Goal: Information Seeking & Learning: Learn about a topic

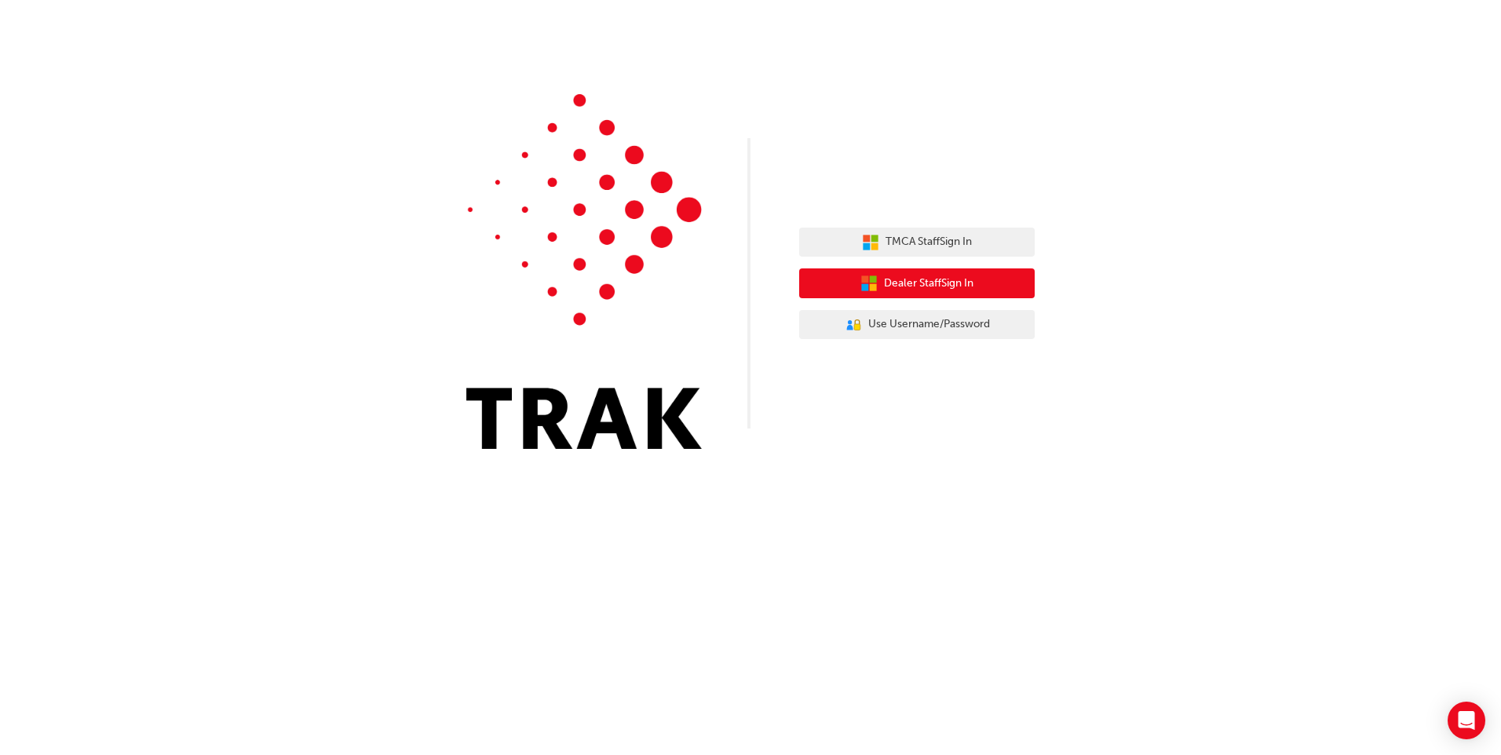
drag, startPoint x: 942, startPoint y: 275, endPoint x: 925, endPoint y: 264, distance: 20.5
click at [937, 275] on span "Dealer Staff Sign In" at bounding box center [928, 284] width 89 height 18
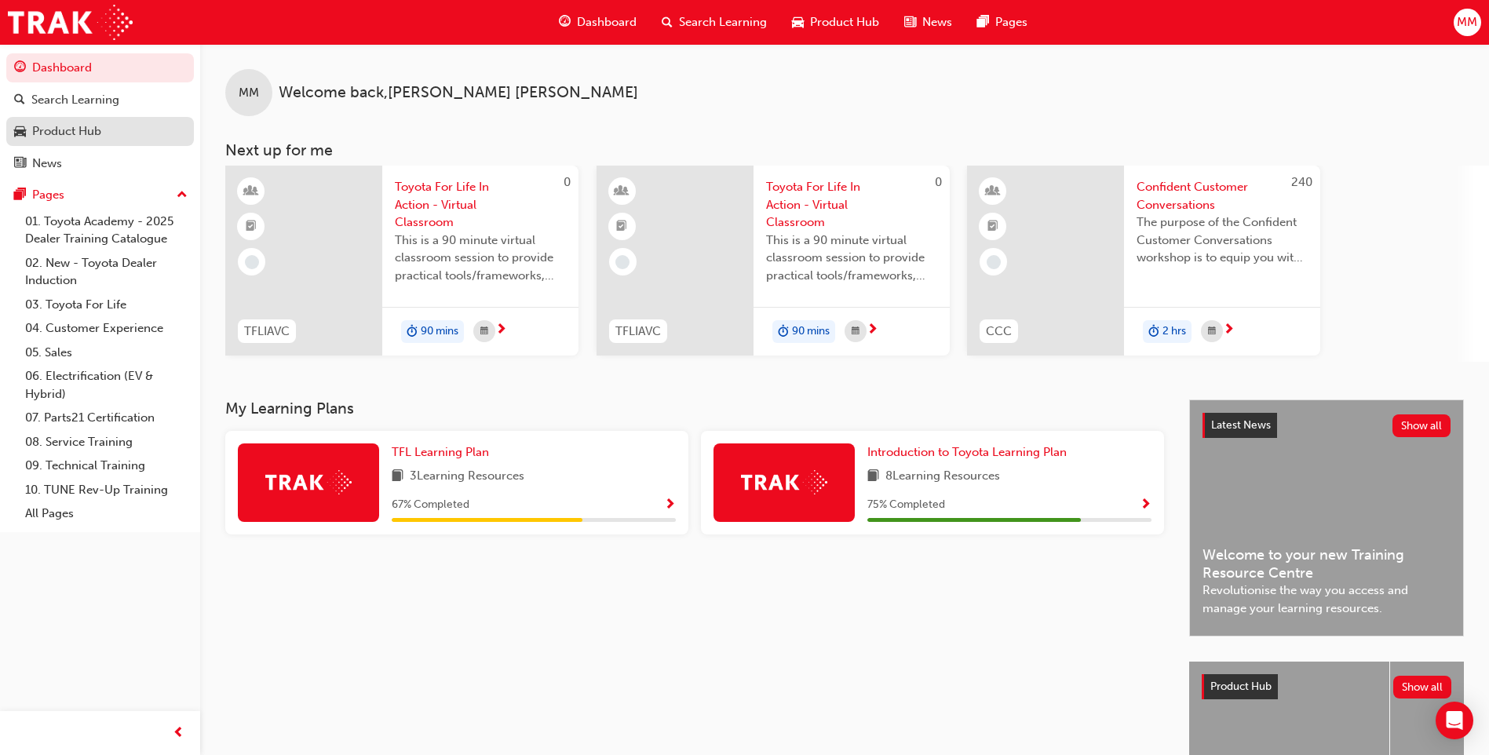
click at [67, 127] on div "Product Hub" at bounding box center [66, 131] width 69 height 18
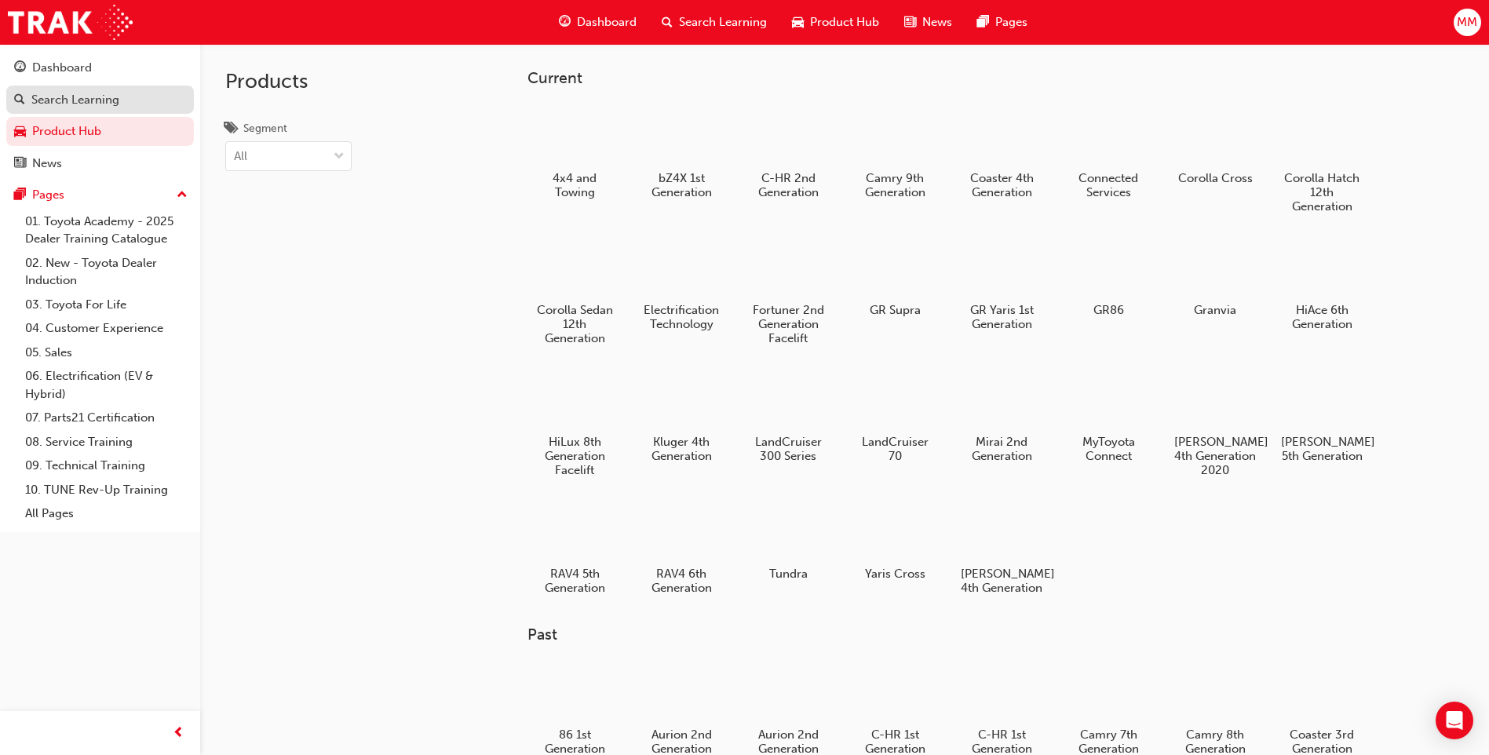
click at [34, 105] on div "Search Learning" at bounding box center [75, 100] width 88 height 18
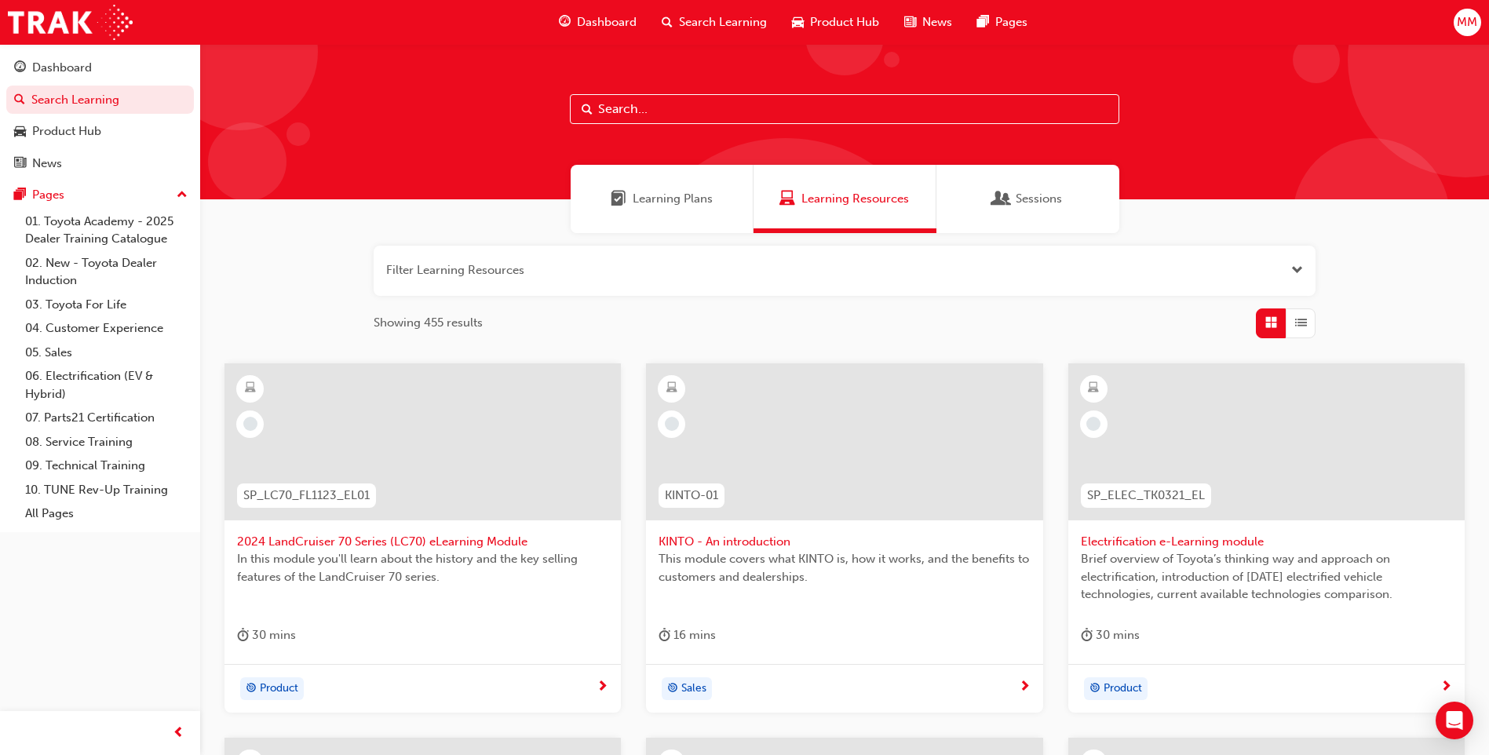
click at [695, 184] on div "Learning Plans" at bounding box center [662, 199] width 183 height 68
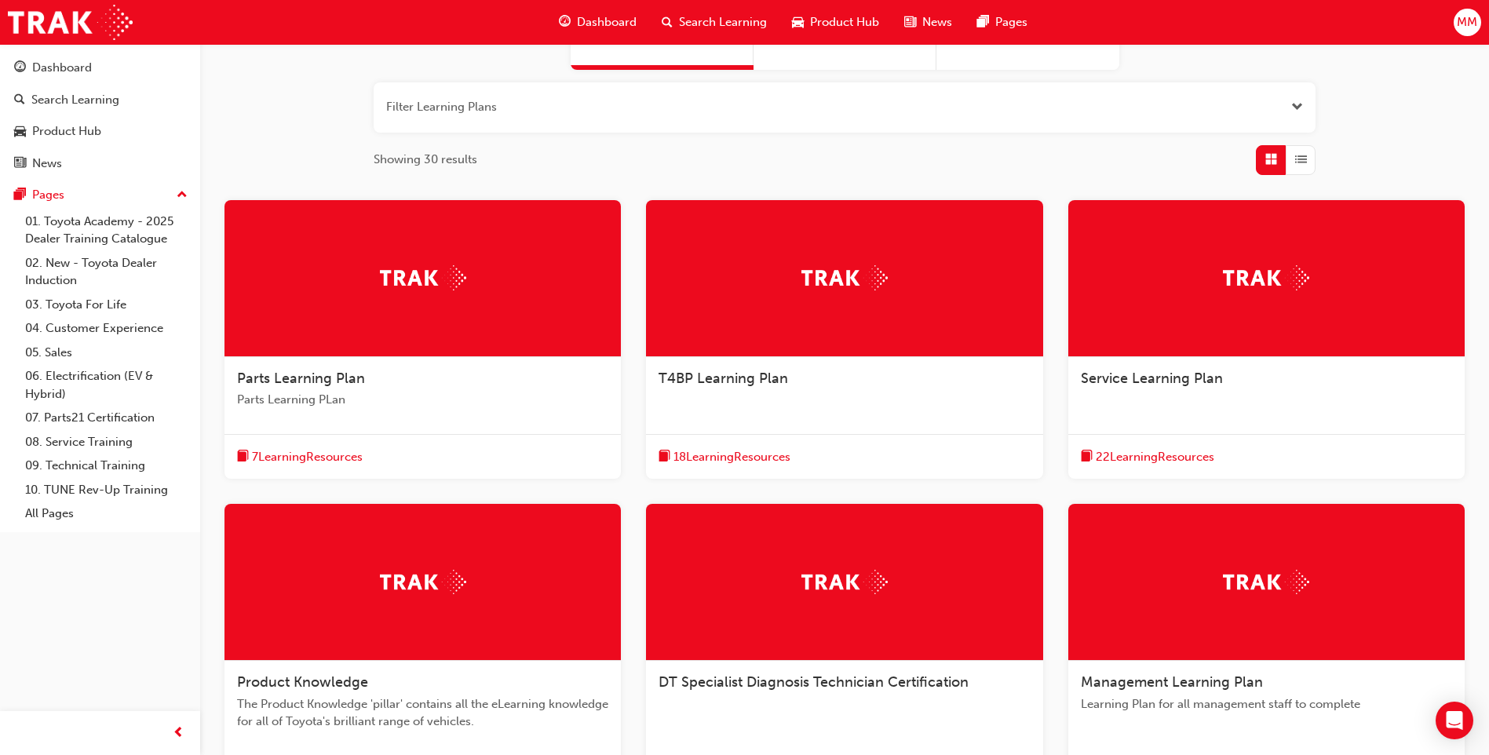
scroll to position [235, 0]
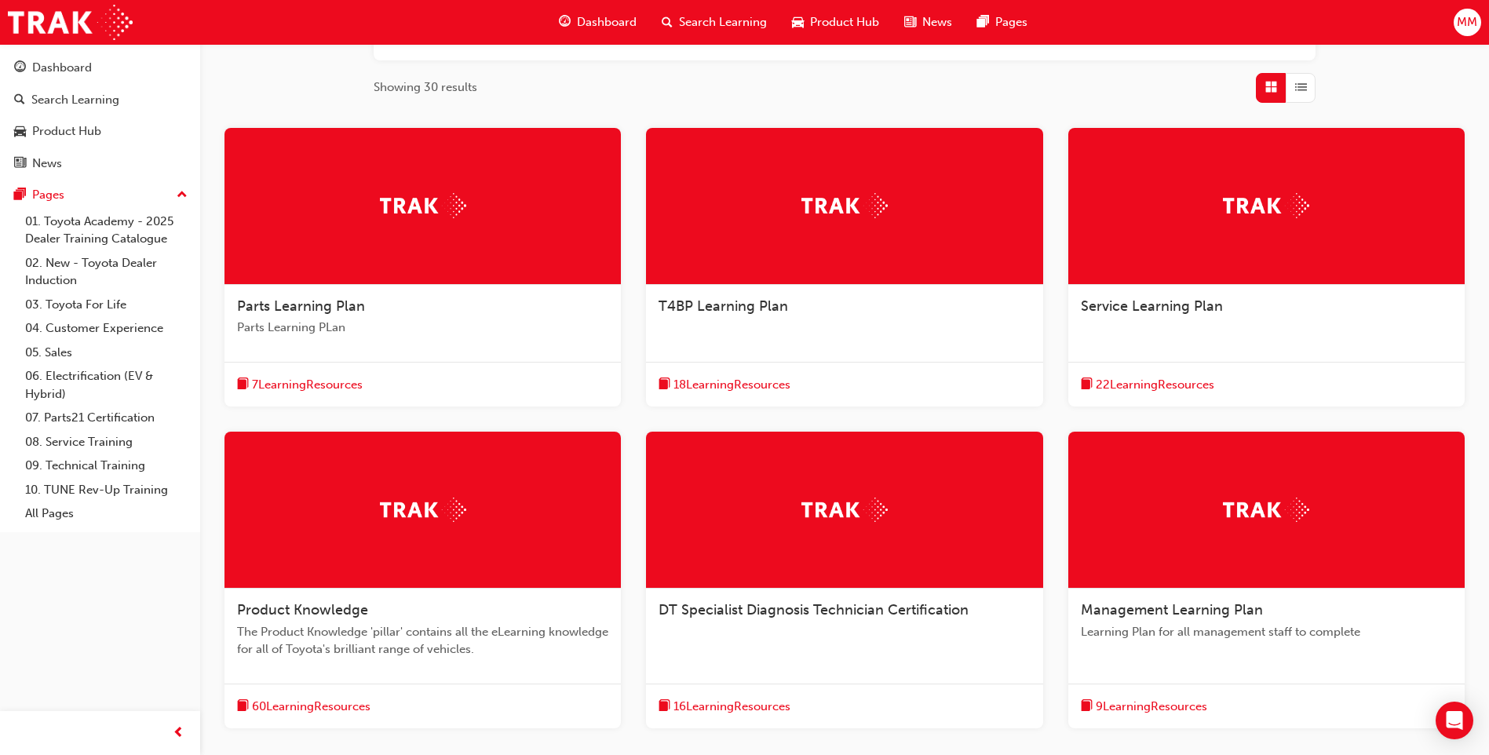
click at [850, 376] on div "18 Learning Resources" at bounding box center [844, 385] width 396 height 46
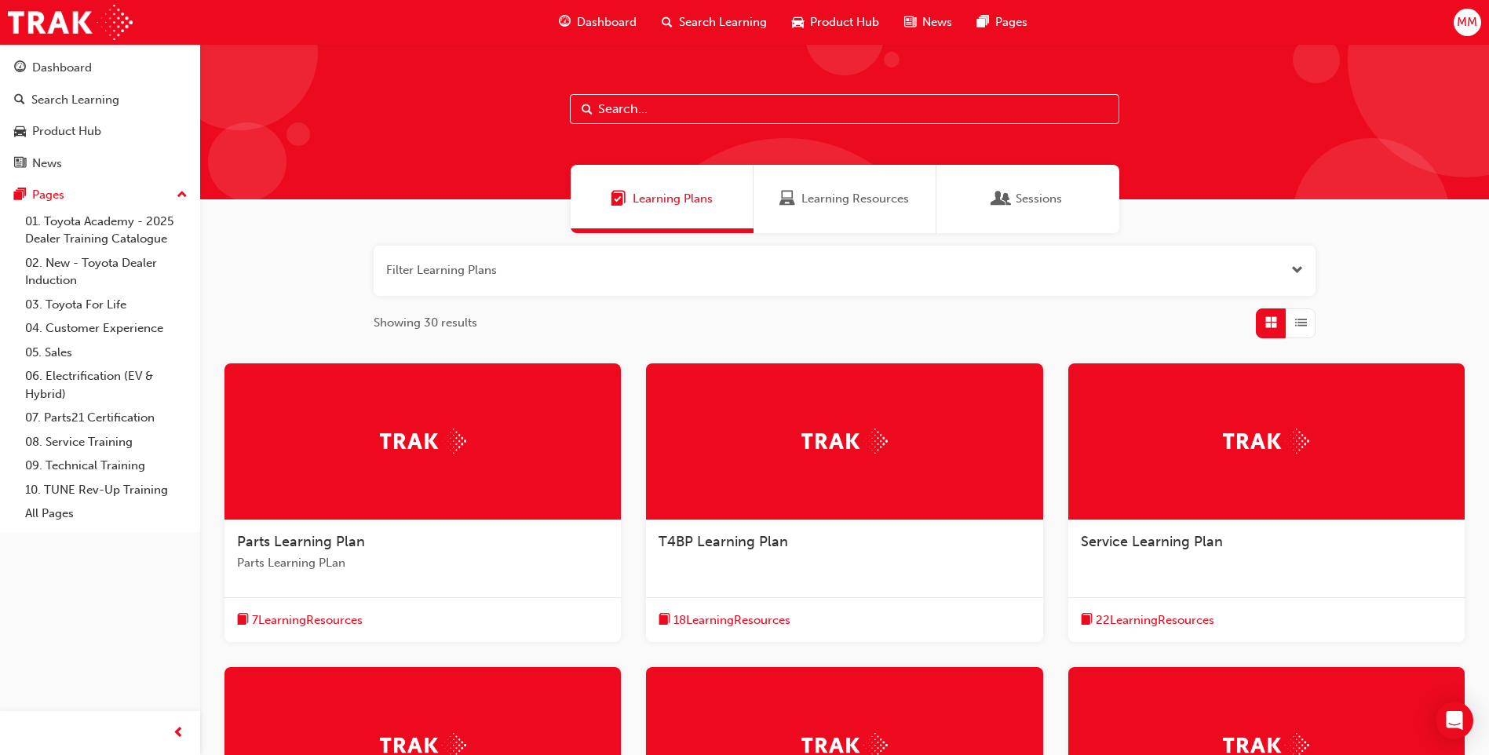
click at [834, 194] on span "Learning Resources" at bounding box center [855, 199] width 108 height 18
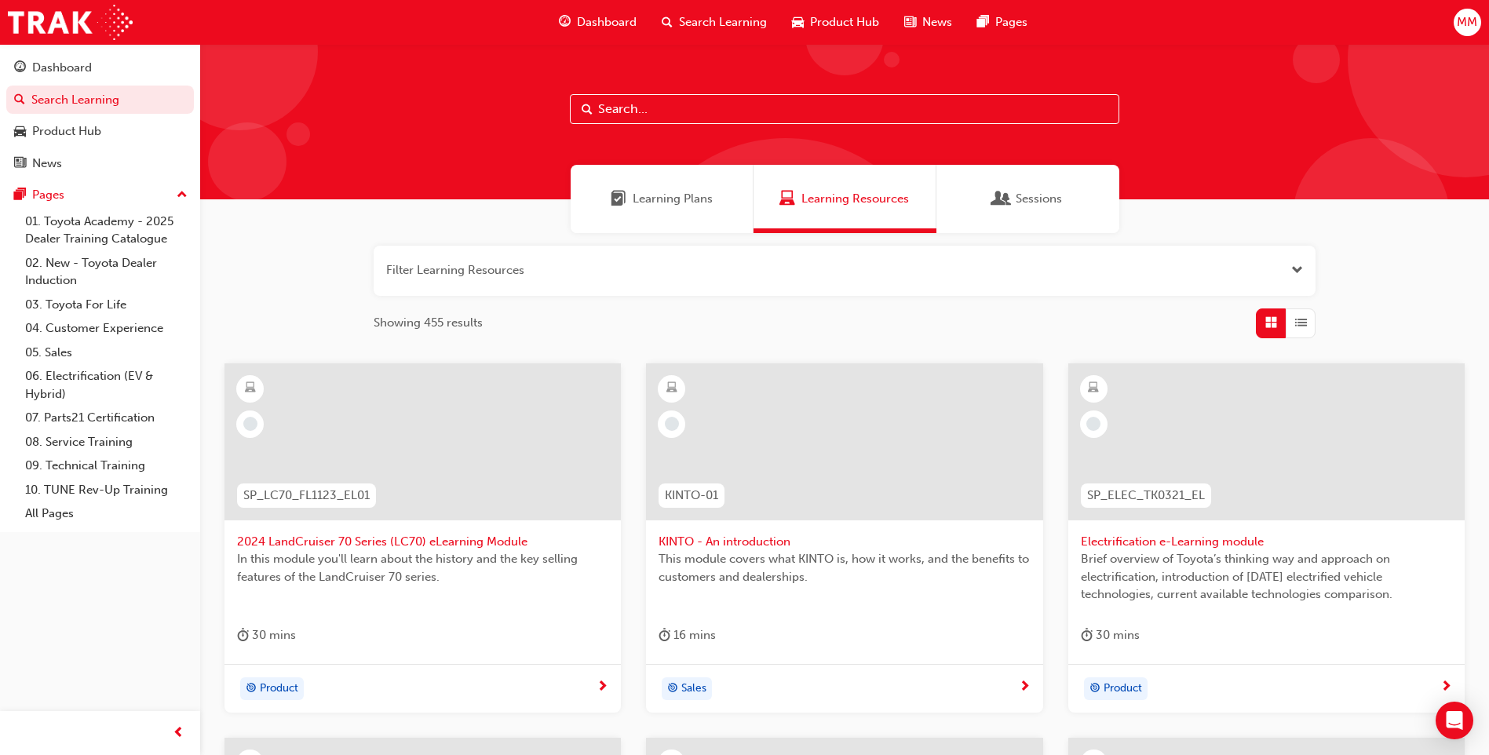
click at [646, 195] on span "Learning Plans" at bounding box center [673, 199] width 80 height 18
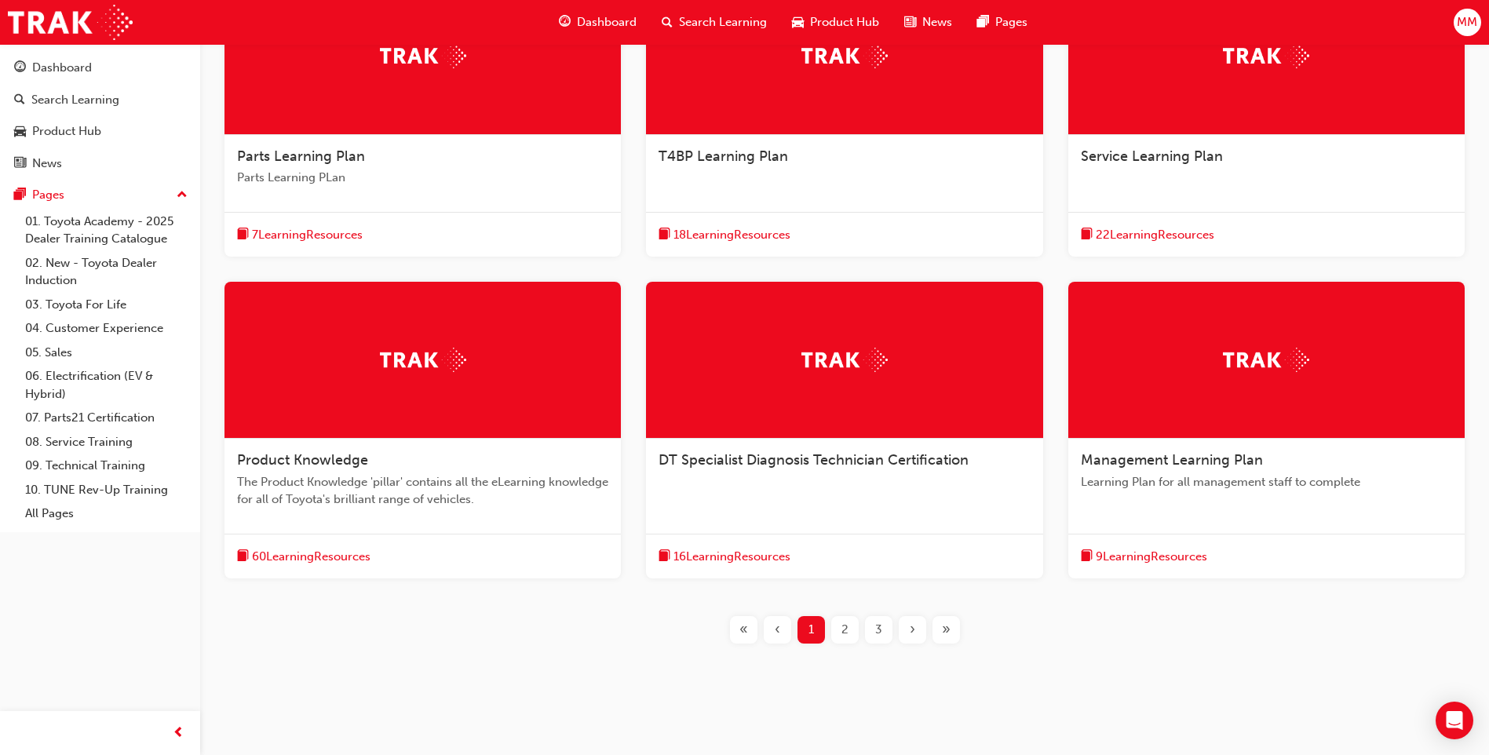
scroll to position [392, 0]
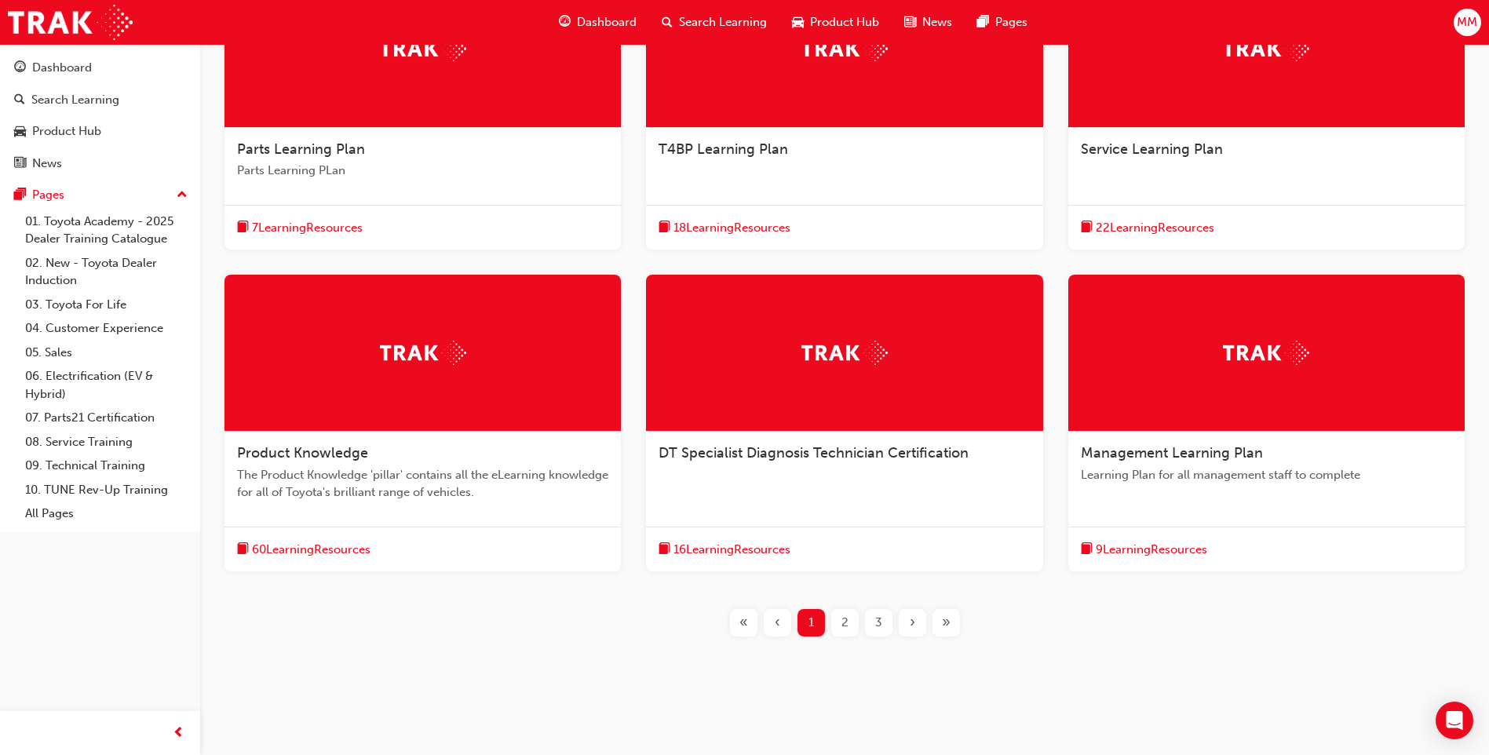
drag, startPoint x: 840, startPoint y: 625, endPoint x: 839, endPoint y: 613, distance: 12.6
click at [840, 622] on div "2" at bounding box center [844, 622] width 27 height 27
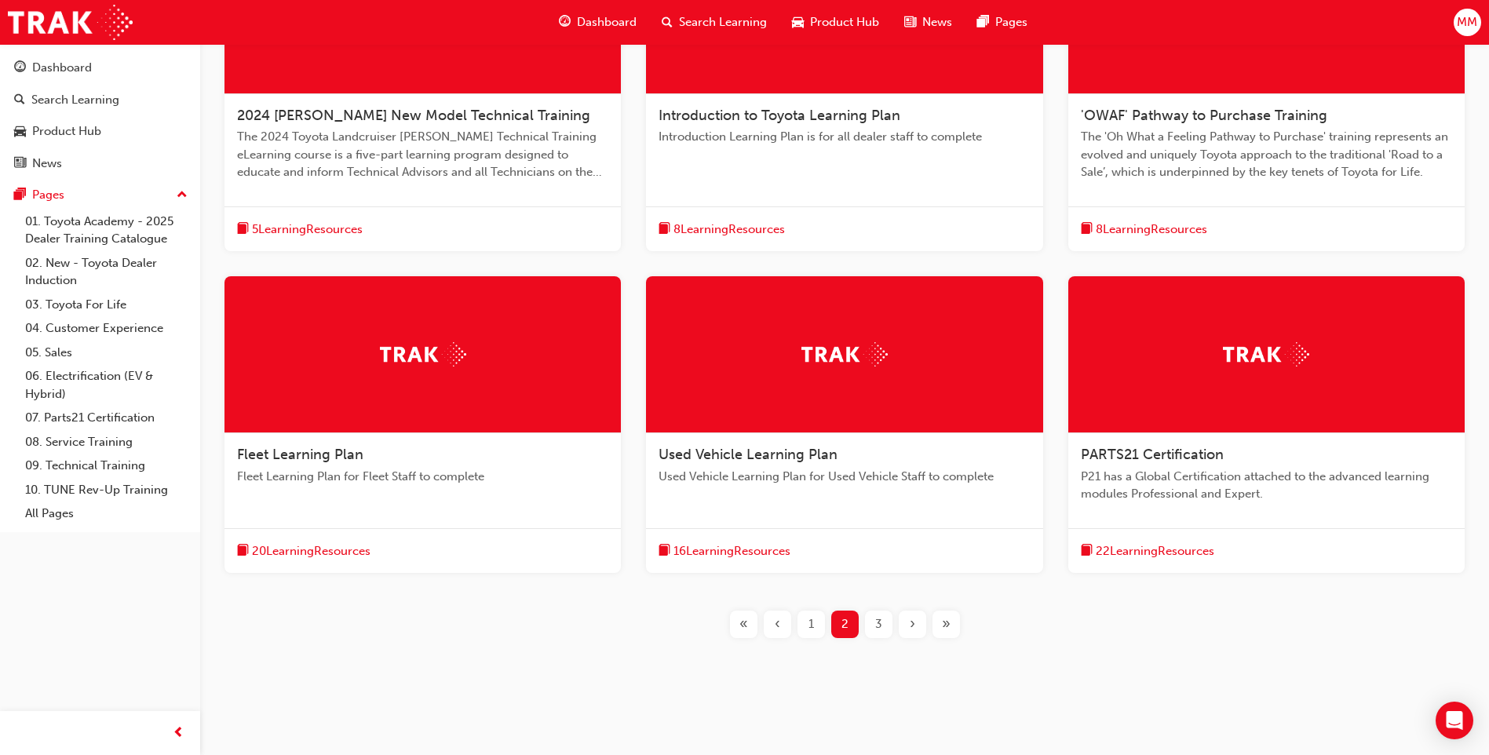
scroll to position [436, 0]
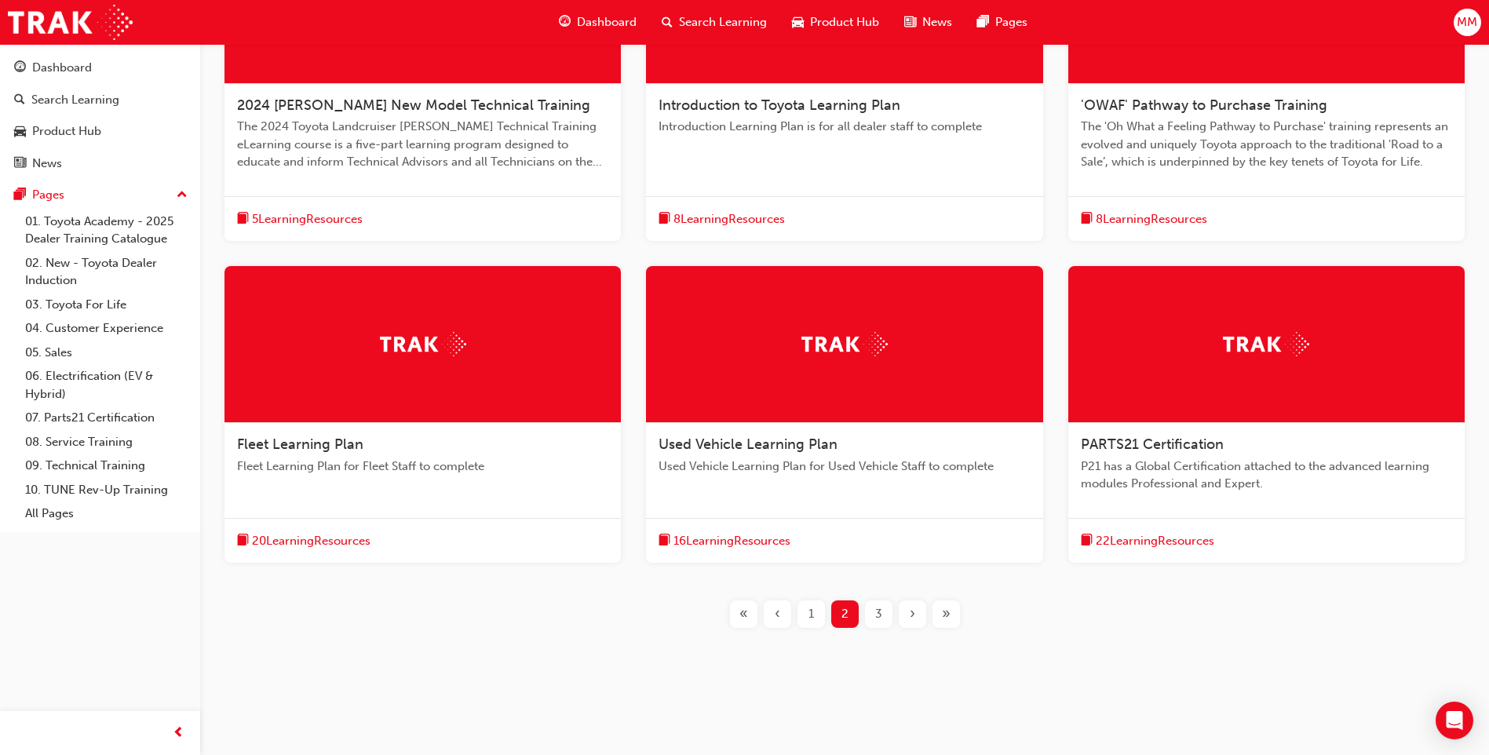
click at [875, 614] on span "3" at bounding box center [878, 614] width 7 height 18
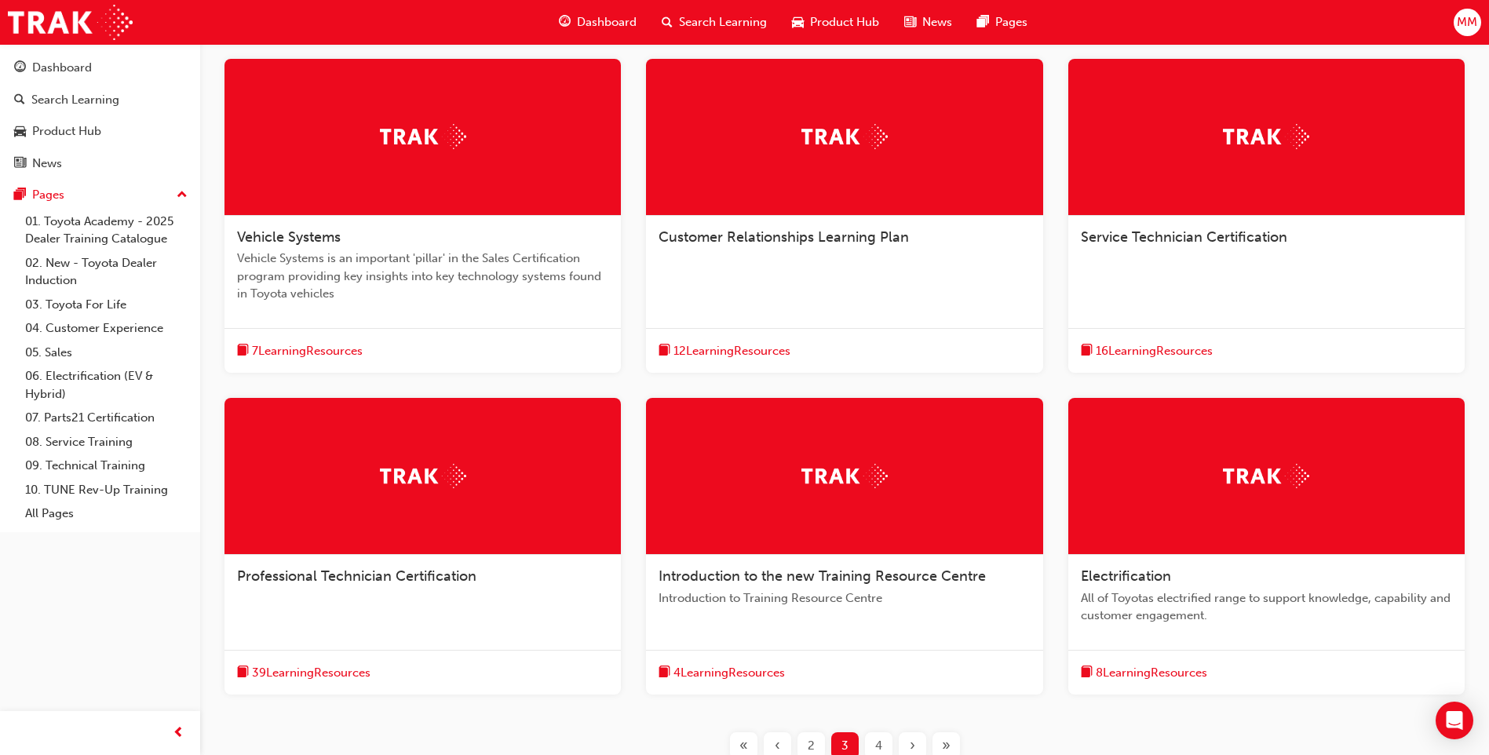
scroll to position [279, 0]
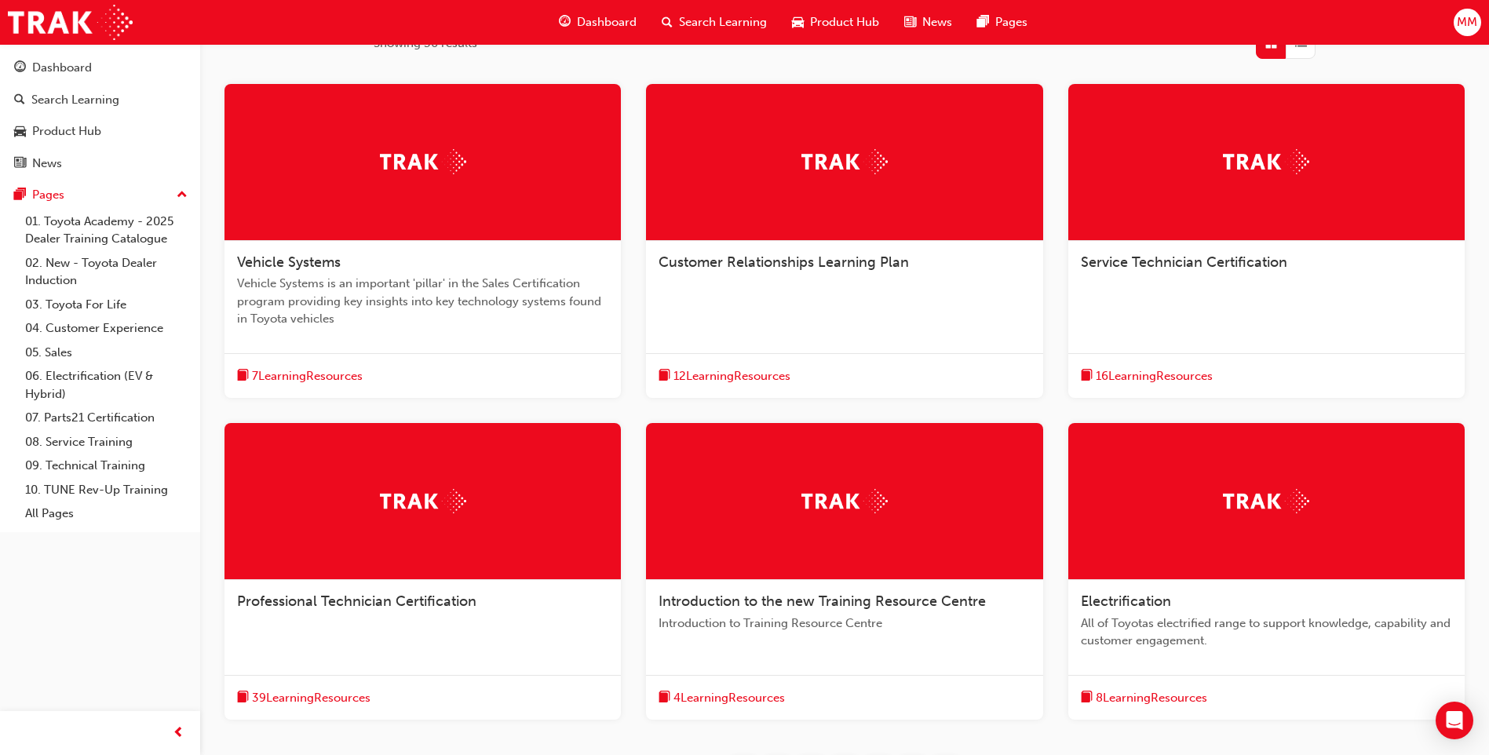
click at [356, 589] on div "Professional Technician Certification" at bounding box center [422, 610] width 396 height 60
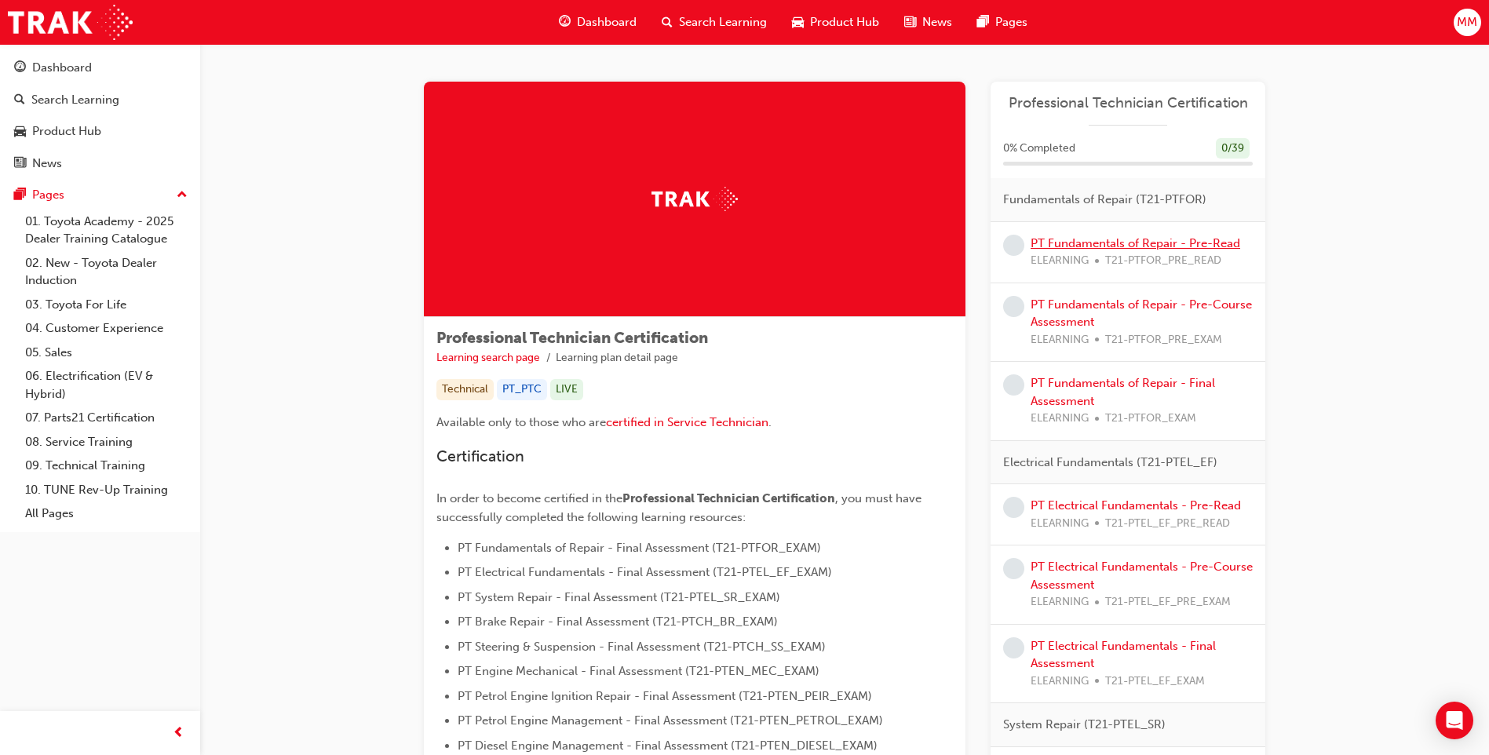
click at [1079, 246] on link "PT Fundamentals of Repair - Pre-Read" at bounding box center [1135, 243] width 210 height 14
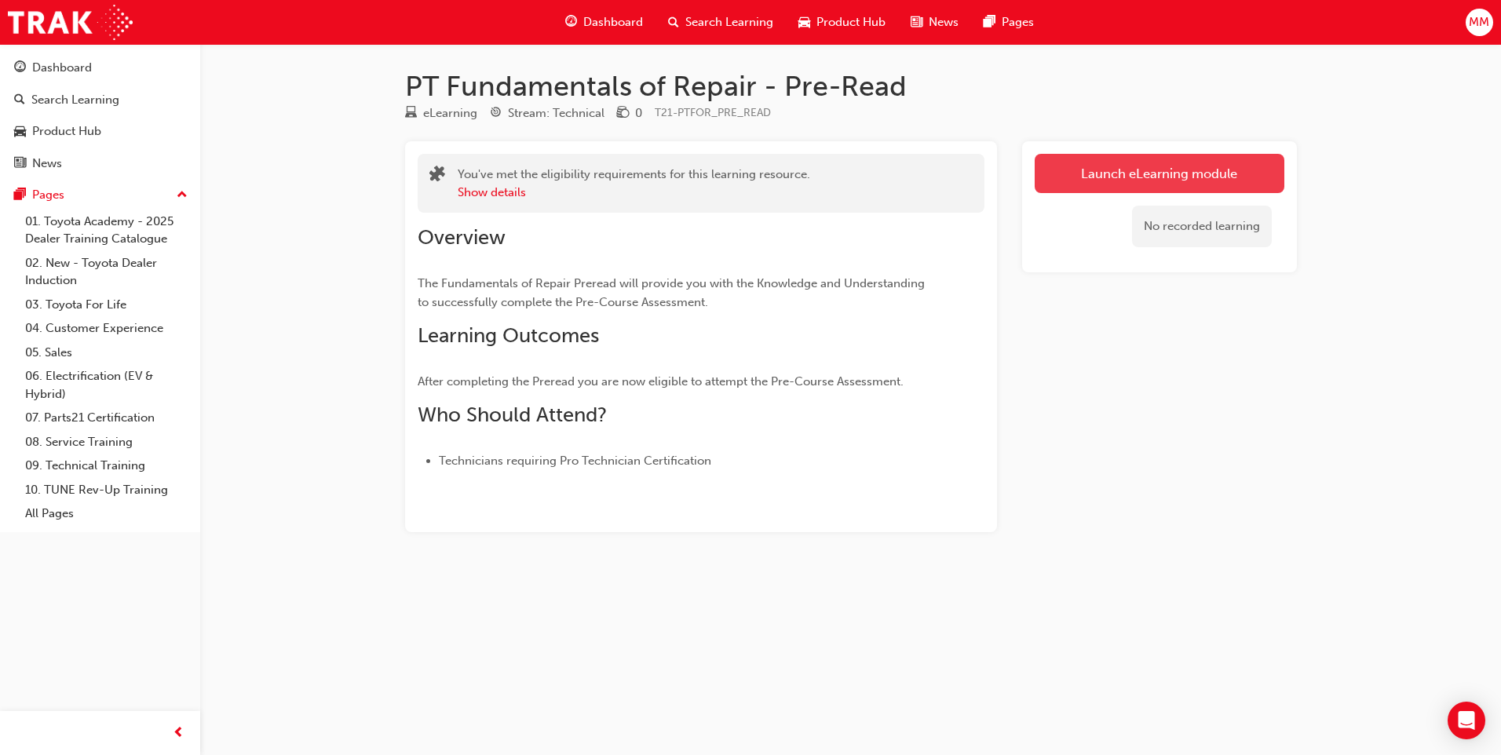
click at [1081, 166] on link "Launch eLearning module" at bounding box center [1159, 173] width 250 height 39
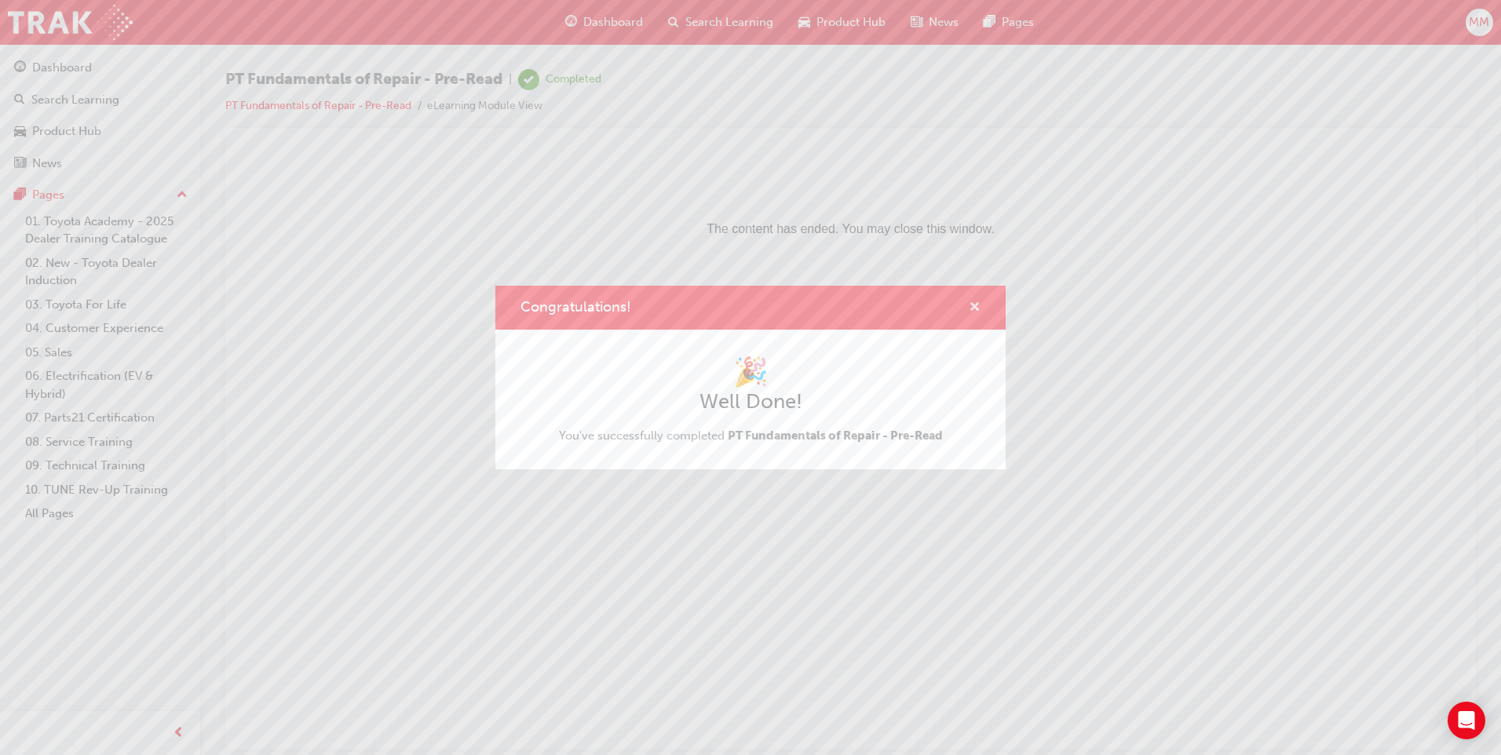
click at [969, 301] on span "cross-icon" at bounding box center [974, 308] width 12 height 14
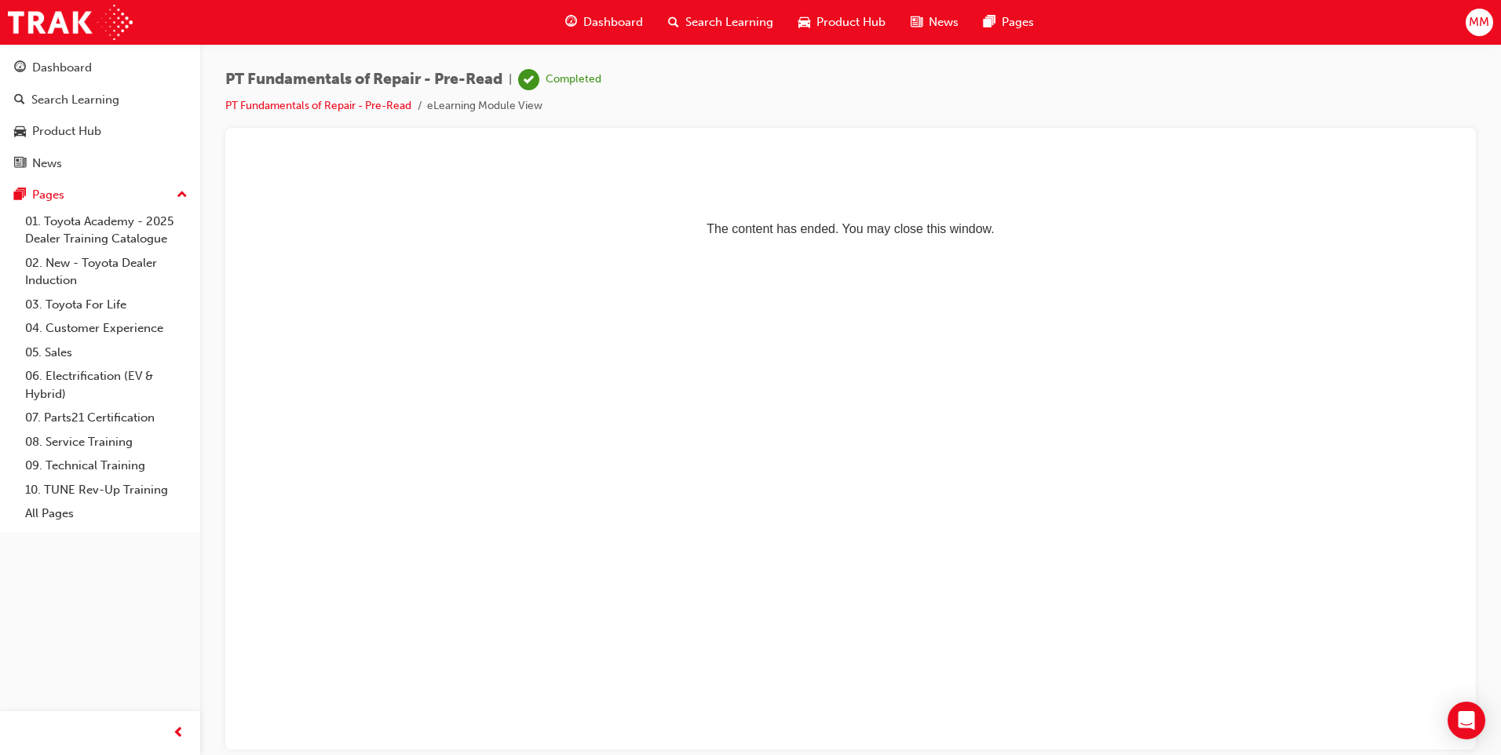
click at [693, 2] on div "Dashboard Search Learning Product Hub News Pages" at bounding box center [799, 22] width 506 height 45
click at [704, 27] on span "Search Learning" at bounding box center [729, 22] width 88 height 18
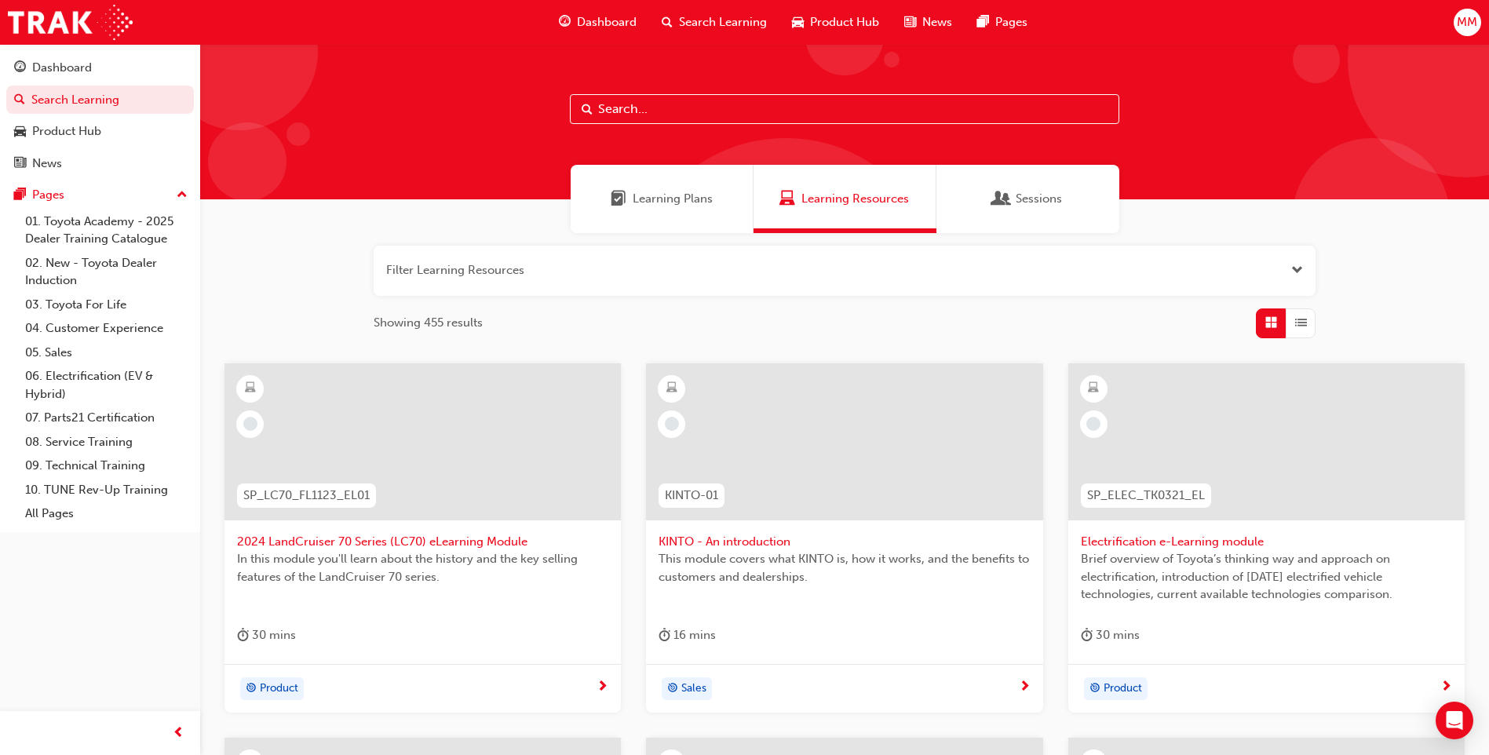
click at [631, 22] on span "Dashboard" at bounding box center [607, 22] width 60 height 18
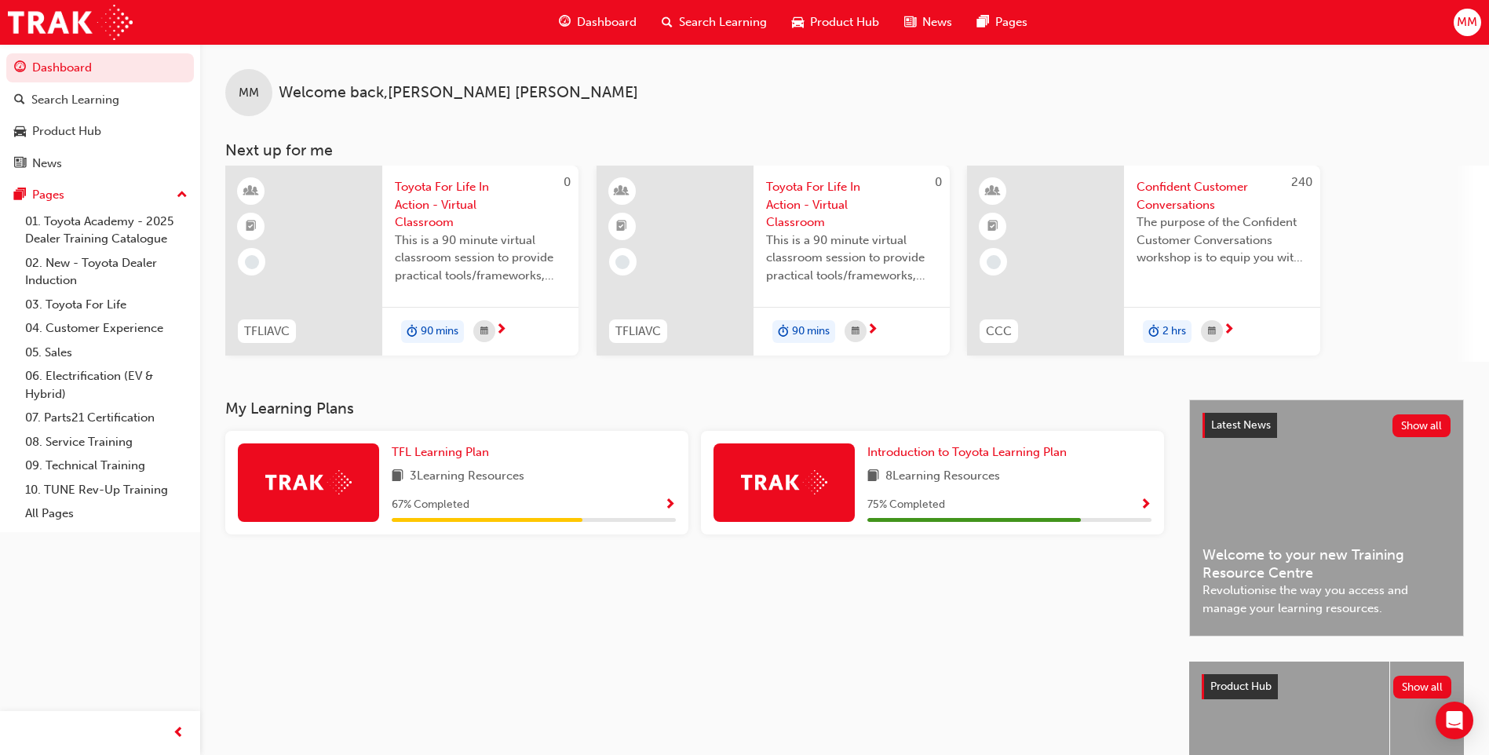
click at [844, 8] on div "Product Hub" at bounding box center [835, 22] width 112 height 32
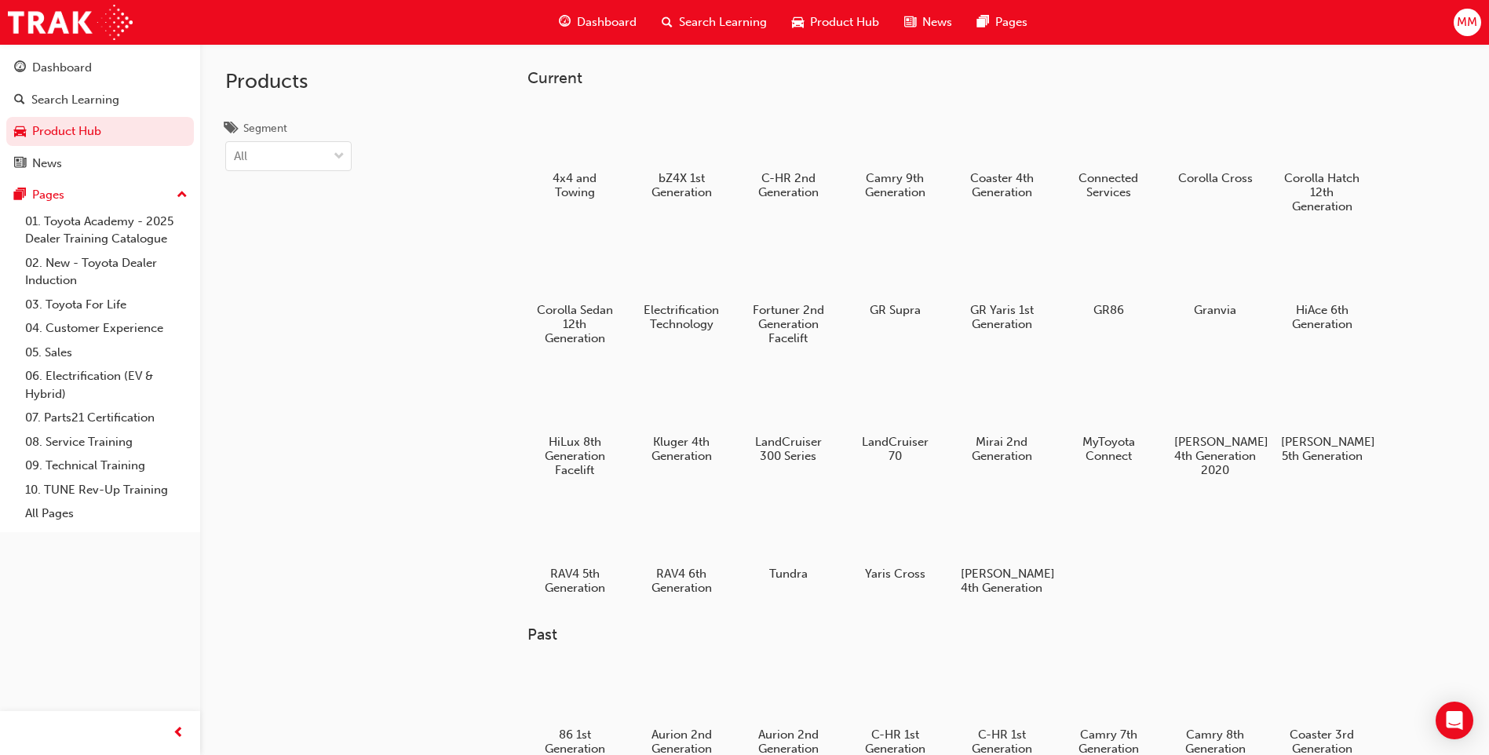
click at [705, 20] on span "Search Learning" at bounding box center [723, 22] width 88 height 18
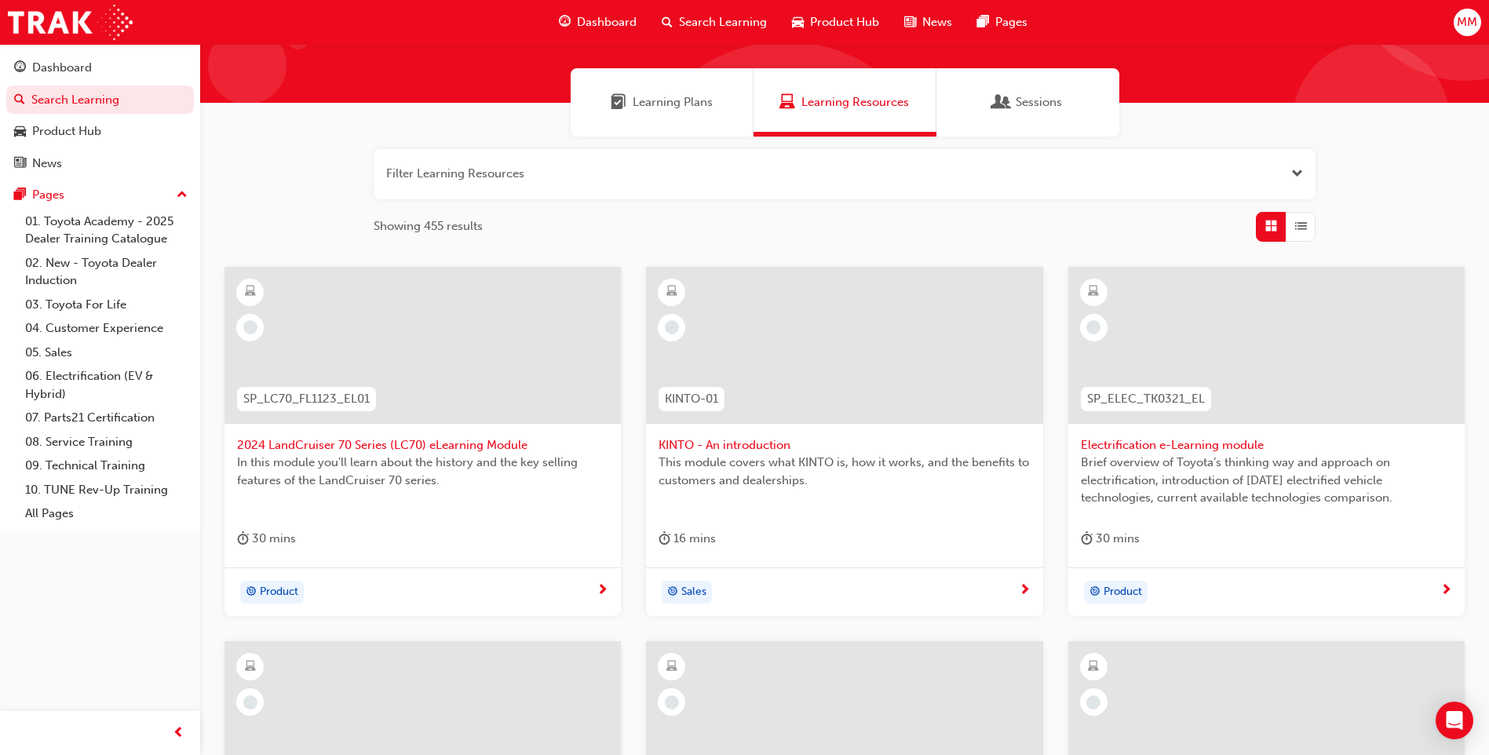
scroll to position [71, 0]
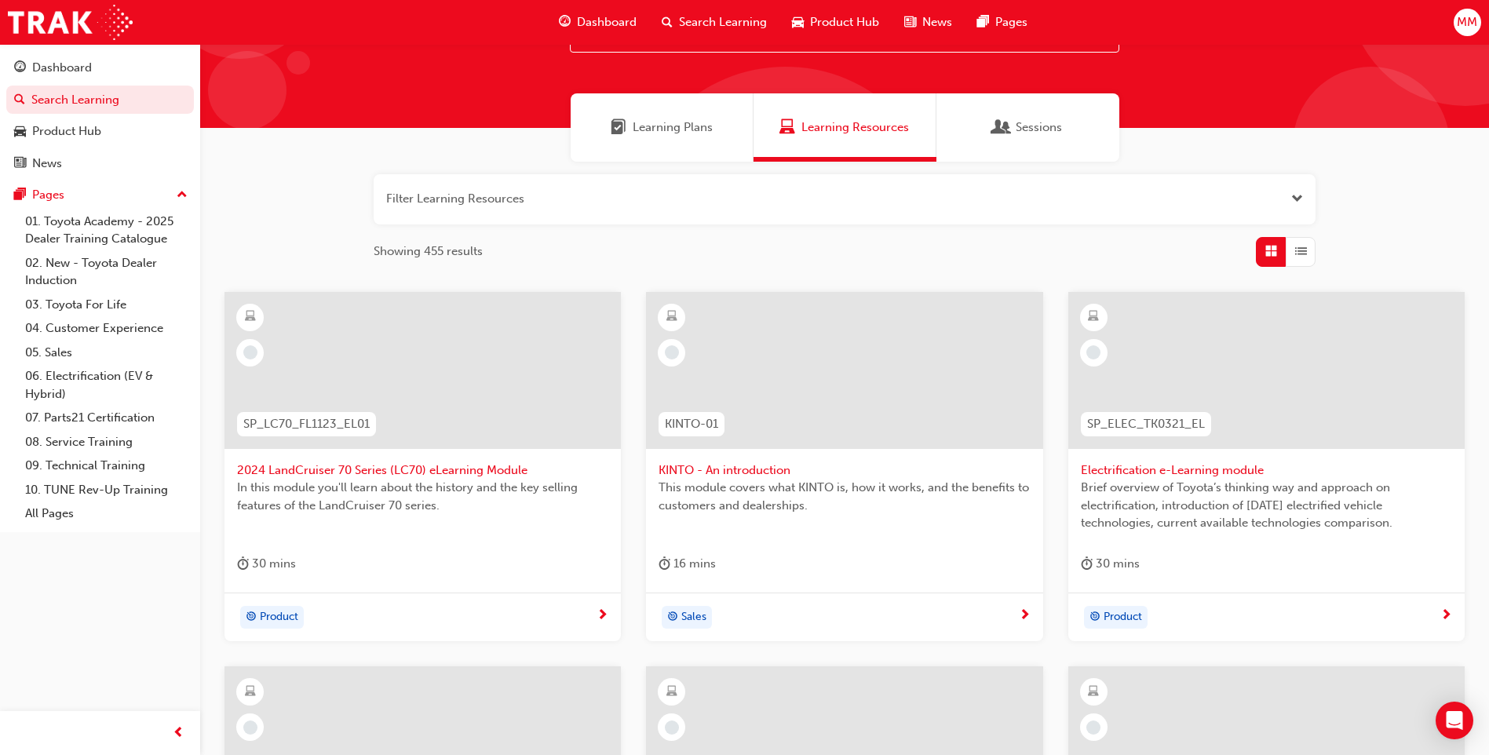
click at [658, 129] on span "Learning Plans" at bounding box center [673, 128] width 80 height 18
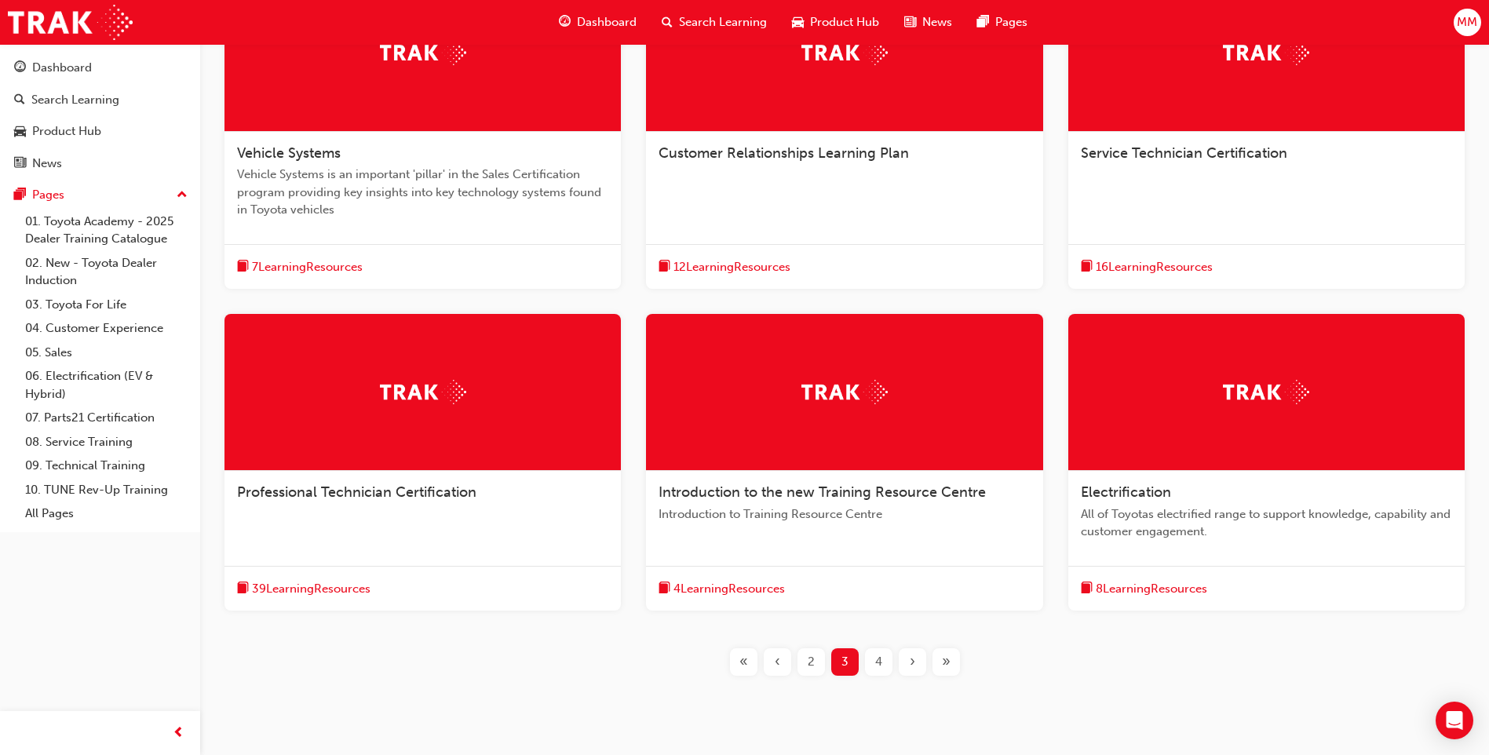
scroll to position [392, 0]
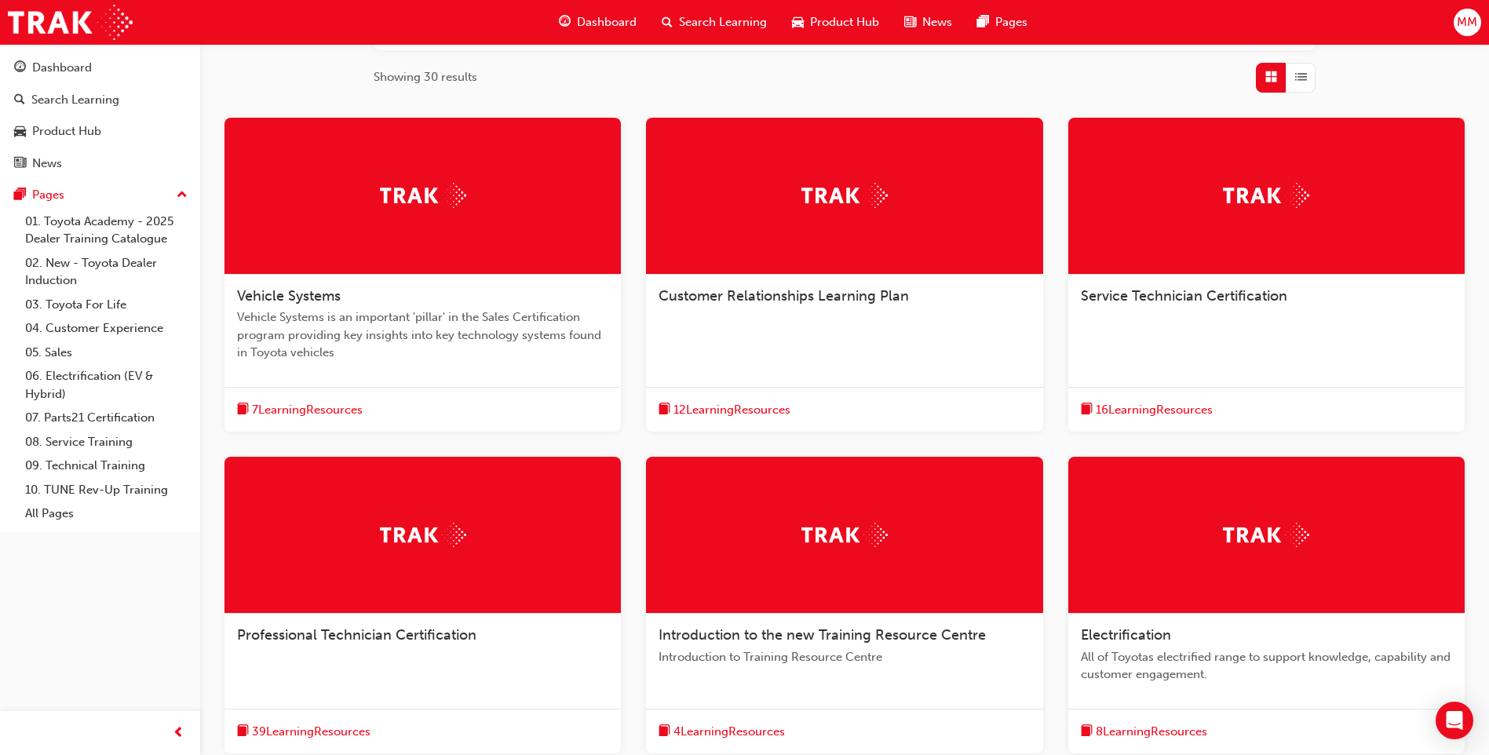
scroll to position [314, 0]
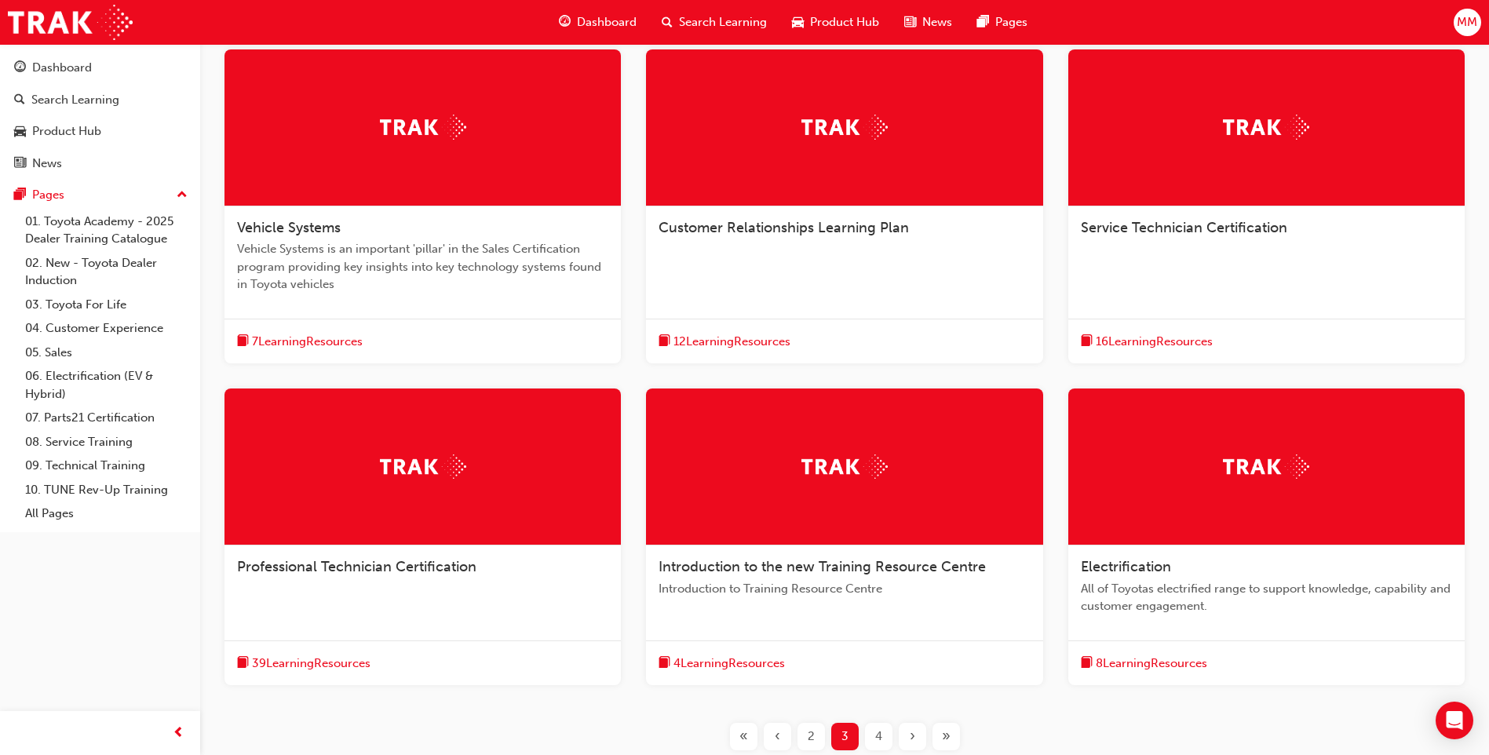
click at [486, 452] on div at bounding box center [422, 466] width 396 height 157
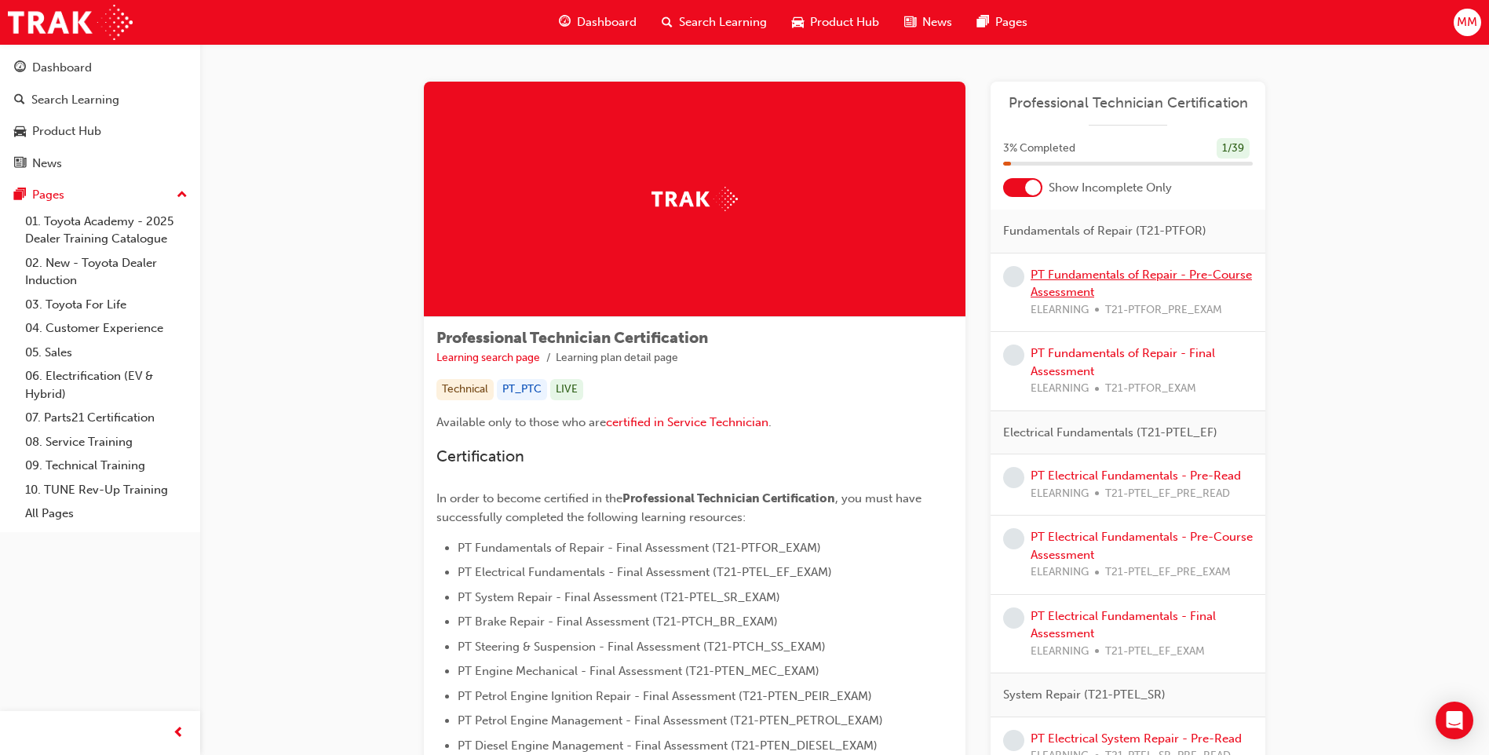
click at [1071, 269] on link "PT Fundamentals of Repair - Pre-Course Assessment" at bounding box center [1140, 284] width 221 height 32
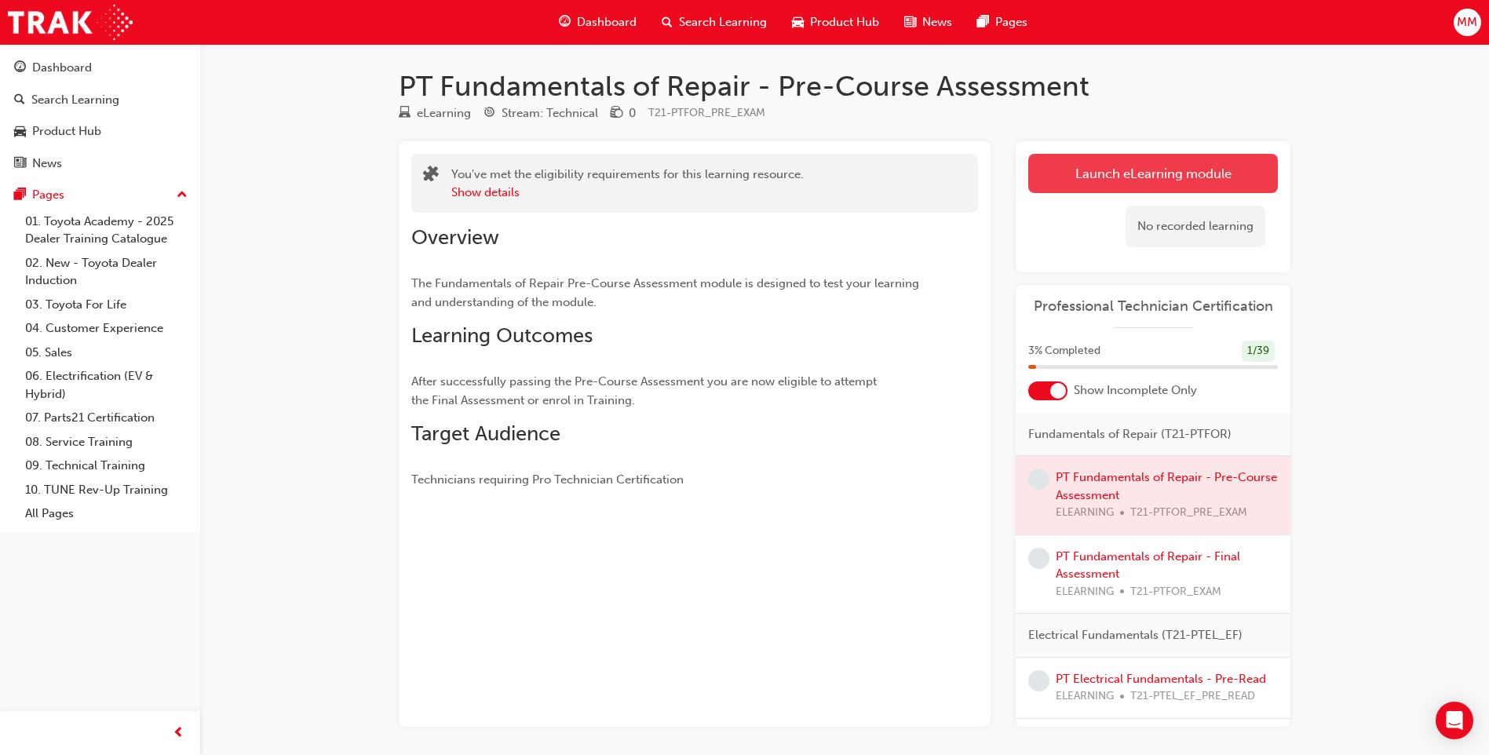
click at [1181, 165] on link "Launch eLearning module" at bounding box center [1153, 173] width 250 height 39
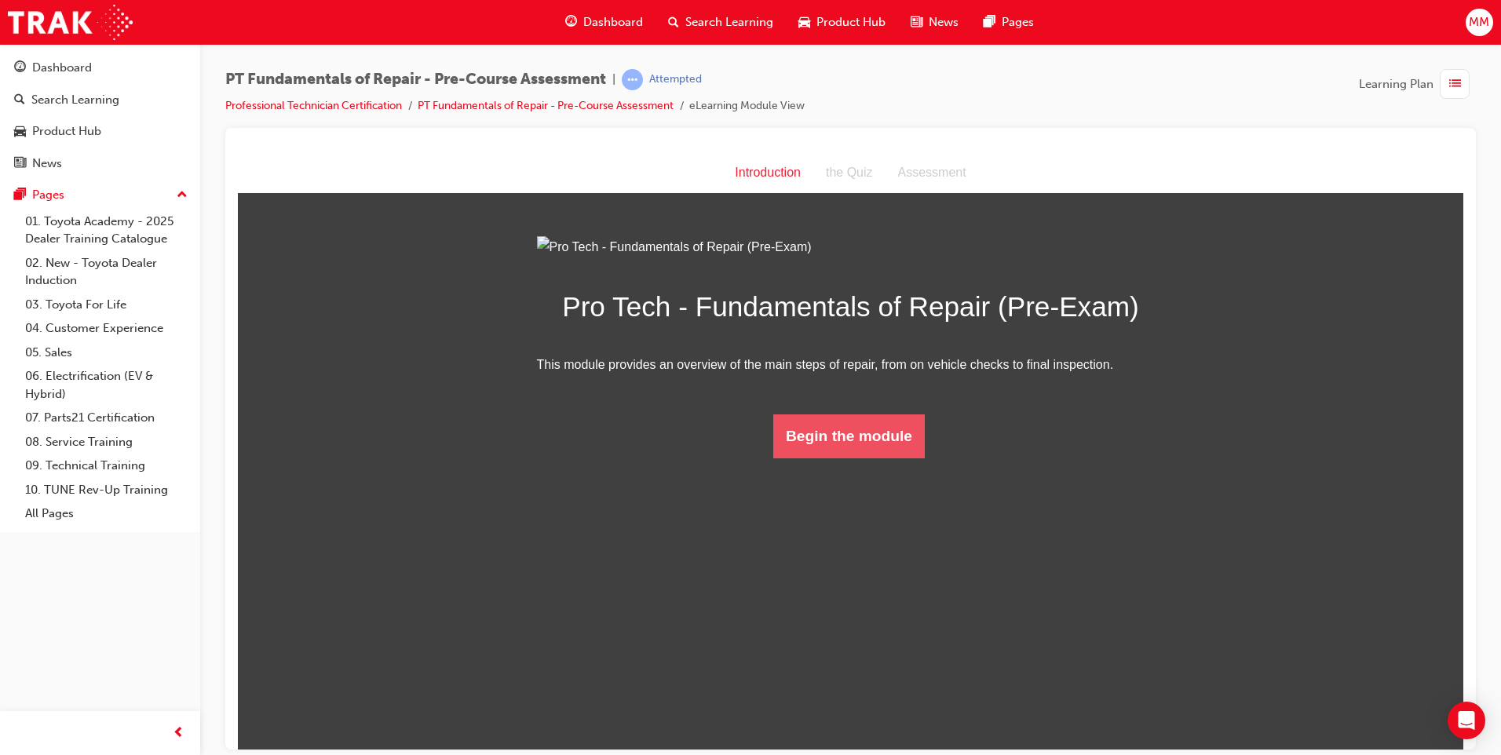
click at [841, 458] on button "Begin the module" at bounding box center [848, 436] width 151 height 44
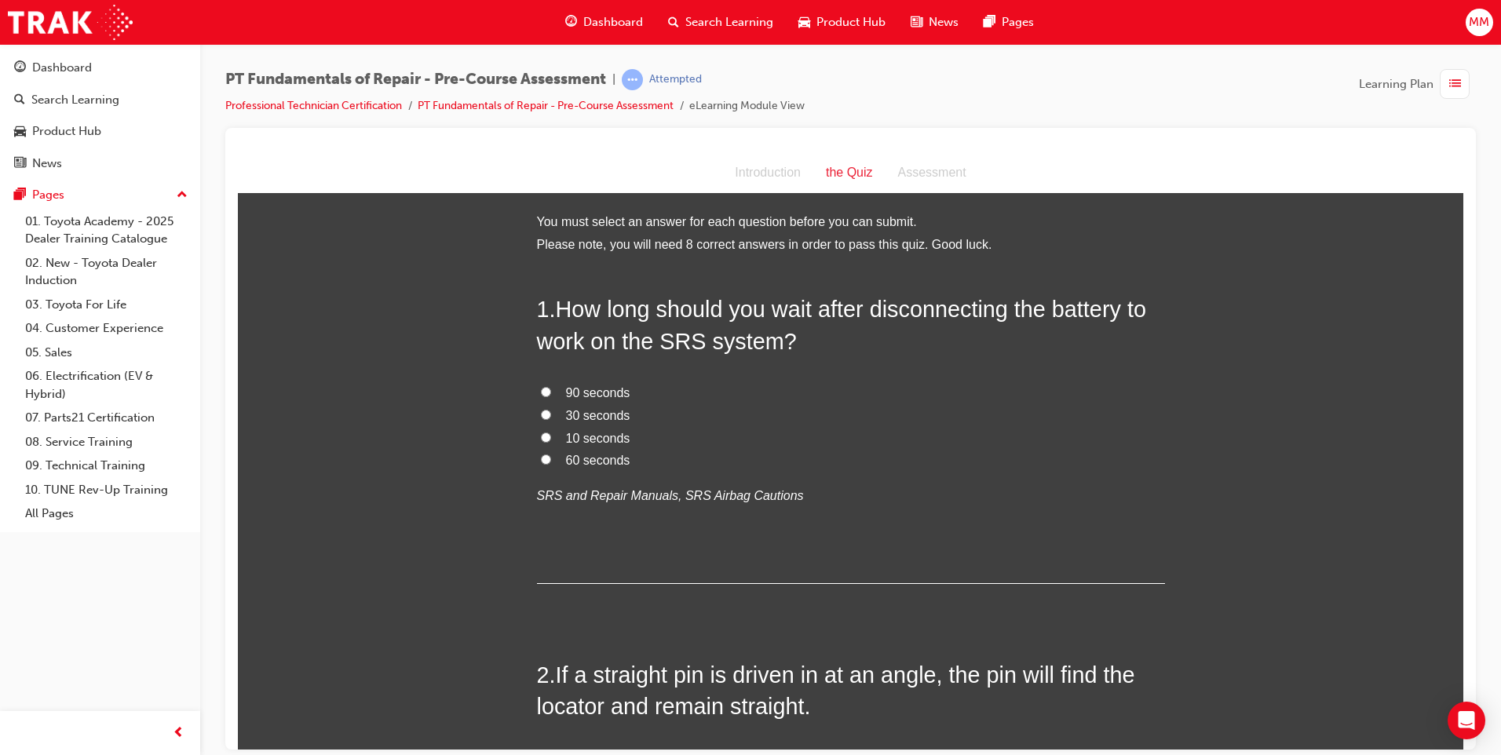
click at [537, 385] on label "90 seconds" at bounding box center [851, 392] width 628 height 23
click at [541, 386] on input "90 seconds" at bounding box center [546, 391] width 10 height 10
radio input "true"
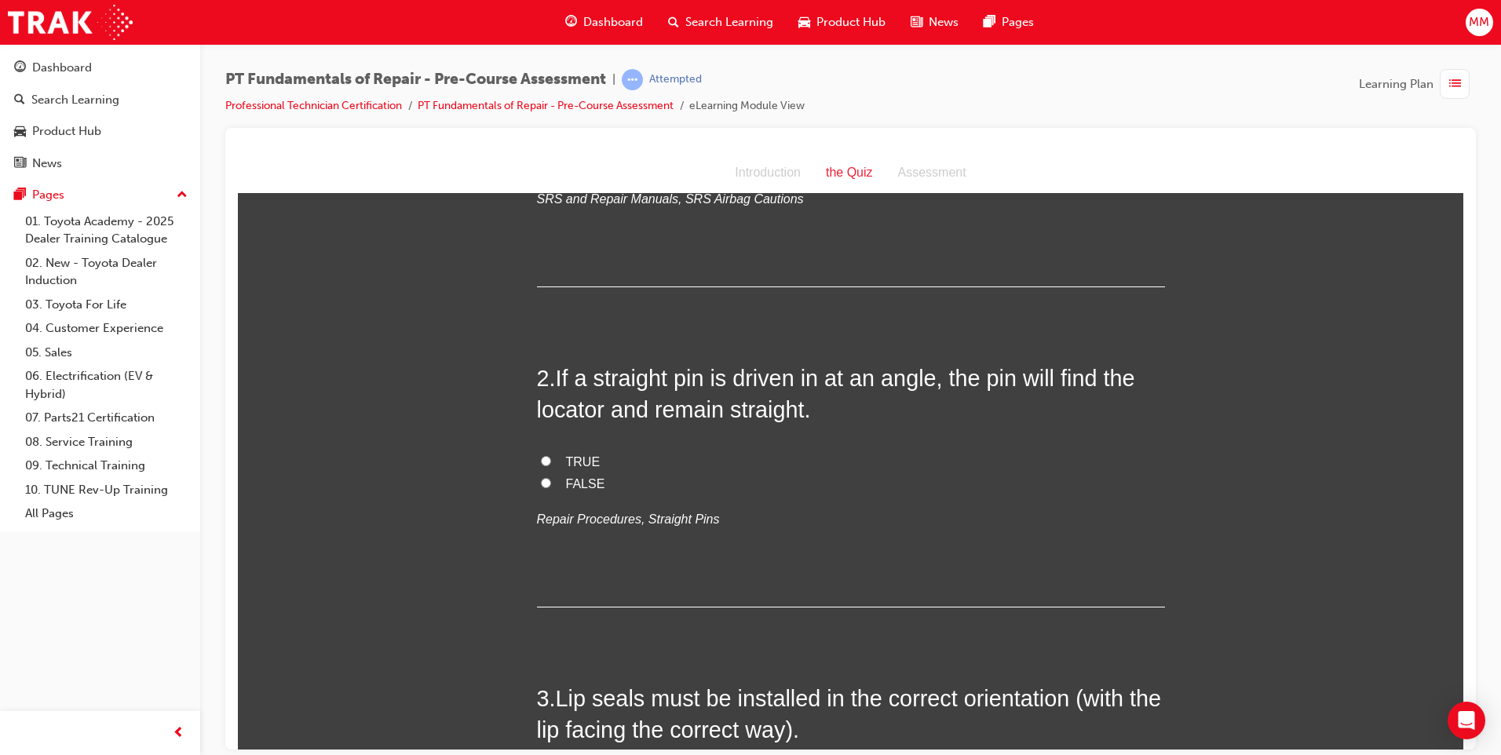
scroll to position [314, 0]
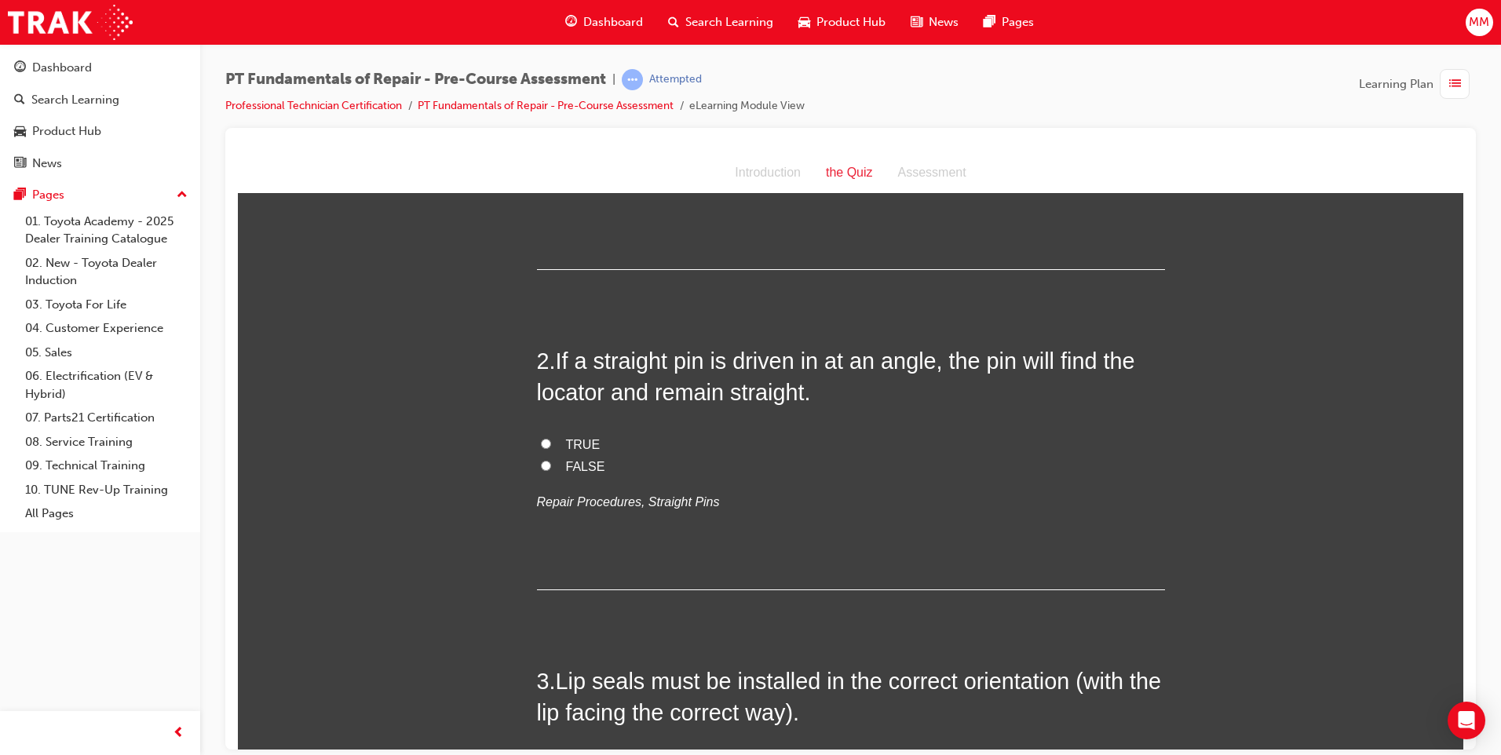
click at [541, 465] on input "FALSE" at bounding box center [546, 465] width 10 height 10
radio input "true"
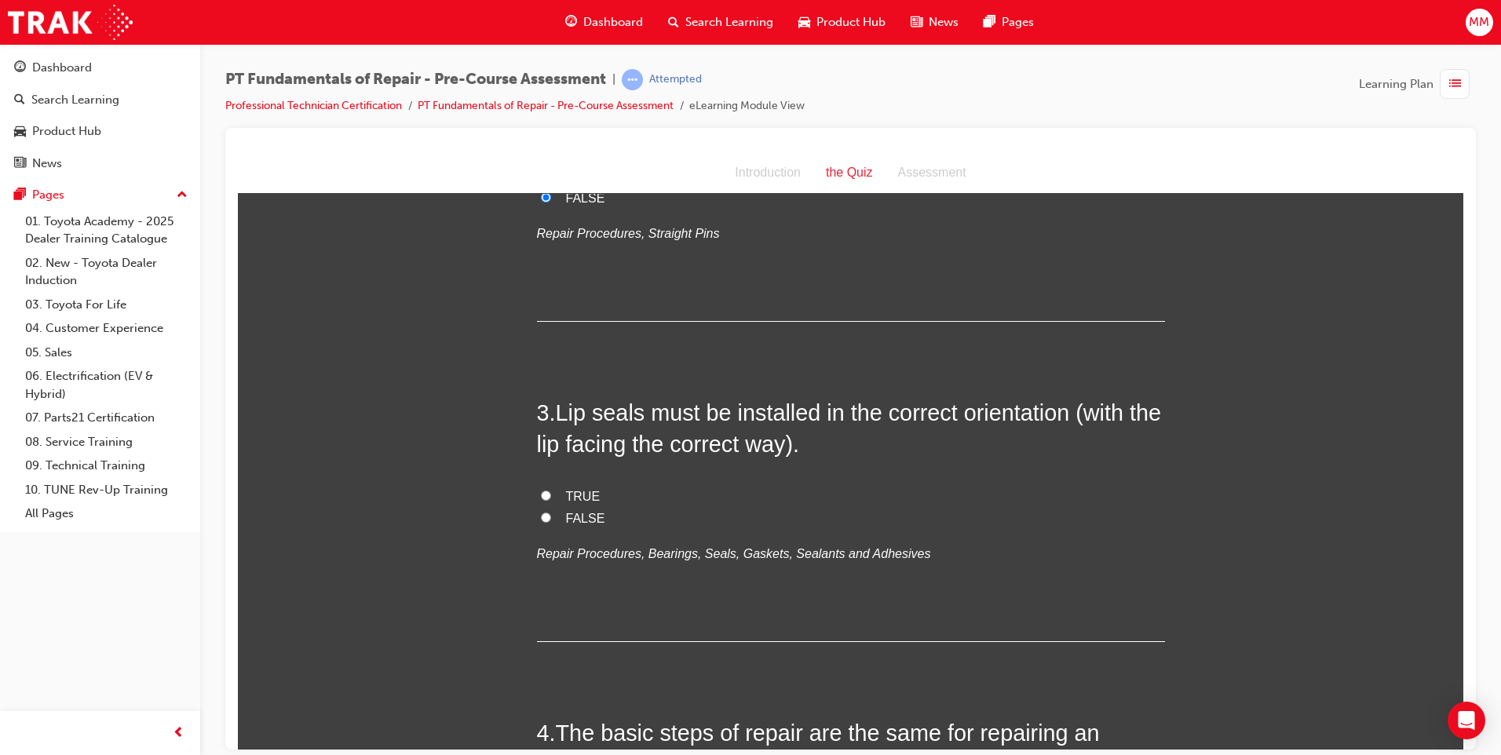
scroll to position [628, 0]
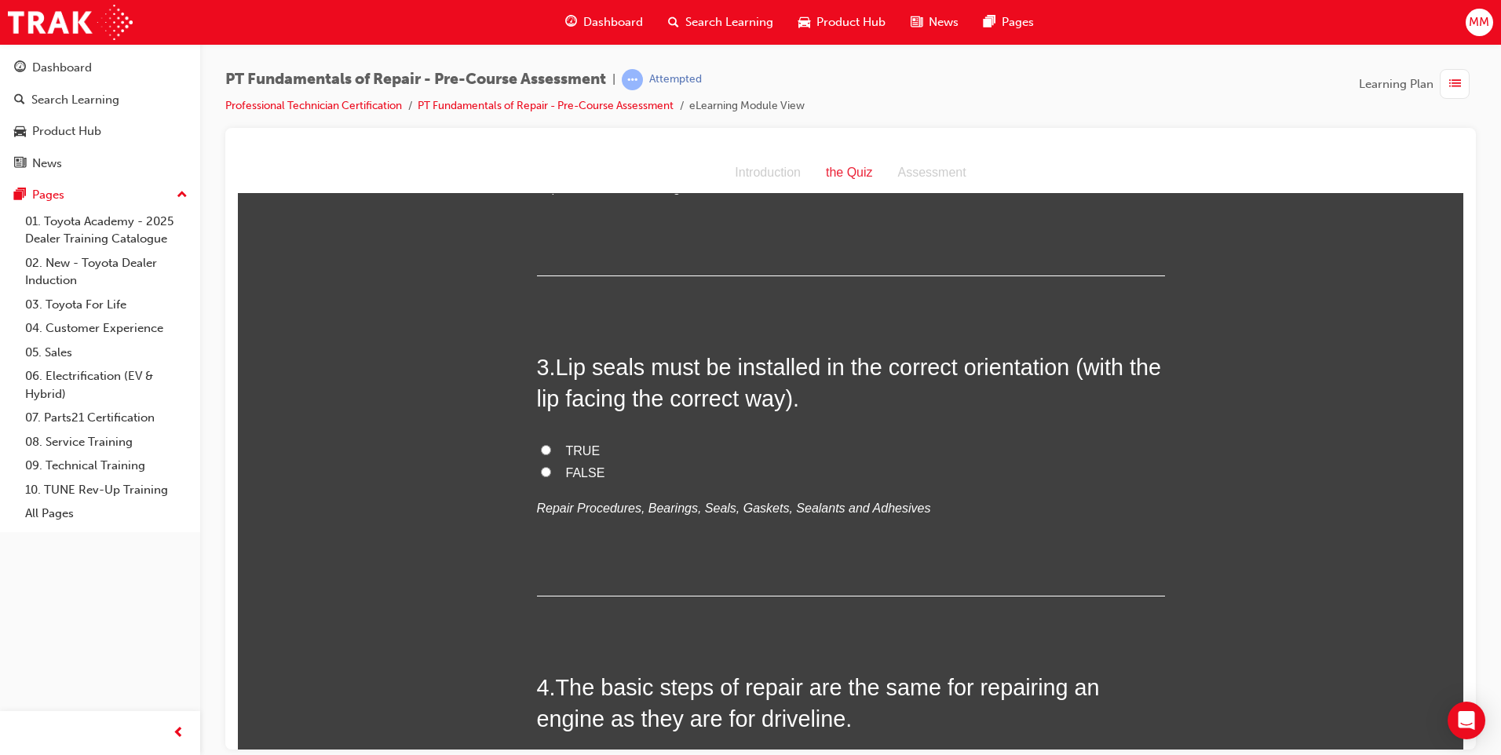
click at [541, 448] on input "TRUE" at bounding box center [546, 449] width 10 height 10
radio input "true"
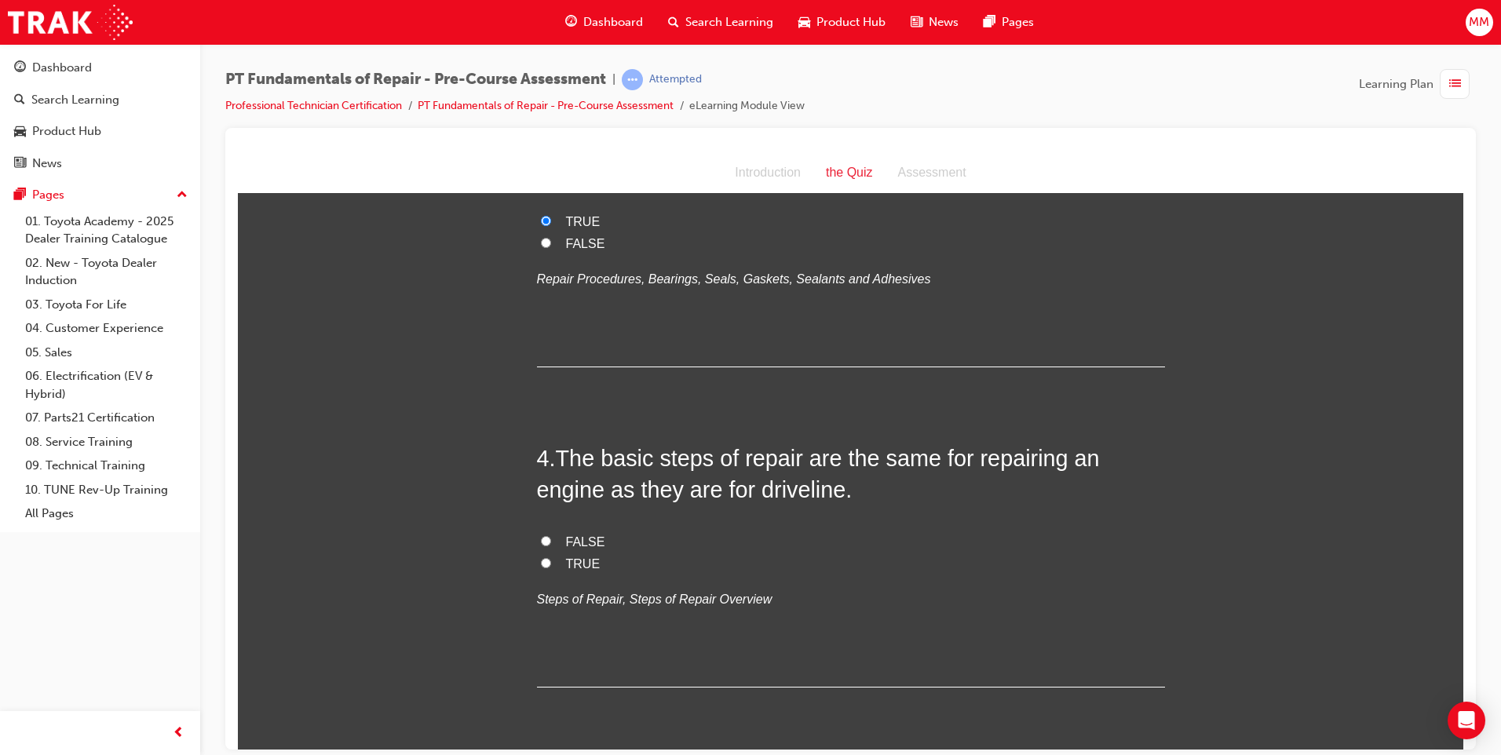
scroll to position [863, 0]
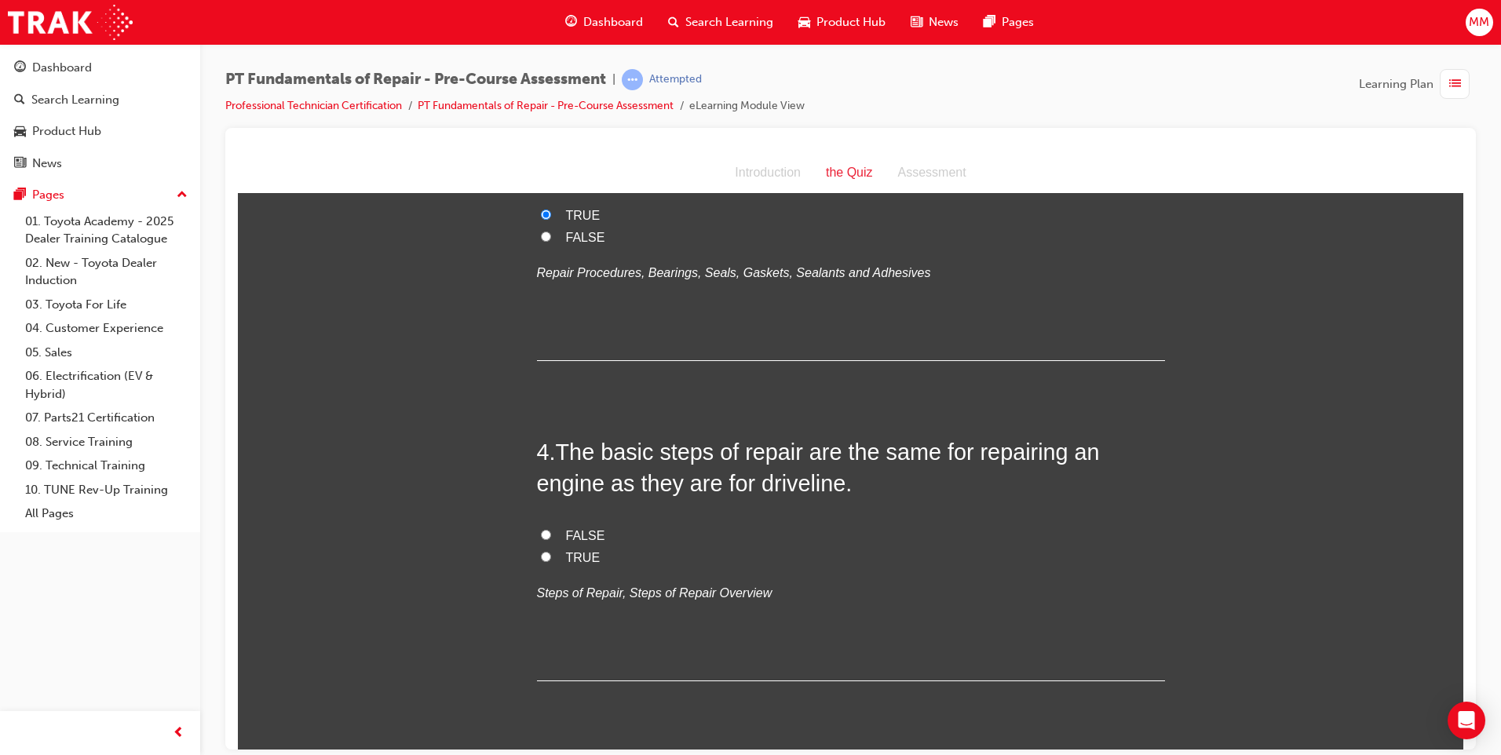
click at [541, 554] on input "TRUE" at bounding box center [546, 556] width 10 height 10
radio input "true"
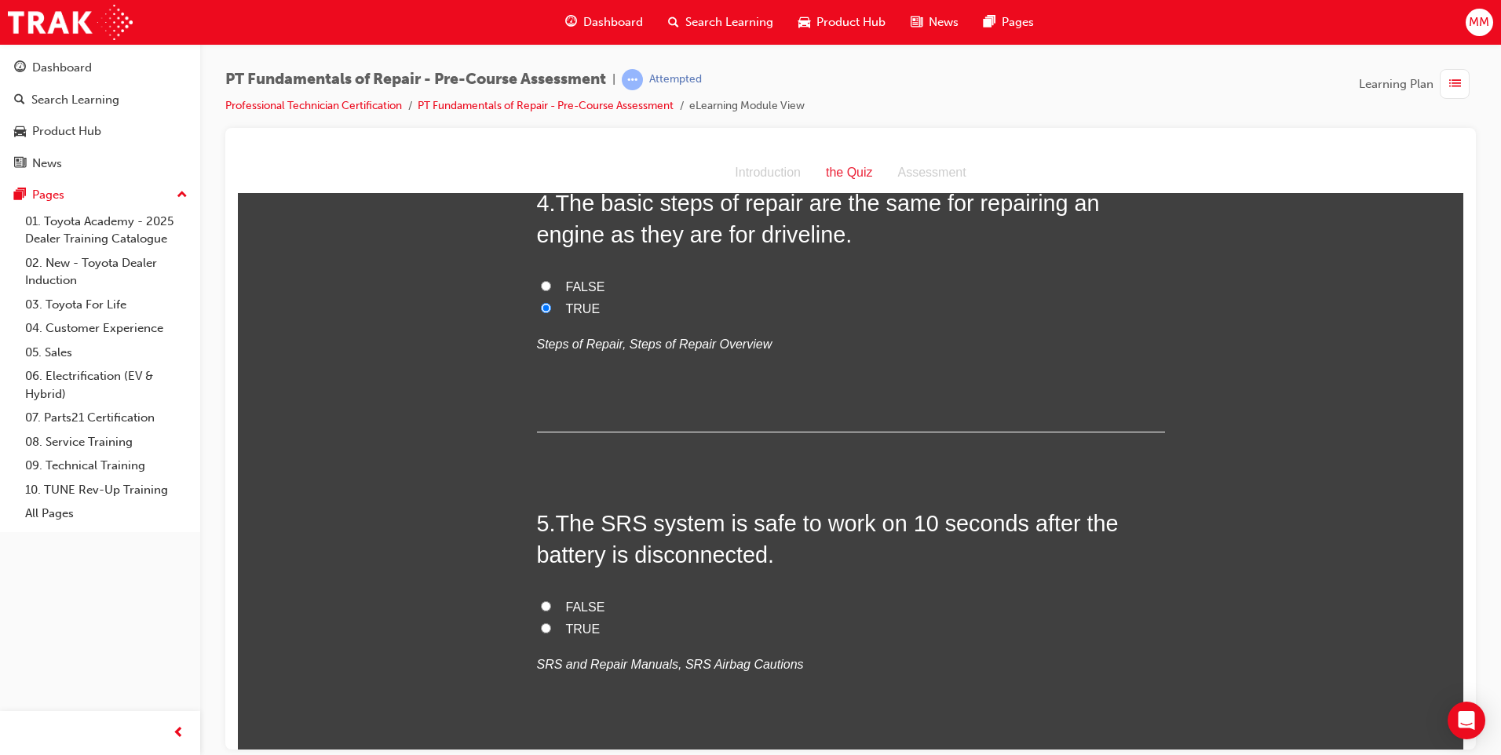
scroll to position [1177, 0]
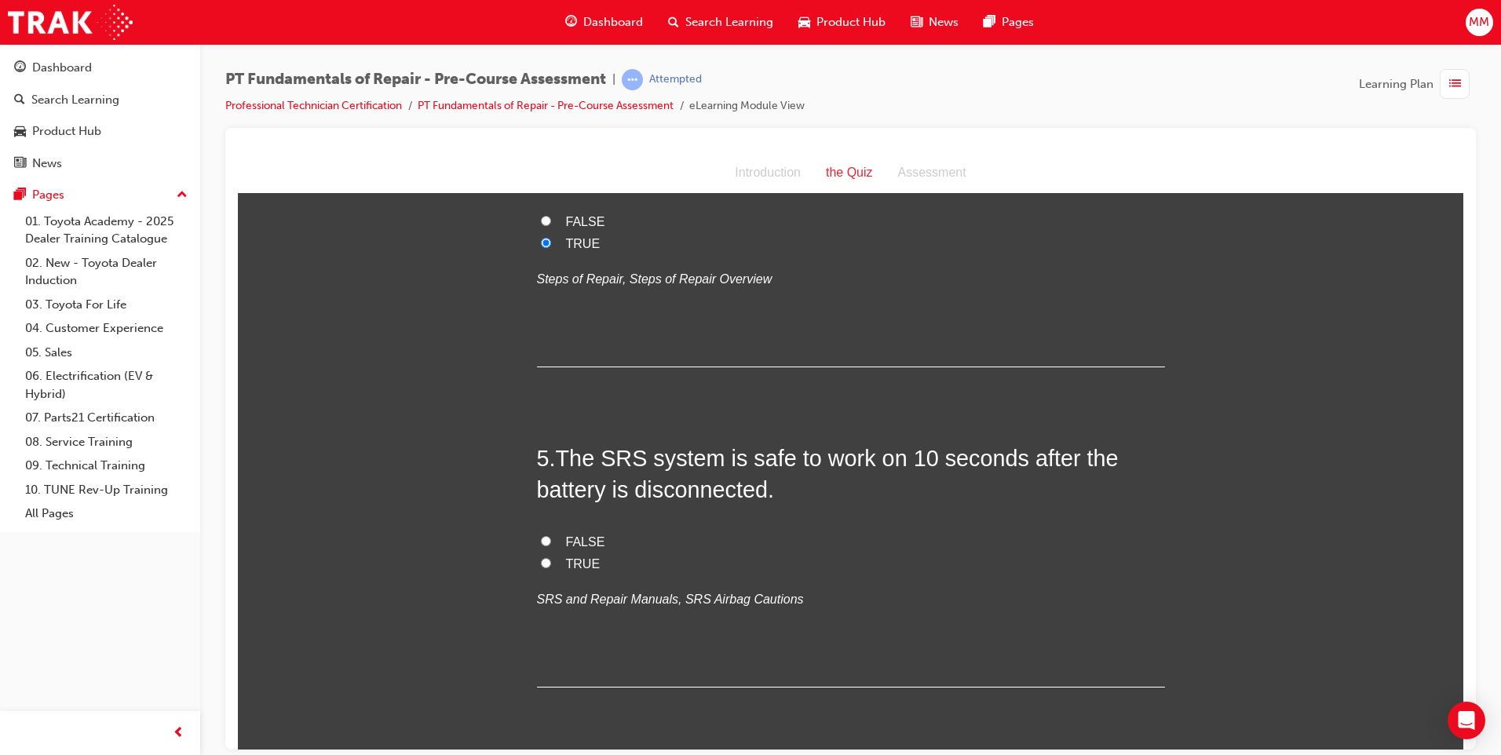
click at [541, 542] on input "FALSE" at bounding box center [546, 540] width 10 height 10
radio input "true"
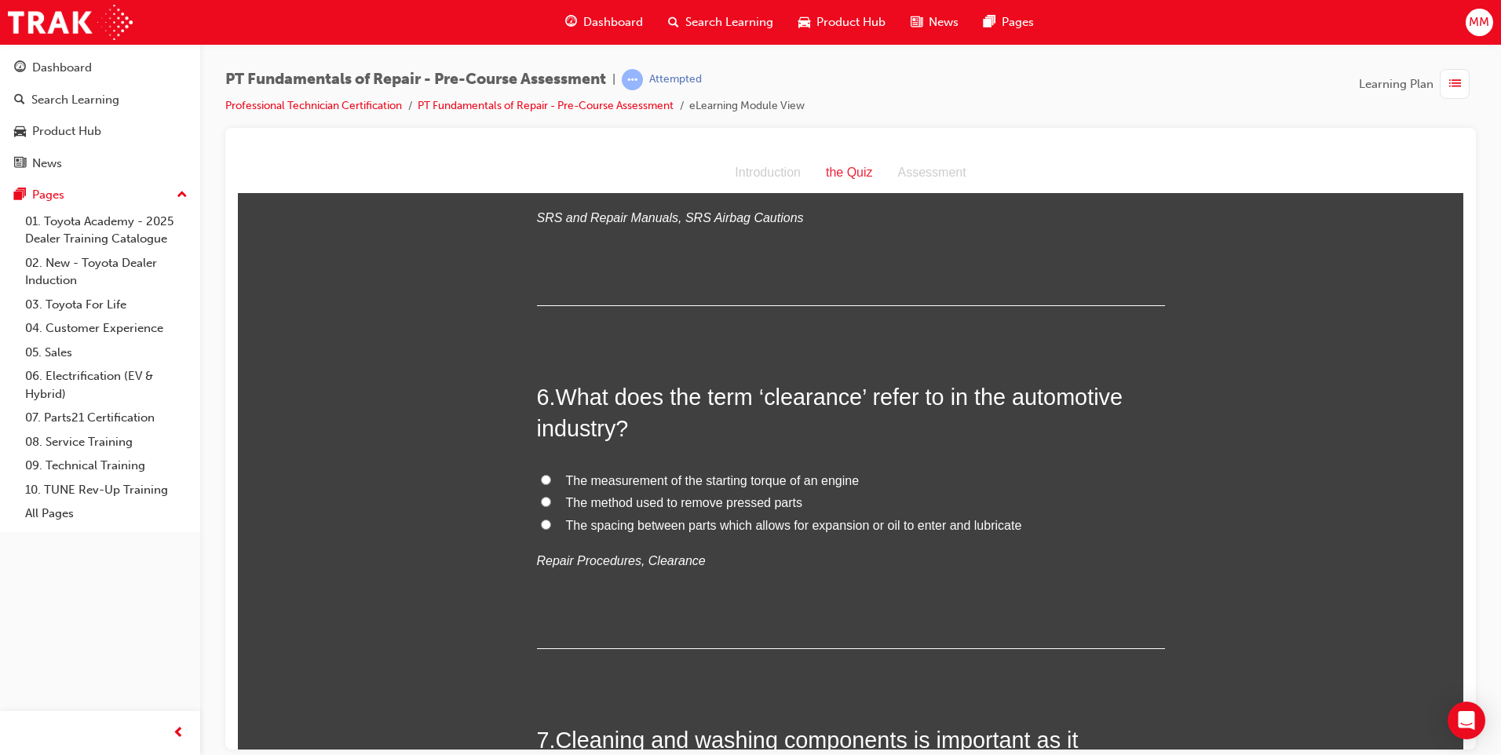
scroll to position [1570, 0]
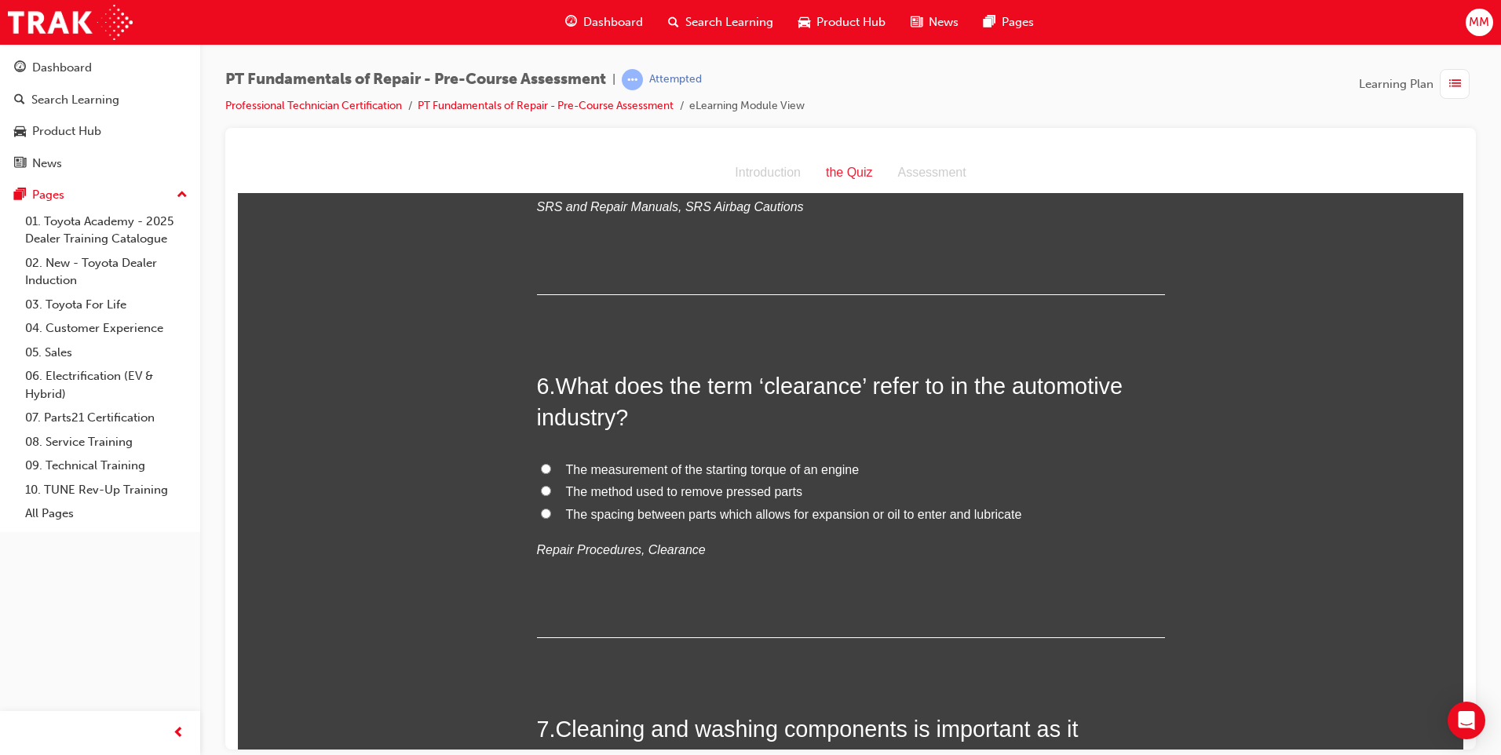
click at [537, 509] on label "The spacing between parts which allows for expansion or oil to enter and lubric…" at bounding box center [851, 514] width 628 height 23
click at [541, 509] on input "The spacing between parts which allows for expansion or oil to enter and lubric…" at bounding box center [546, 513] width 10 height 10
radio input "true"
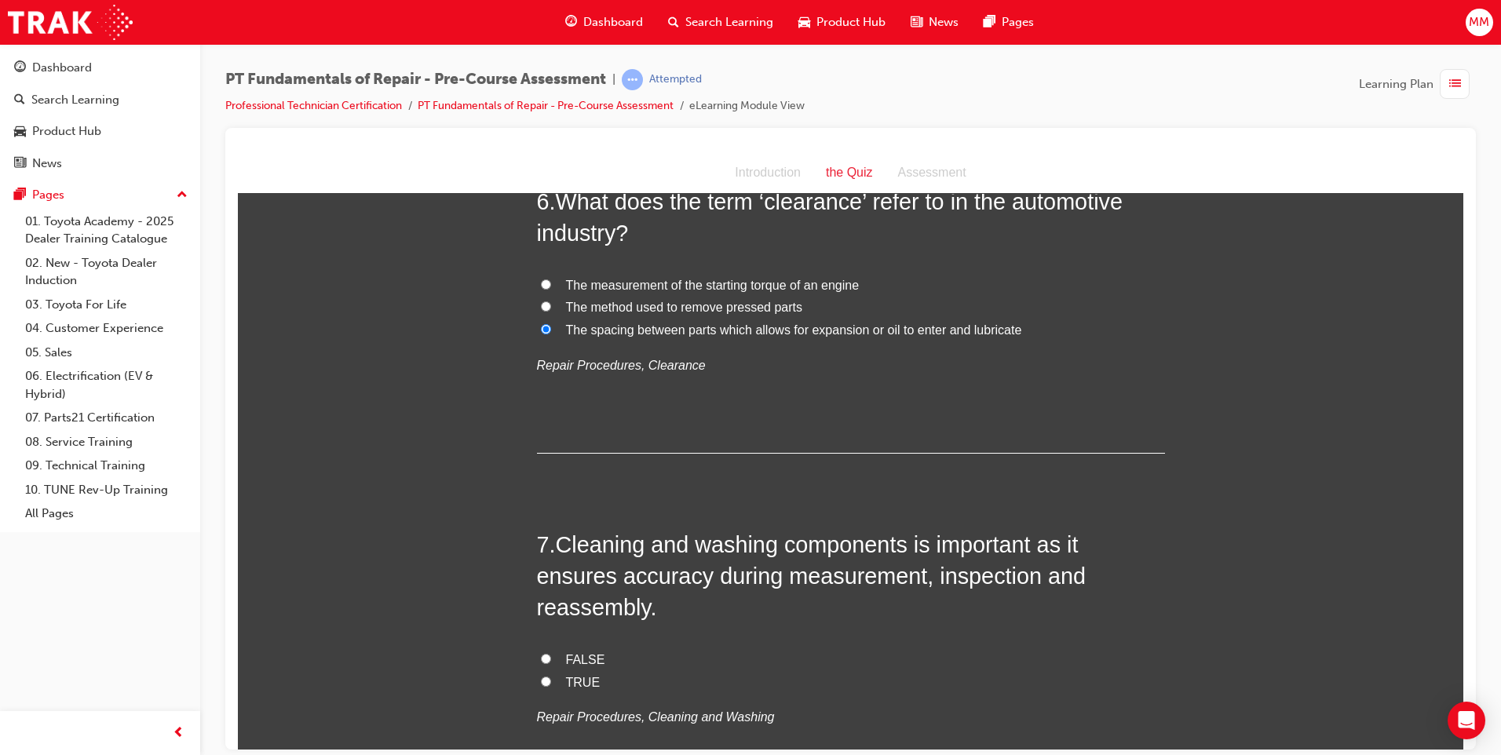
scroll to position [1884, 0]
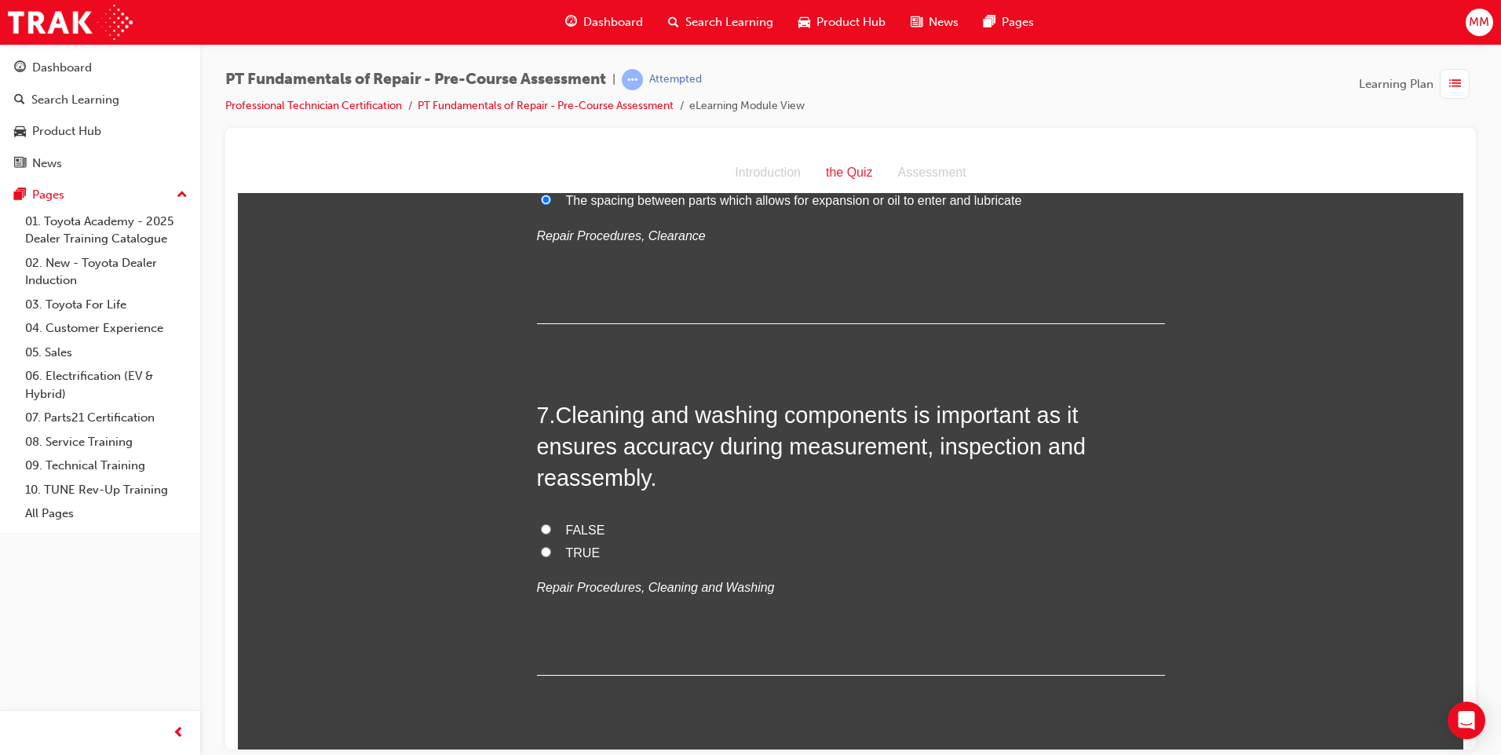
click at [541, 546] on input "TRUE" at bounding box center [546, 551] width 10 height 10
radio input "true"
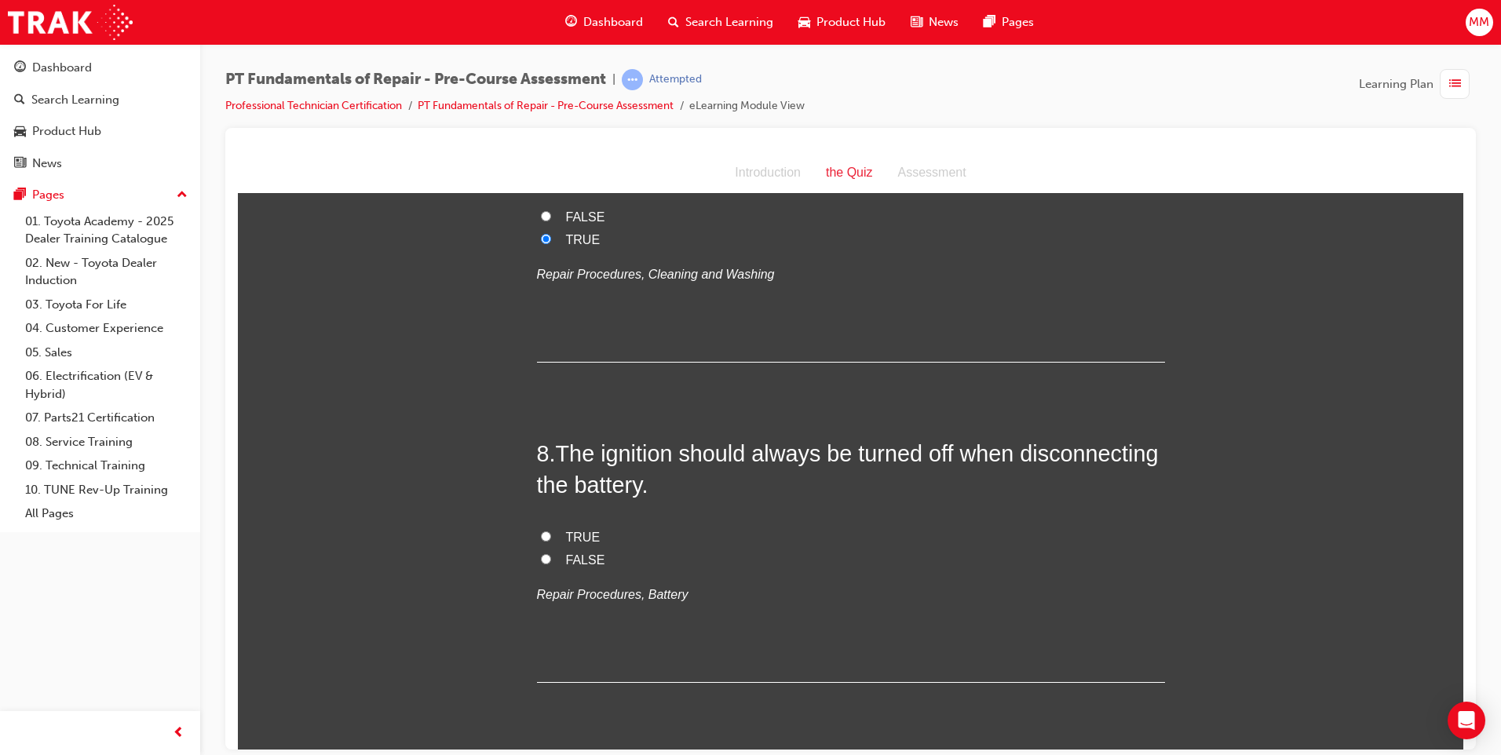
scroll to position [2197, 0]
click at [543, 530] on input "TRUE" at bounding box center [546, 535] width 10 height 10
radio input "true"
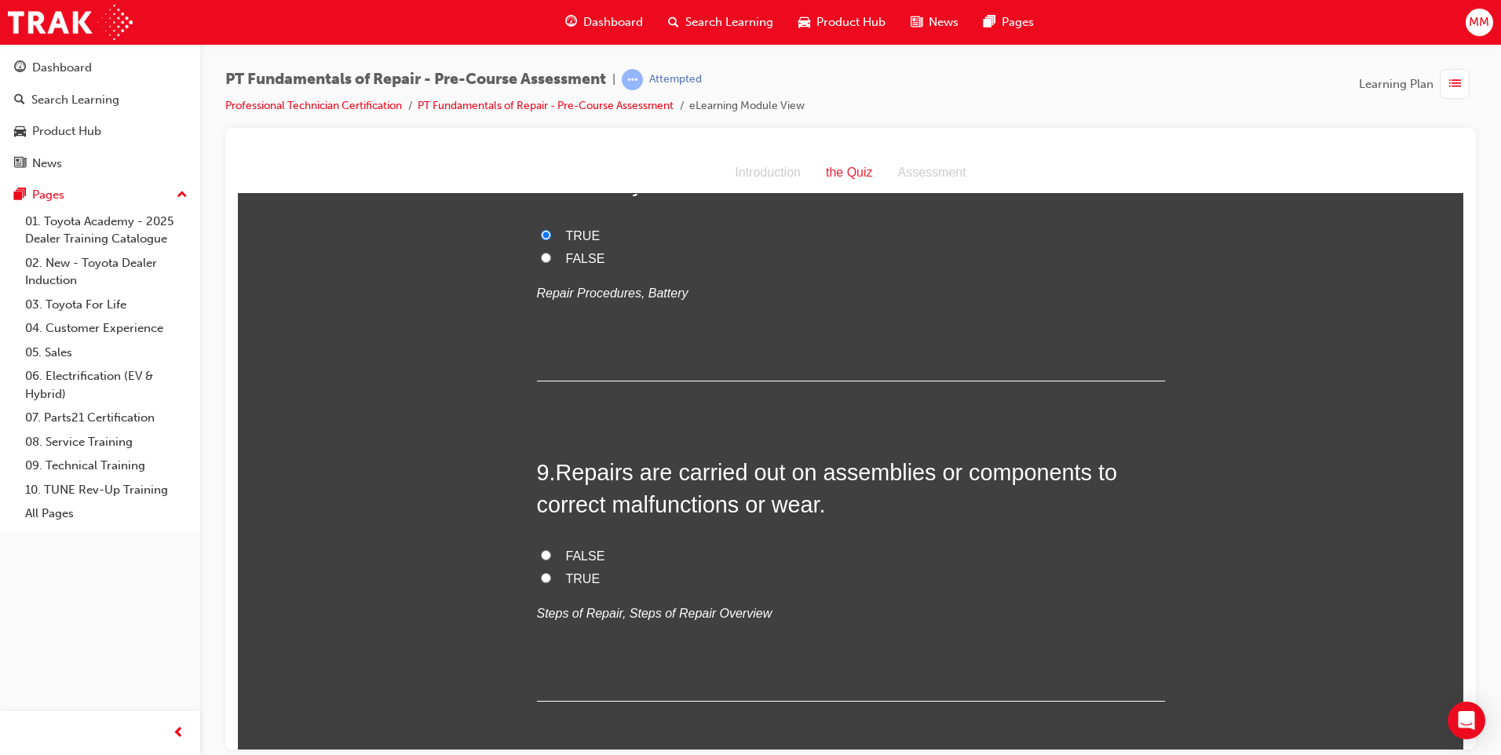
scroll to position [2511, 0]
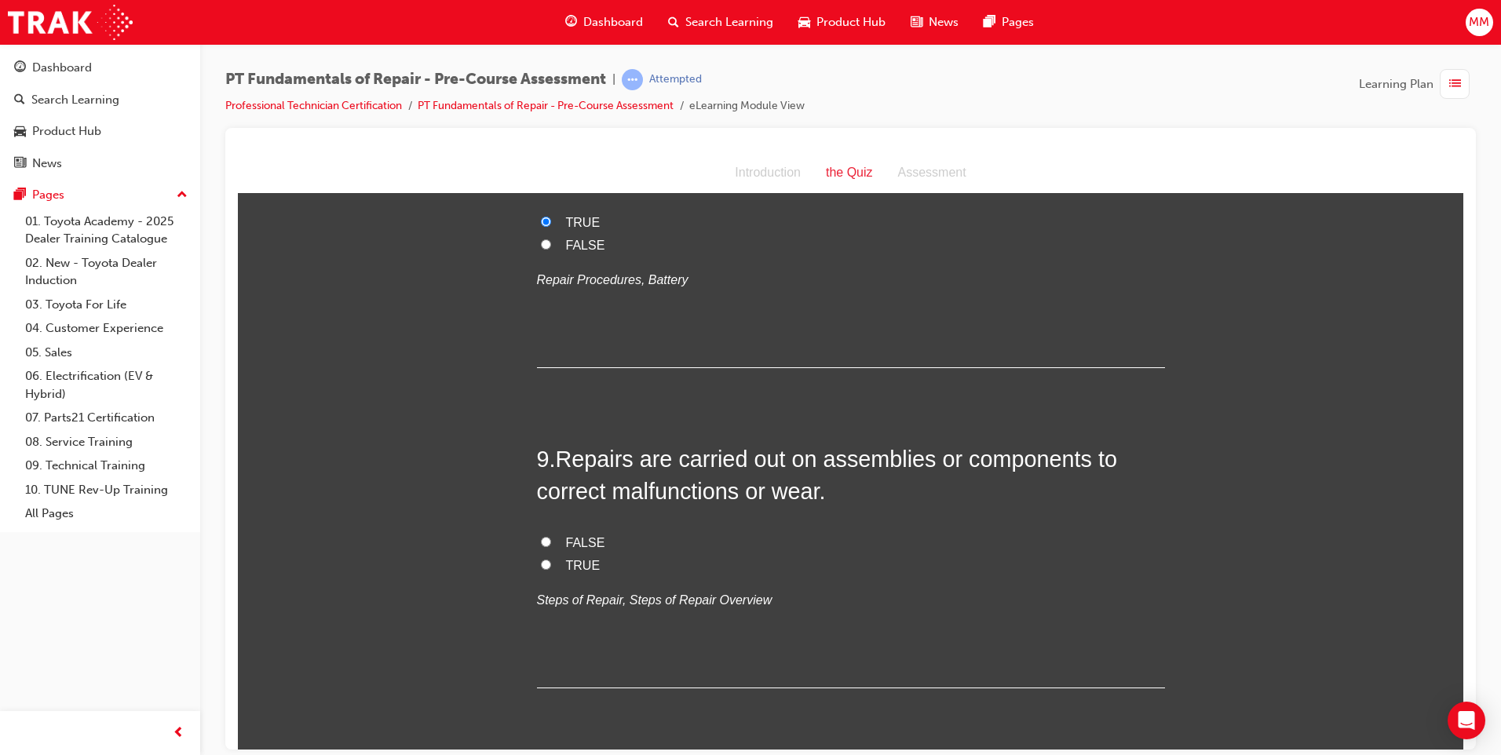
click at [540, 554] on label "TRUE" at bounding box center [851, 565] width 628 height 23
click at [541, 559] on input "TRUE" at bounding box center [546, 564] width 10 height 10
radio input "true"
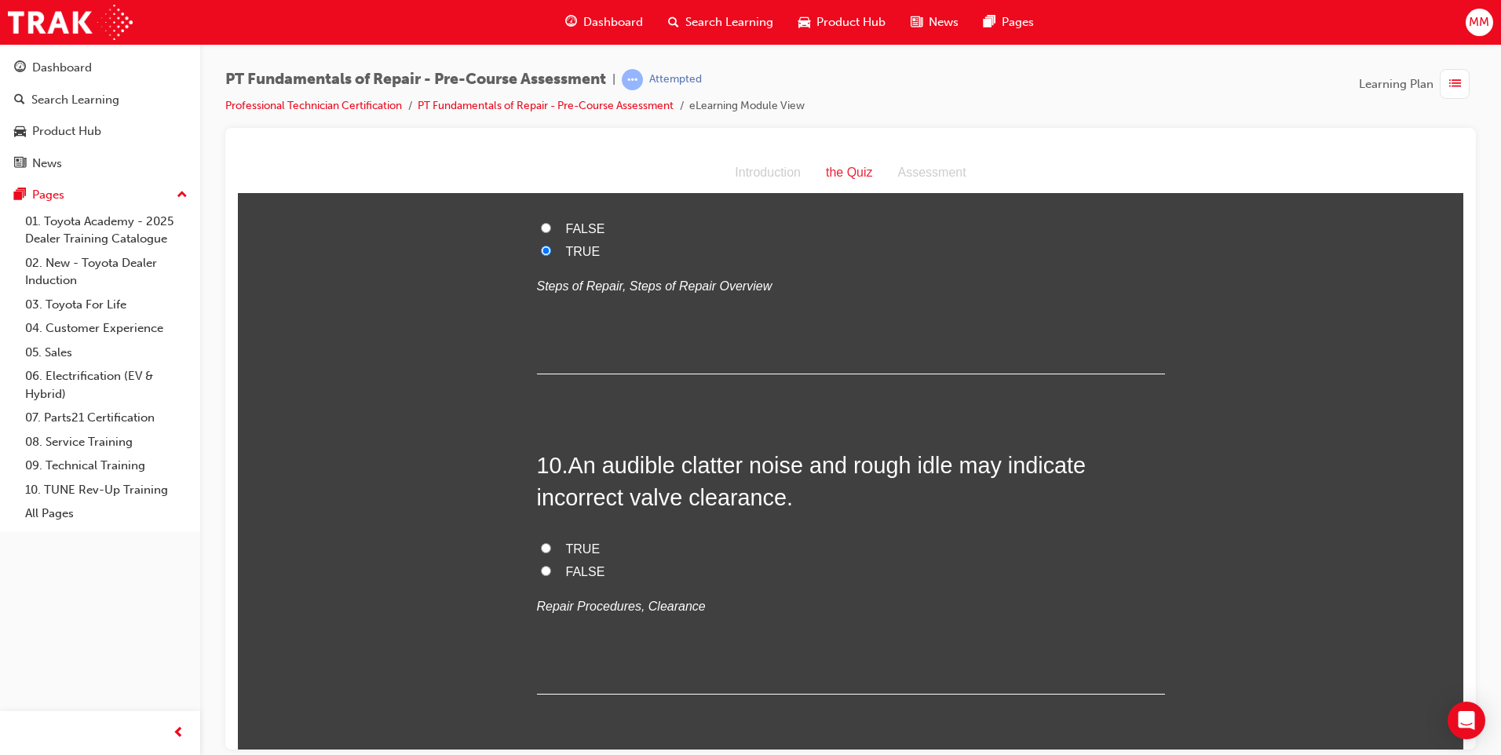
scroll to position [2858, 0]
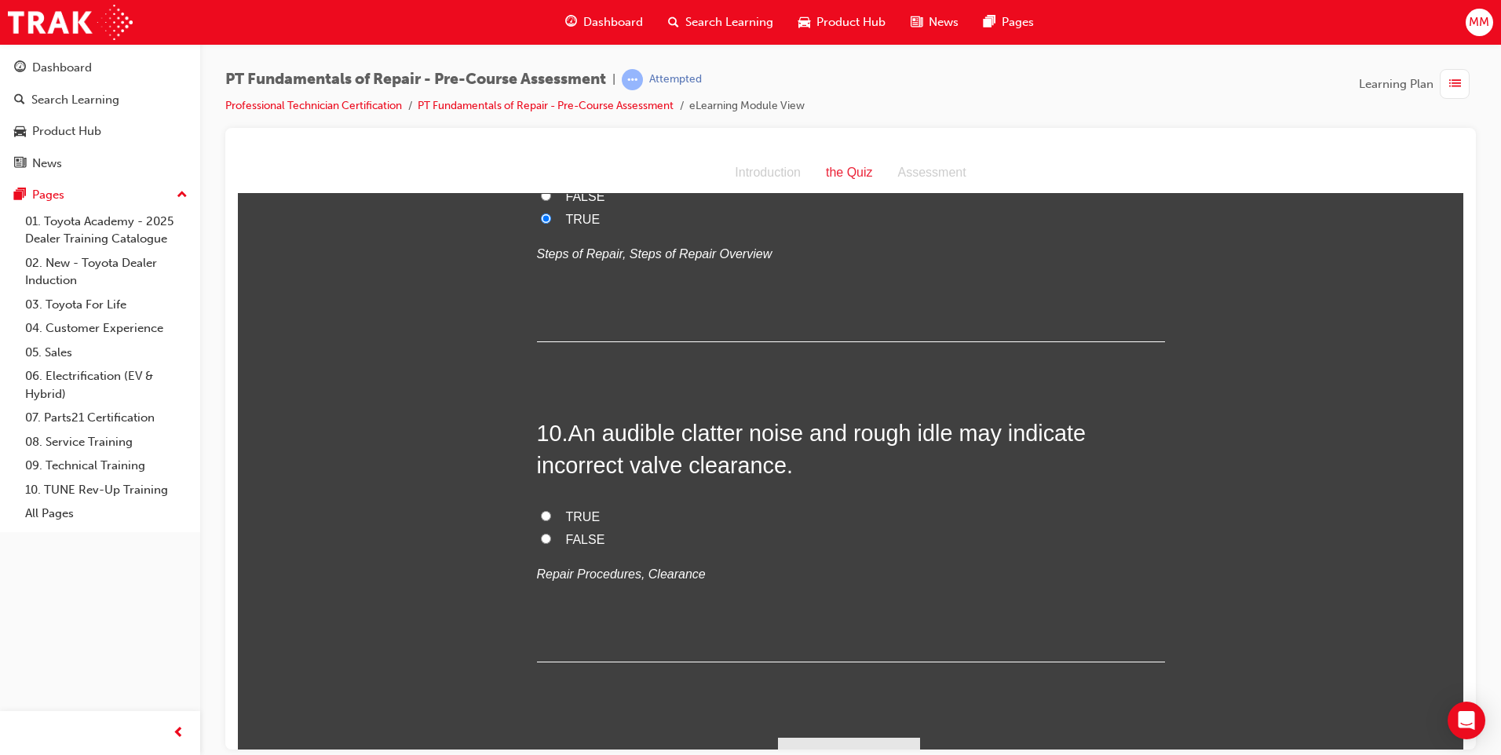
click at [541, 510] on input "TRUE" at bounding box center [546, 515] width 10 height 10
radio input "true"
click at [871, 737] on button "Submit Answers" at bounding box center [849, 759] width 143 height 44
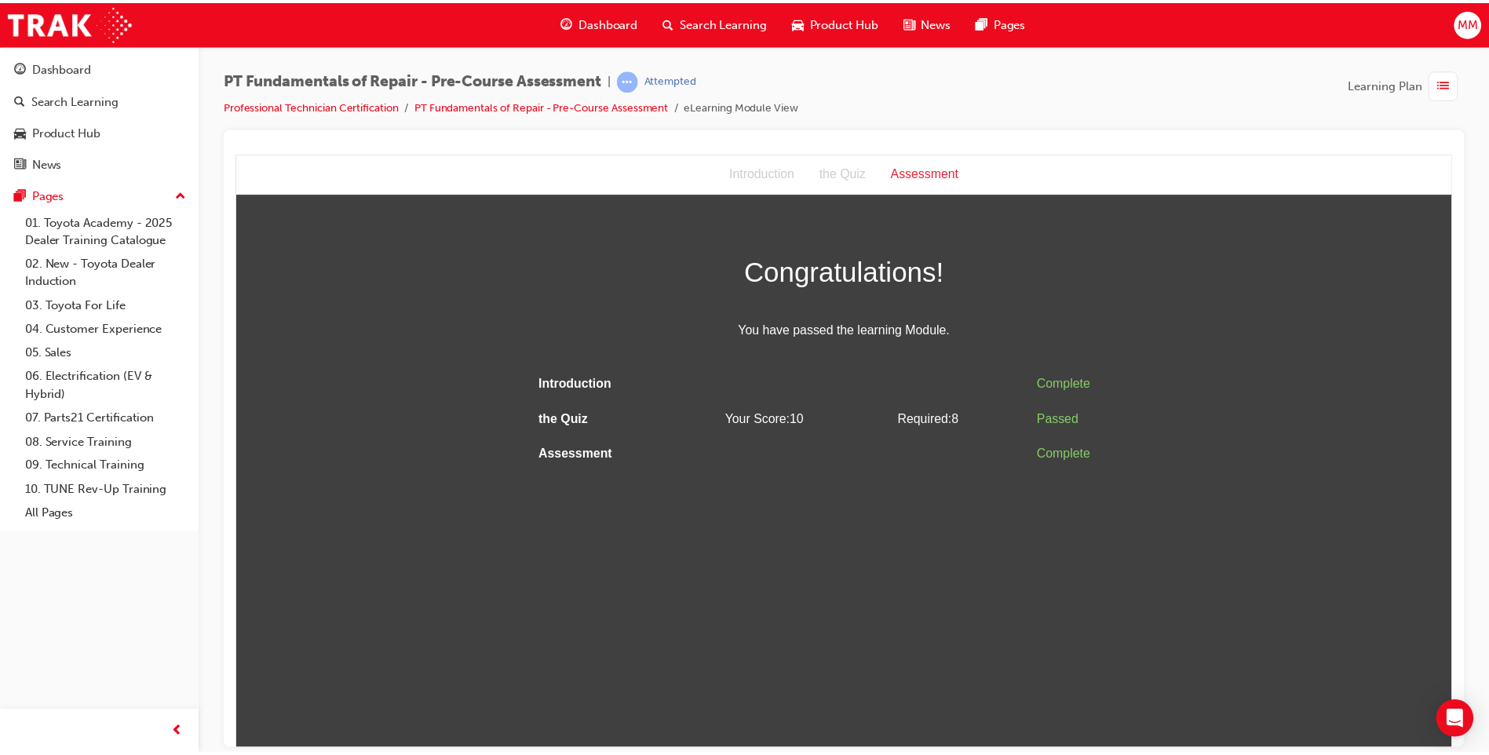
scroll to position [0, 0]
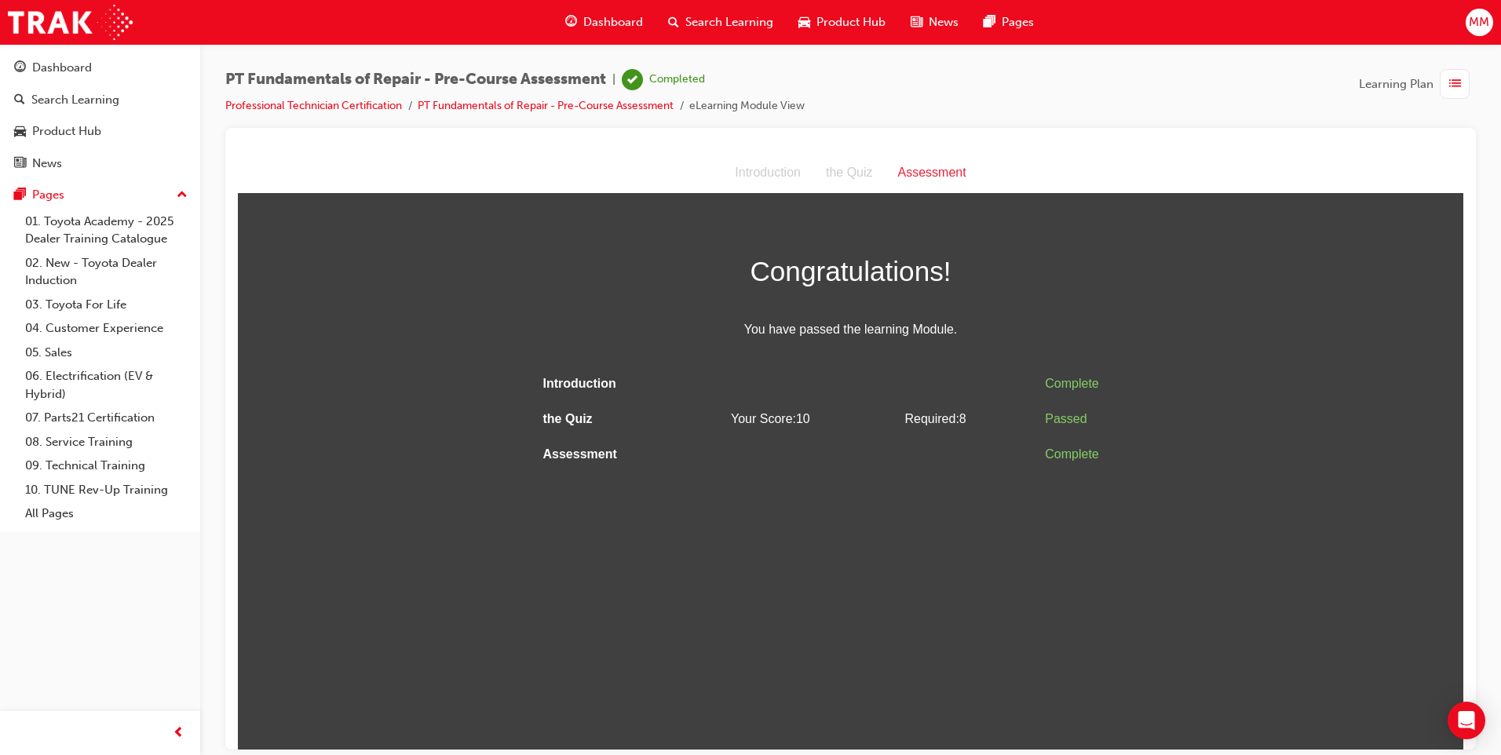
click at [941, 553] on html "Assessment Introduction the Quiz Assessment Congratulations! You have passed th…" at bounding box center [850, 450] width 1225 height 596
drag, startPoint x: 789, startPoint y: 476, endPoint x: 819, endPoint y: 444, distance: 43.8
click at [792, 472] on html "Assessment Introduction the Quiz Assessment Congratulations! You have passed th…" at bounding box center [850, 450] width 1225 height 596
click at [1044, 385] on td "Complete" at bounding box center [1101, 383] width 126 height 35
click at [1087, 453] on div "Complete" at bounding box center [1101, 454] width 113 height 23
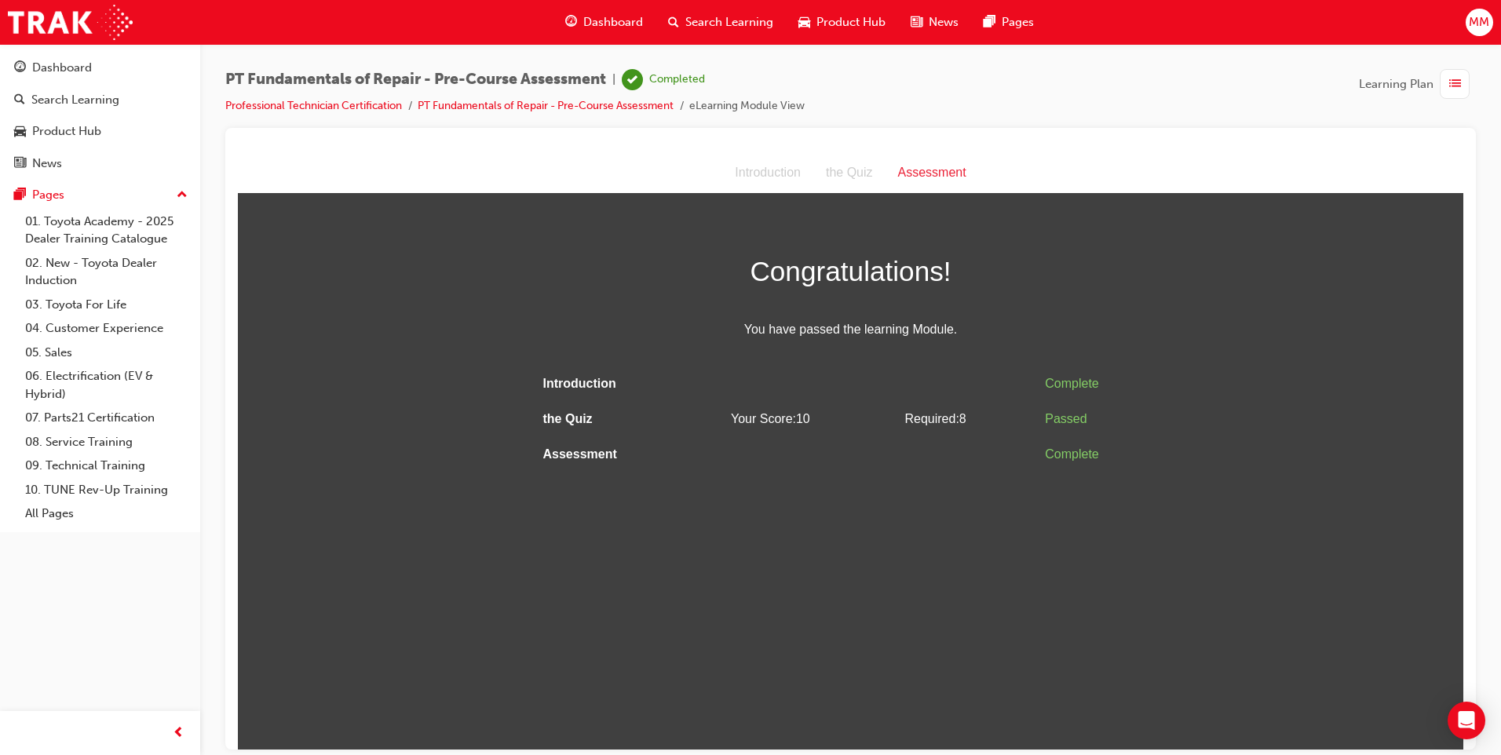
click at [1073, 407] on div "Passed" at bounding box center [1101, 418] width 113 height 23
click at [1078, 375] on div "Complete" at bounding box center [1101, 383] width 113 height 23
click at [895, 359] on div "Congratulations! You have passed the learning Module. Introduction Complete the…" at bounding box center [851, 360] width 628 height 224
drag, startPoint x: 1271, startPoint y: 472, endPoint x: 1256, endPoint y: 474, distance: 15.8
click at [1269, 473] on html "Assessment Introduction the Quiz Assessment Congratulations! You have passed th…" at bounding box center [850, 450] width 1225 height 596
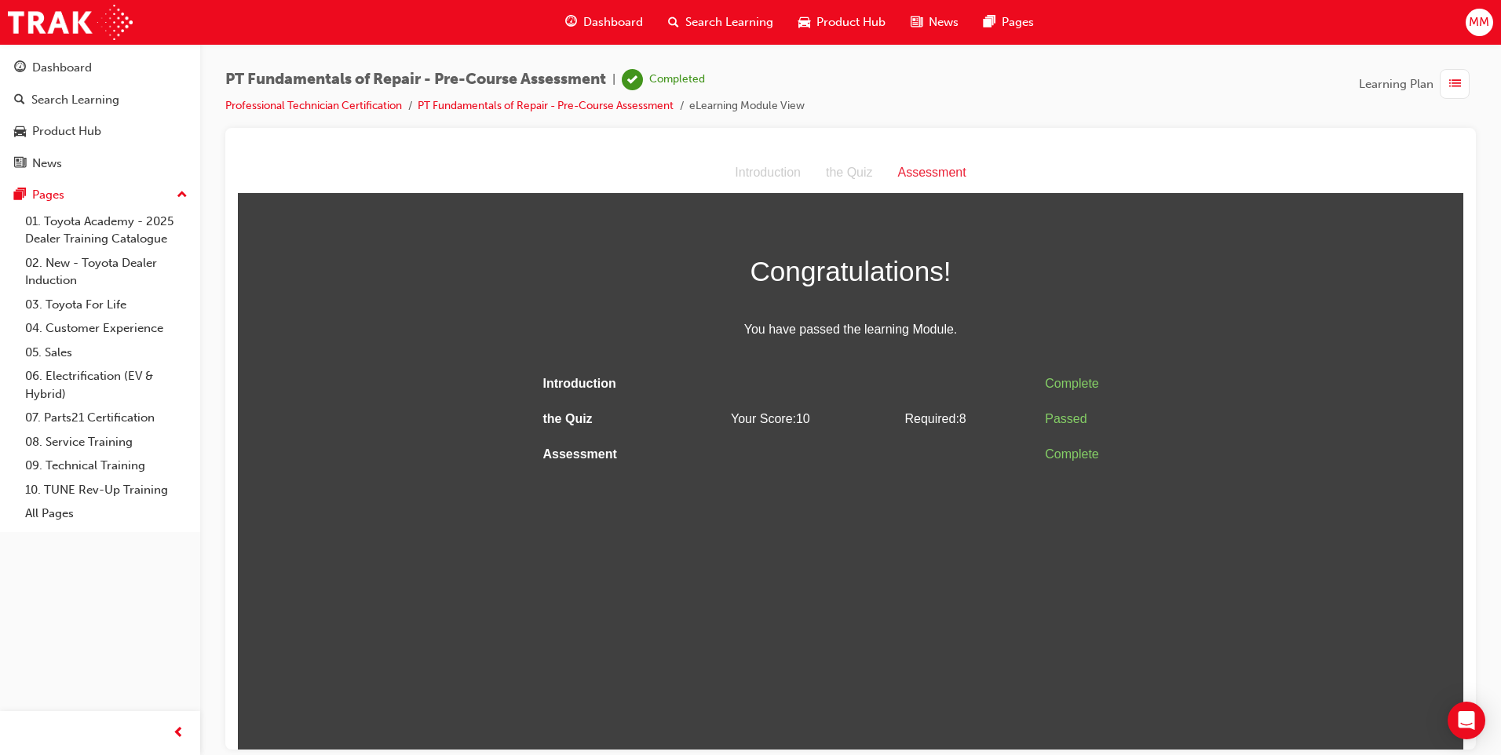
drag, startPoint x: 1023, startPoint y: 465, endPoint x: 1004, endPoint y: 451, distance: 24.2
click at [1015, 460] on td at bounding box center [968, 453] width 140 height 35
click at [855, 170] on div "the Quiz" at bounding box center [849, 172] width 72 height 23
drag, startPoint x: 855, startPoint y: 170, endPoint x: 542, endPoint y: 159, distance: 312.5
click at [542, 159] on div "Assessment Introduction the Quiz Assessment Congratulations! You have passed th…" at bounding box center [850, 311] width 1225 height 319
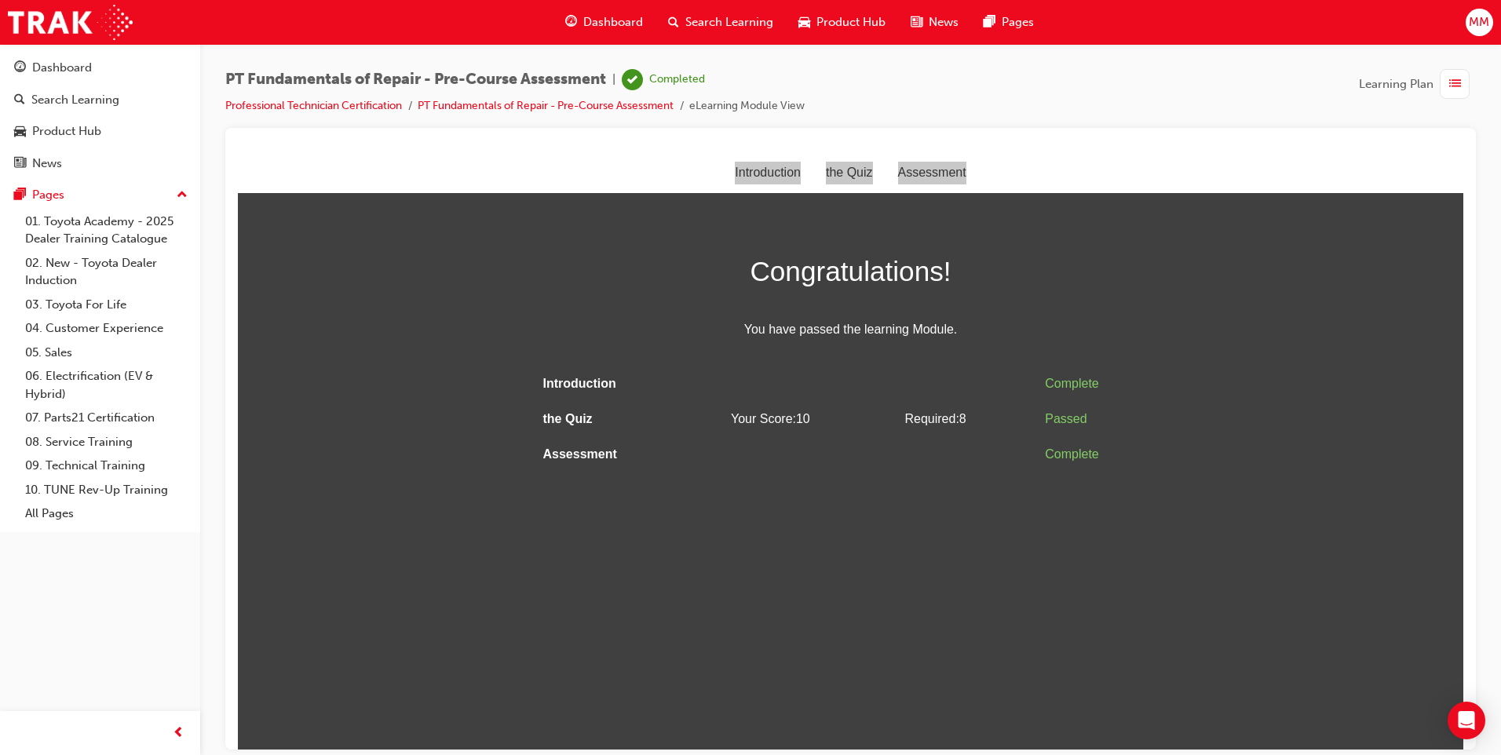
drag, startPoint x: 305, startPoint y: 7, endPoint x: 740, endPoint y: 19, distance: 435.7
click at [740, 19] on span "Search Learning" at bounding box center [729, 22] width 88 height 18
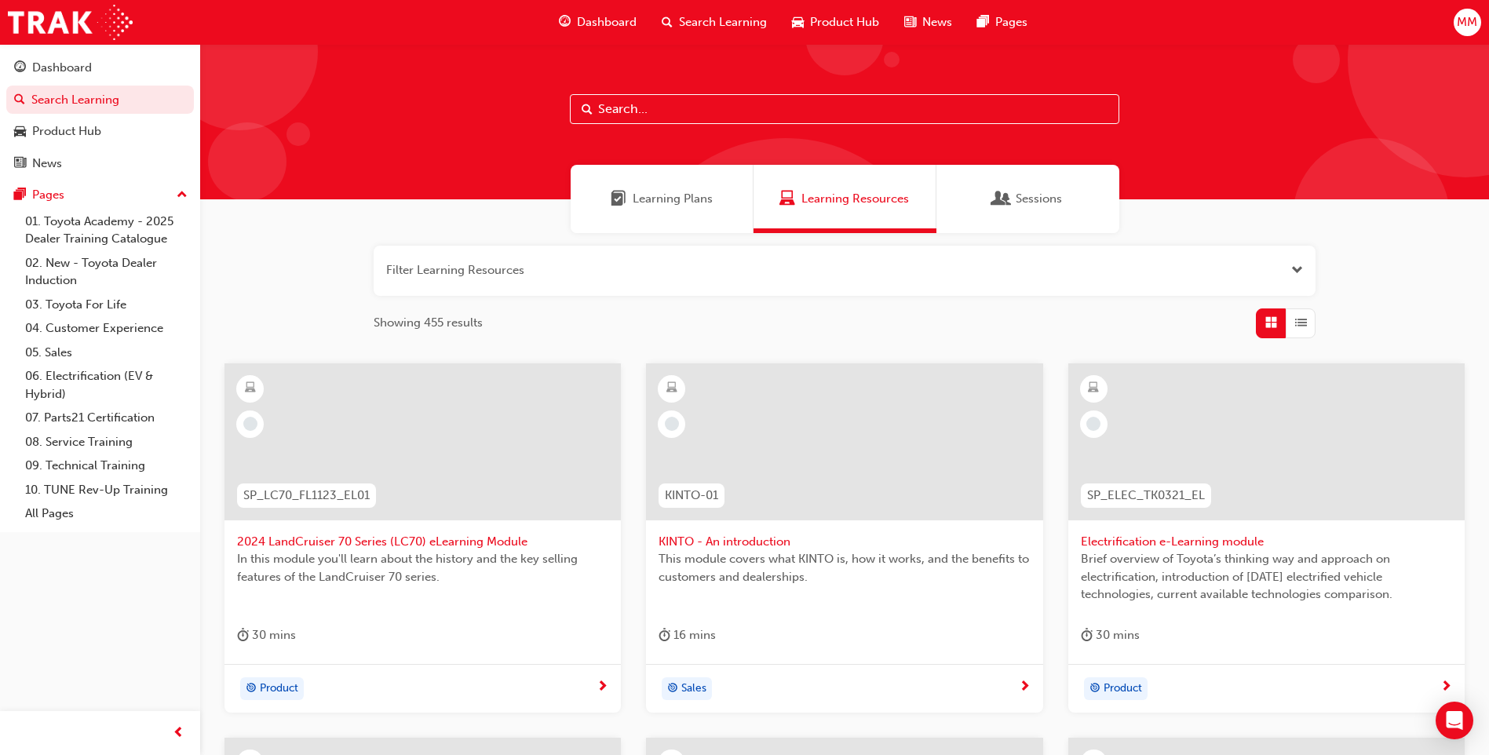
click at [720, 19] on span "Search Learning" at bounding box center [723, 22] width 88 height 18
click at [618, 15] on span "Dashboard" at bounding box center [607, 22] width 60 height 18
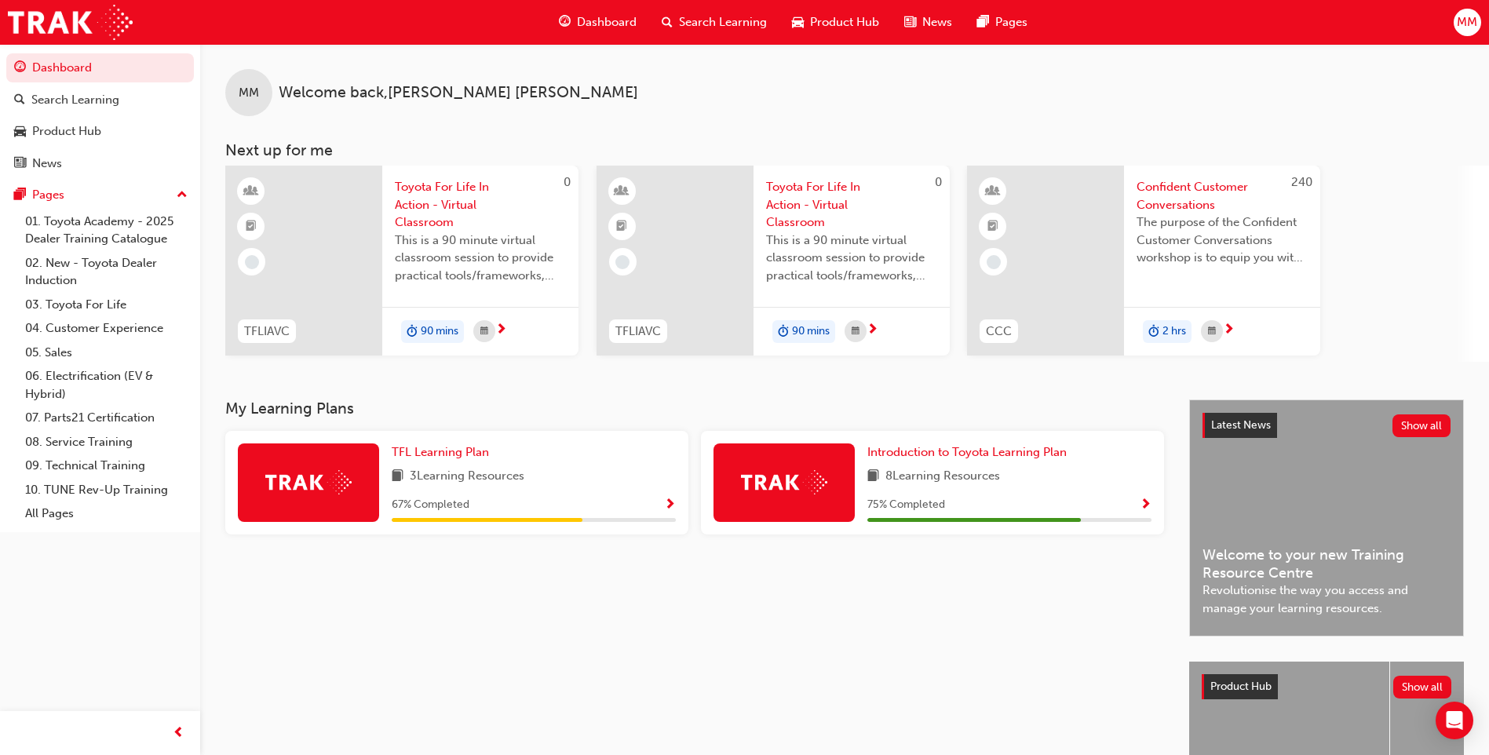
click at [734, 17] on span "Search Learning" at bounding box center [723, 22] width 88 height 18
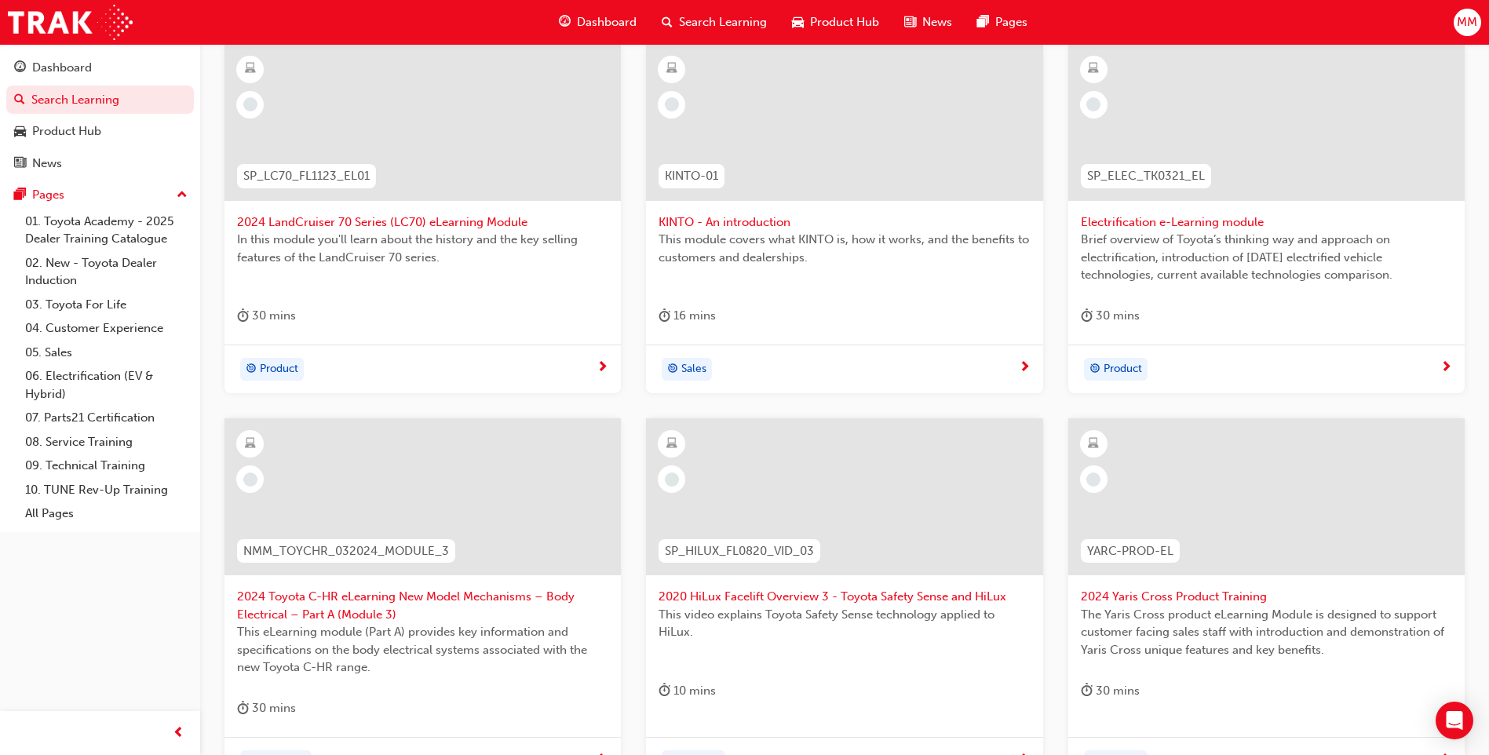
scroll to position [71, 0]
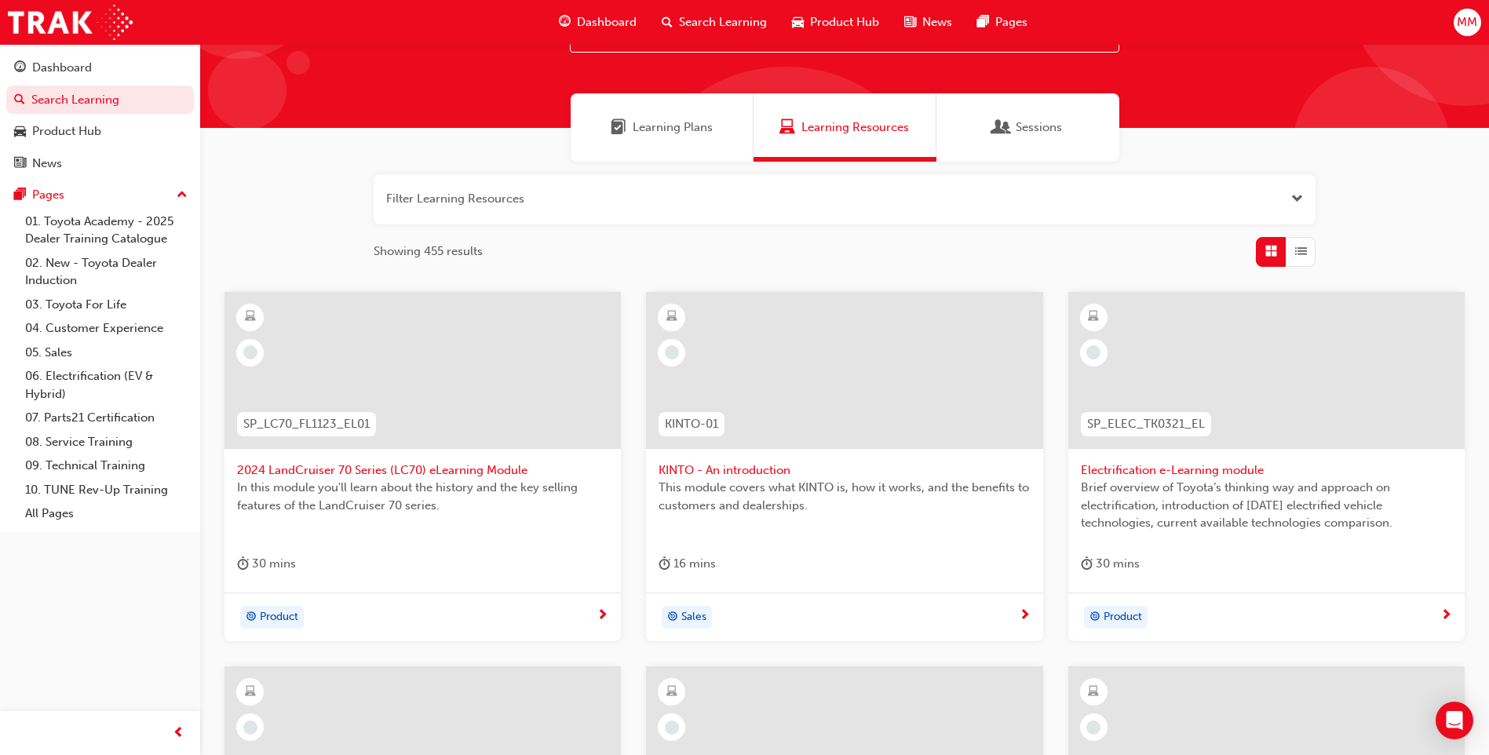
click at [1038, 131] on span "Sessions" at bounding box center [1039, 128] width 46 height 18
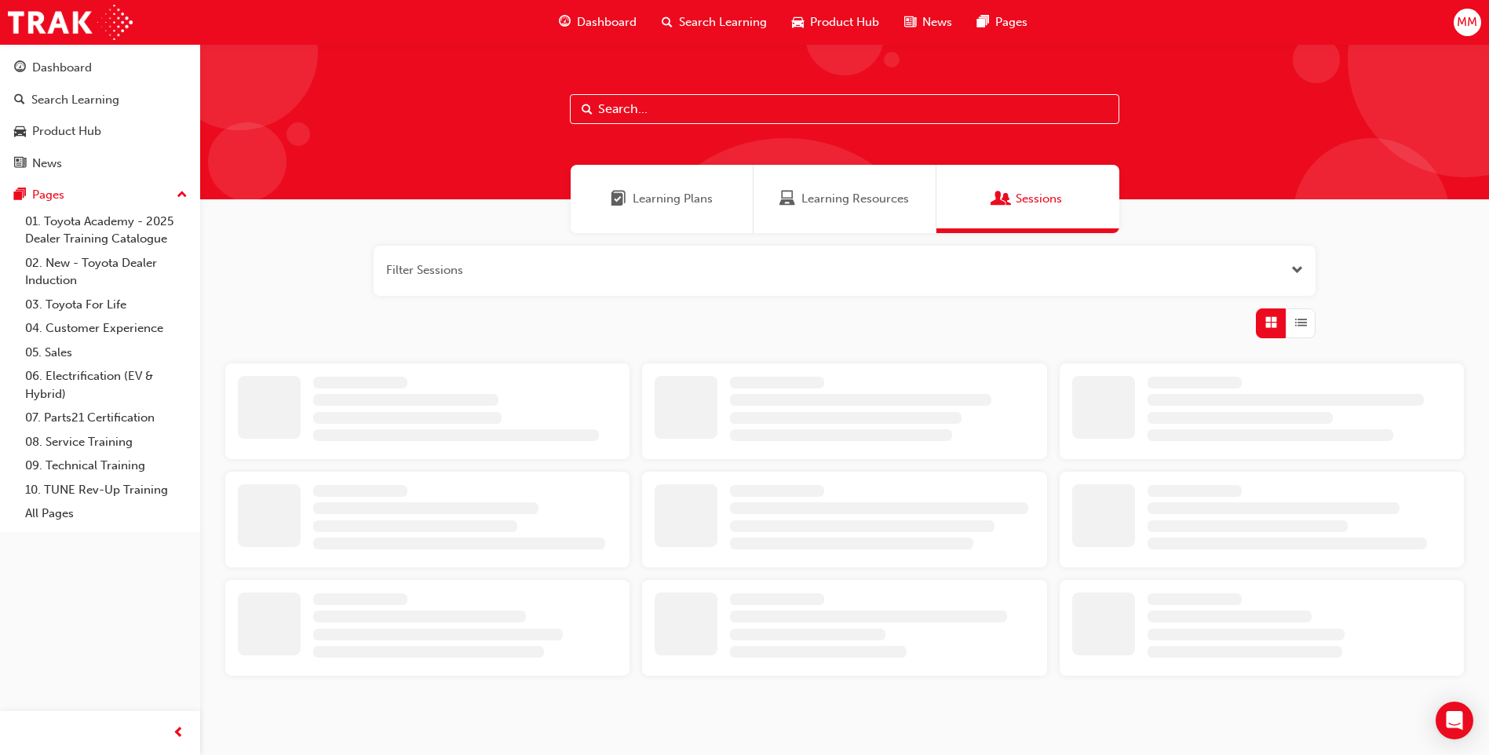
click at [665, 197] on span "Learning Plans" at bounding box center [673, 199] width 80 height 18
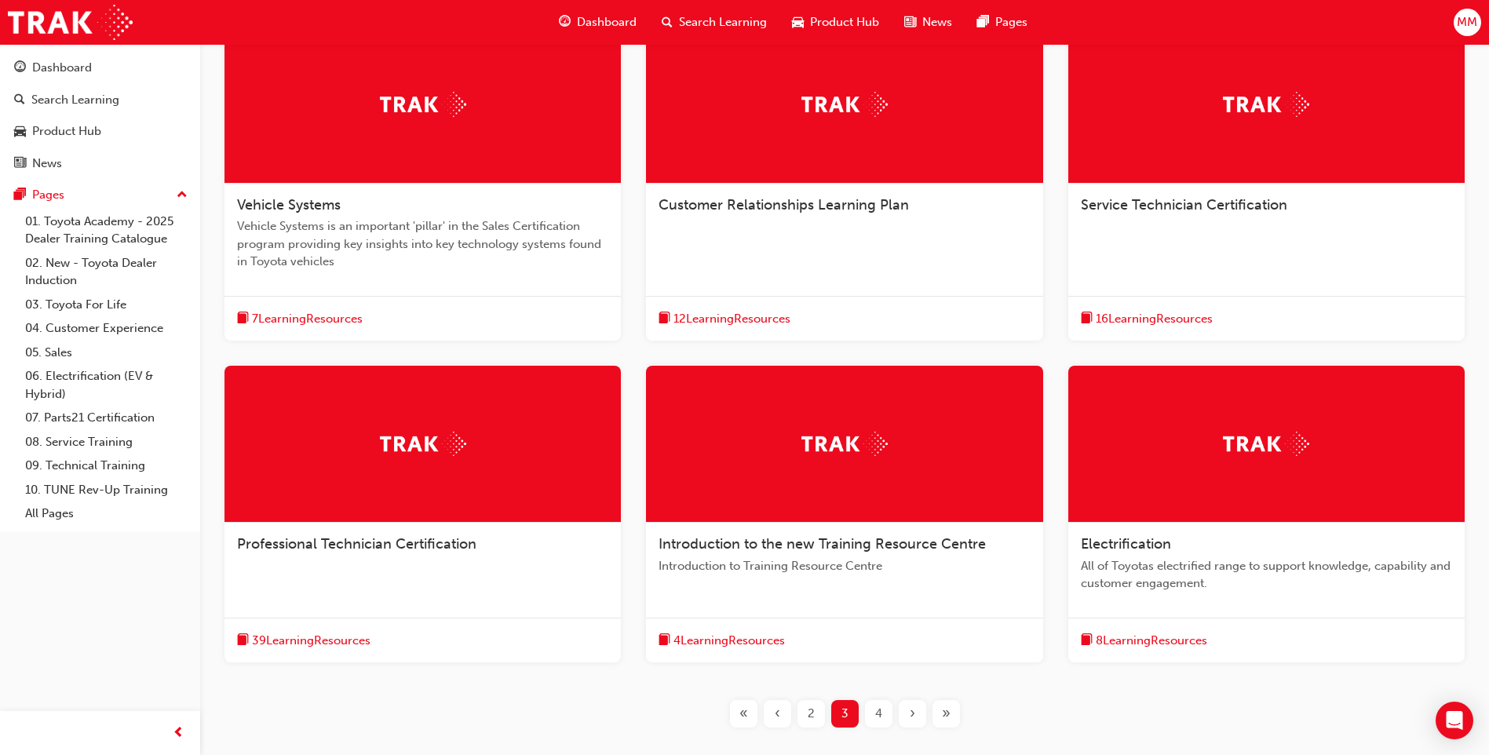
scroll to position [436, 0]
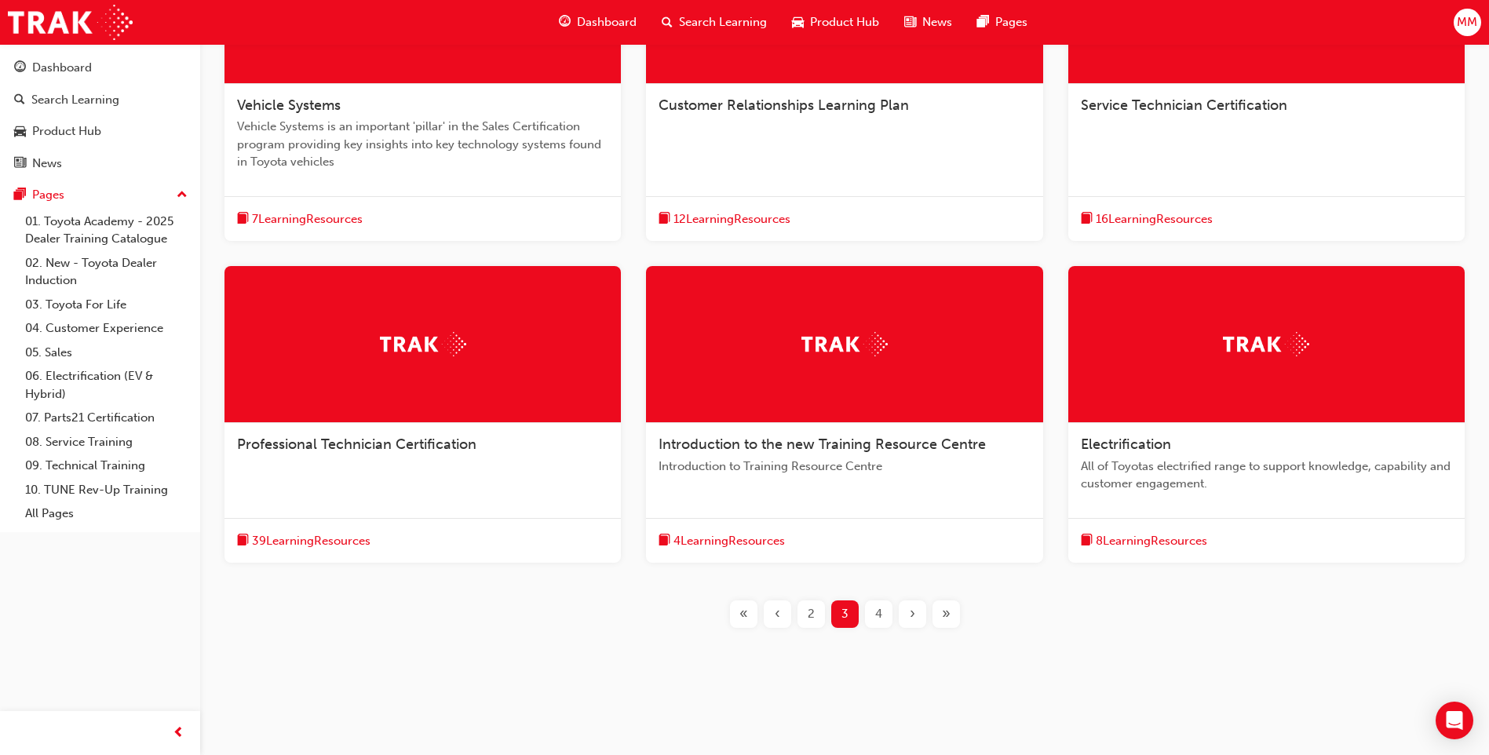
click at [472, 439] on span "Professional Technician Certification" at bounding box center [356, 444] width 239 height 17
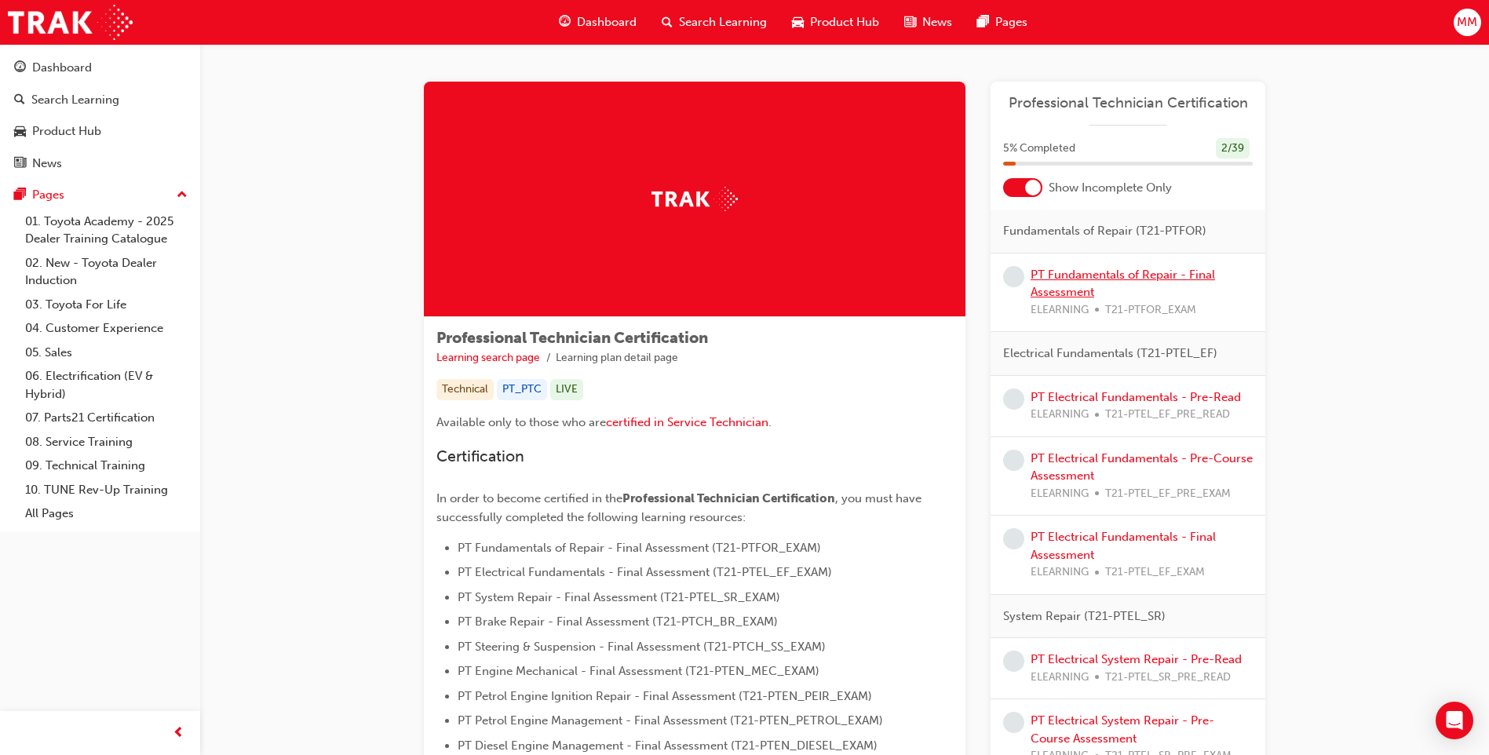
click at [1047, 279] on link "PT Fundamentals of Repair - Final Assessment" at bounding box center [1122, 284] width 184 height 32
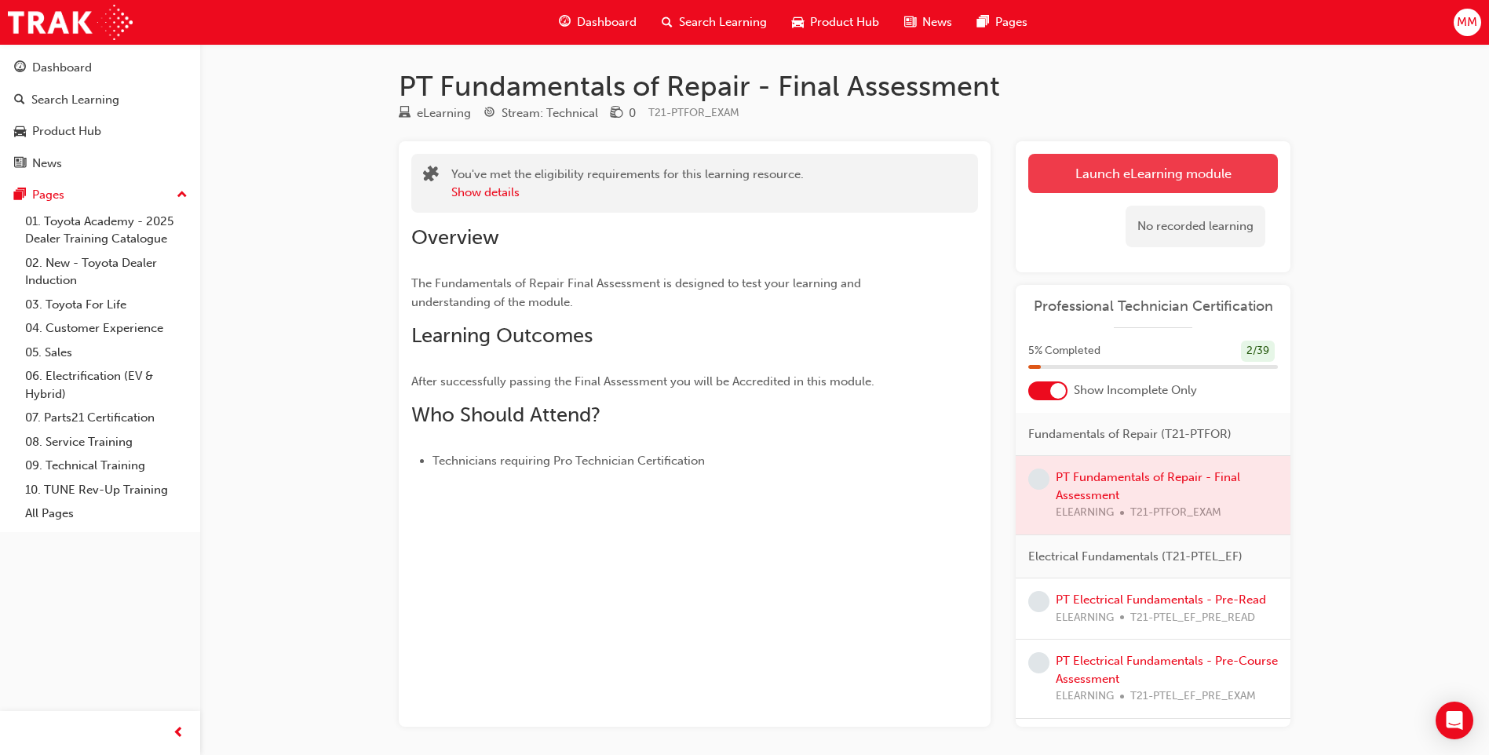
click at [1152, 173] on link "Launch eLearning module" at bounding box center [1153, 173] width 250 height 39
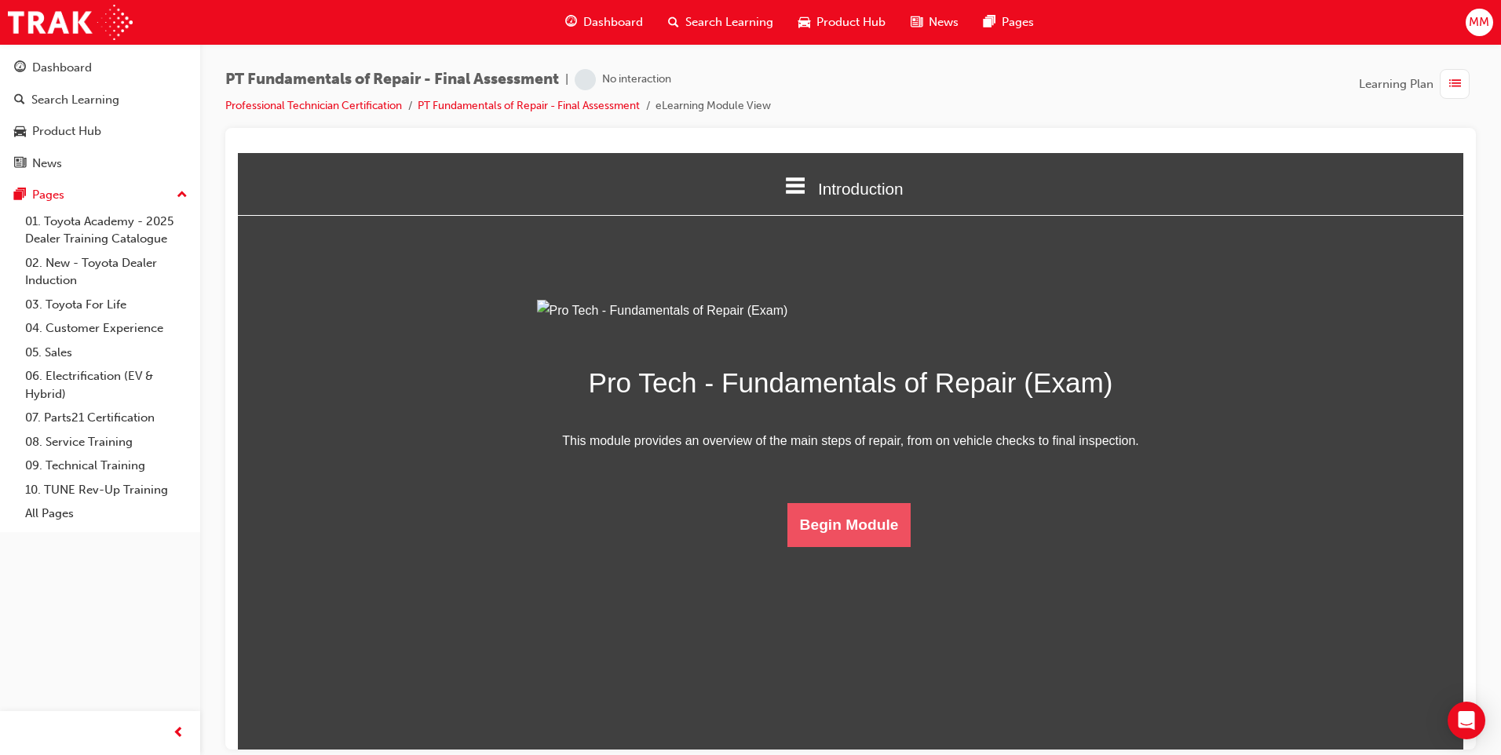
click at [886, 546] on button "Begin Module" at bounding box center [849, 524] width 124 height 44
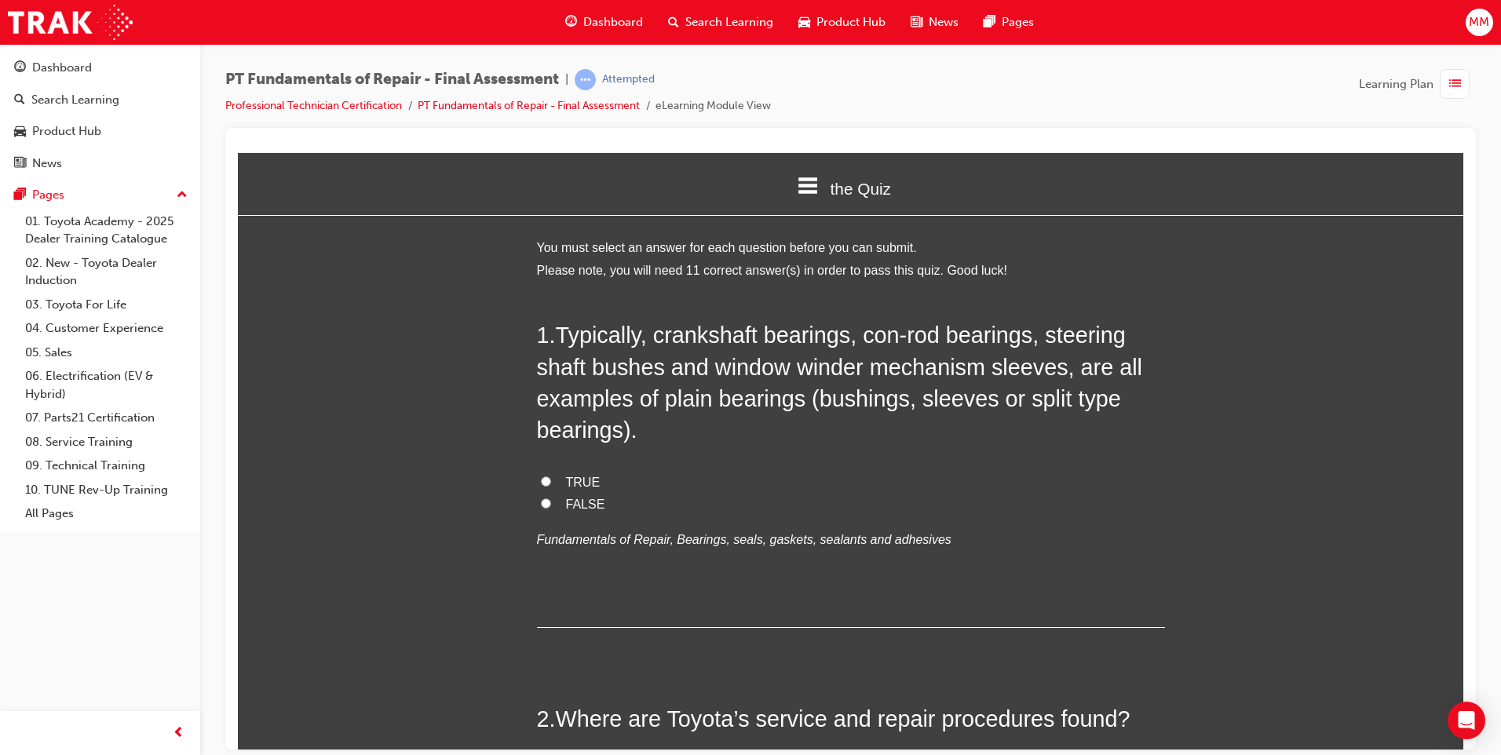
click at [541, 505] on input "FALSE" at bounding box center [546, 503] width 10 height 10
radio input "true"
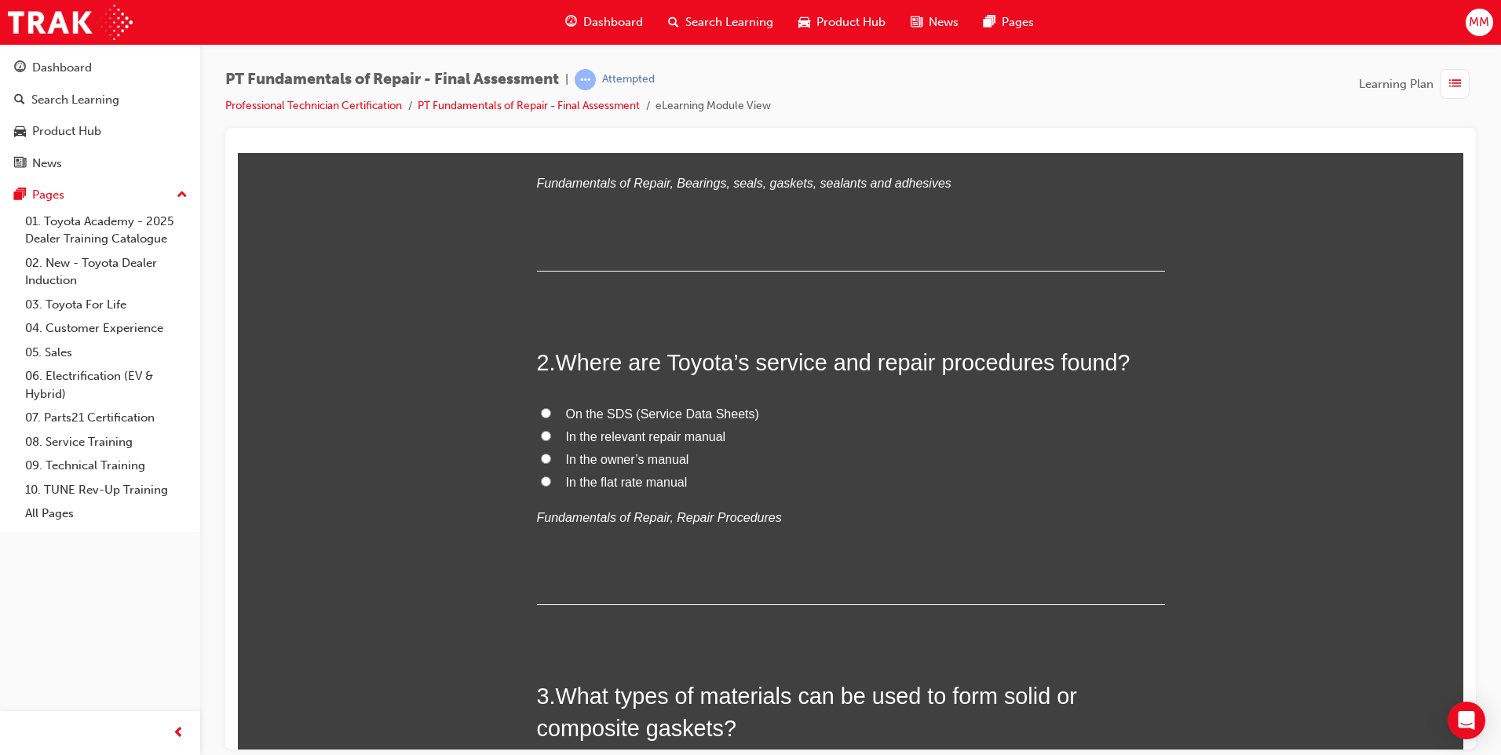
scroll to position [392, 0]
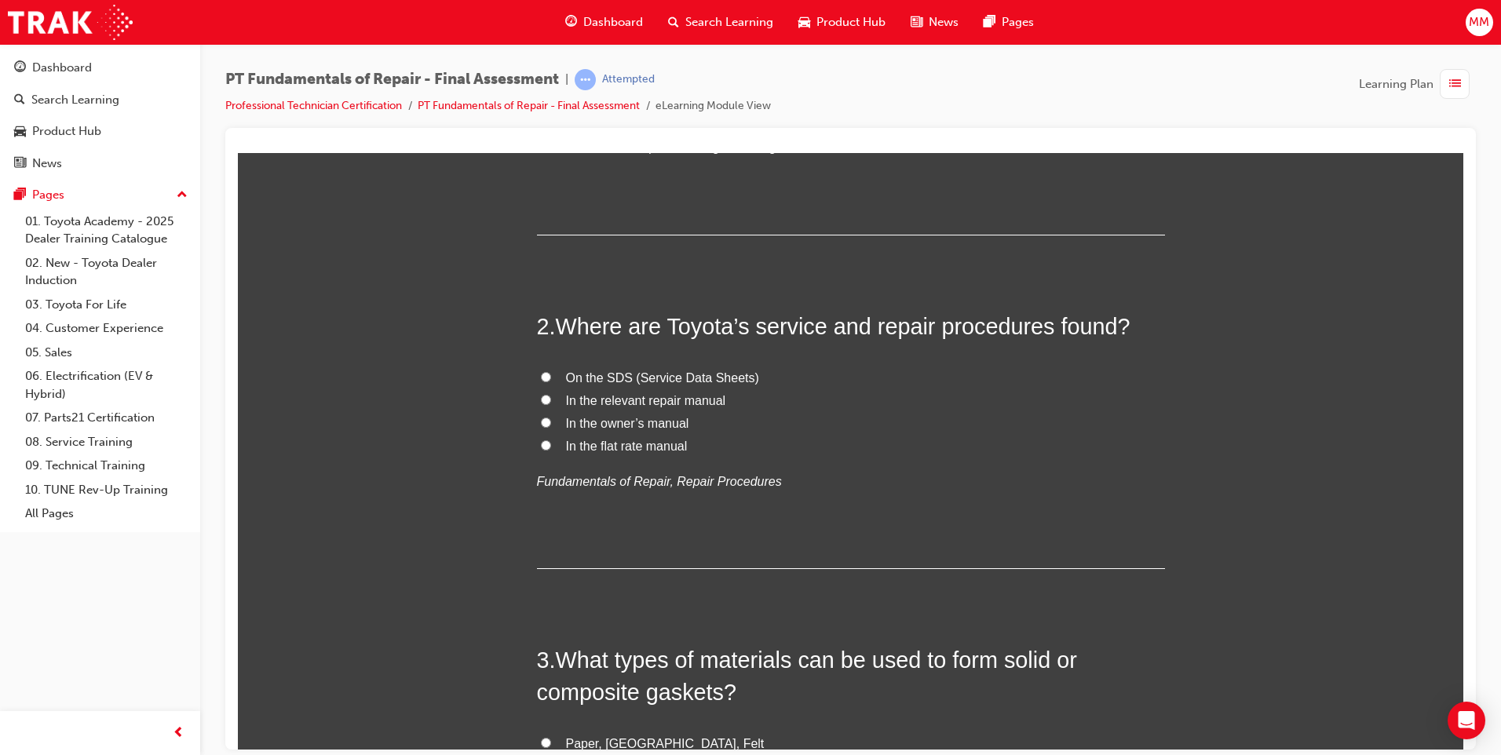
click at [541, 377] on input "On the SDS (Service Data Sheets)" at bounding box center [546, 376] width 10 height 10
radio input "true"
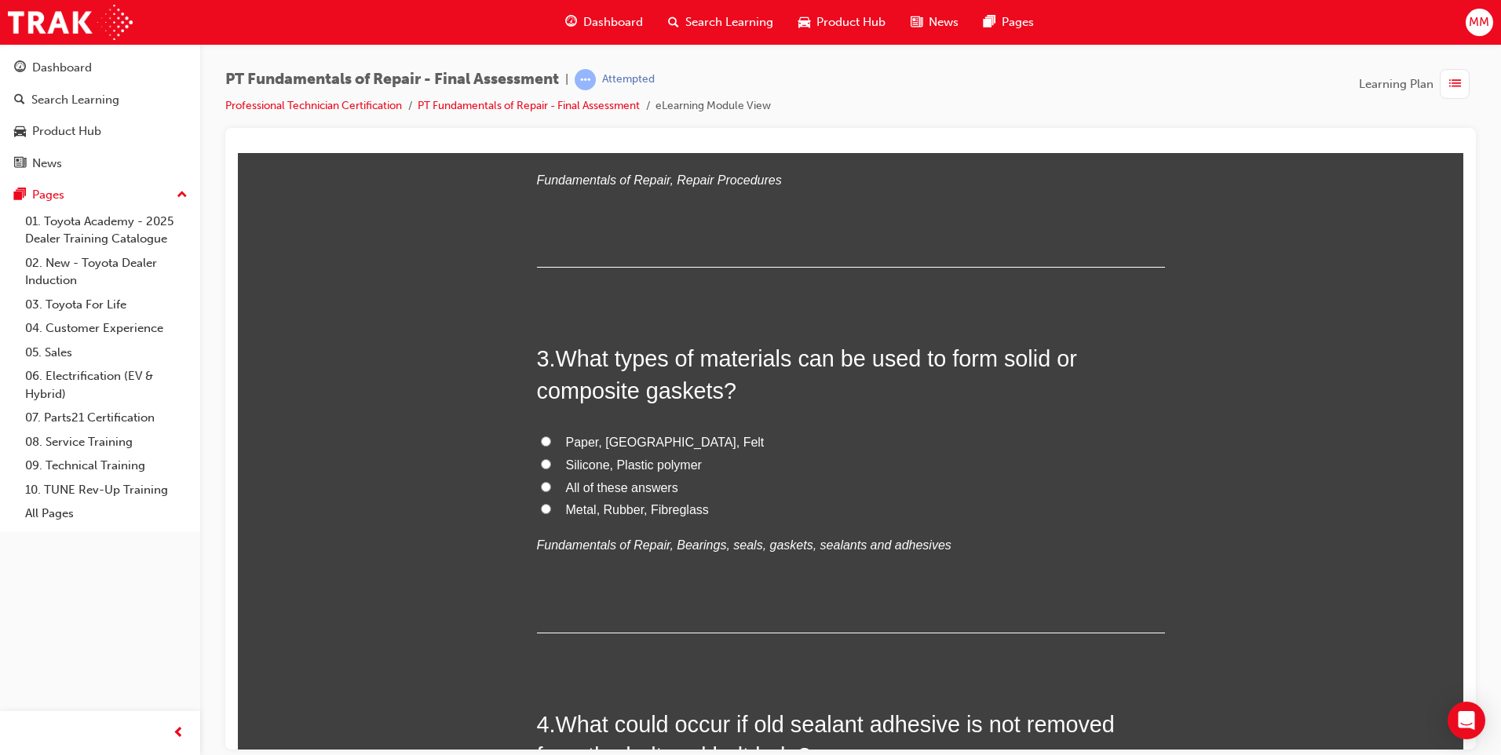
scroll to position [706, 0]
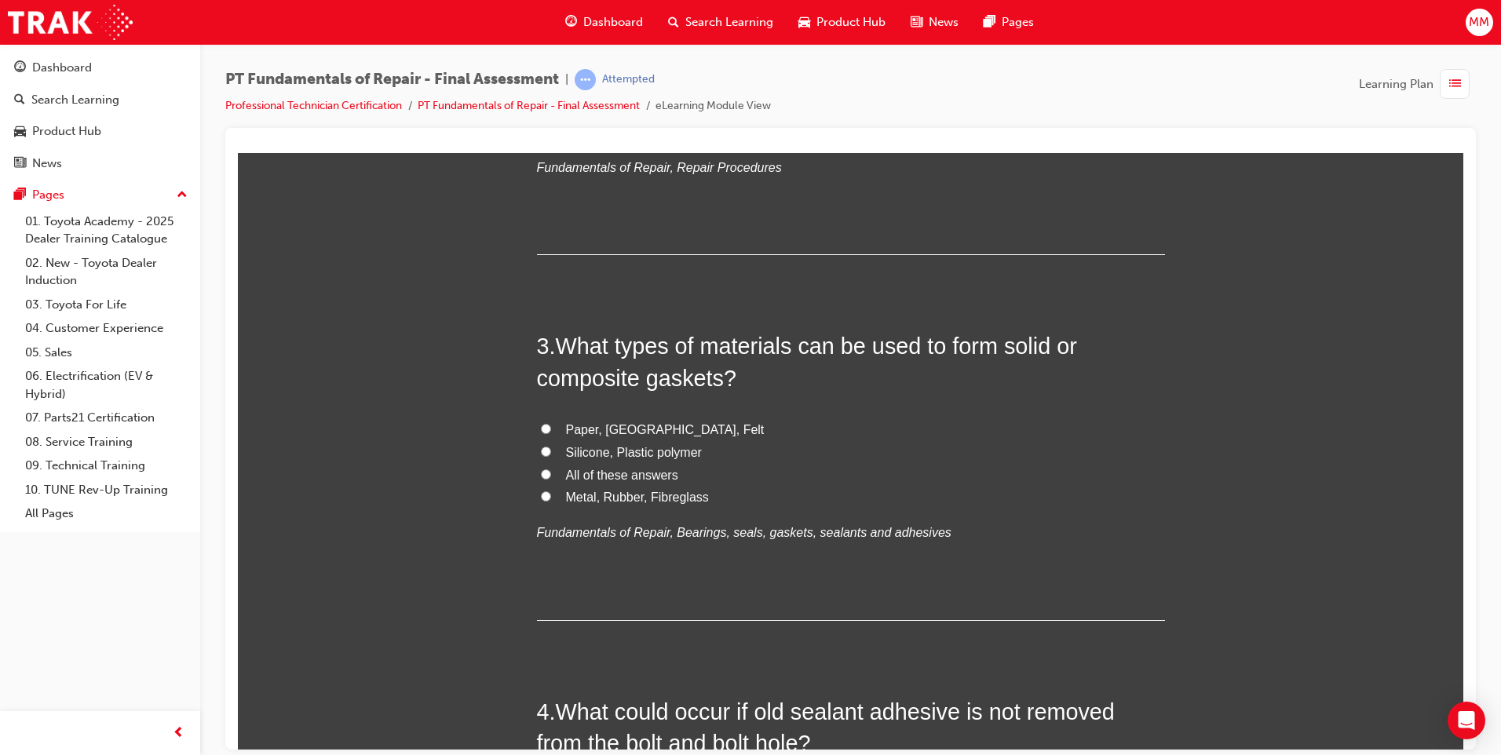
click at [541, 470] on input "All of these answers" at bounding box center [546, 474] width 10 height 10
radio input "true"
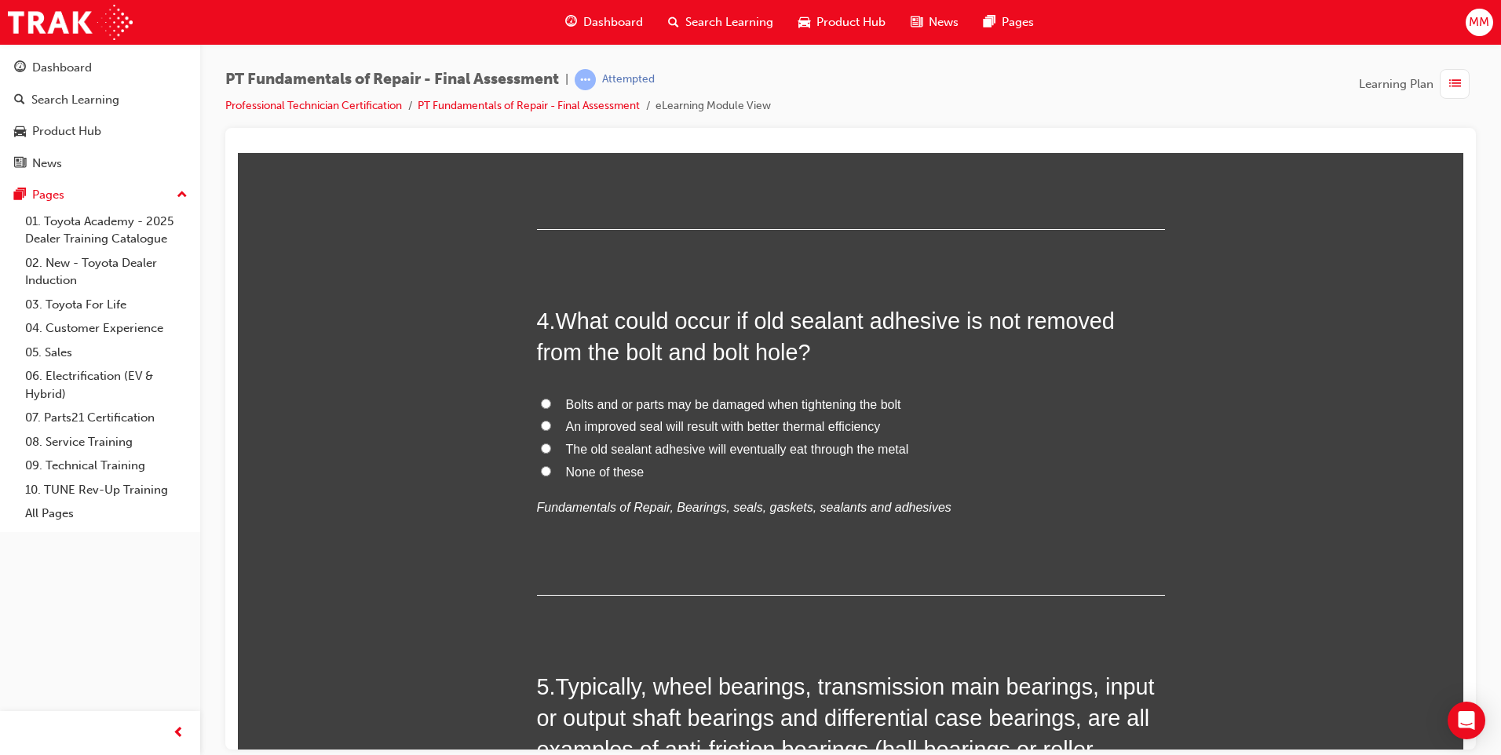
scroll to position [1099, 0]
click at [541, 467] on input "None of these" at bounding box center [546, 469] width 10 height 10
radio input "true"
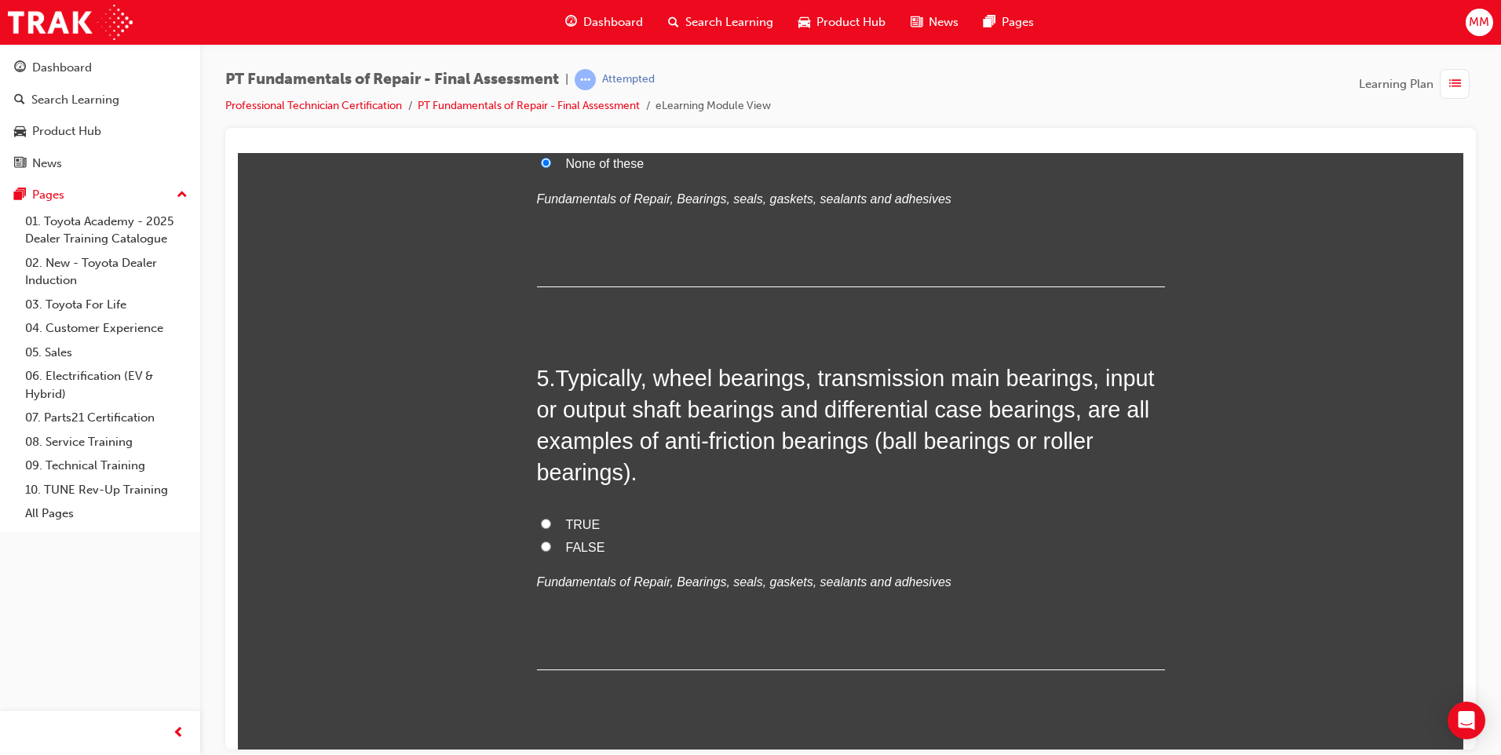
scroll to position [1491, 0]
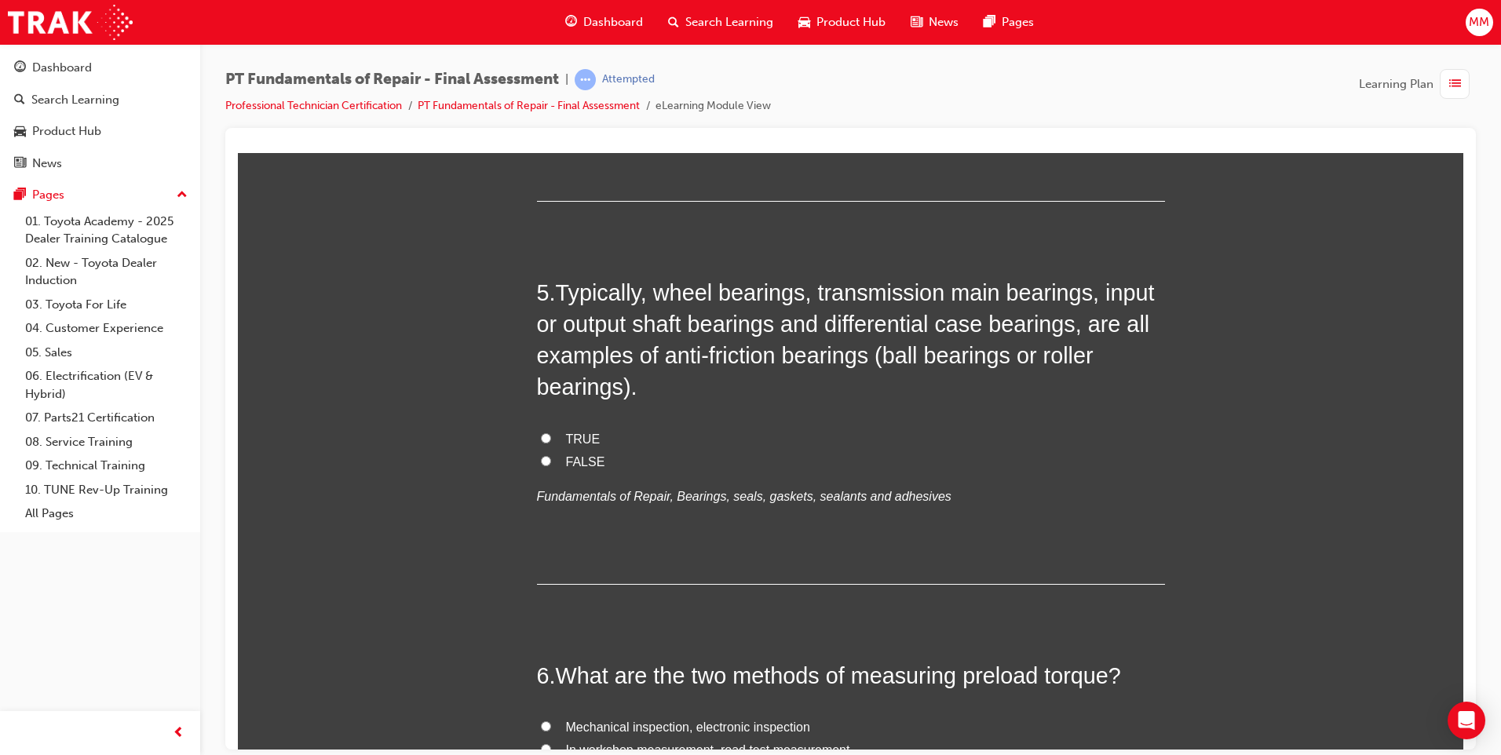
click at [541, 439] on input "TRUE" at bounding box center [546, 437] width 10 height 10
radio input "true"
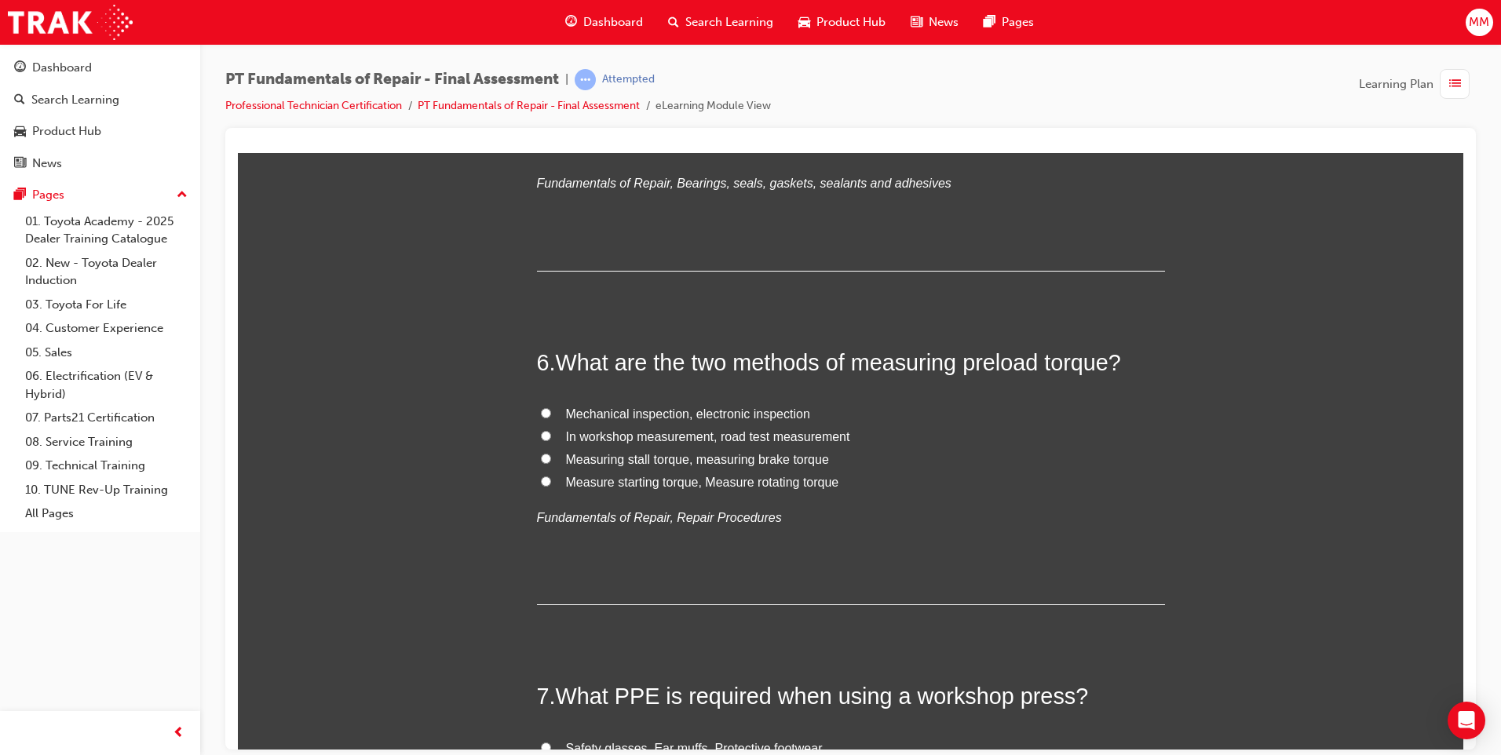
scroll to position [1805, 0]
click at [541, 481] on input "Measure starting torque, Measure rotating torque" at bounding box center [546, 480] width 10 height 10
radio input "true"
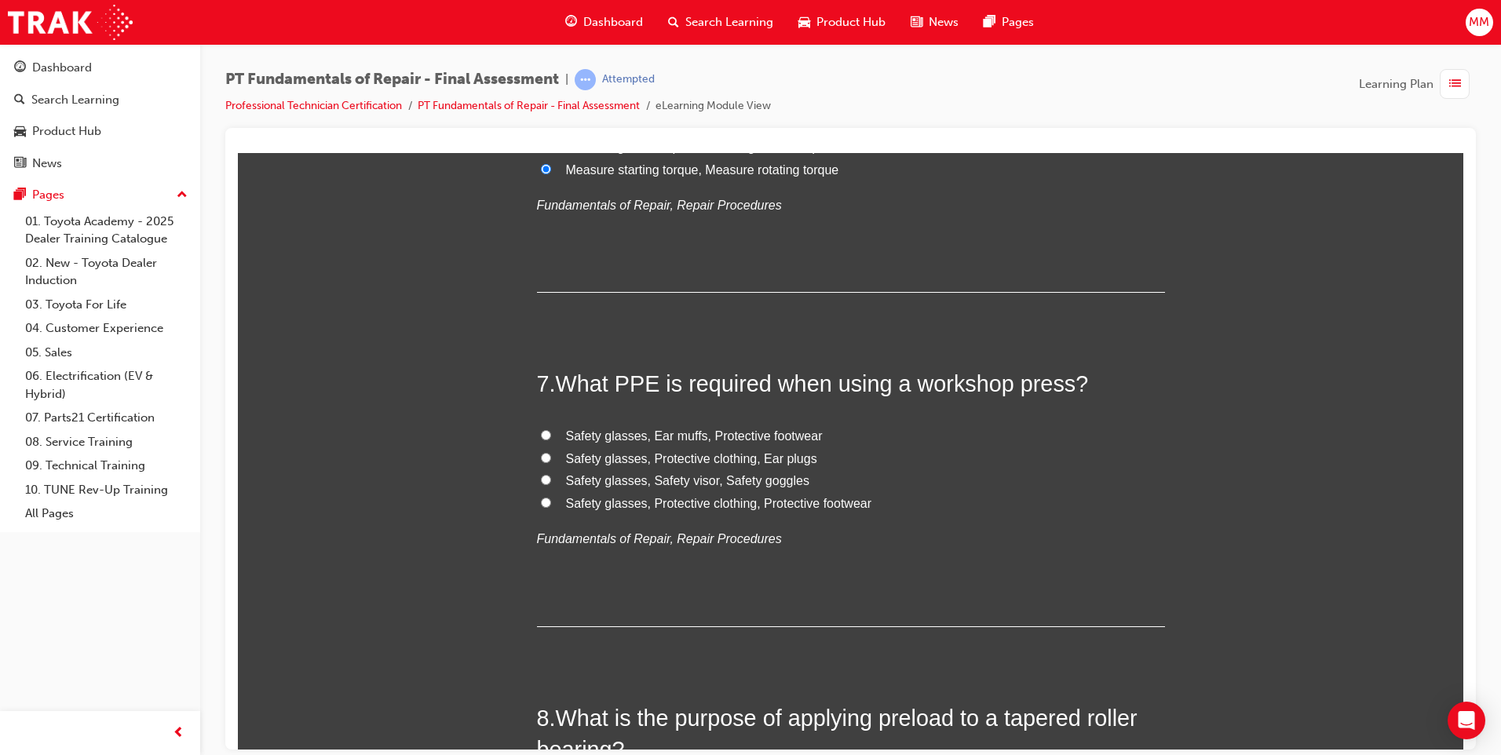
scroll to position [2119, 0]
click at [541, 498] on input "Safety glasses, Protective clothing, Protective footwear" at bounding box center [546, 499] width 10 height 10
radio input "true"
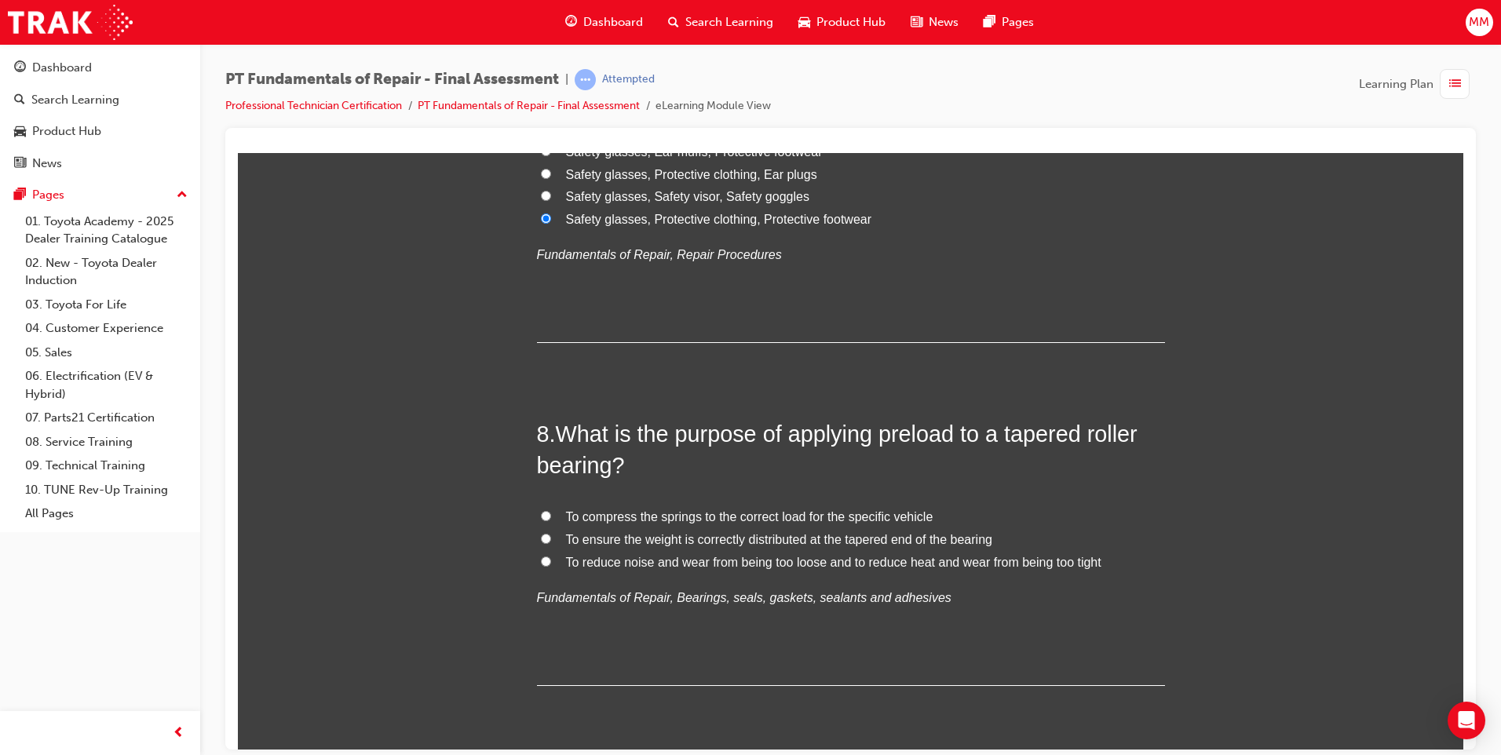
scroll to position [2433, 0]
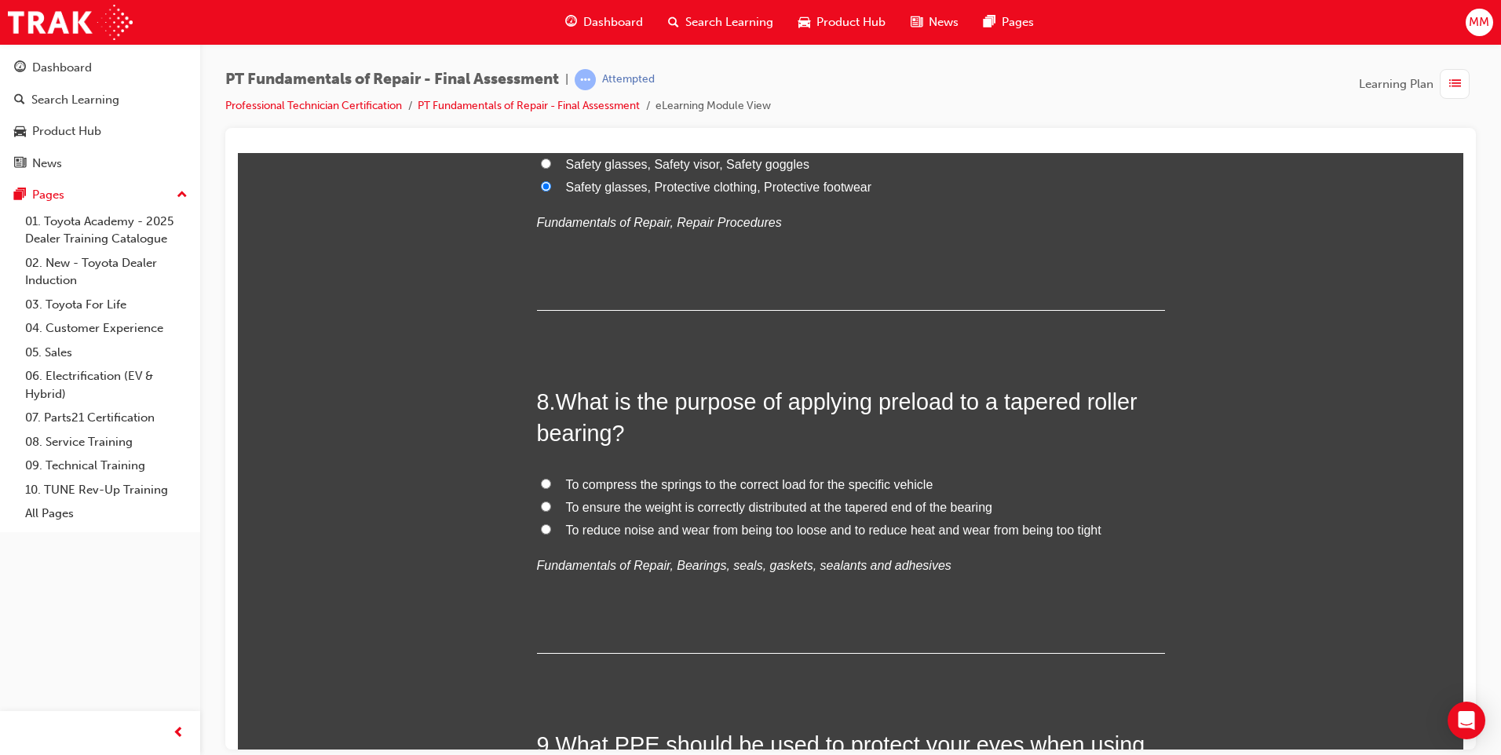
click at [537, 529] on label "To reduce noise and wear from being too loose and to reduce heat and wear from …" at bounding box center [851, 530] width 628 height 23
click at [541, 529] on input "To reduce noise and wear from being too loose and to reduce heat and wear from …" at bounding box center [546, 528] width 10 height 10
radio input "true"
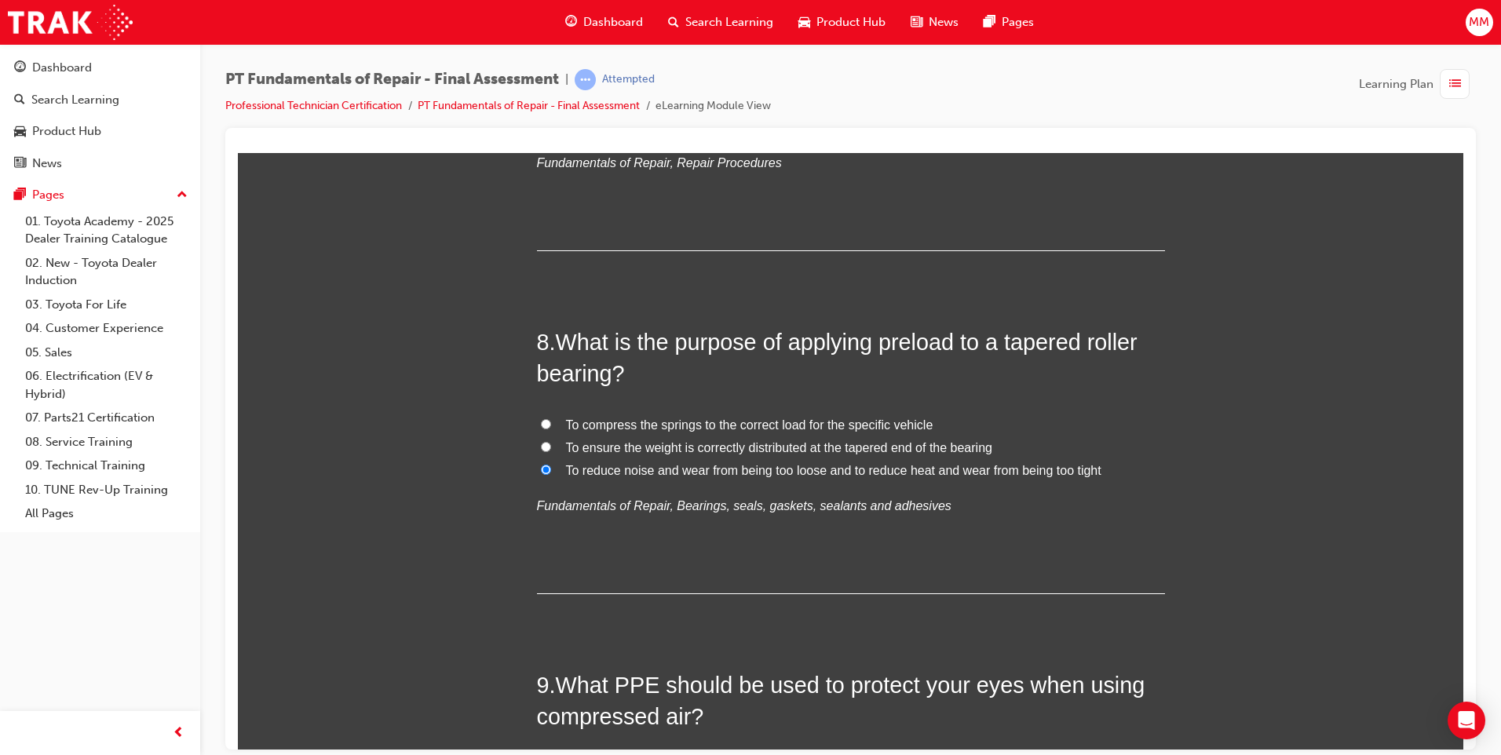
scroll to position [2747, 0]
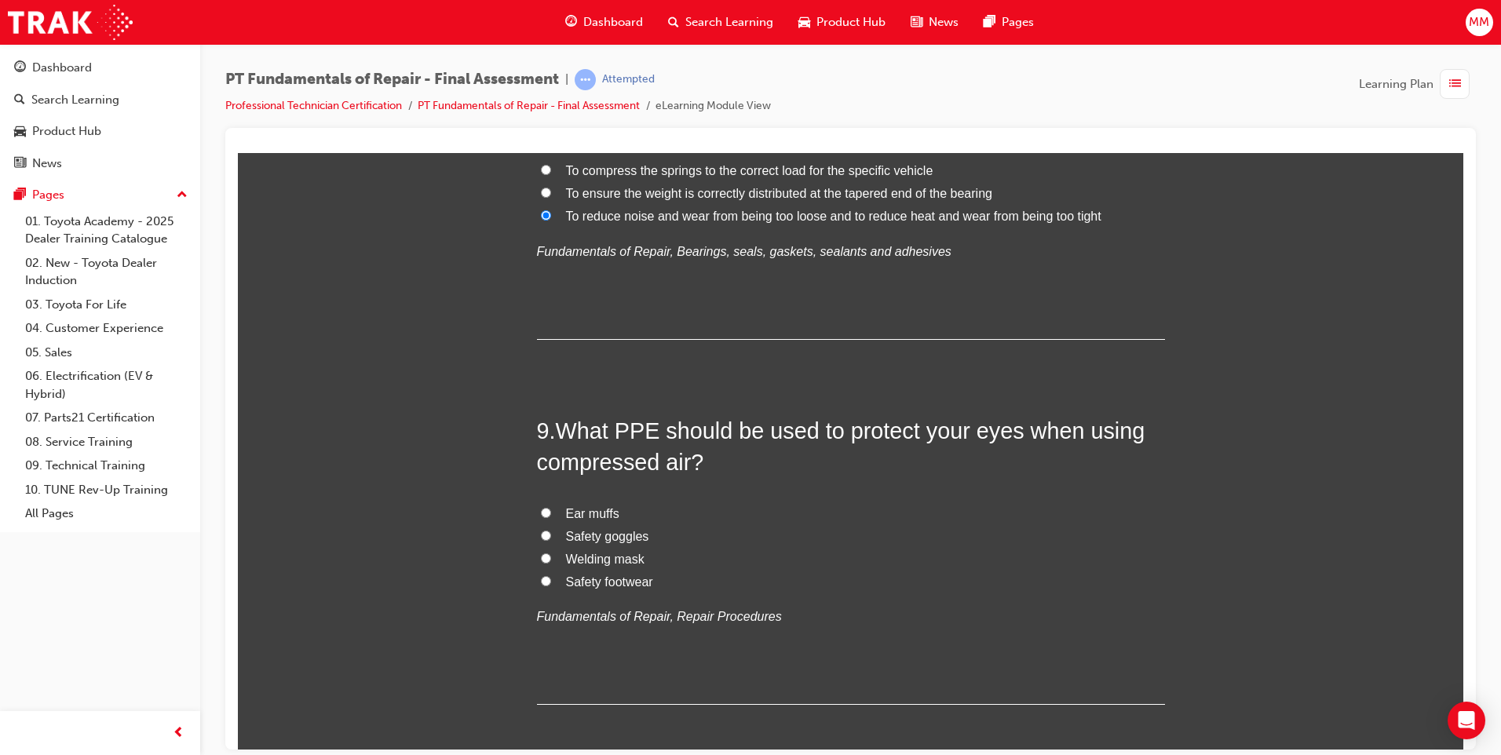
click at [537, 528] on label "Safety goggles" at bounding box center [851, 536] width 628 height 23
click at [541, 530] on input "Safety goggles" at bounding box center [546, 535] width 10 height 10
radio input "true"
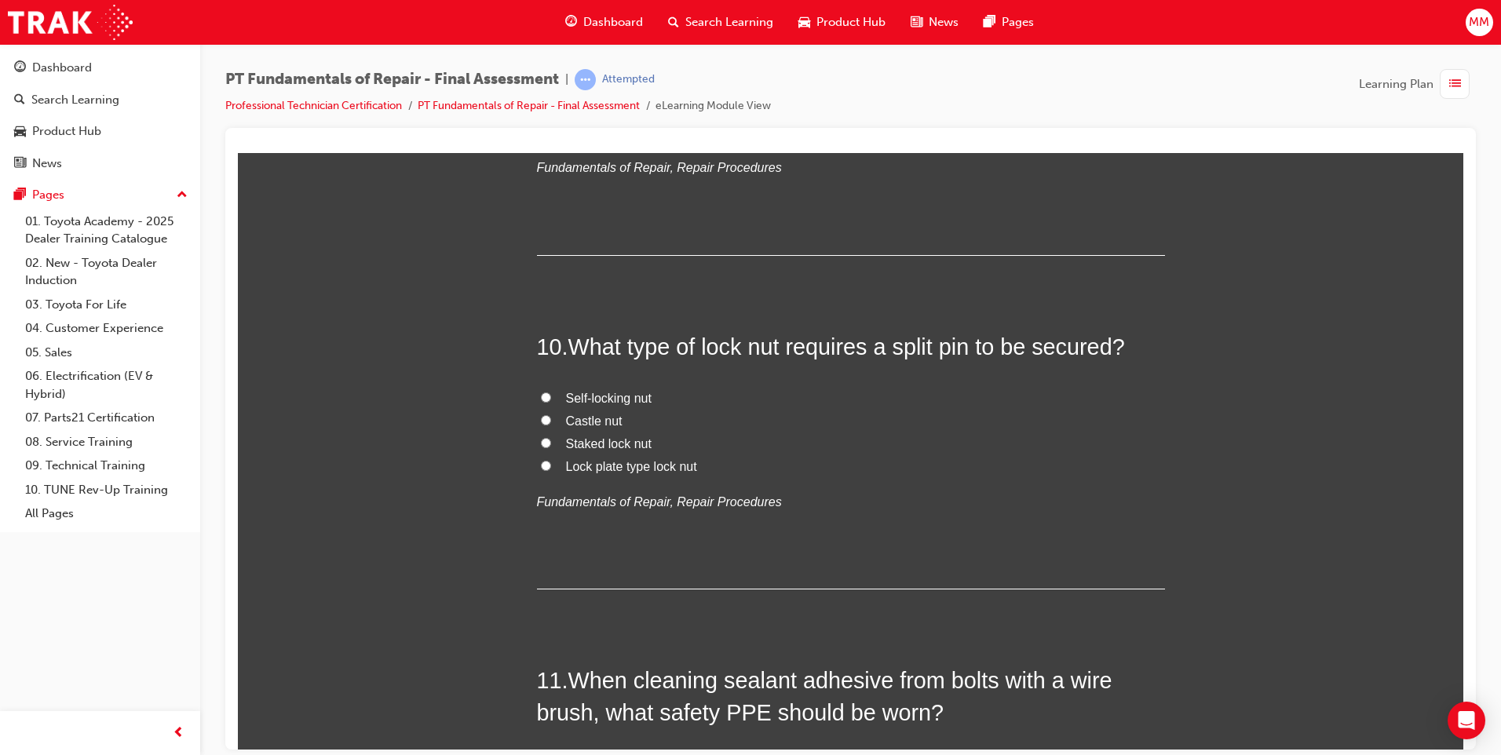
scroll to position [3218, 0]
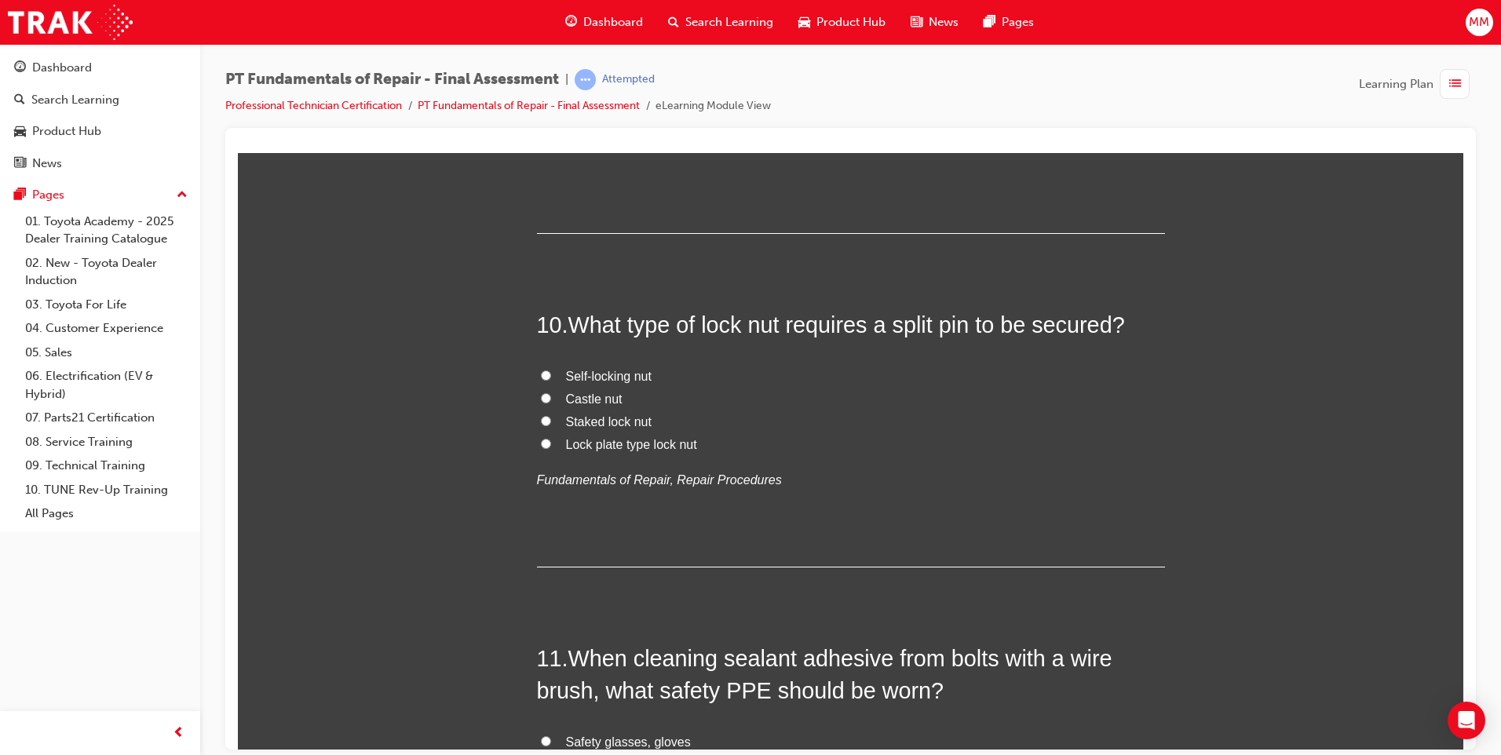
click at [541, 396] on input "Castle nut" at bounding box center [546, 397] width 10 height 10
radio input "true"
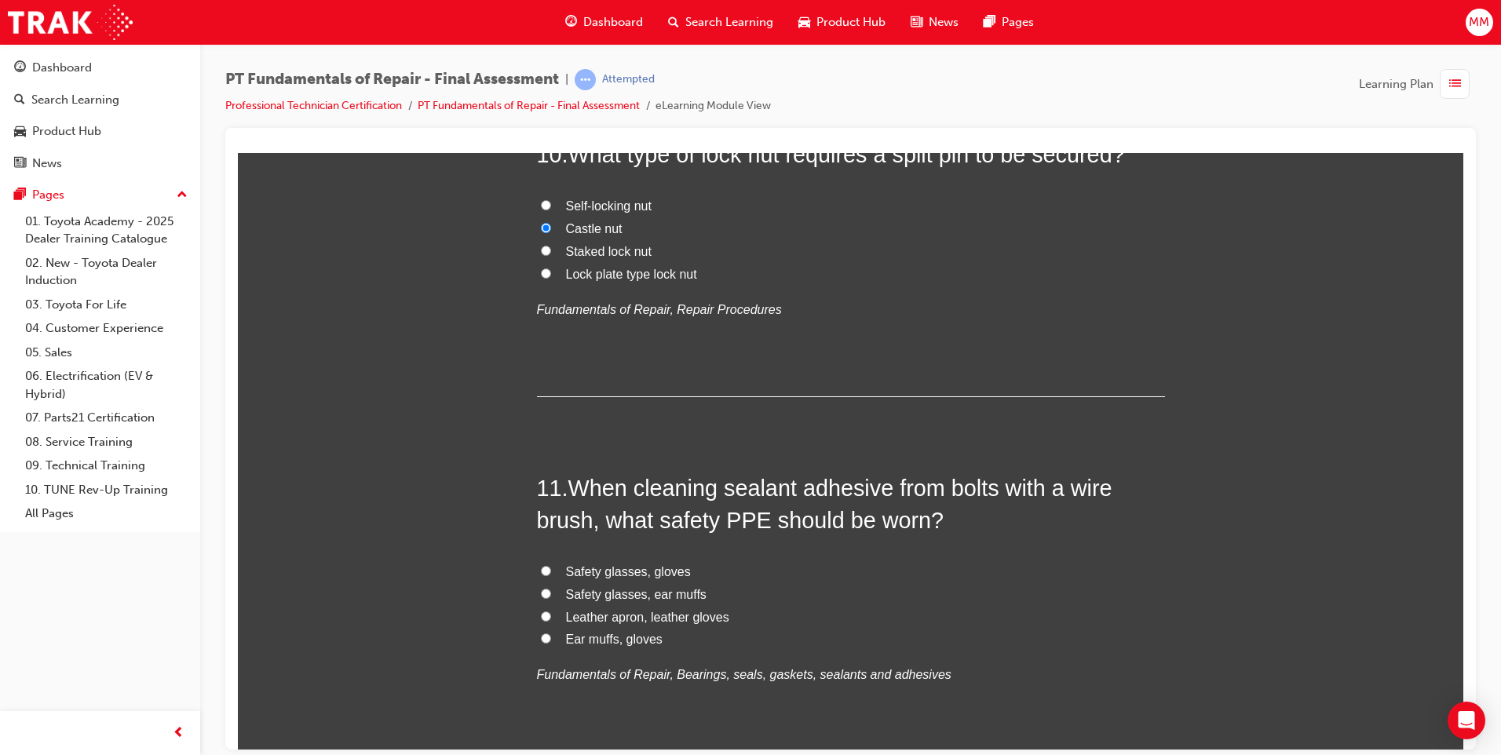
scroll to position [3453, 0]
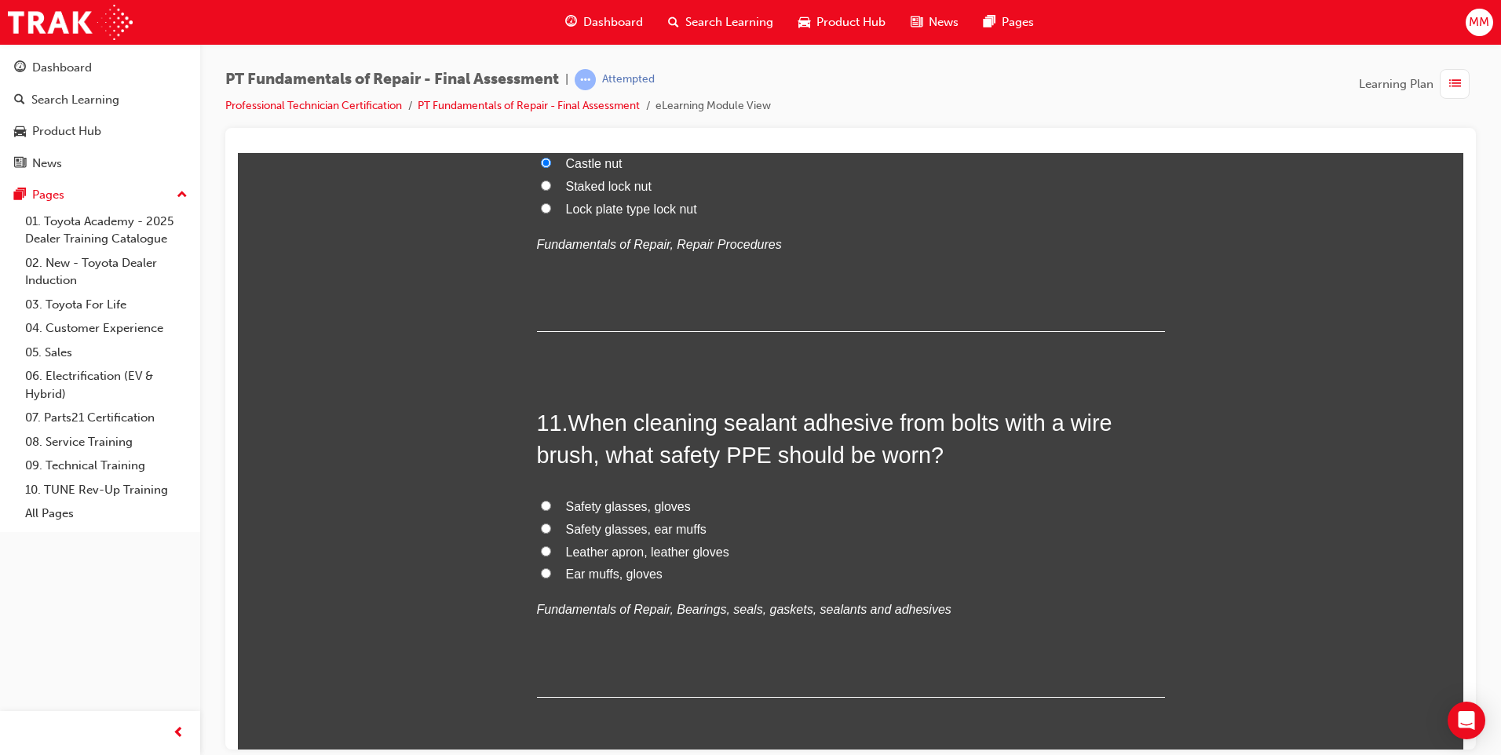
click at [541, 500] on input "Safety glasses, gloves" at bounding box center [546, 505] width 10 height 10
radio input "true"
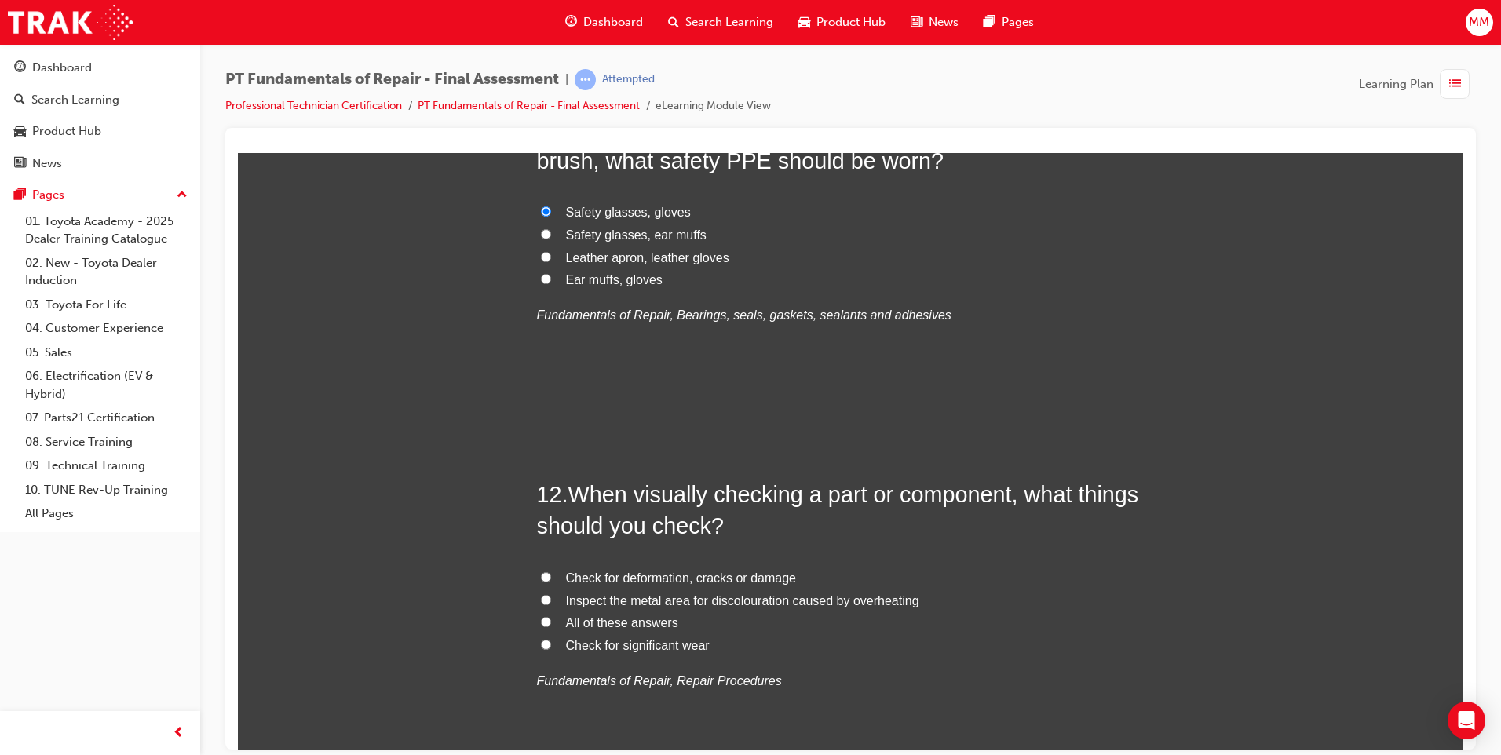
scroll to position [3767, 0]
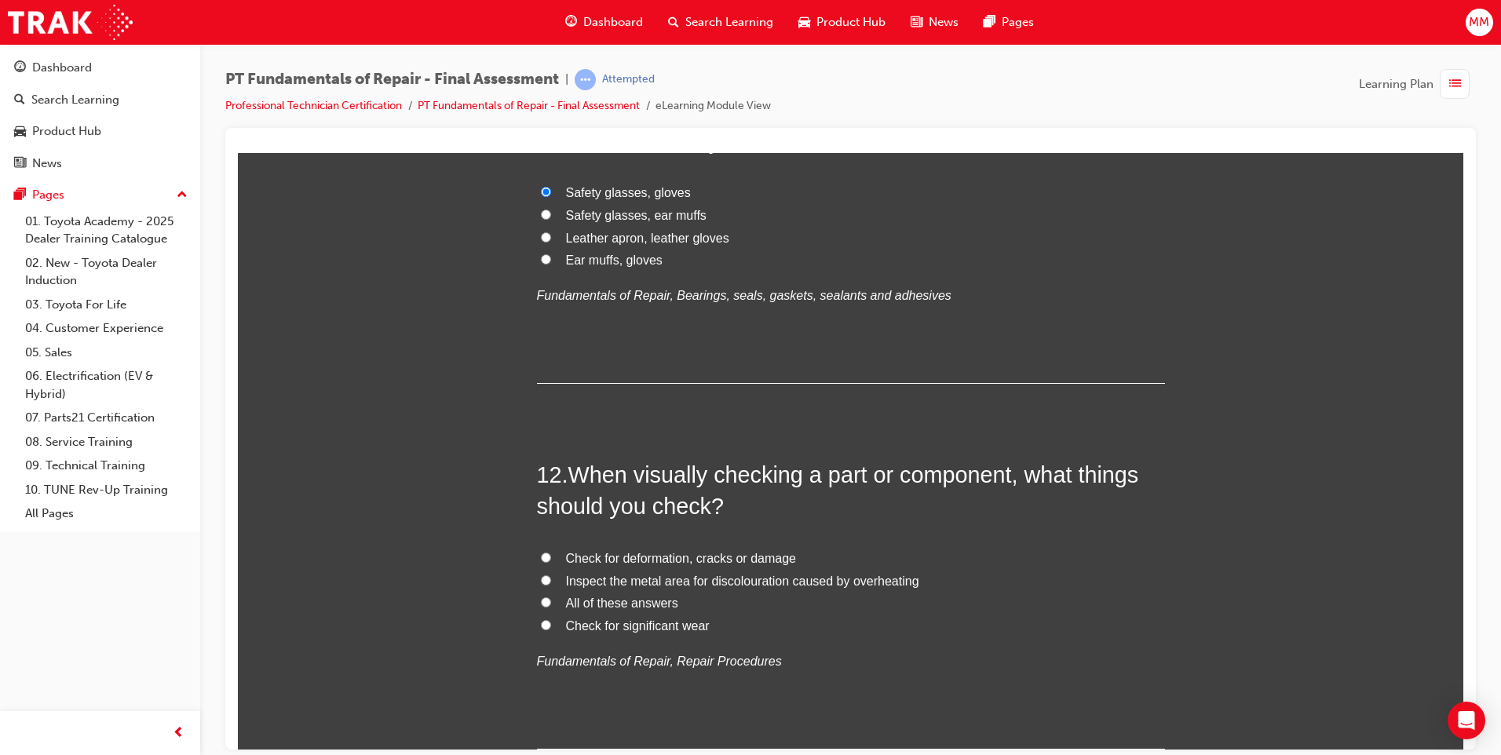
click at [541, 605] on input "All of these answers" at bounding box center [546, 601] width 10 height 10
radio input "true"
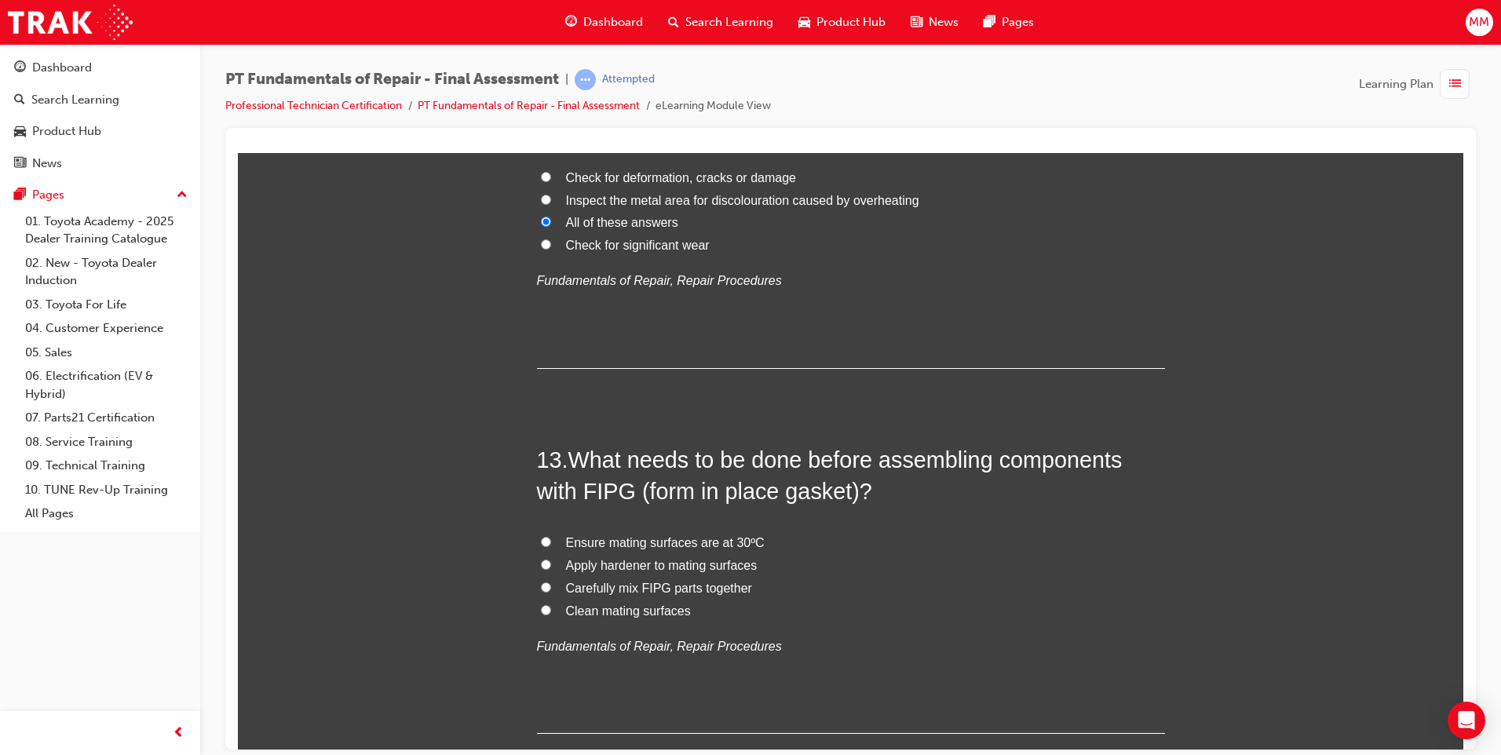
scroll to position [4160, 0]
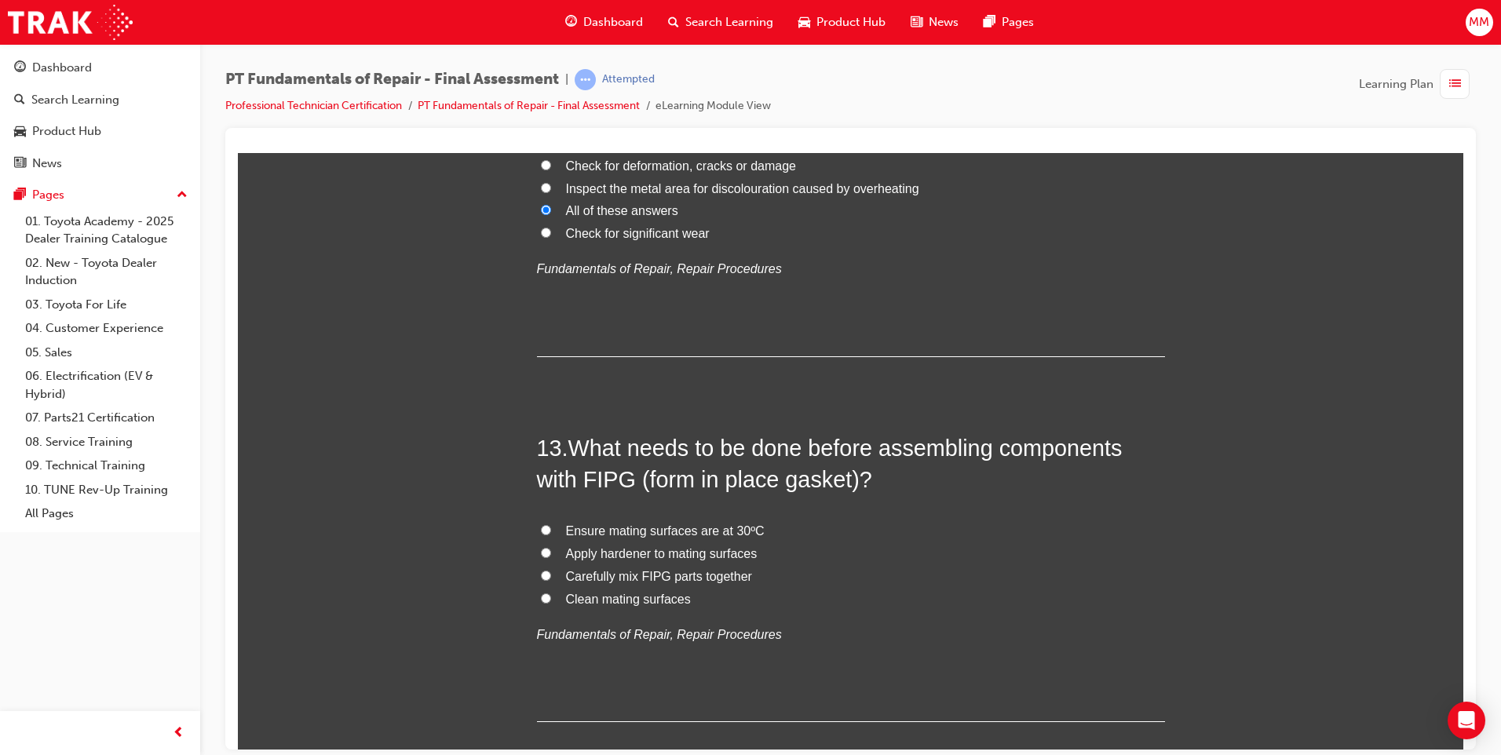
click at [541, 595] on input "Clean mating surfaces" at bounding box center [546, 598] width 10 height 10
radio input "true"
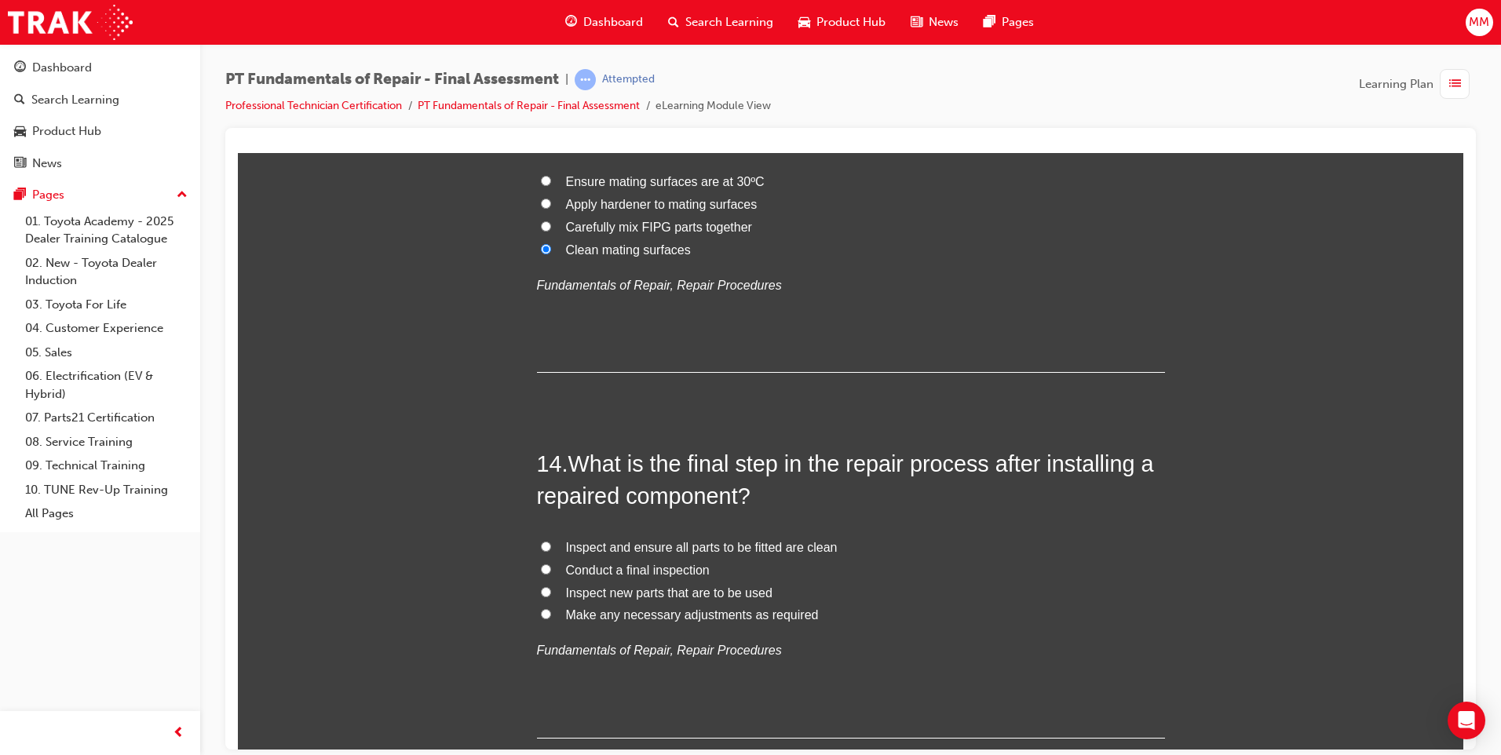
scroll to position [4552, 0]
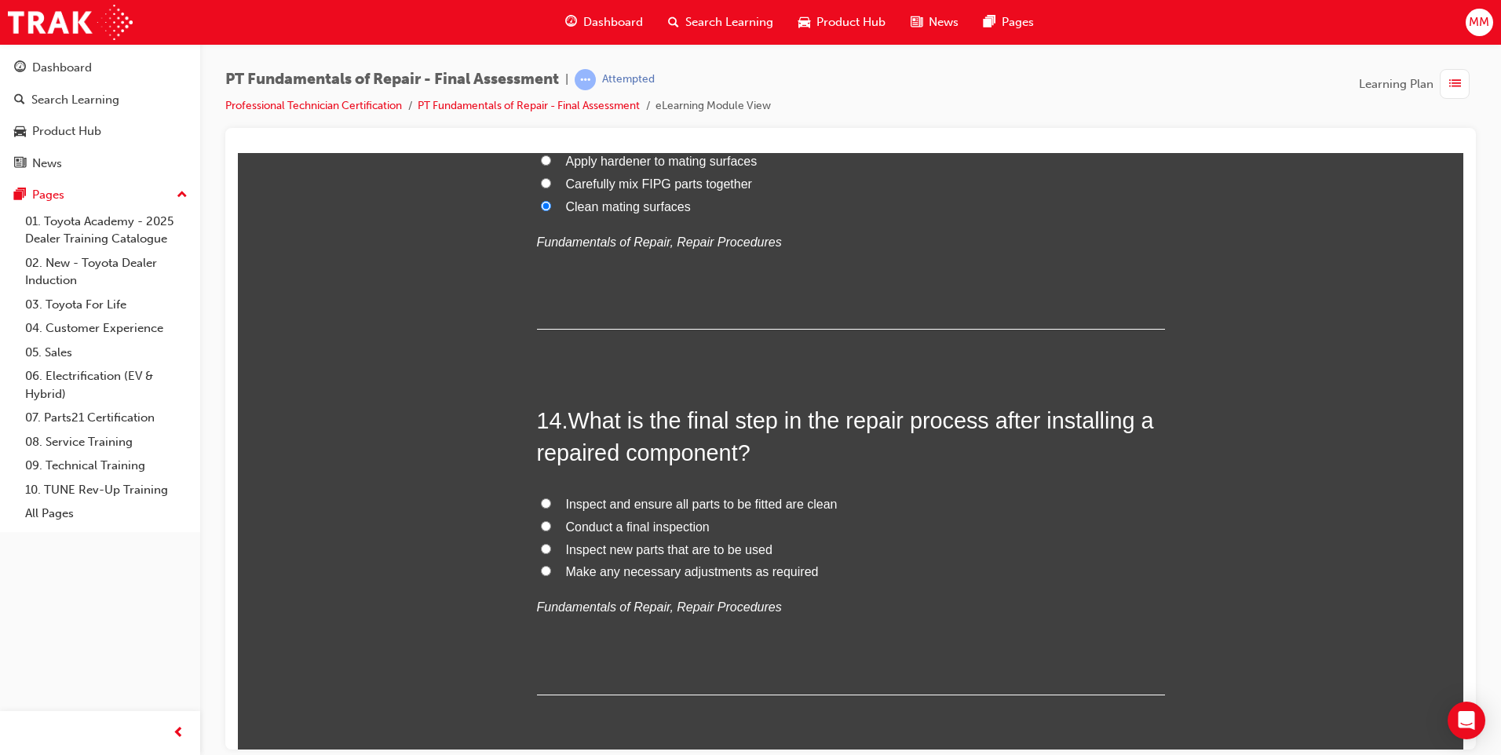
click at [541, 524] on input "Conduct a final inspection" at bounding box center [546, 525] width 10 height 10
radio input "true"
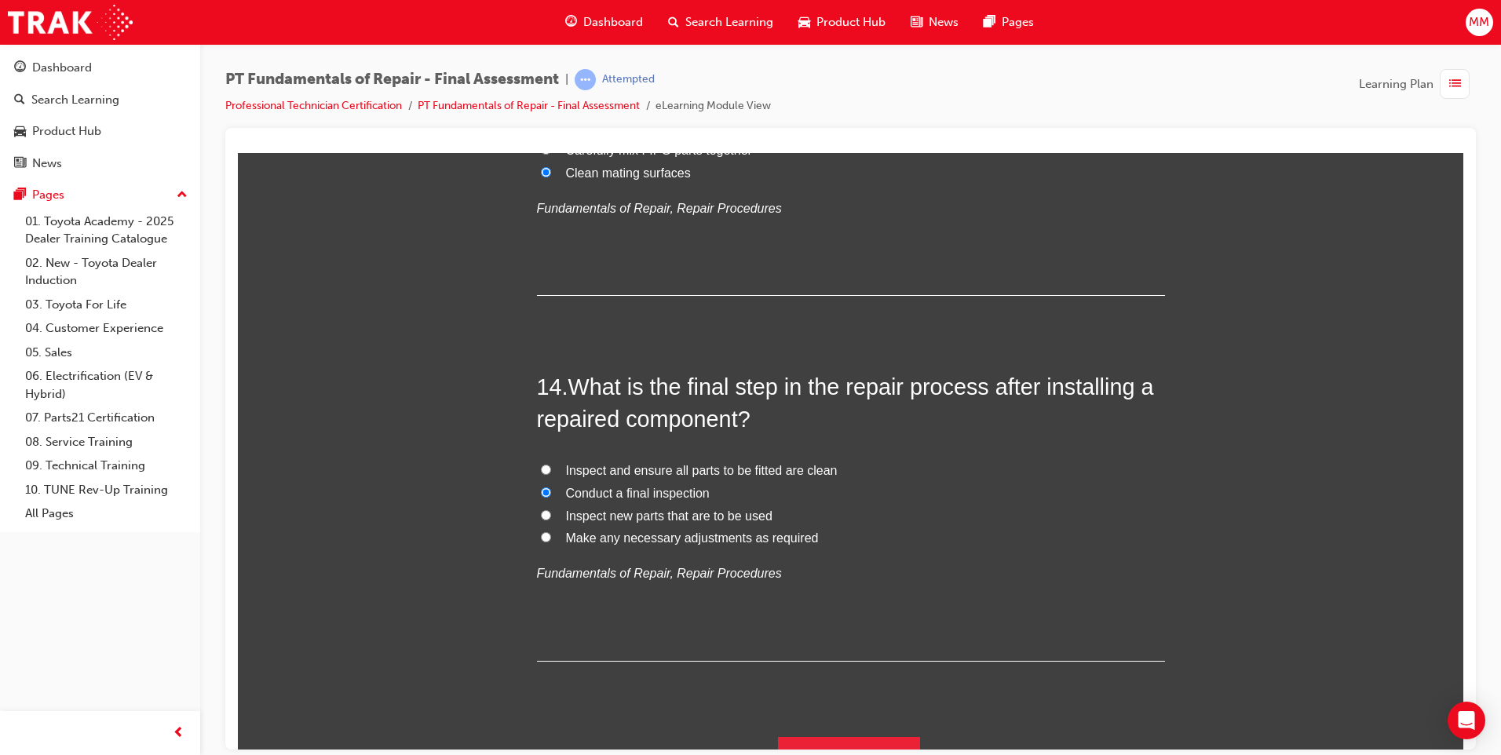
scroll to position [4616, 0]
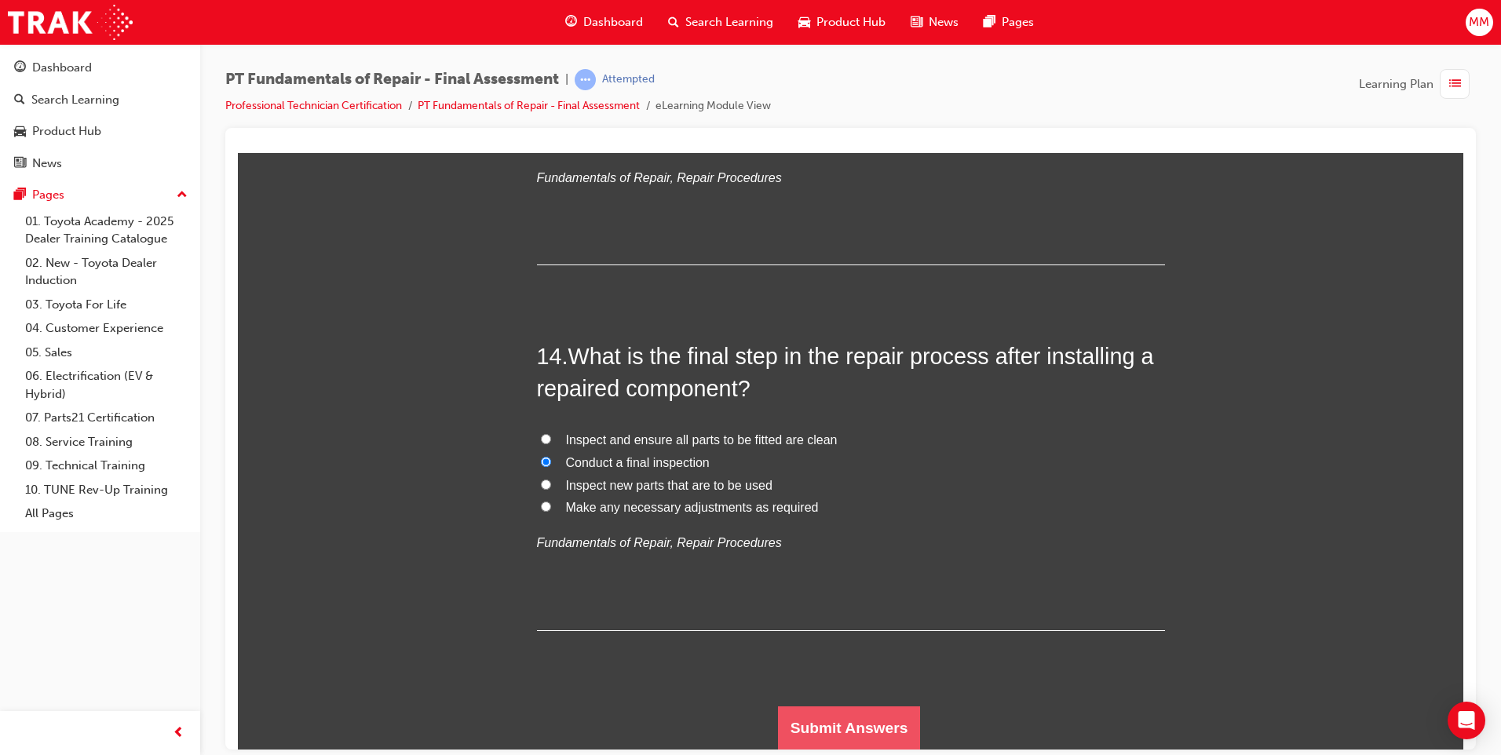
click at [877, 718] on button "Submit Answers" at bounding box center [849, 728] width 143 height 44
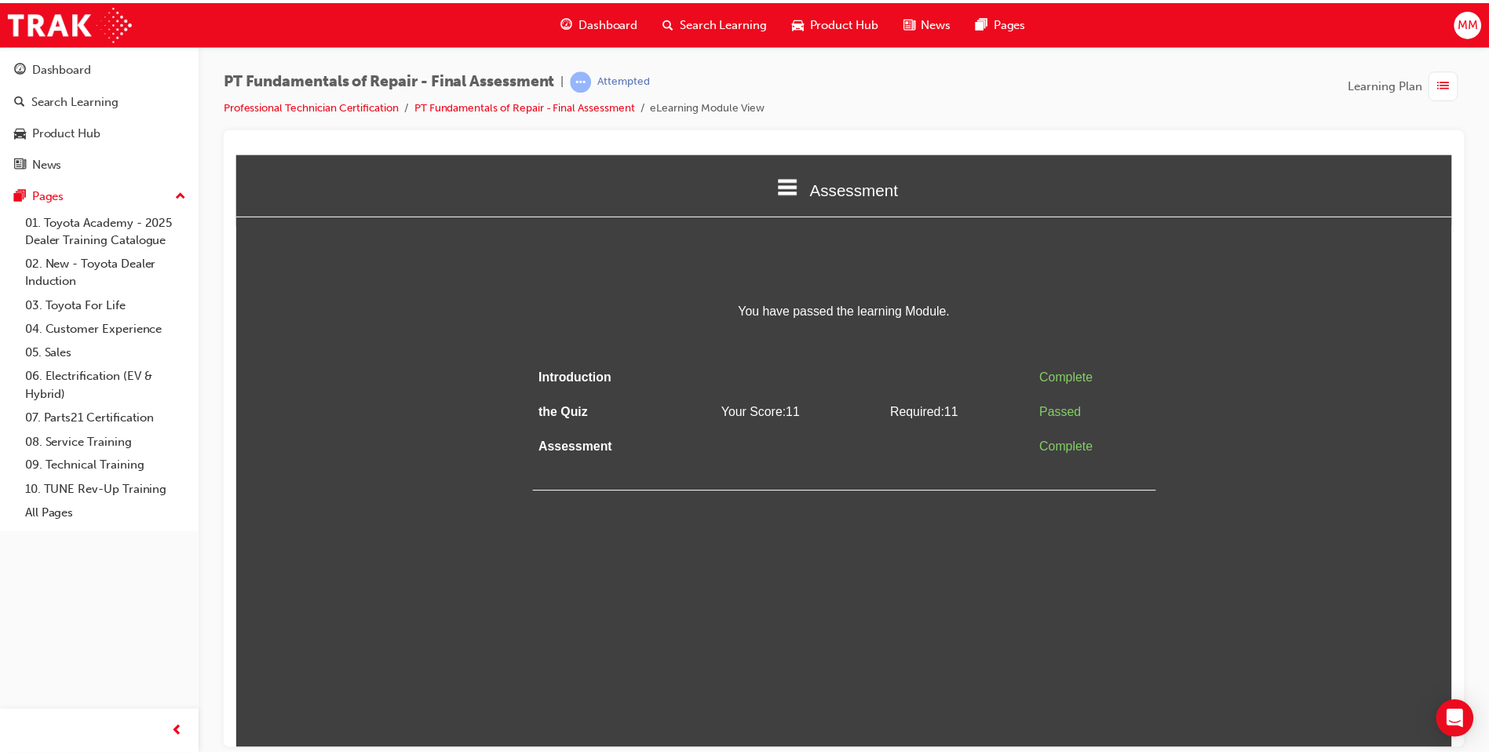
scroll to position [0, 0]
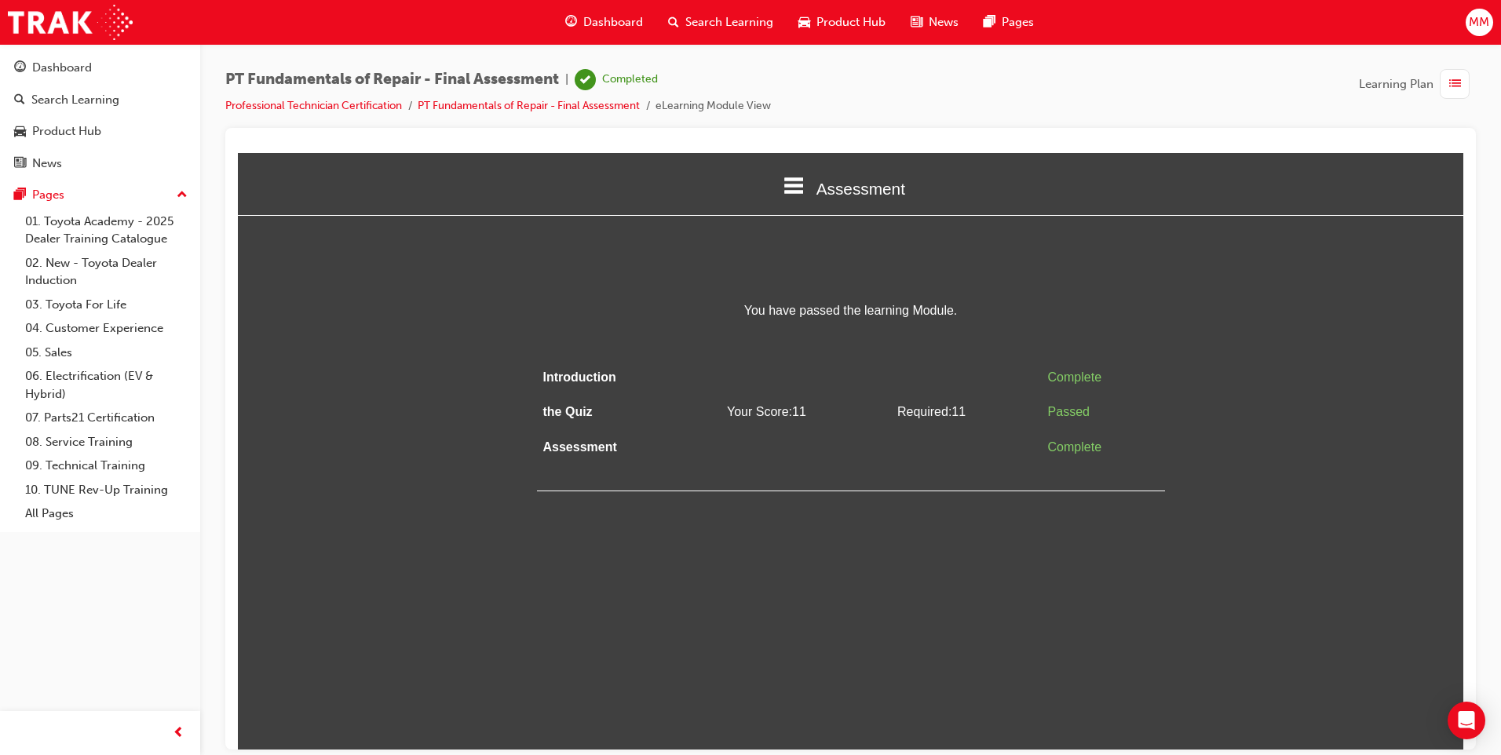
click at [869, 575] on html "Assessment Introduction the Quiz Assessment You have passed the learning Module…" at bounding box center [850, 450] width 1225 height 596
click at [625, 16] on span "Dashboard" at bounding box center [613, 22] width 60 height 18
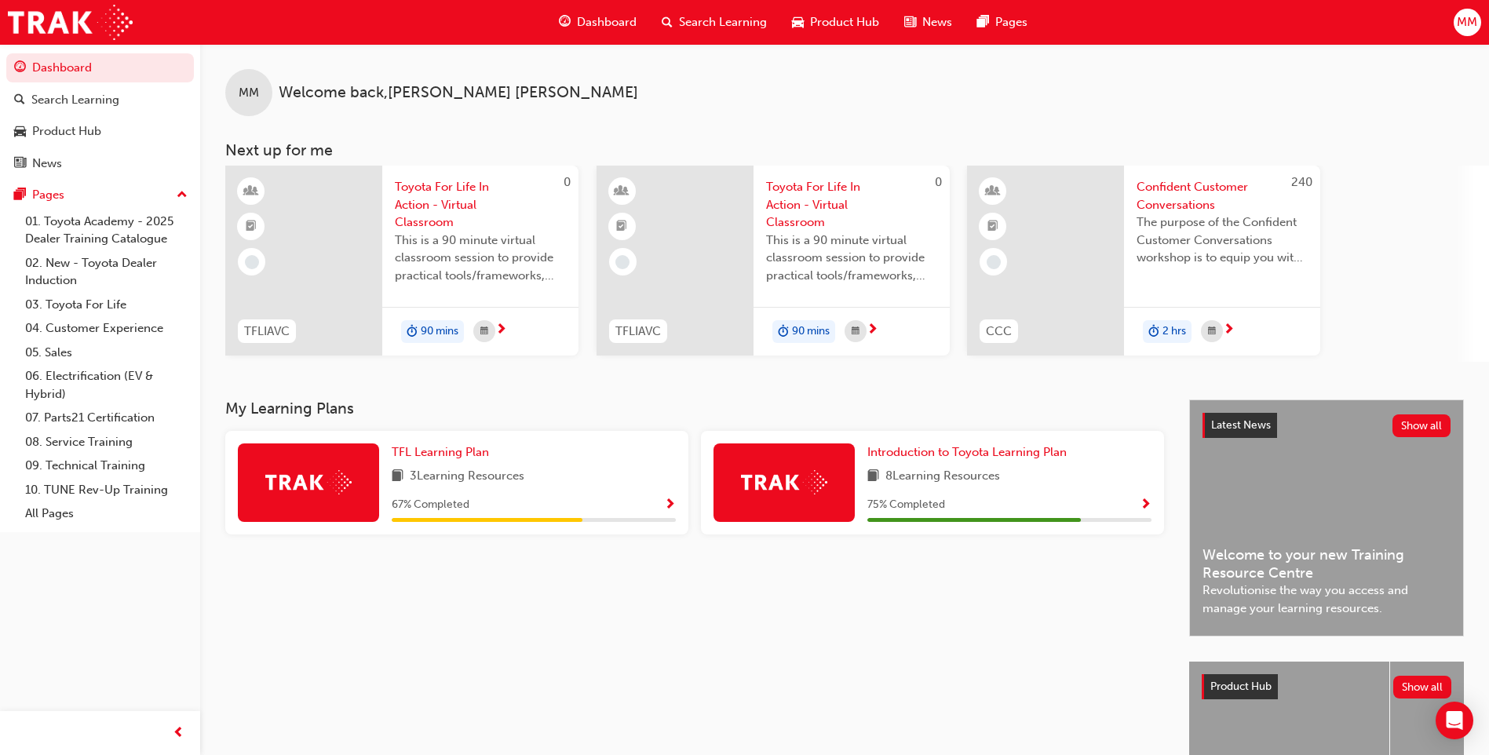
click at [710, 23] on span "Search Learning" at bounding box center [723, 22] width 88 height 18
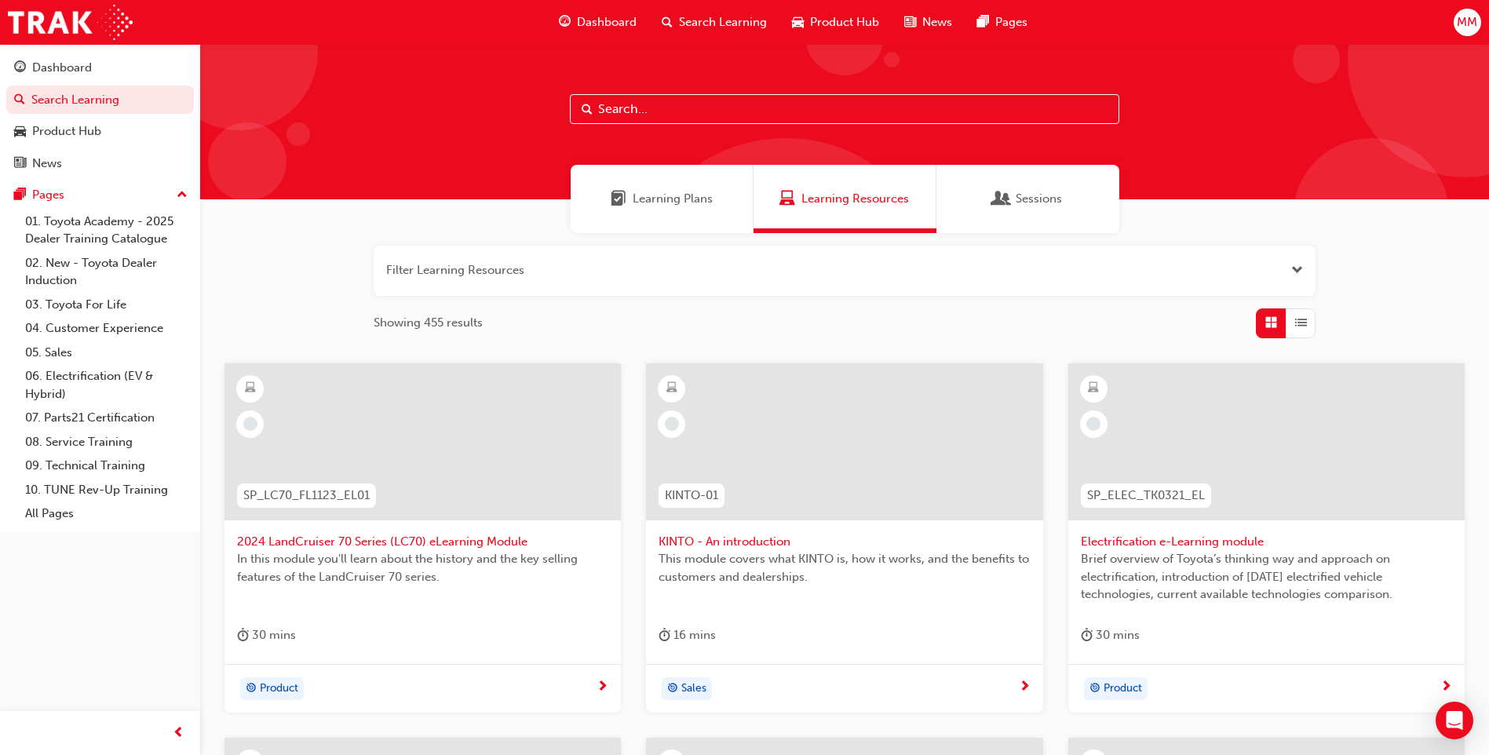
click at [607, 11] on div "Dashboard" at bounding box center [597, 22] width 103 height 32
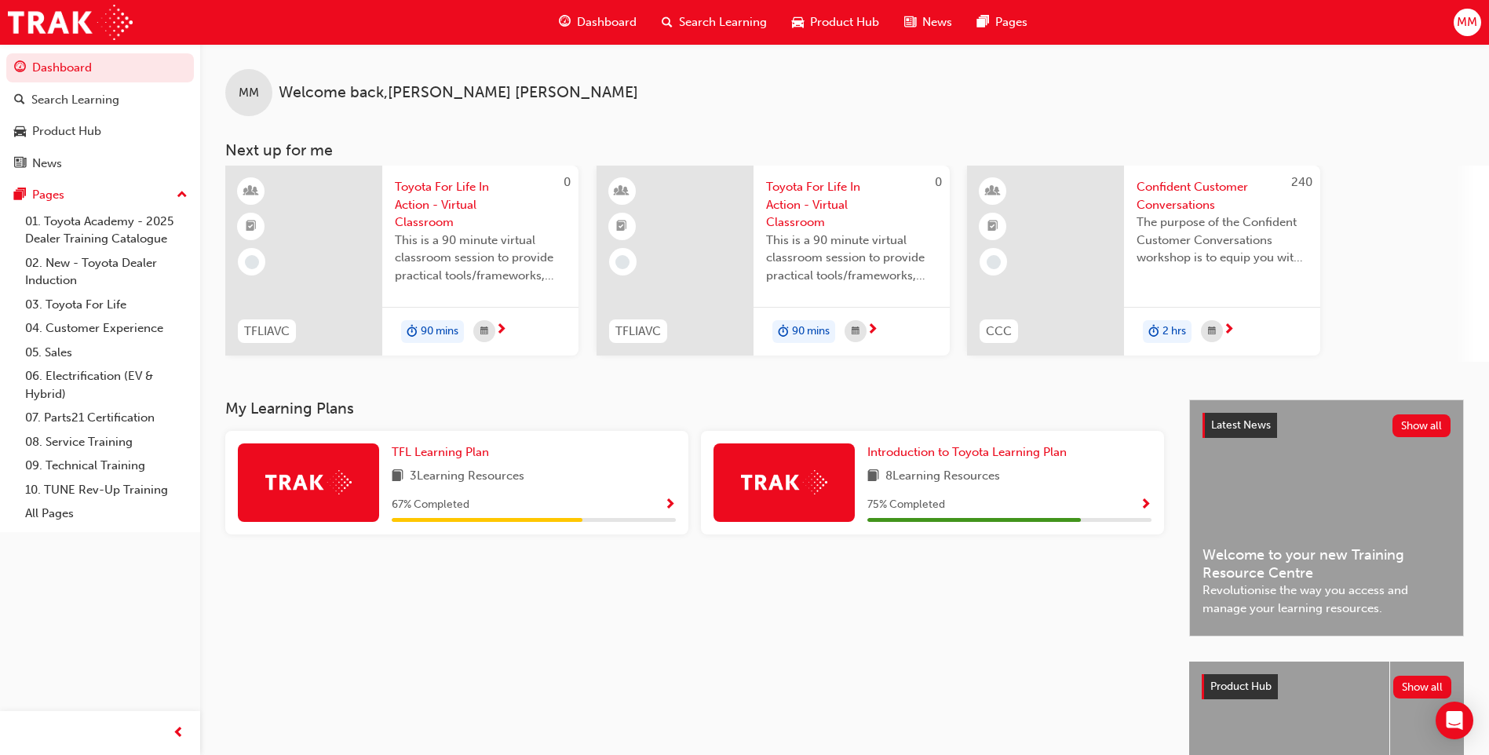
click at [855, 23] on span "Product Hub" at bounding box center [844, 22] width 69 height 18
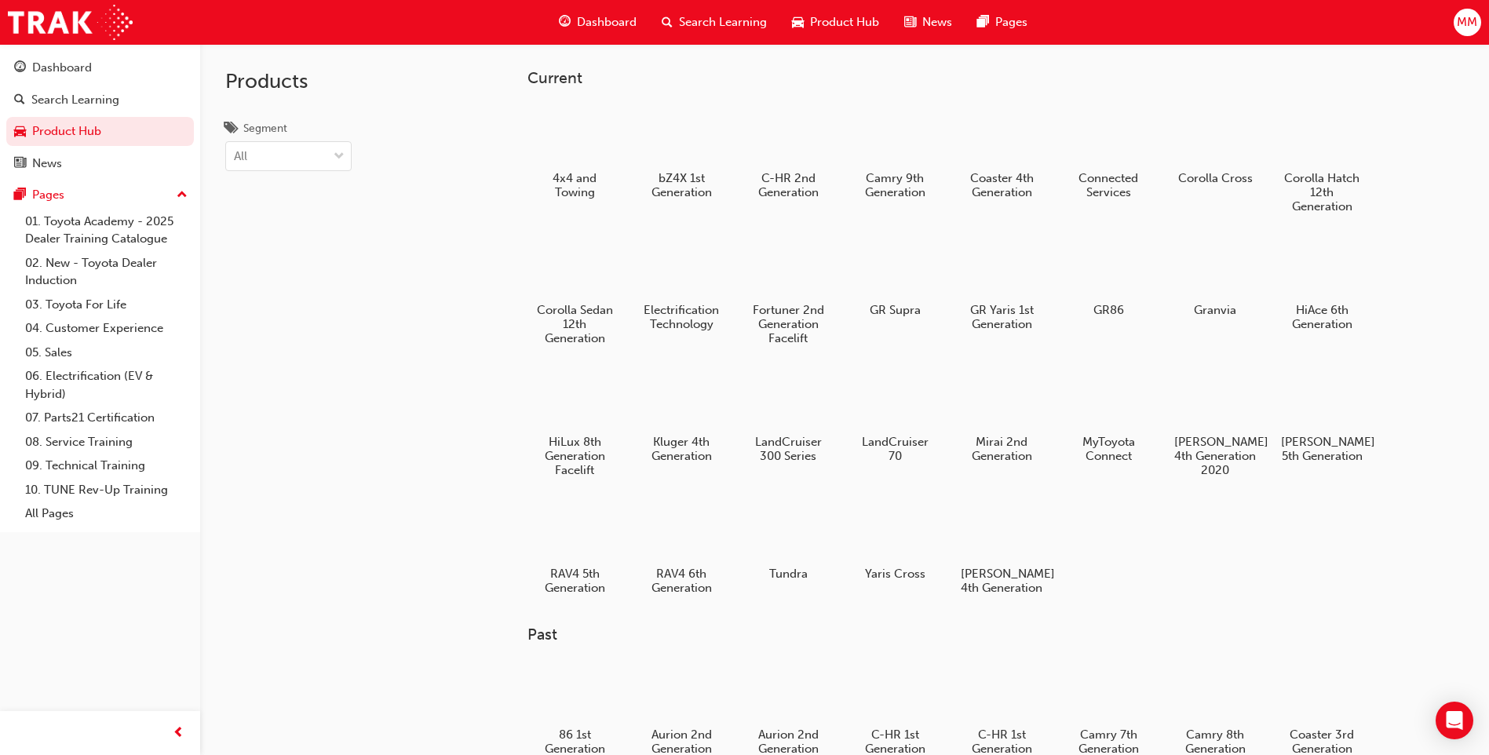
click at [724, 24] on span "Search Learning" at bounding box center [723, 22] width 88 height 18
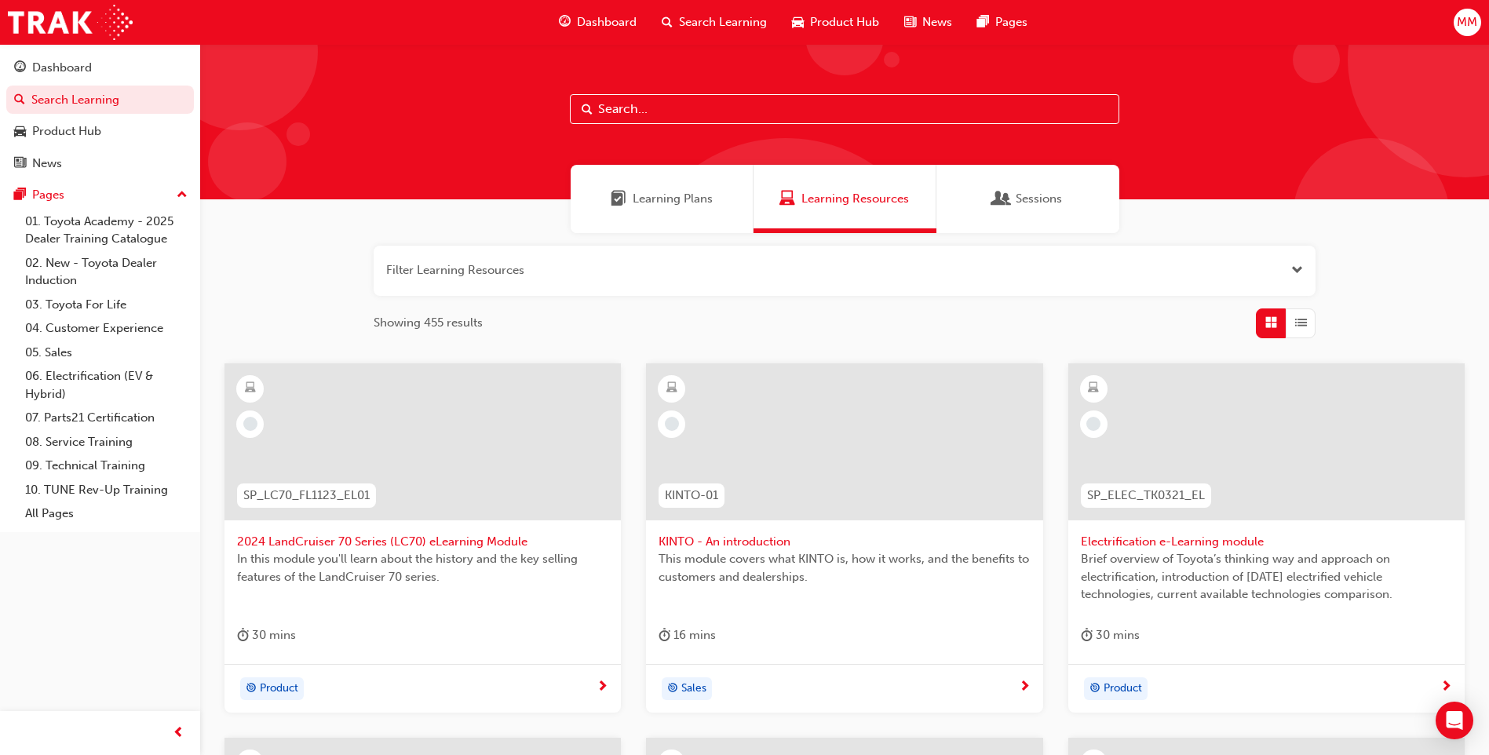
click at [678, 195] on span "Learning Plans" at bounding box center [673, 199] width 80 height 18
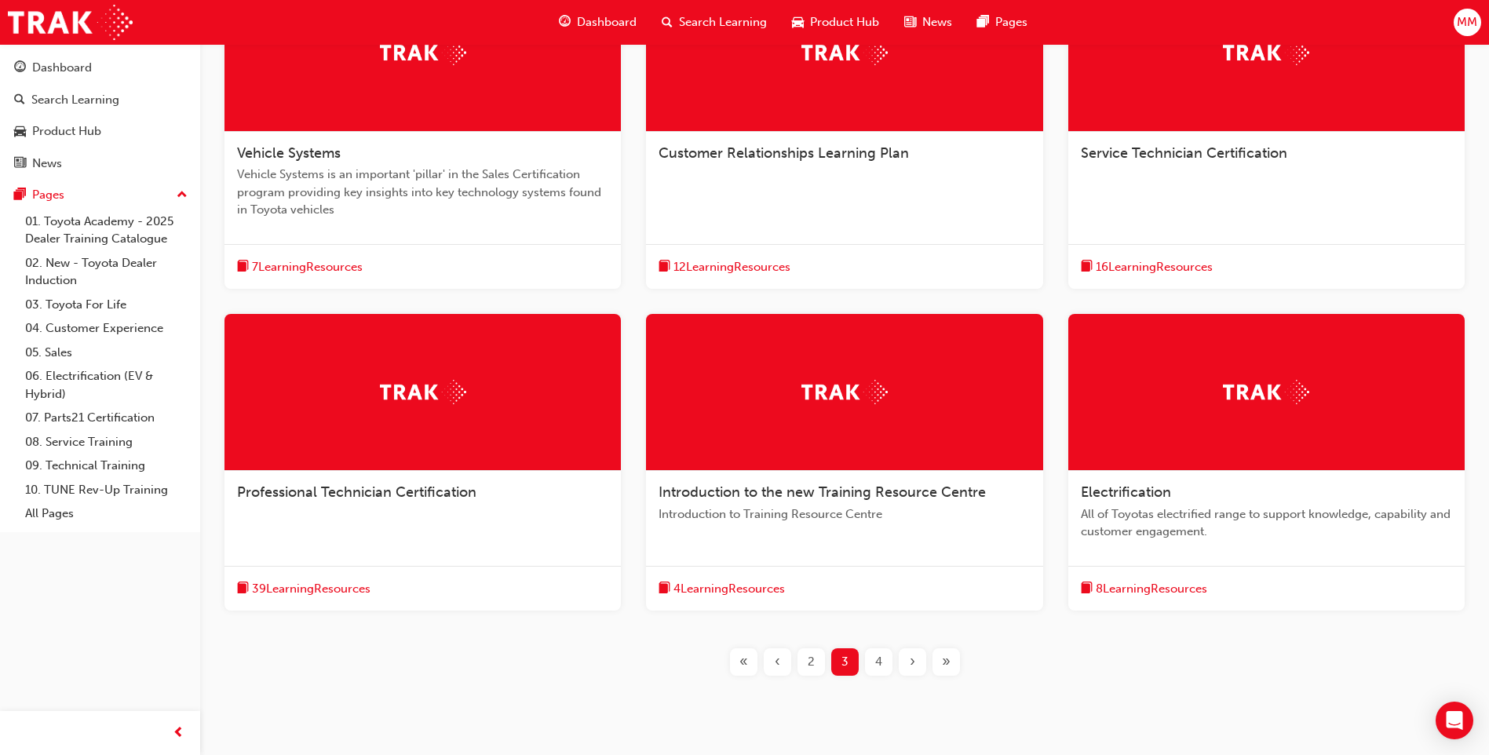
scroll to position [392, 0]
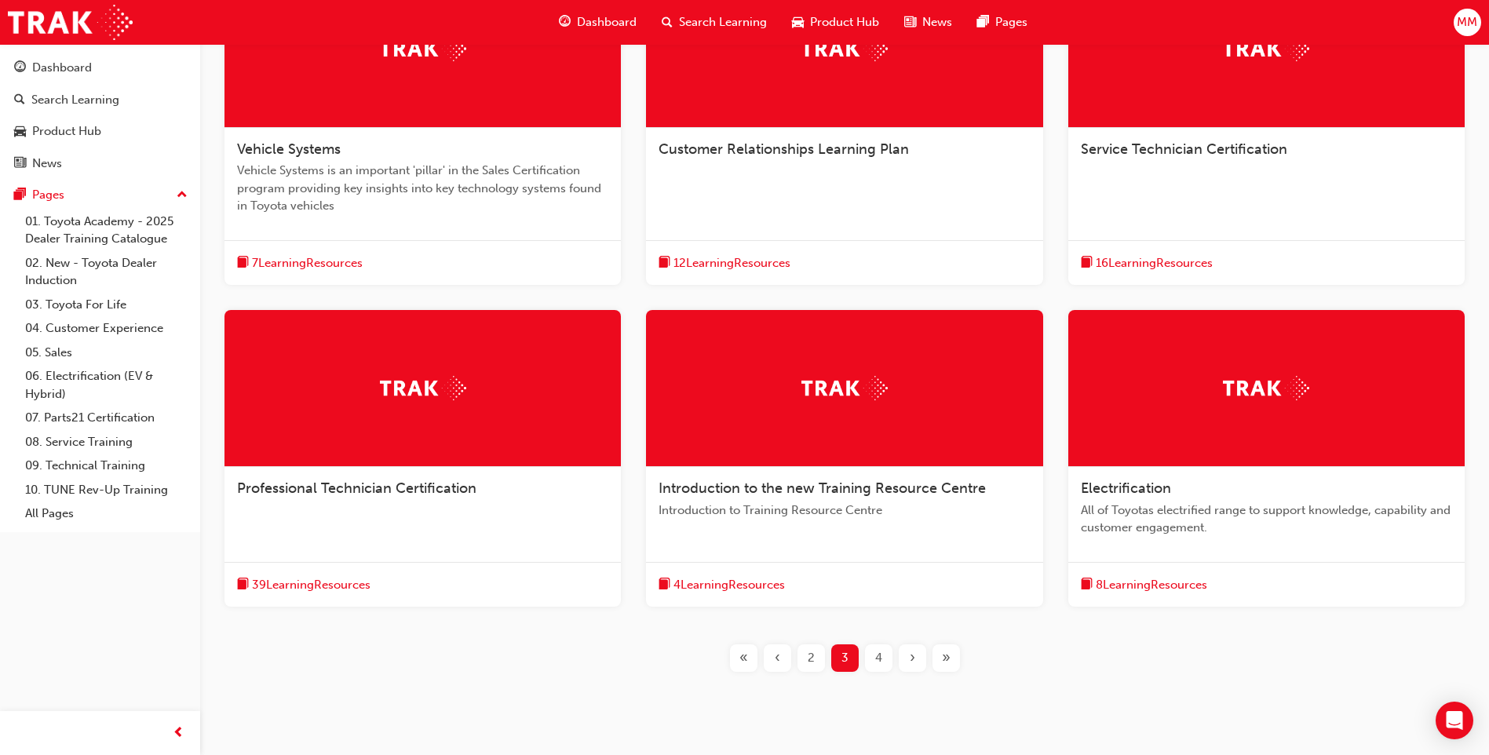
click at [438, 479] on div "Professional Technician Certification" at bounding box center [422, 497] width 396 height 60
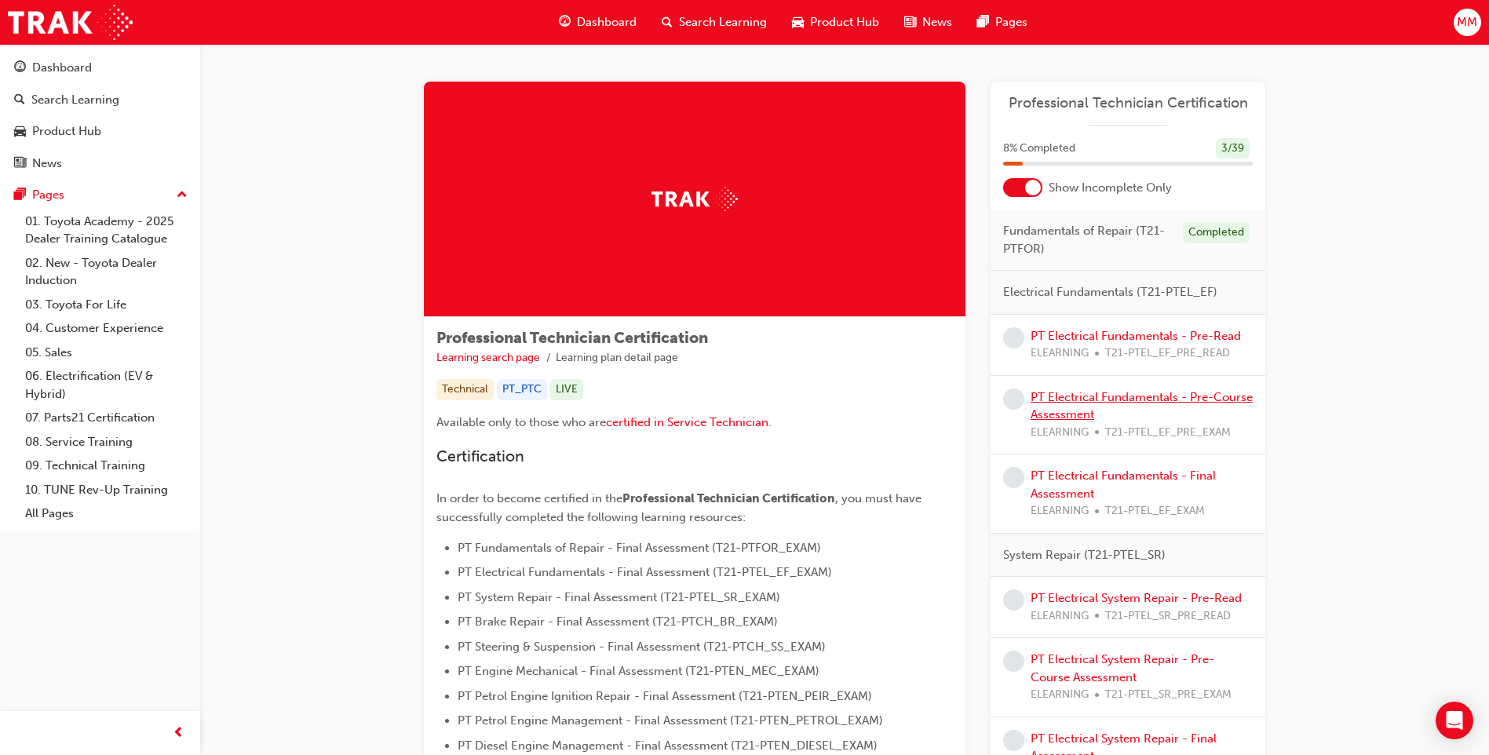
click at [1137, 393] on link "PT Electrical Fundamentals - Pre-Course Assessment" at bounding box center [1141, 406] width 222 height 32
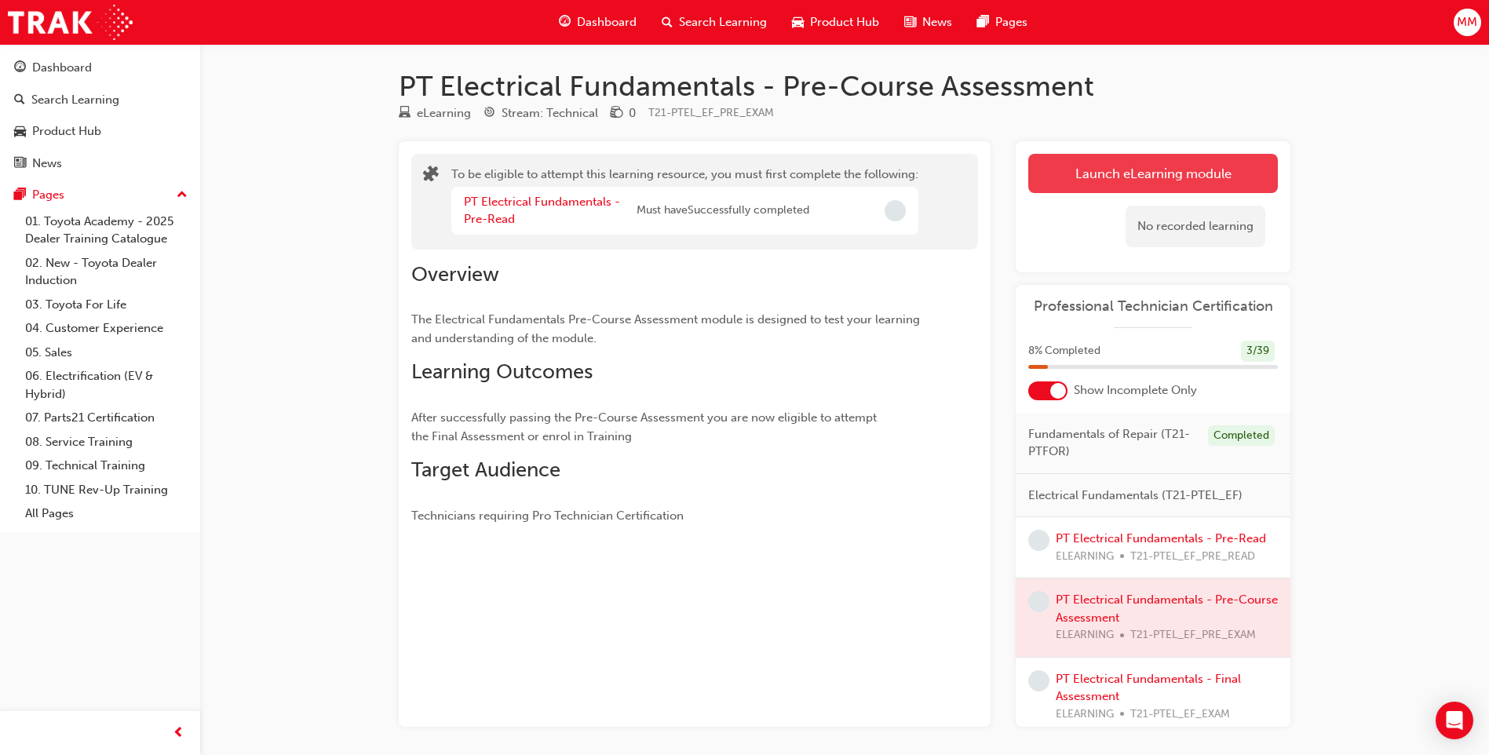
click at [1108, 160] on button "Launch eLearning module" at bounding box center [1153, 173] width 250 height 39
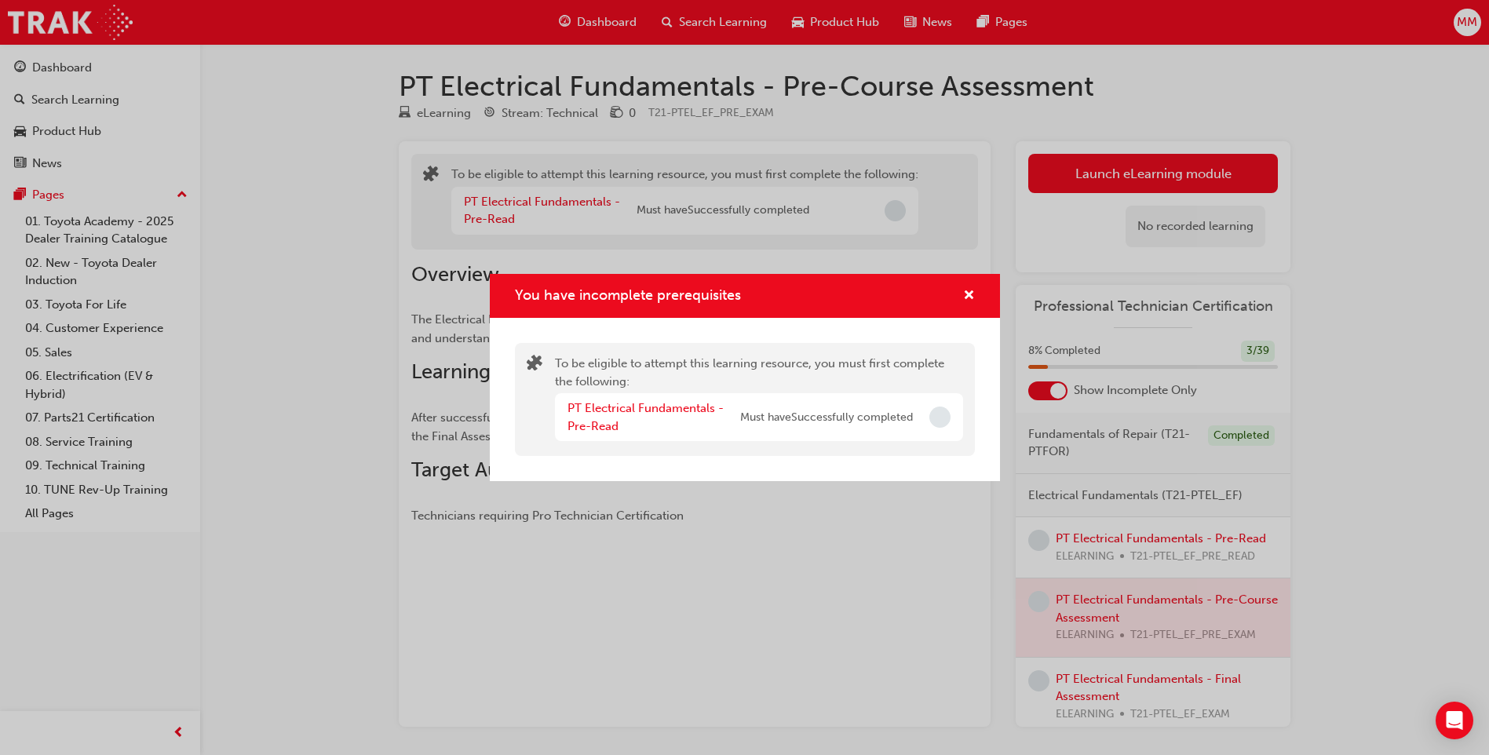
click at [979, 286] on div "You have incomplete prerequisites" at bounding box center [745, 296] width 510 height 45
click at [968, 296] on span "cross-icon" at bounding box center [969, 297] width 12 height 14
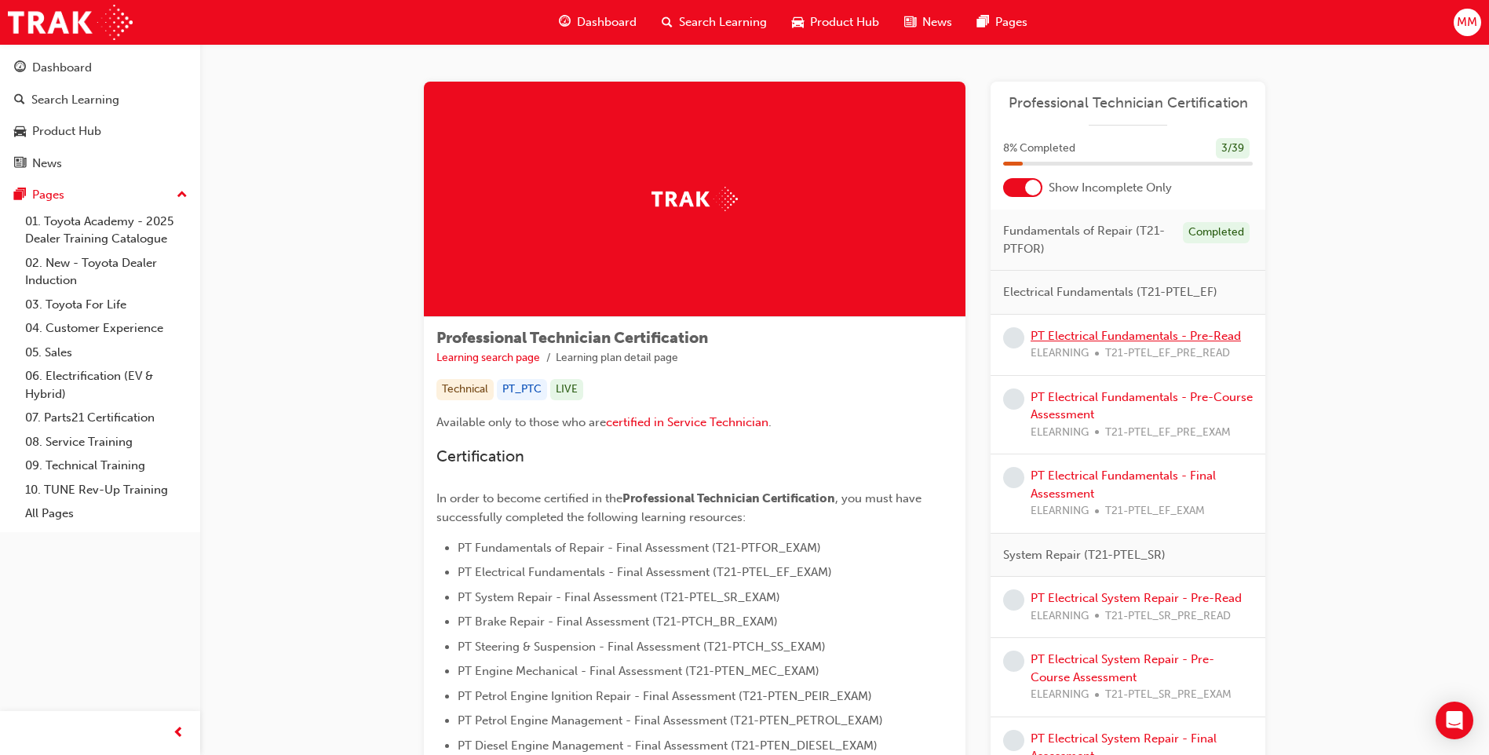
click at [1147, 337] on link "PT Electrical Fundamentals - Pre-Read" at bounding box center [1135, 336] width 210 height 14
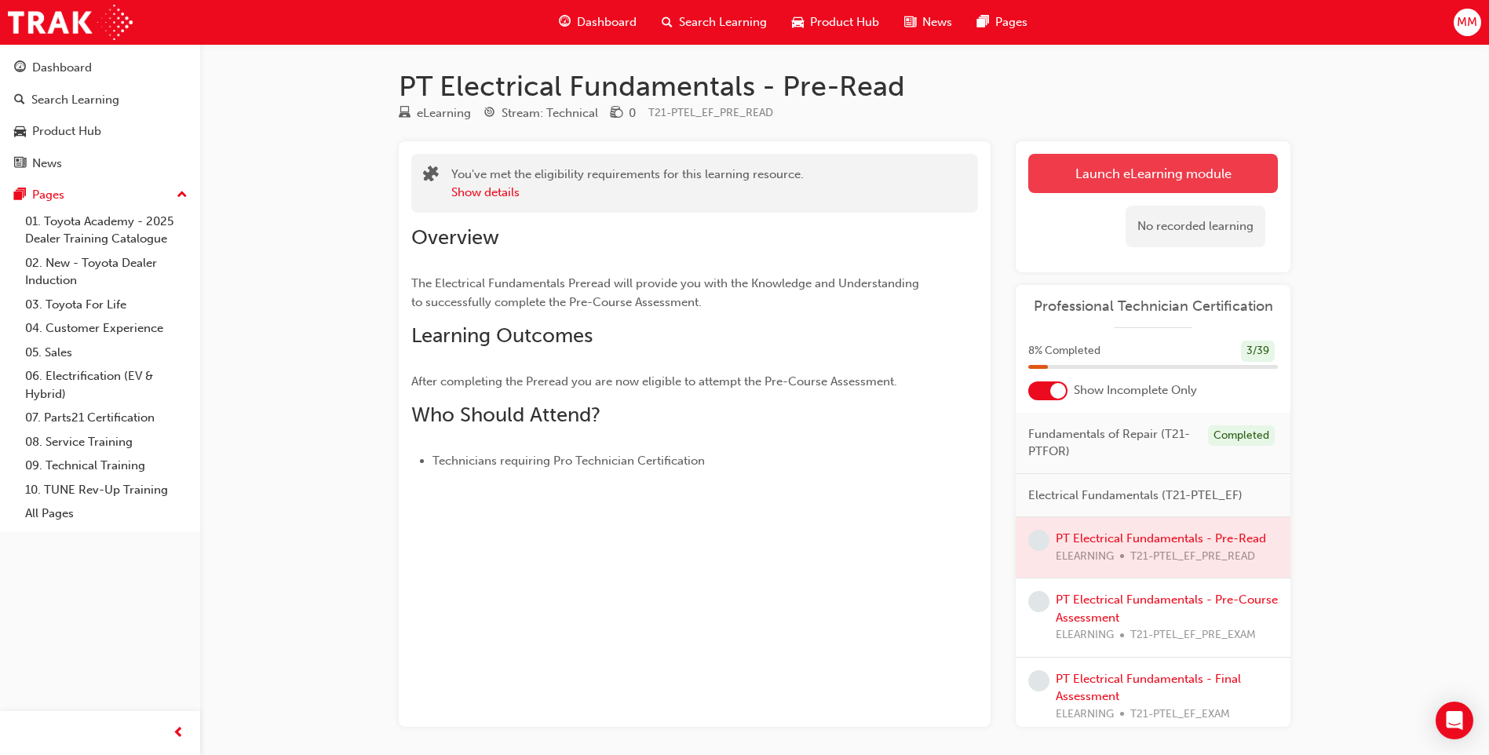
click at [1133, 159] on link "Launch eLearning module" at bounding box center [1153, 173] width 250 height 39
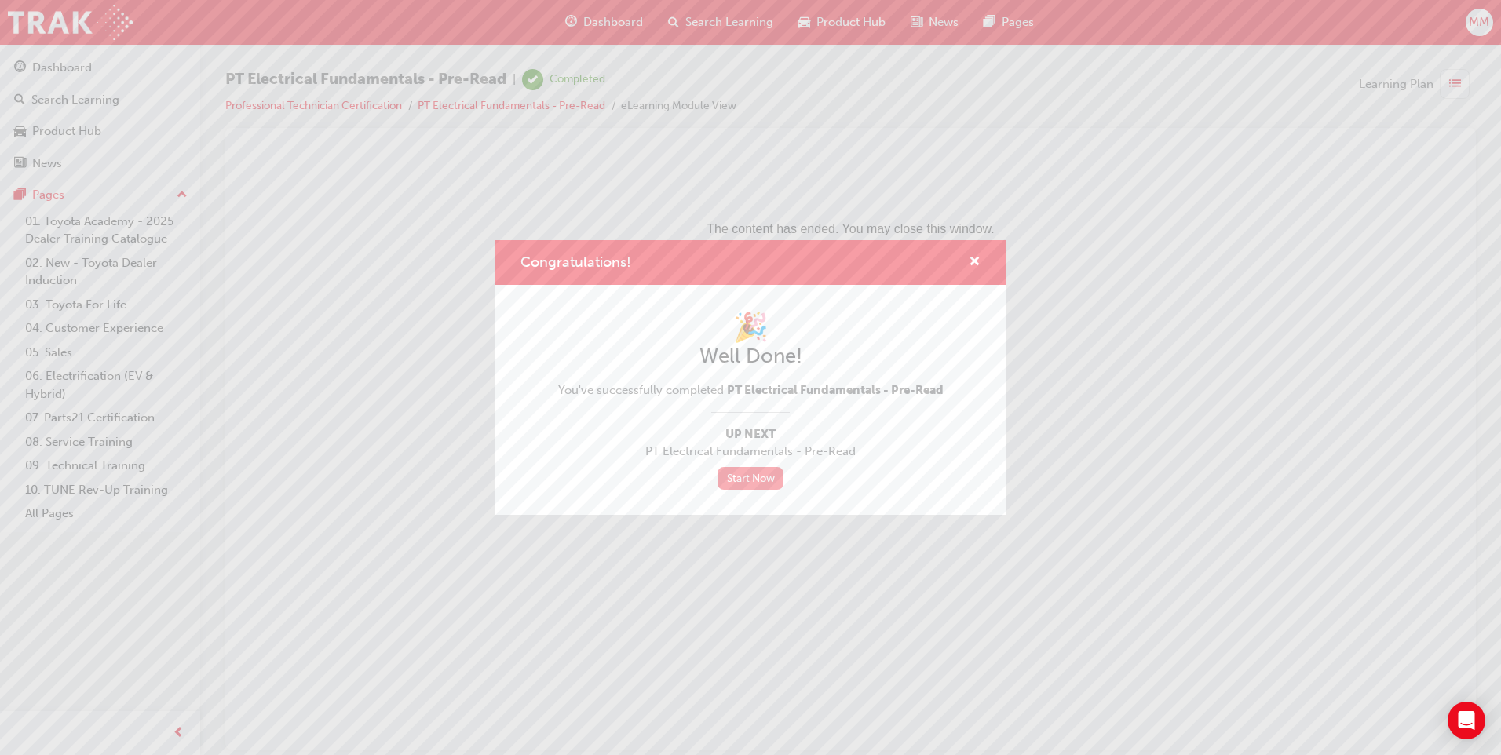
click at [764, 476] on link "Start Now" at bounding box center [750, 478] width 66 height 23
click at [971, 261] on span "cross-icon" at bounding box center [974, 263] width 12 height 14
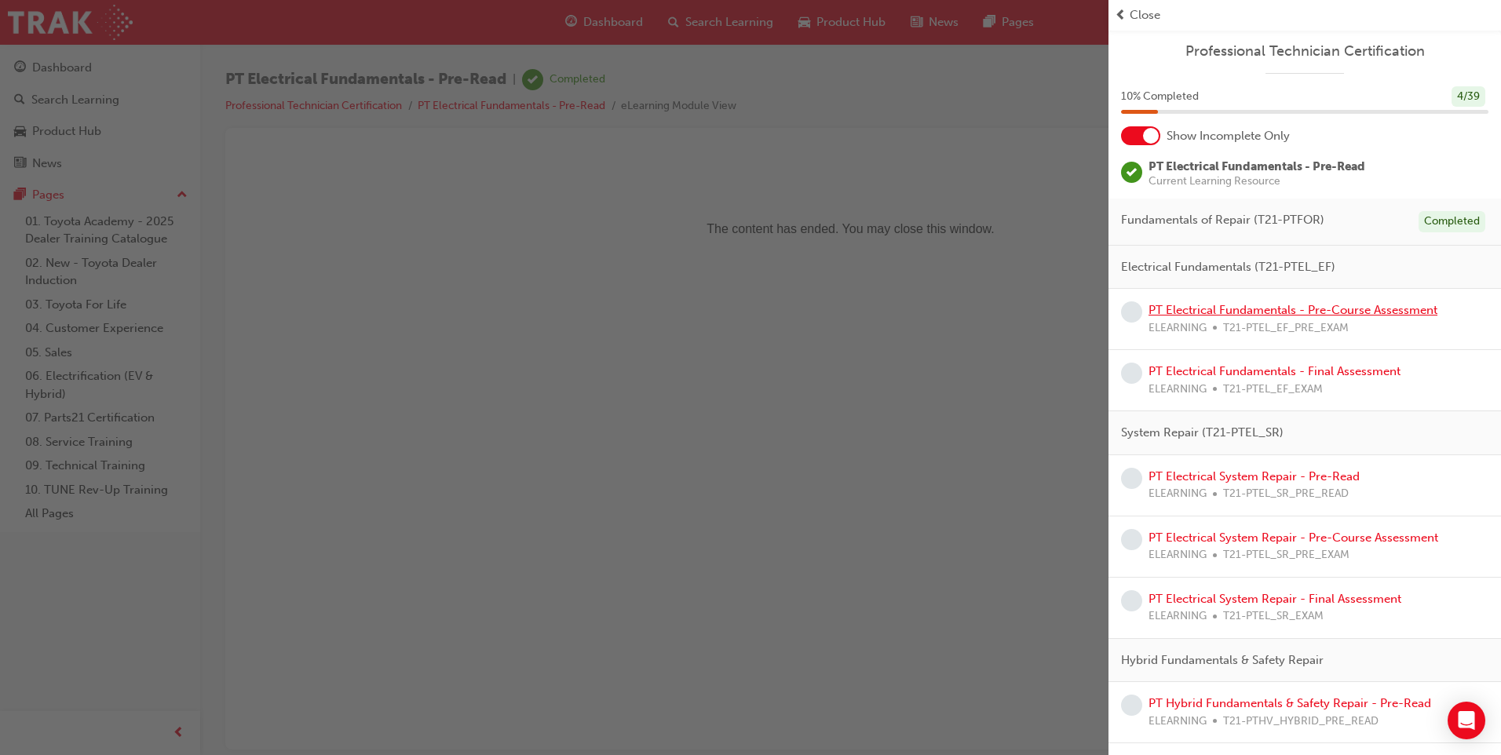
click at [1279, 306] on link "PT Electrical Fundamentals - Pre-Course Assessment" at bounding box center [1292, 310] width 289 height 14
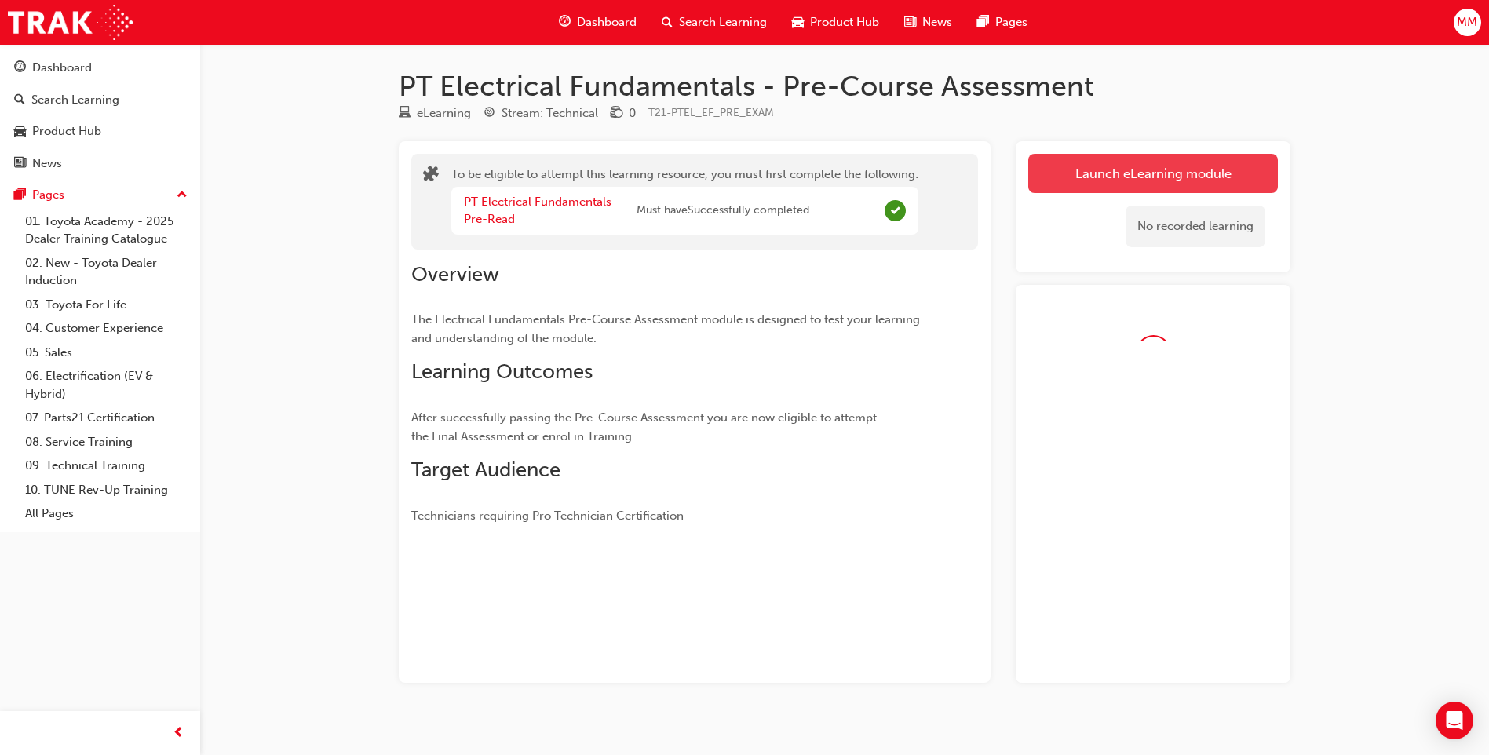
click at [1081, 168] on link "Launch eLearning module" at bounding box center [1153, 173] width 250 height 39
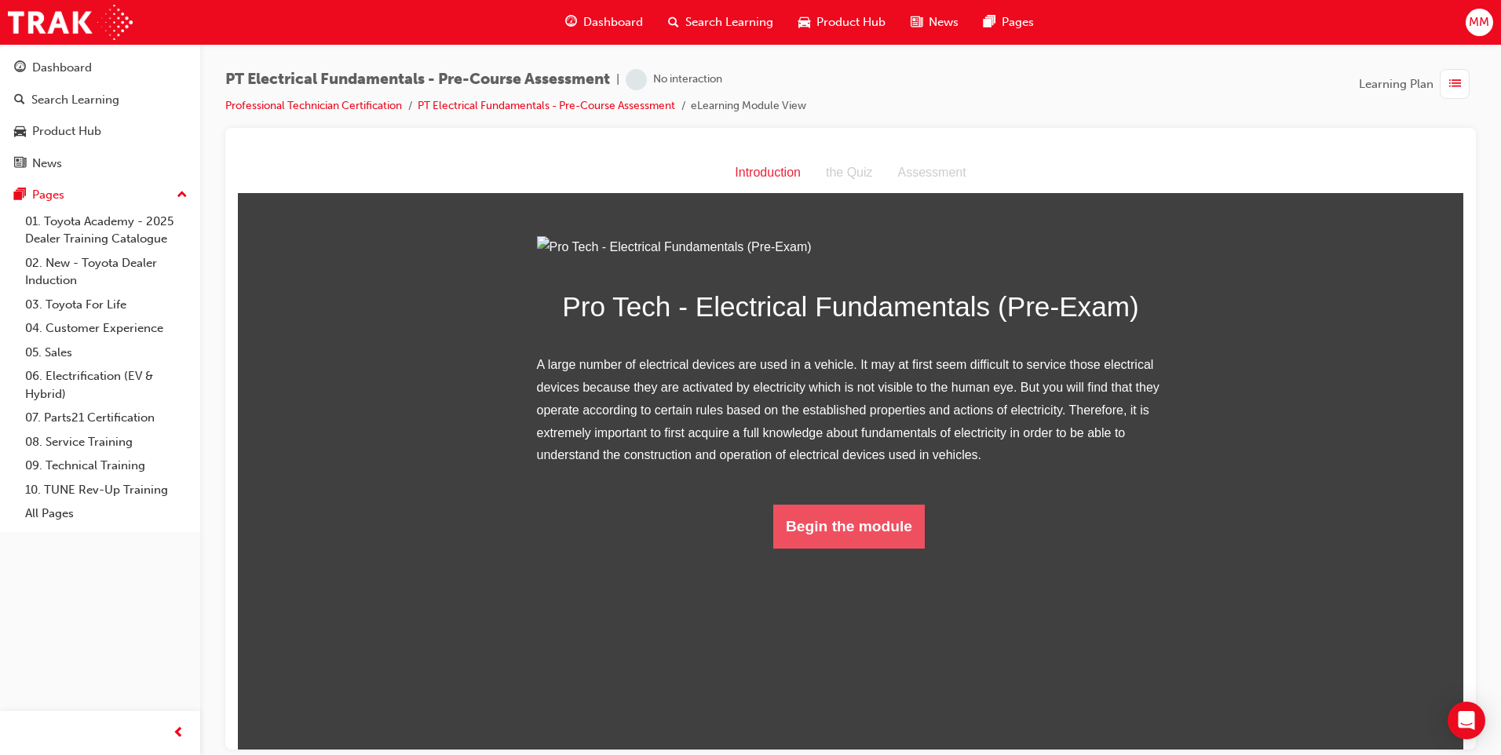
click at [887, 548] on button "Begin the module" at bounding box center [848, 526] width 151 height 44
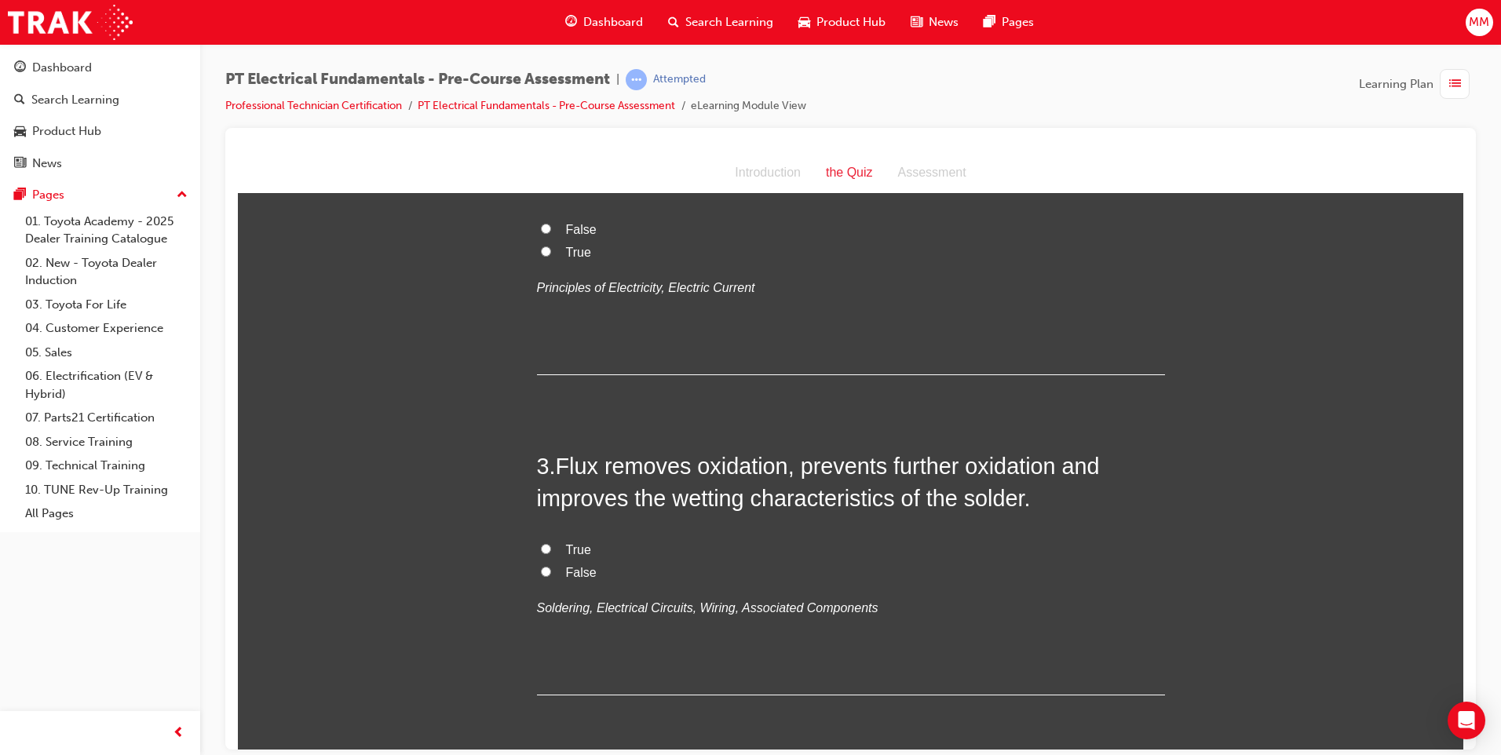
scroll to position [471, 0]
click at [541, 545] on input "True" at bounding box center [546, 543] width 10 height 10
radio input "true"
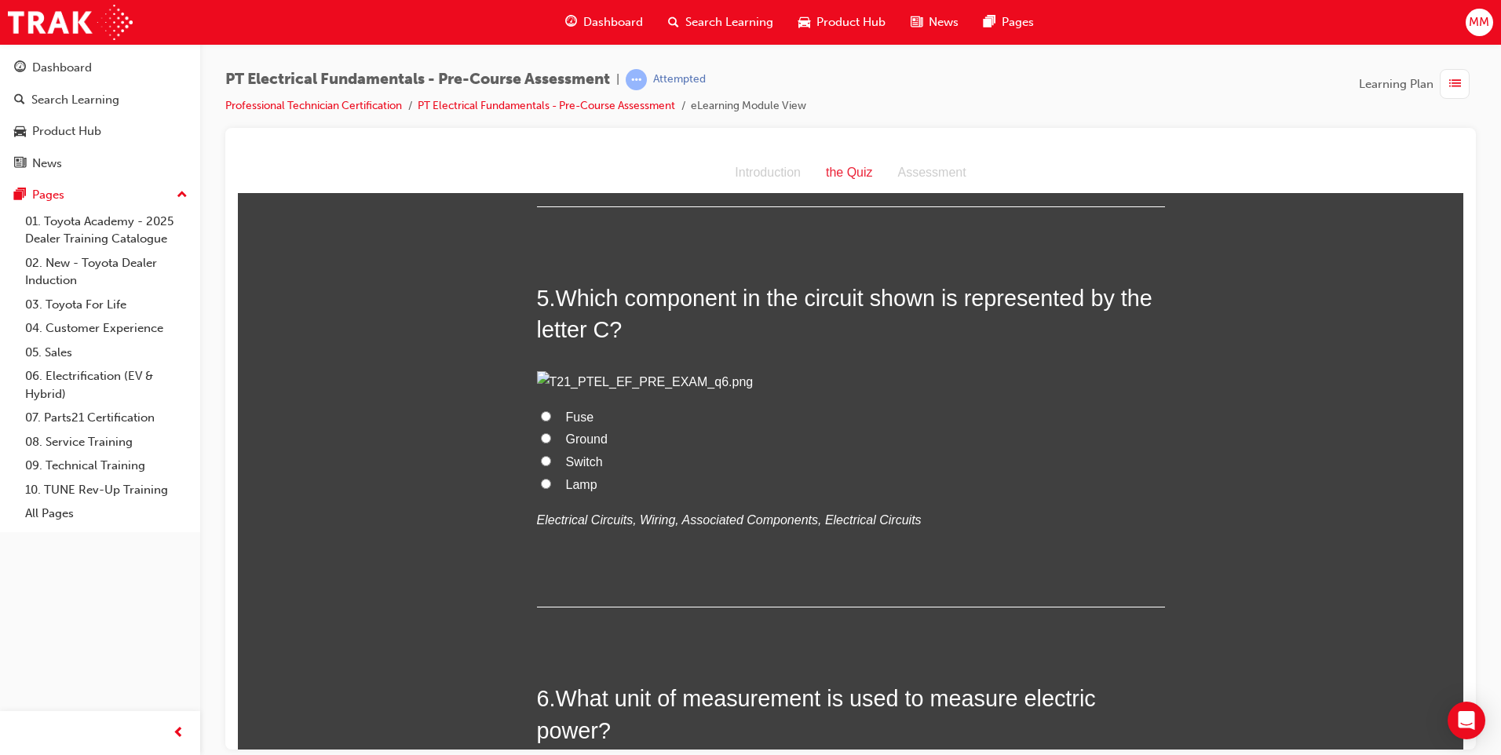
scroll to position [1256, 0]
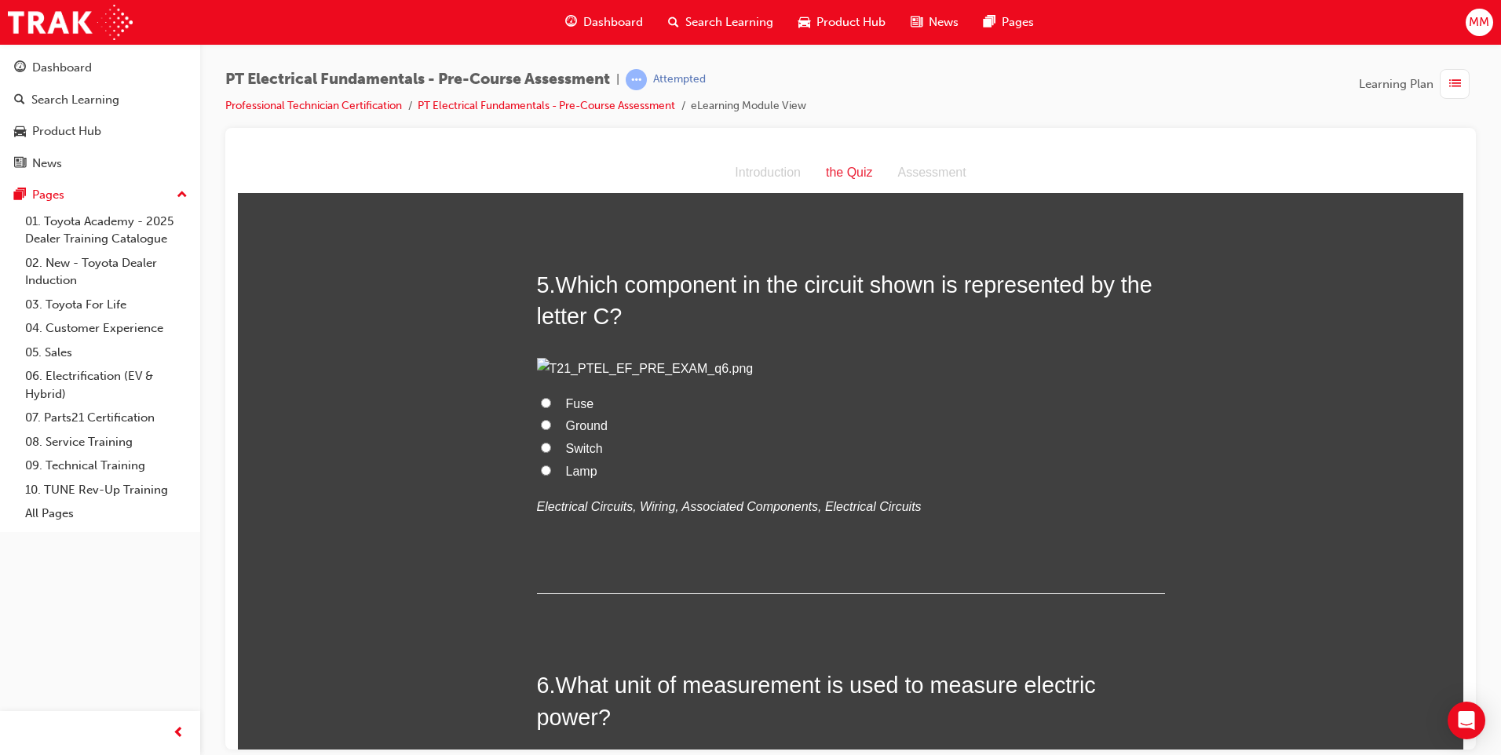
click at [543, 415] on label "Fuse" at bounding box center [851, 403] width 628 height 23
click at [543, 407] on input "Fuse" at bounding box center [546, 402] width 10 height 10
radio input "true"
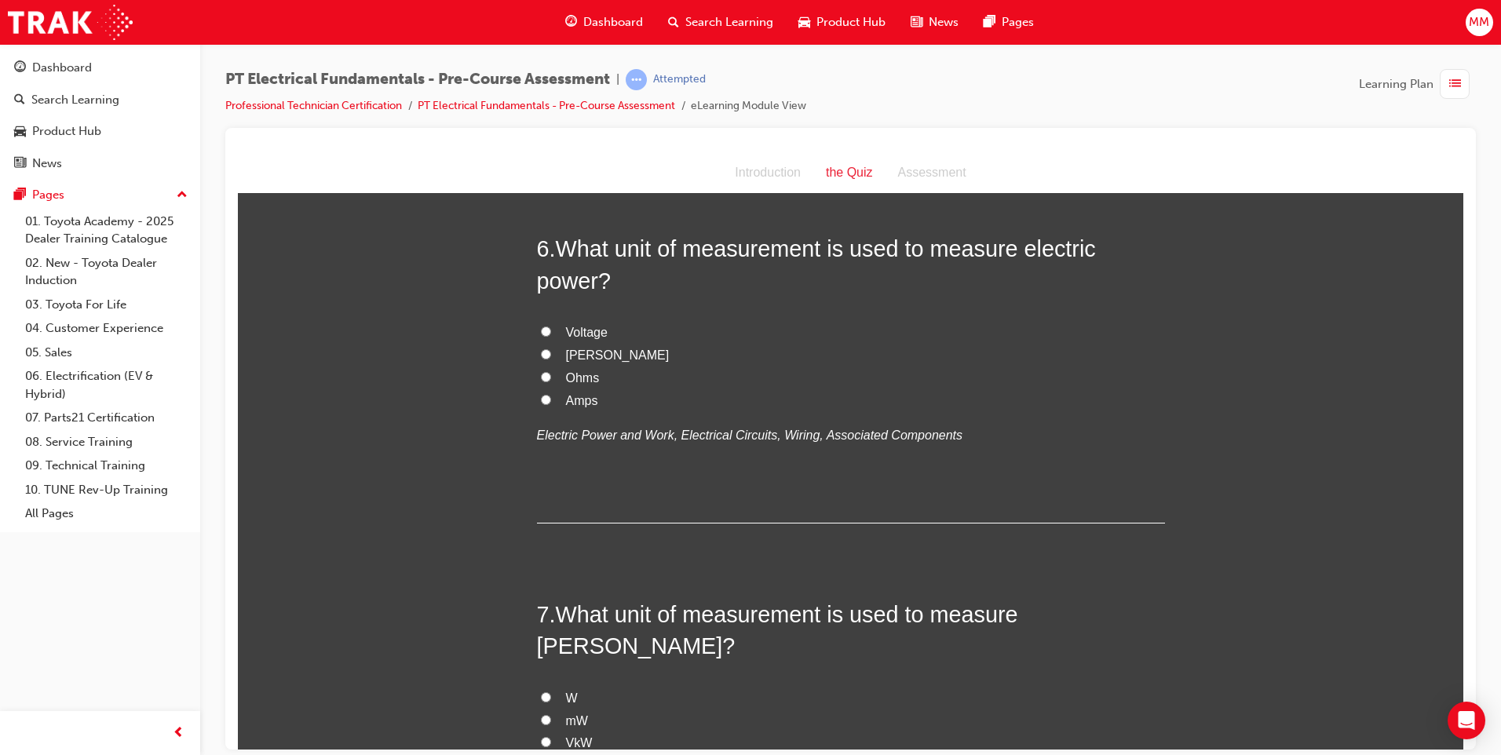
scroll to position [1727, 0]
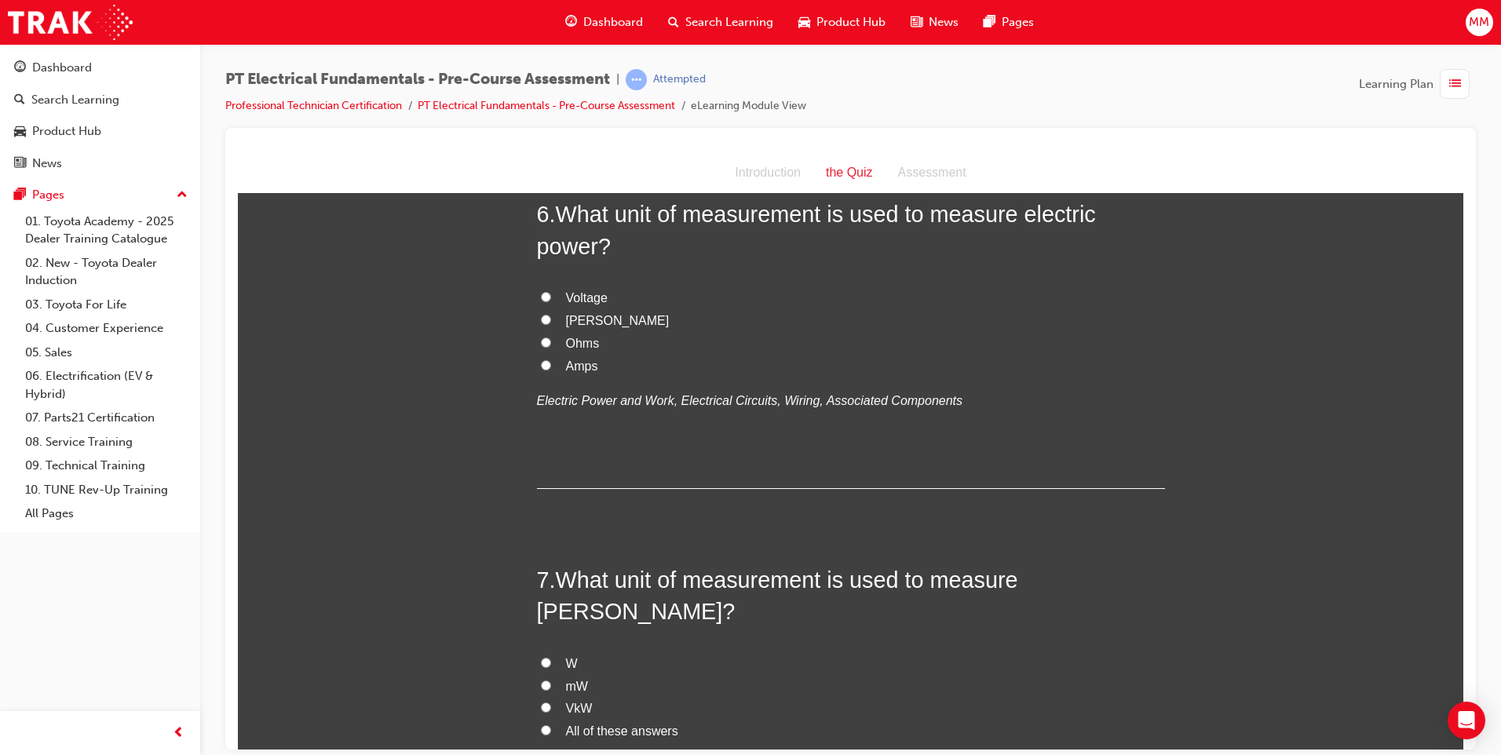
click at [538, 309] on label "Voltage" at bounding box center [851, 297] width 628 height 23
click at [541, 301] on input "Voltage" at bounding box center [546, 296] width 10 height 10
radio input "true"
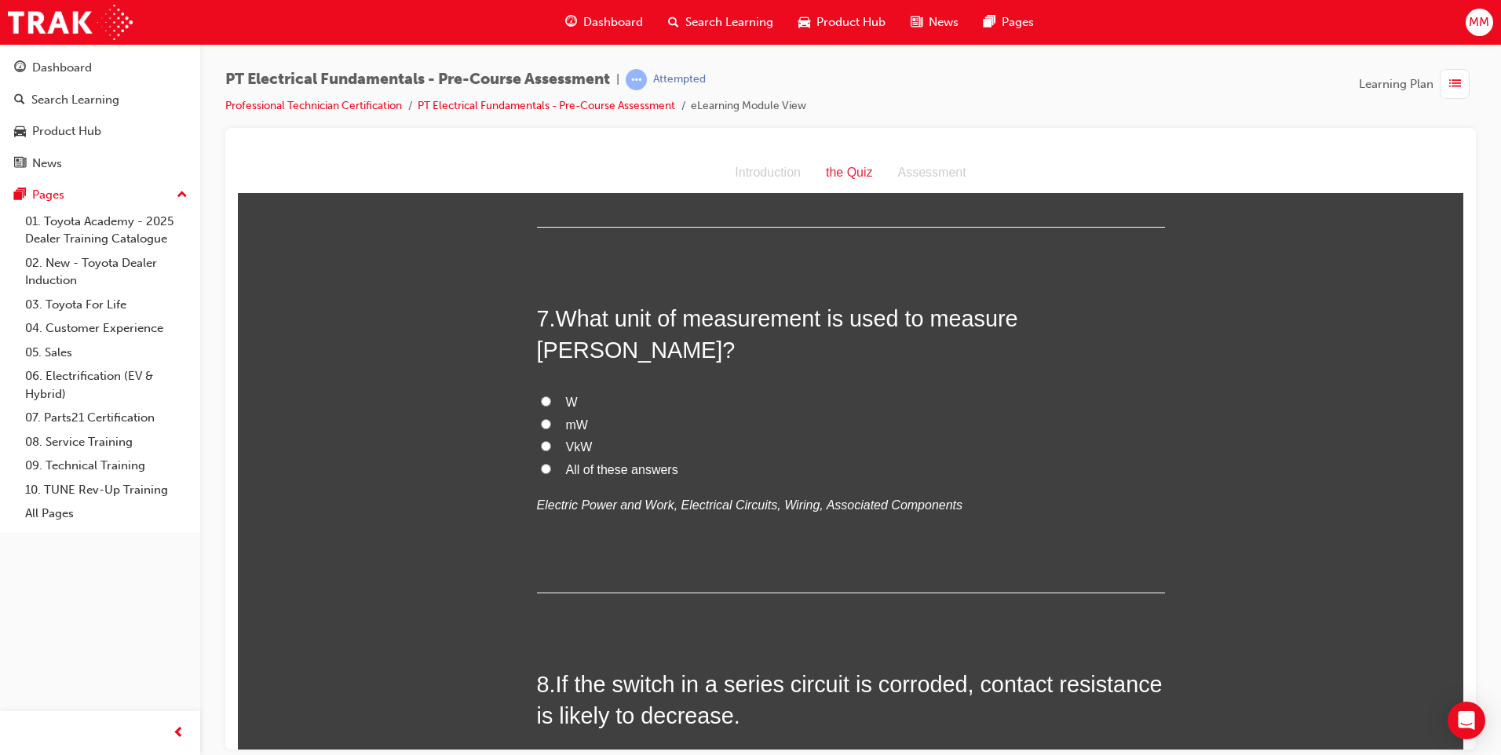
scroll to position [2041, 0]
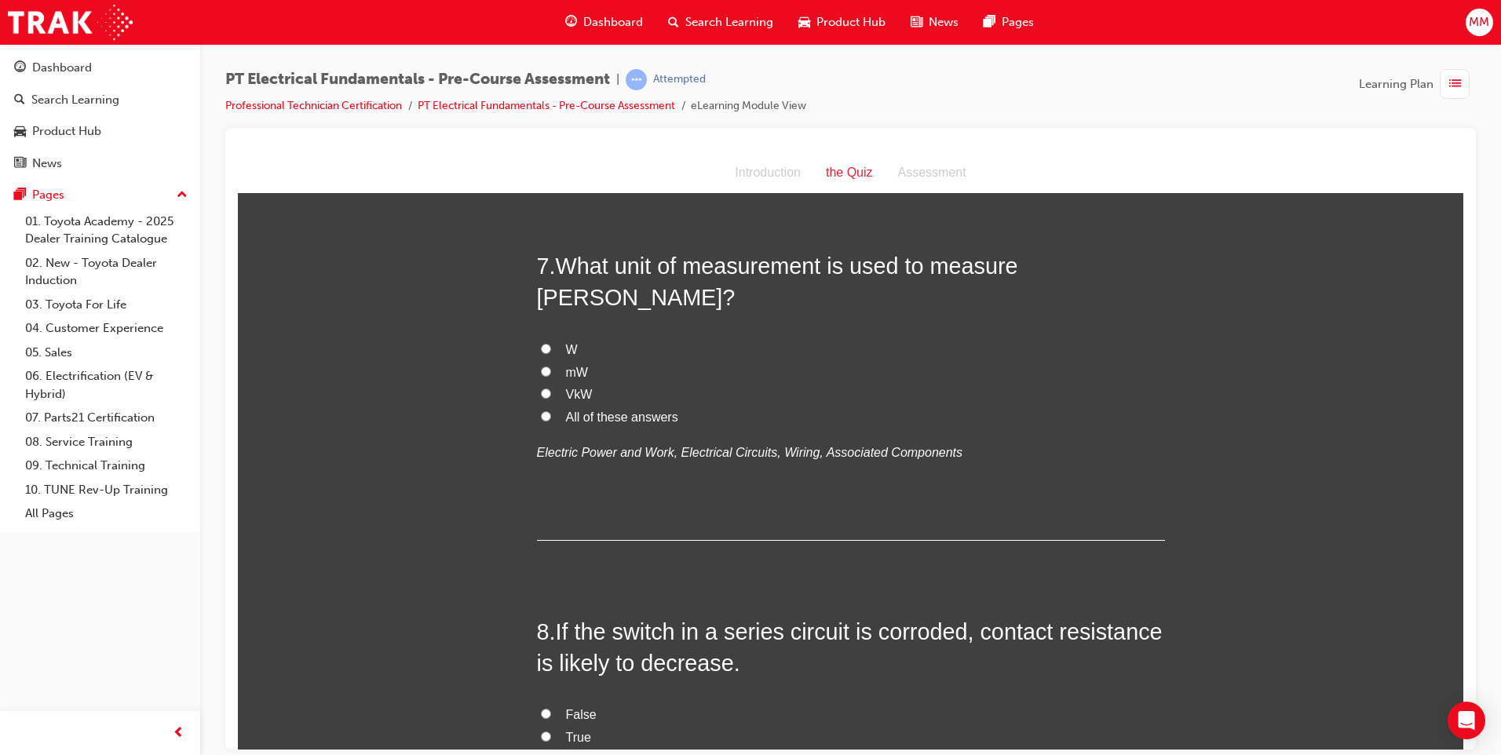
click at [542, 429] on label "All of these answers" at bounding box center [851, 417] width 628 height 23
click at [542, 421] on input "All of these answers" at bounding box center [546, 415] width 10 height 10
radio input "true"
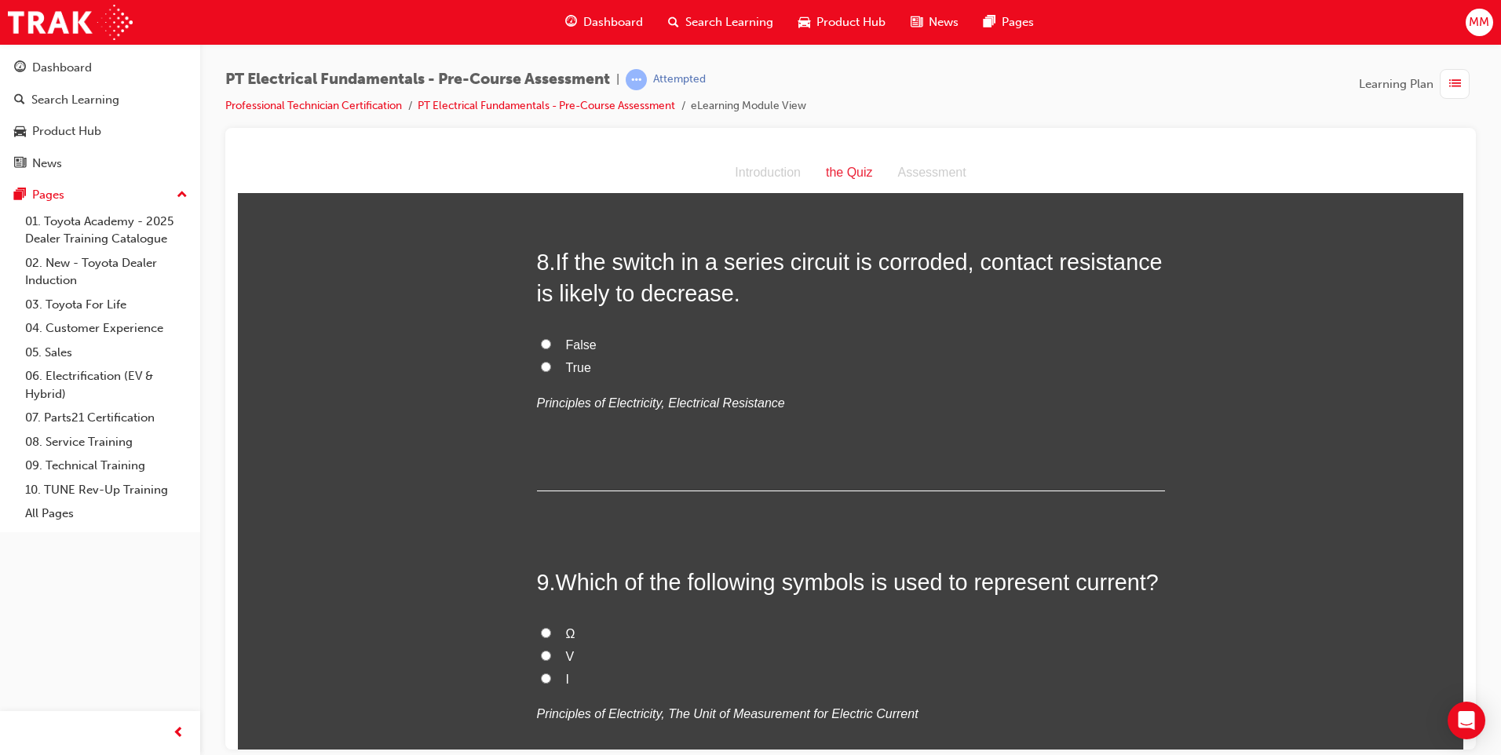
scroll to position [2511, 0]
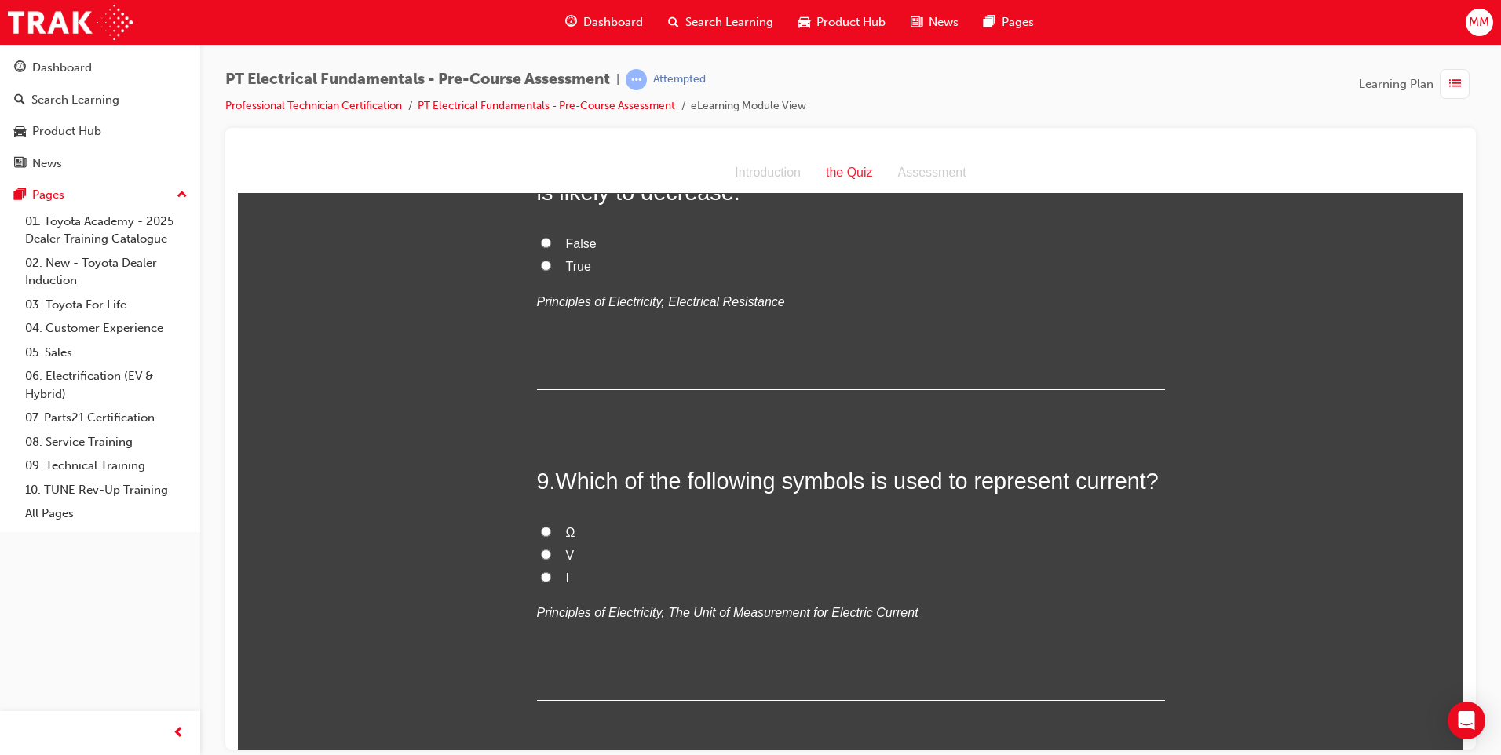
click at [541, 247] on input "False" at bounding box center [546, 242] width 10 height 10
radio input "true"
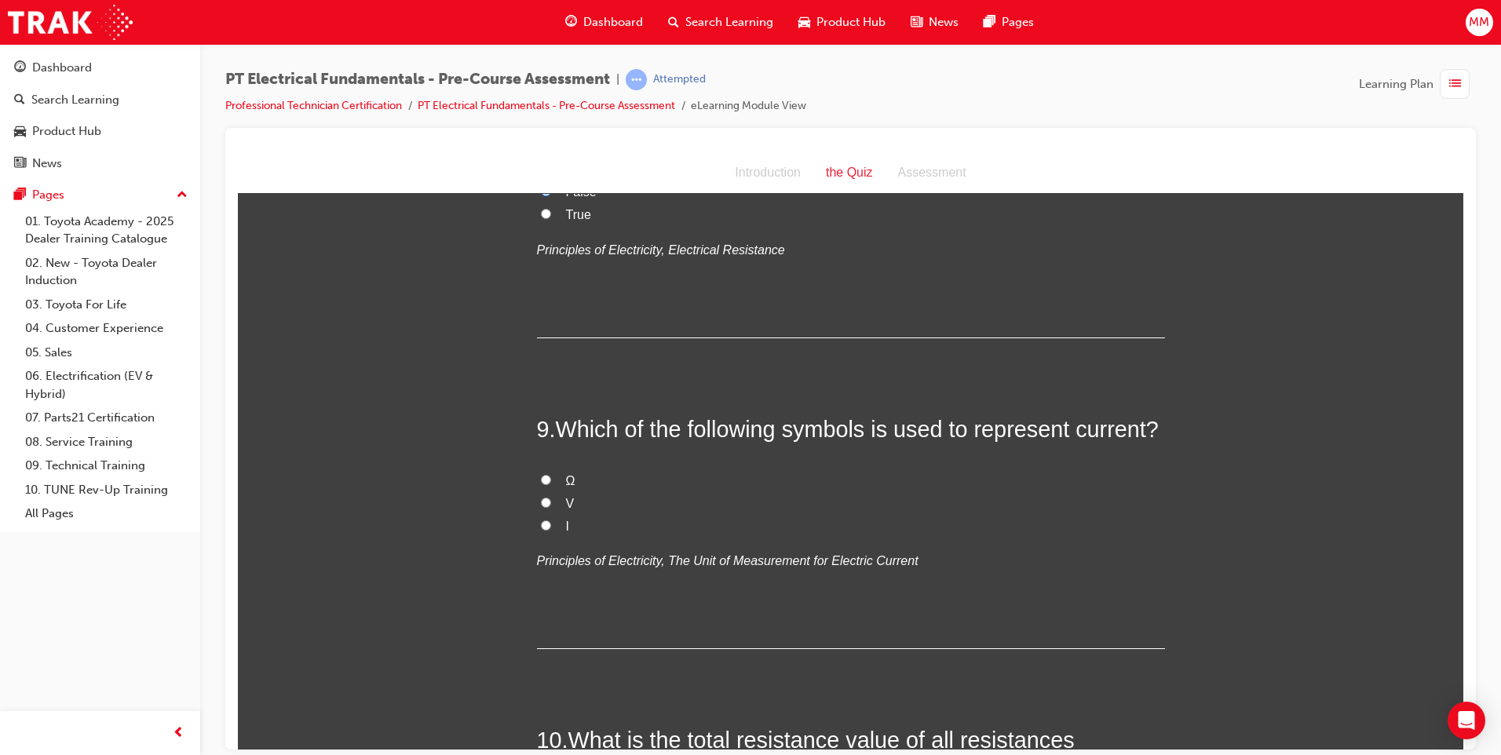
scroll to position [2747, 0]
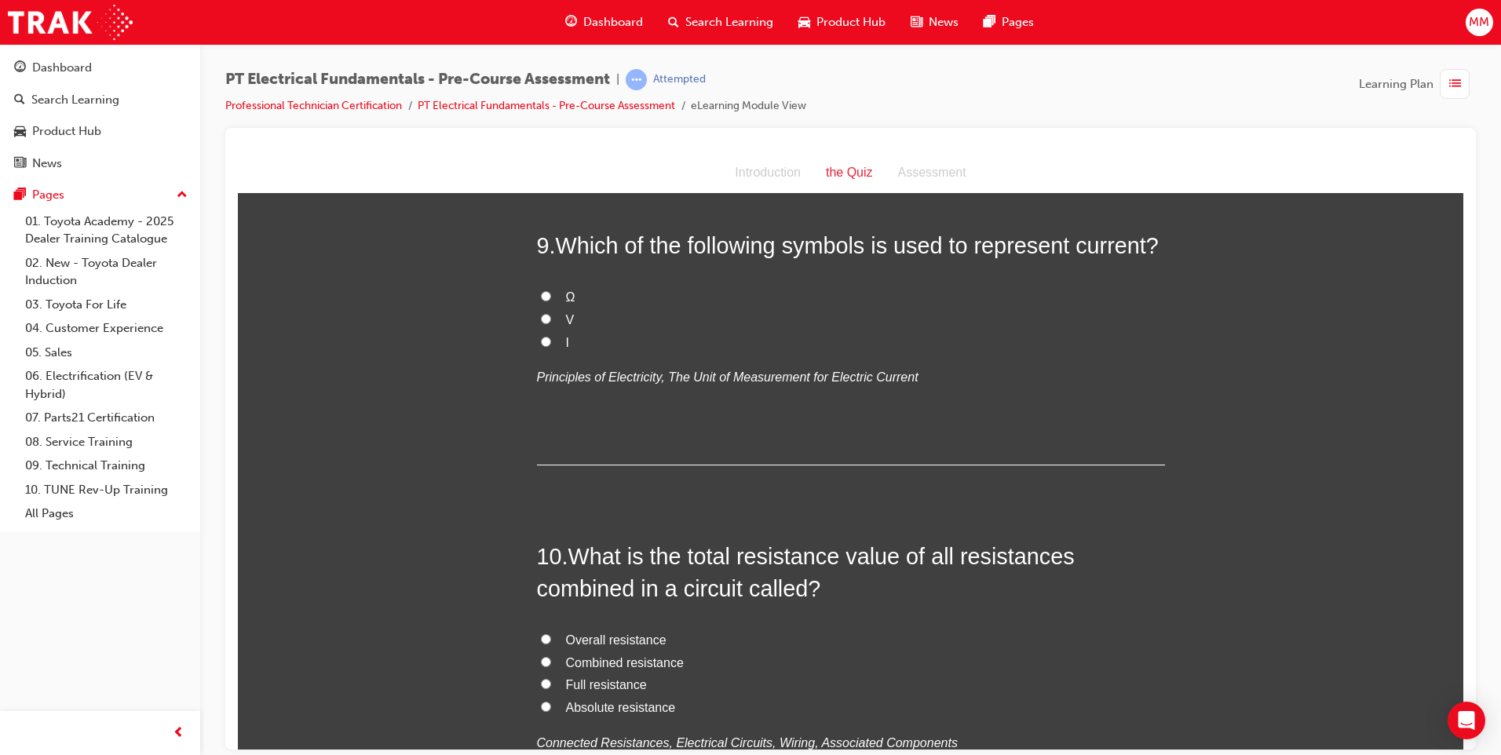
click at [541, 301] on input "Ω" at bounding box center [546, 295] width 10 height 10
radio input "true"
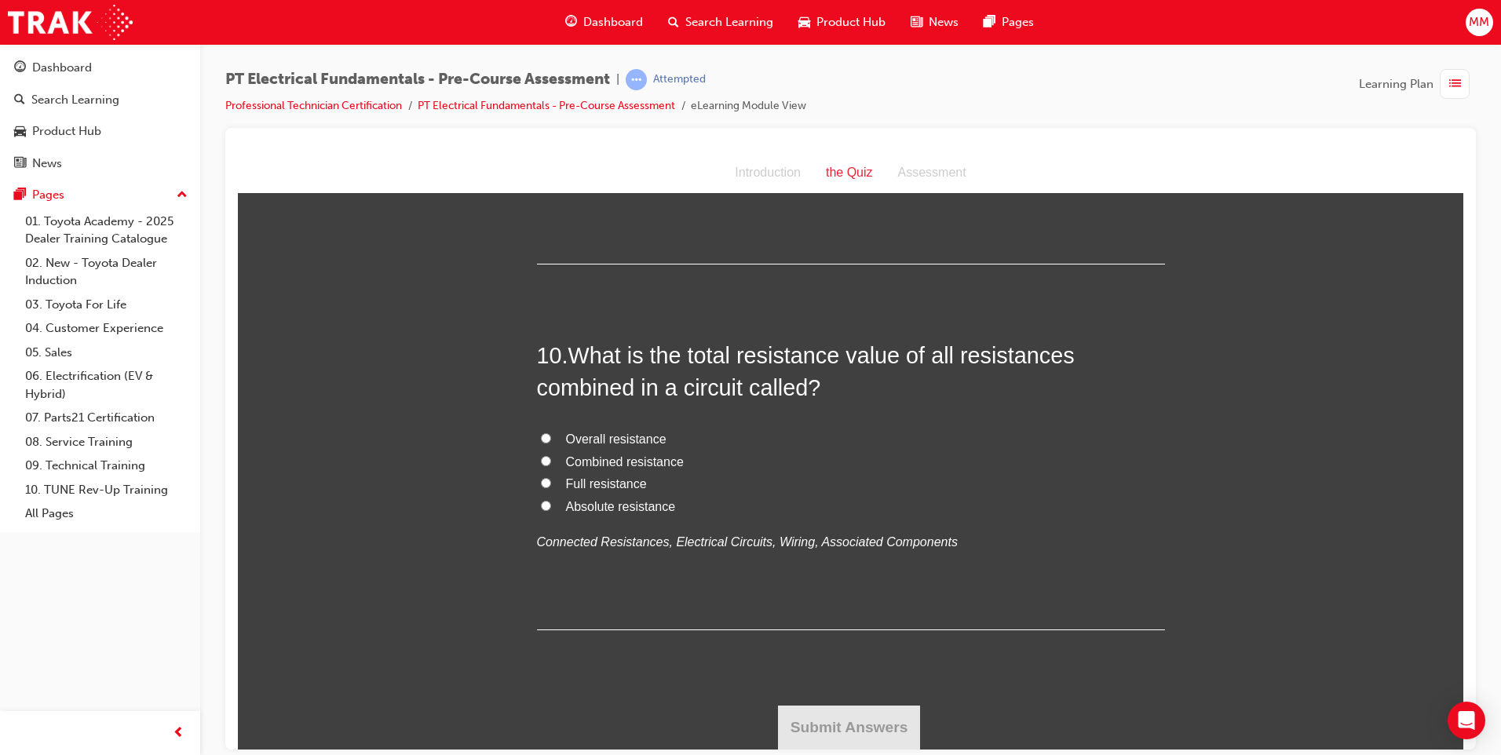
scroll to position [3096, 0]
click at [541, 463] on input "Combined resistance" at bounding box center [546, 460] width 10 height 10
radio input "true"
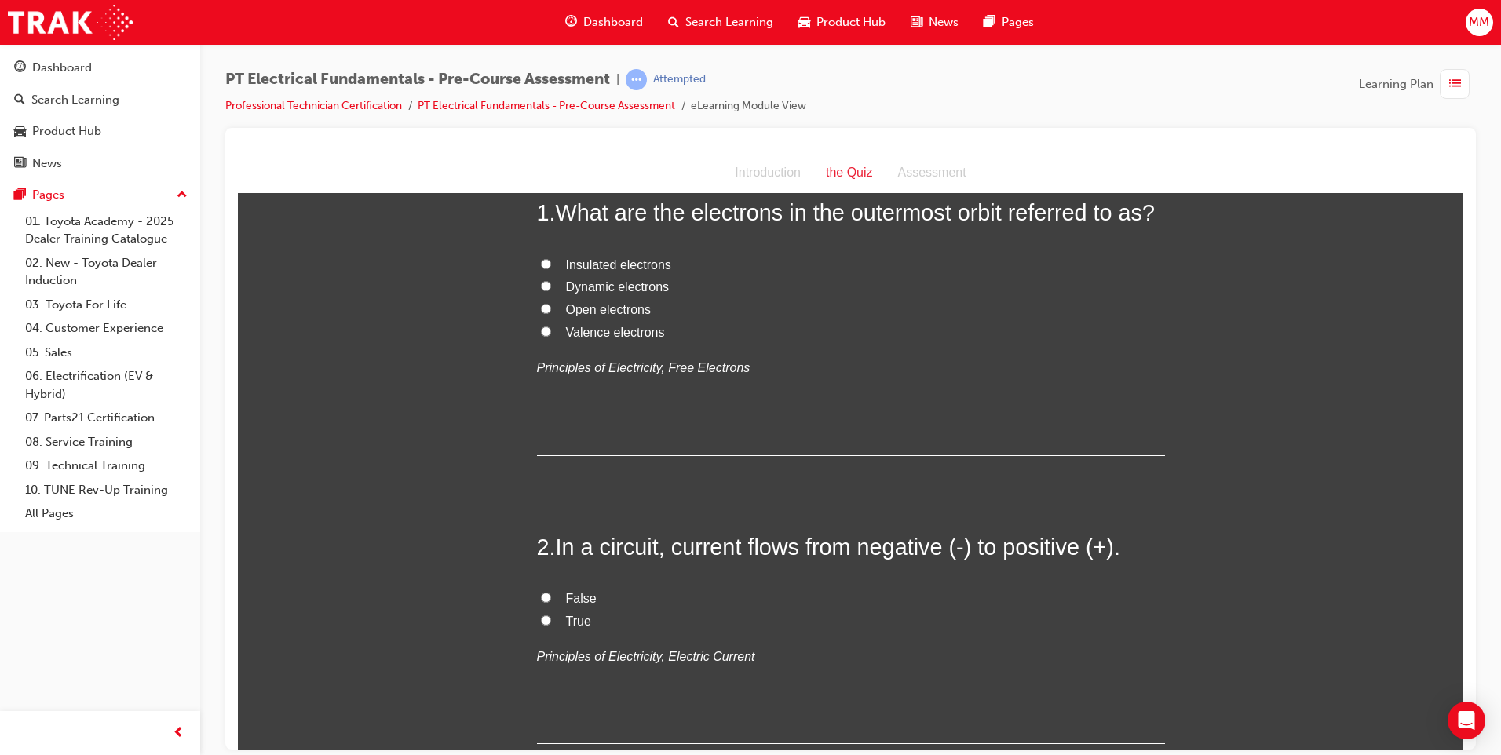
scroll to position [0, 0]
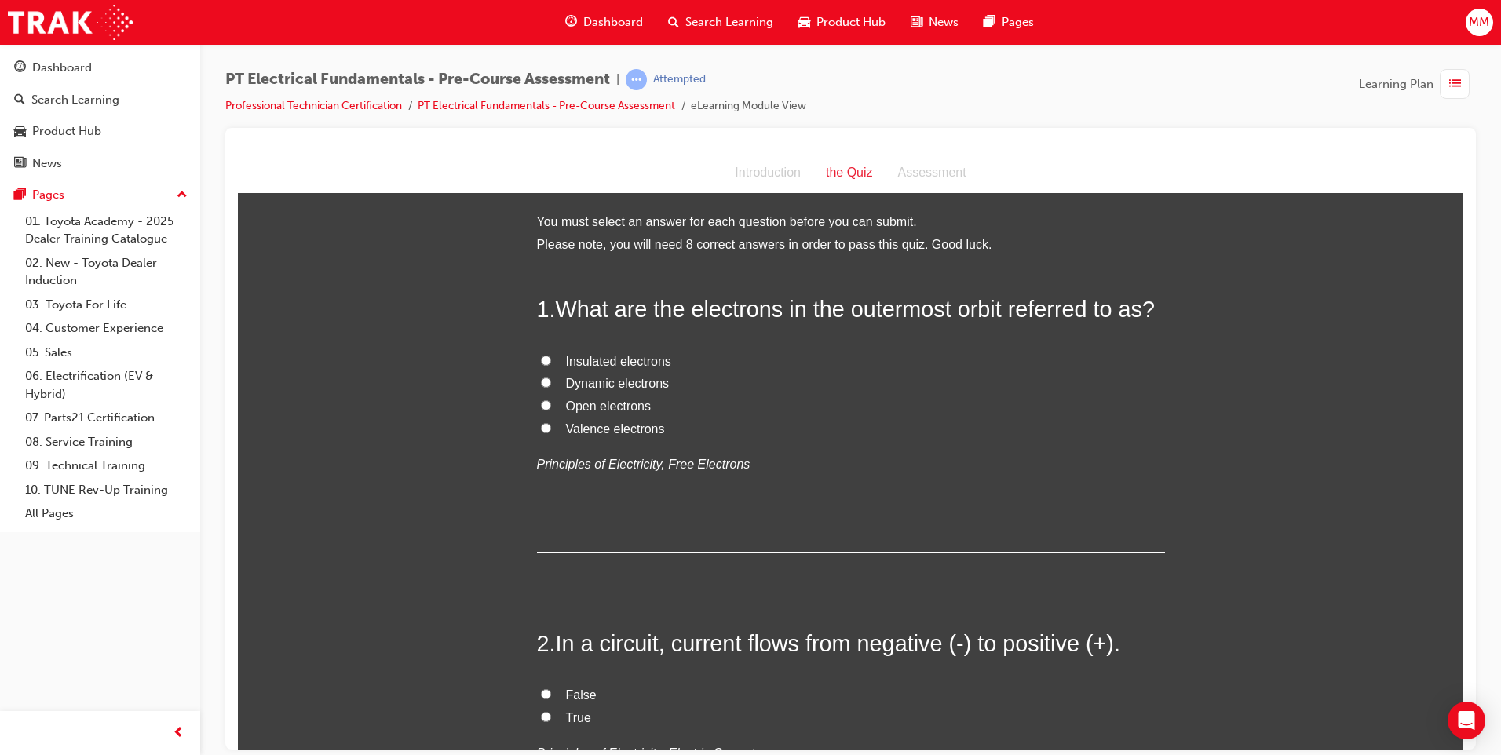
click at [542, 426] on input "Valence electrons" at bounding box center [546, 427] width 10 height 10
radio input "true"
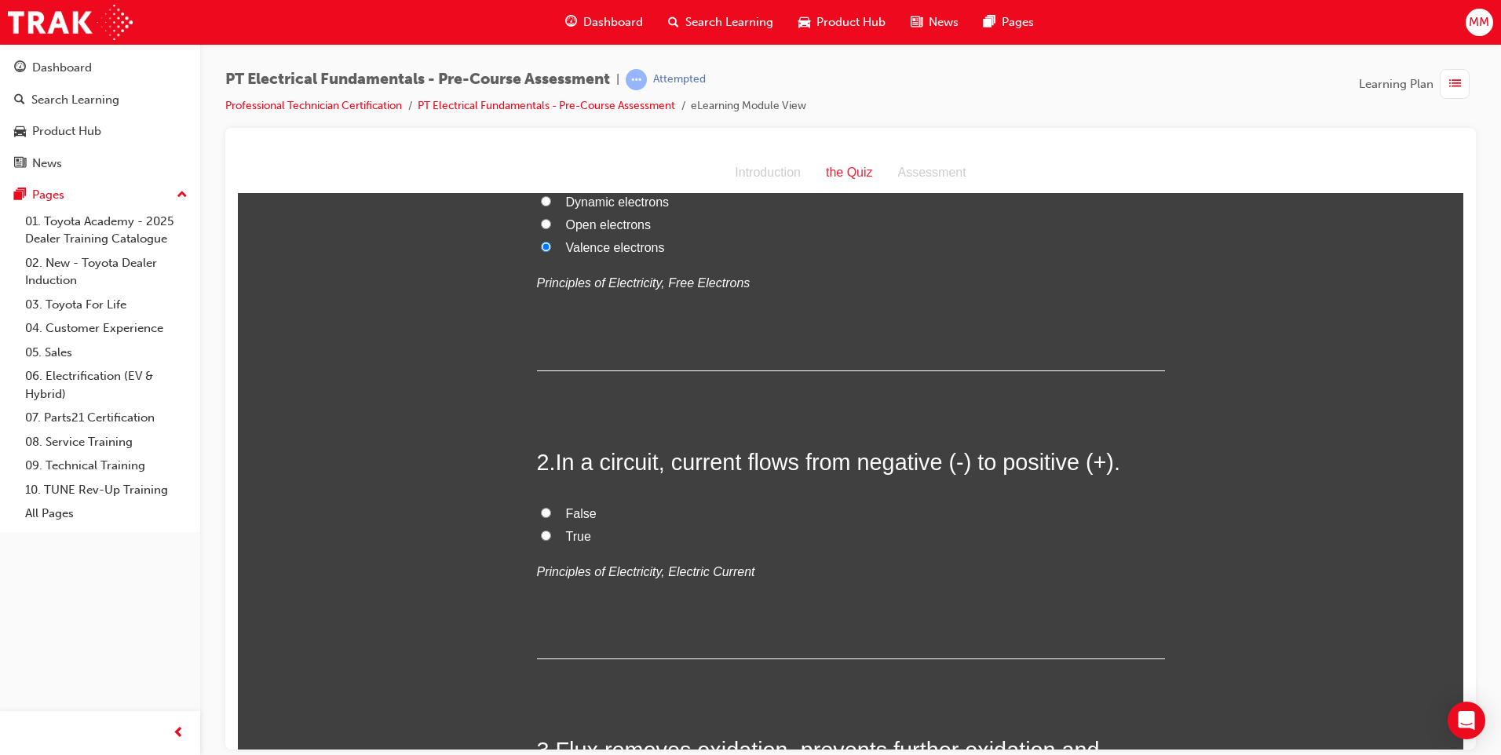
scroll to position [235, 0]
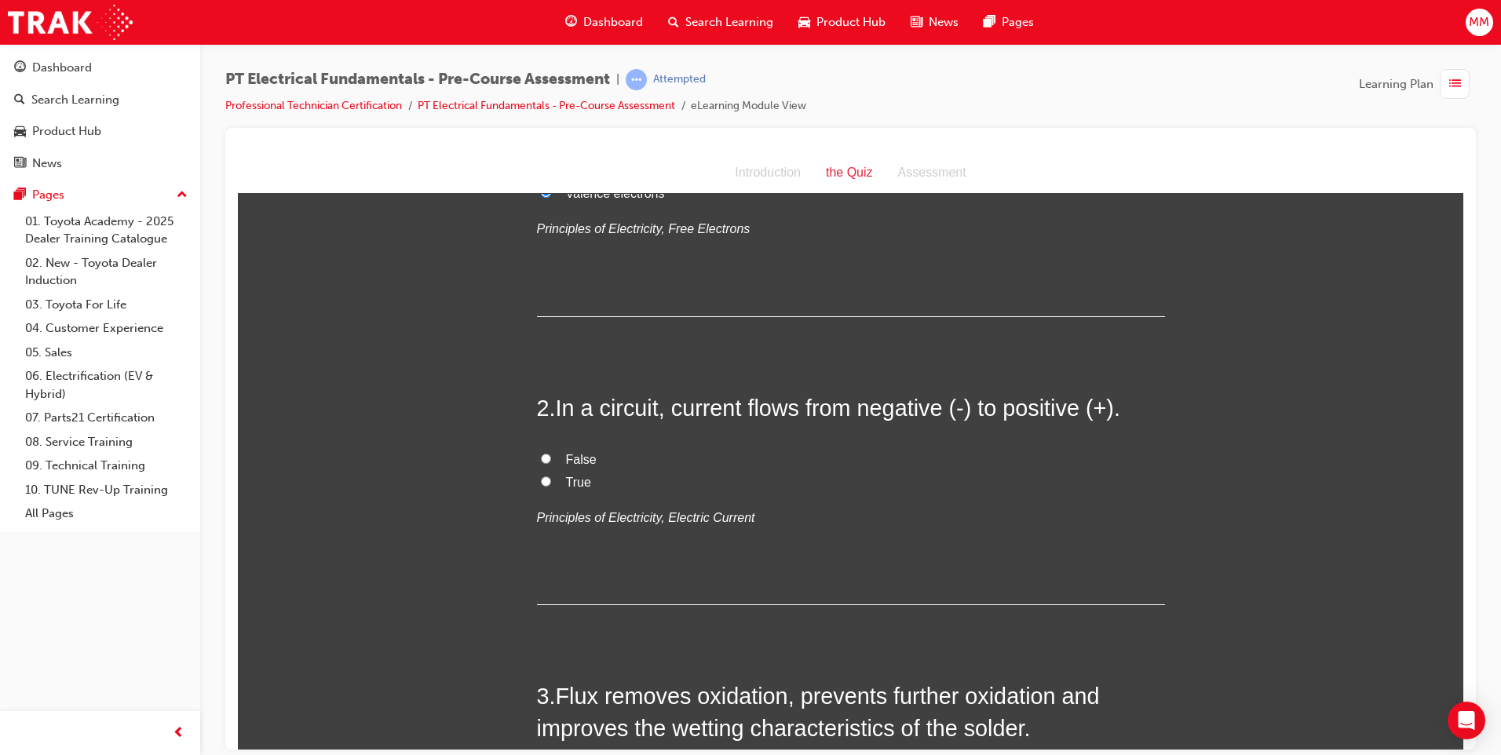
click at [541, 461] on input "False" at bounding box center [546, 458] width 10 height 10
radio input "true"
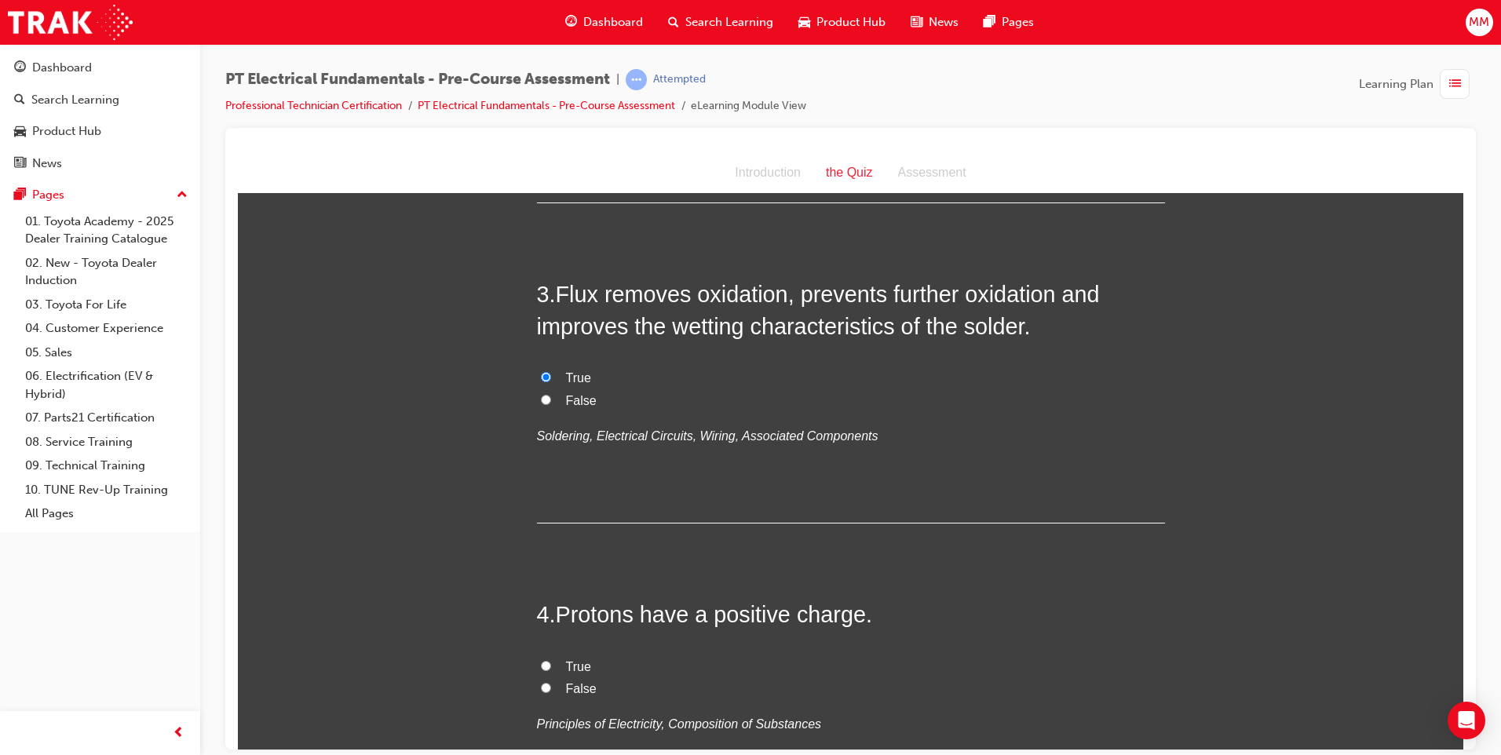
scroll to position [785, 0]
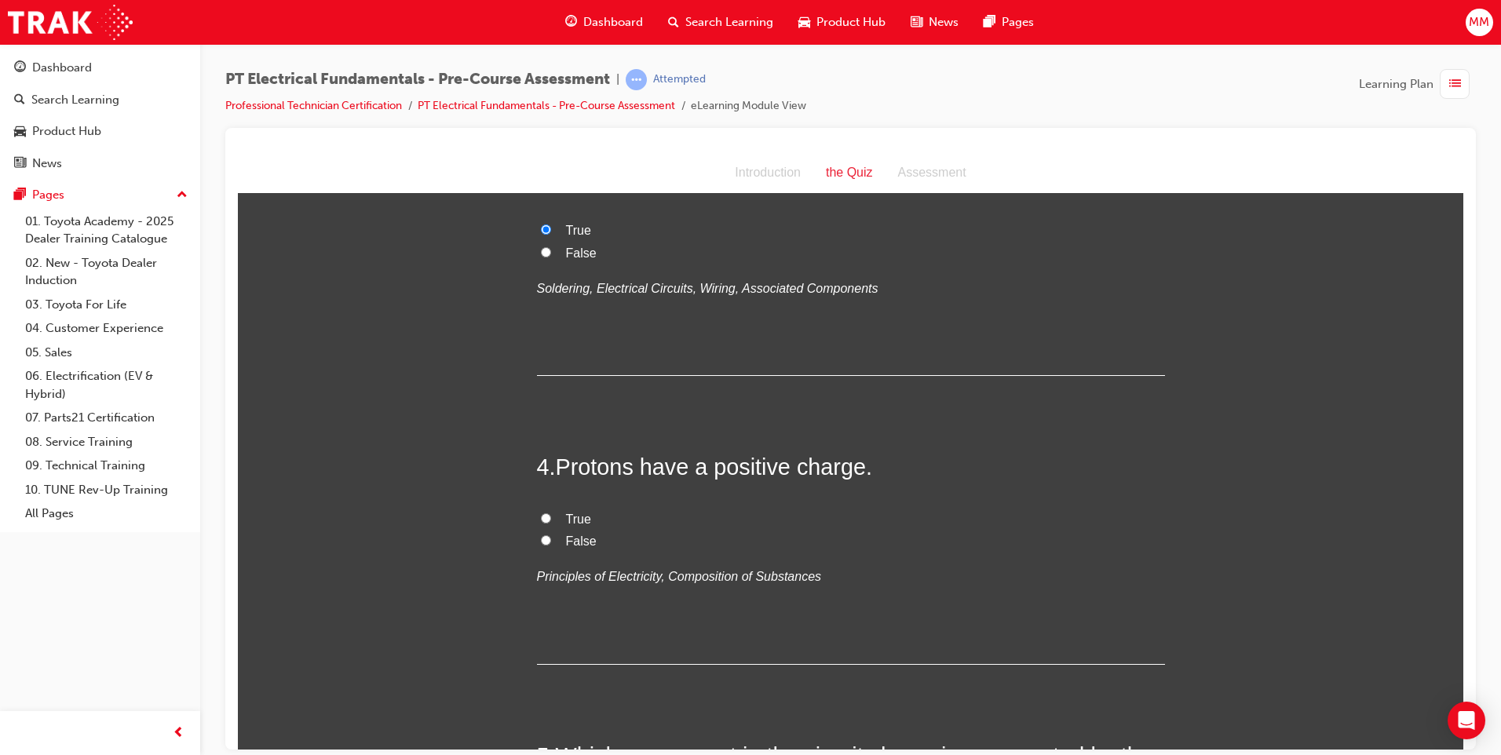
click at [542, 520] on input "True" at bounding box center [546, 517] width 10 height 10
radio input "true"
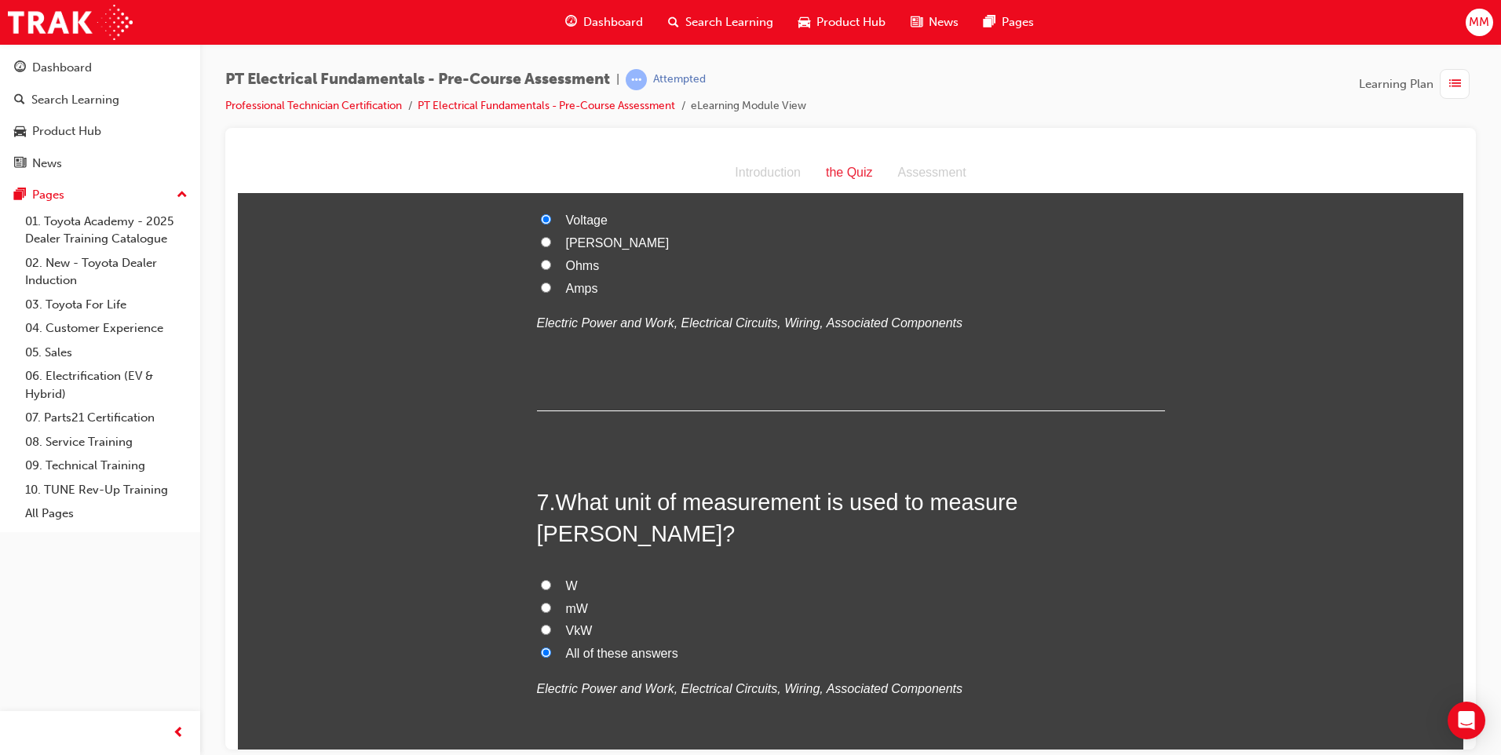
scroll to position [1805, 0]
click at [541, 246] on input "[PERSON_NAME]" at bounding box center [546, 240] width 10 height 10
radio input "true"
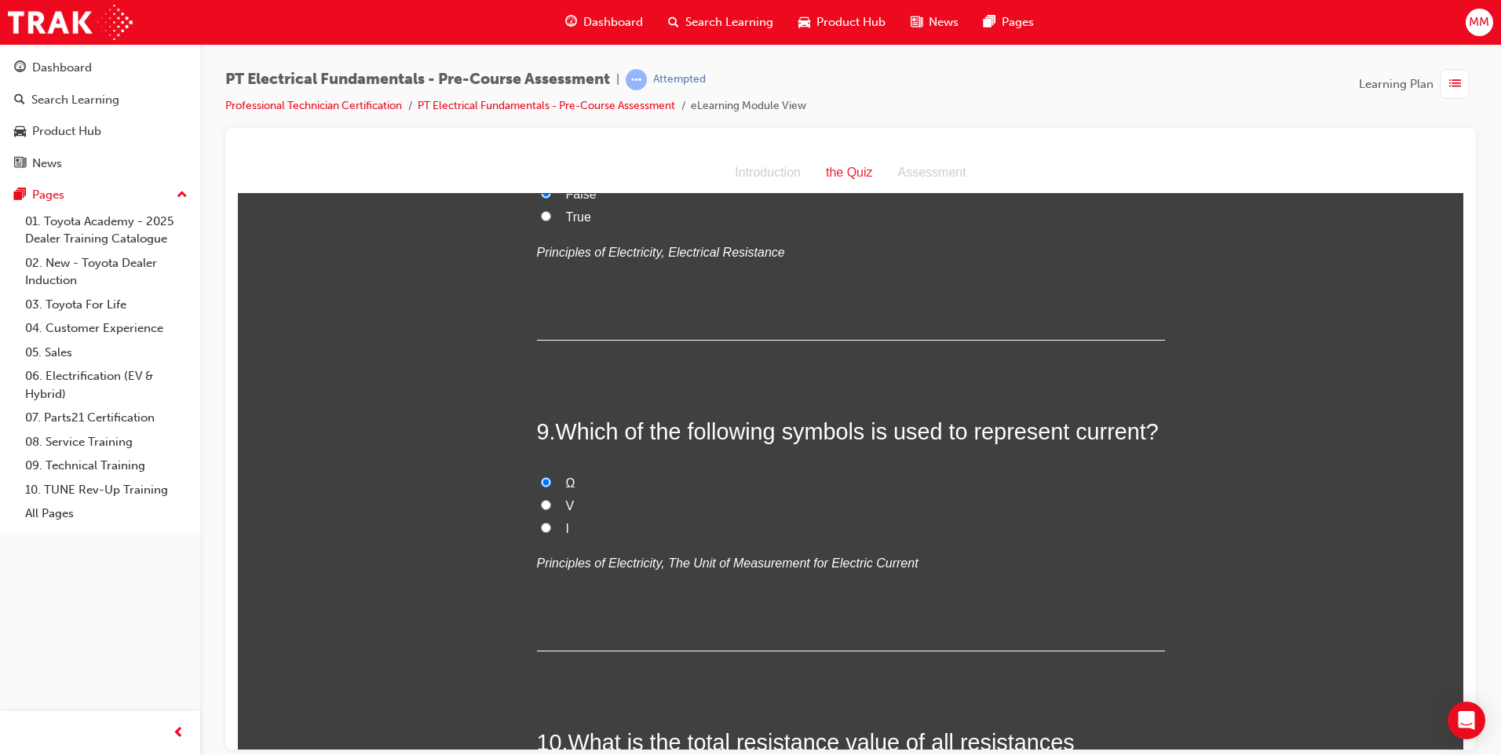
scroll to position [2511, 0]
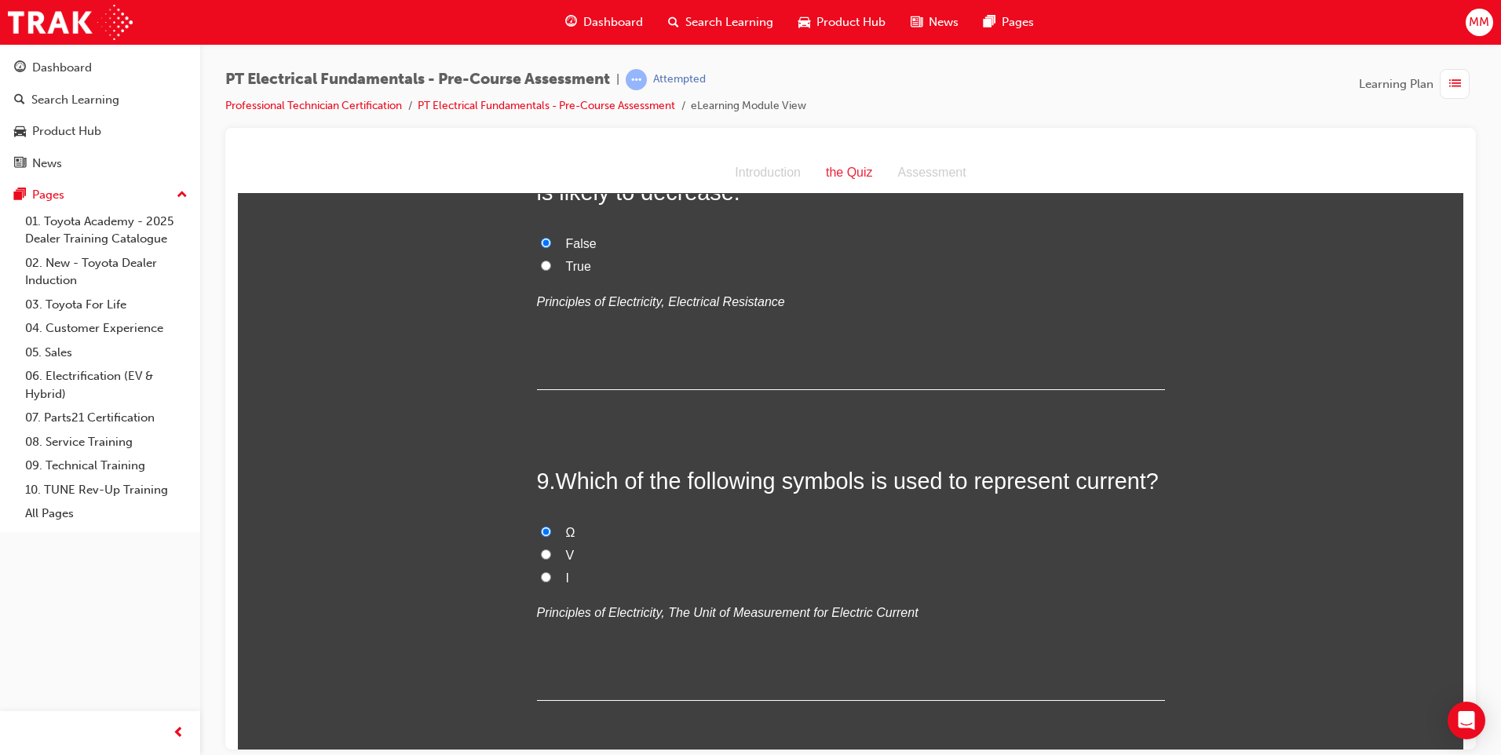
click at [537, 278] on label "True" at bounding box center [851, 266] width 628 height 23
click at [541, 270] on input "True" at bounding box center [546, 265] width 10 height 10
radio input "true"
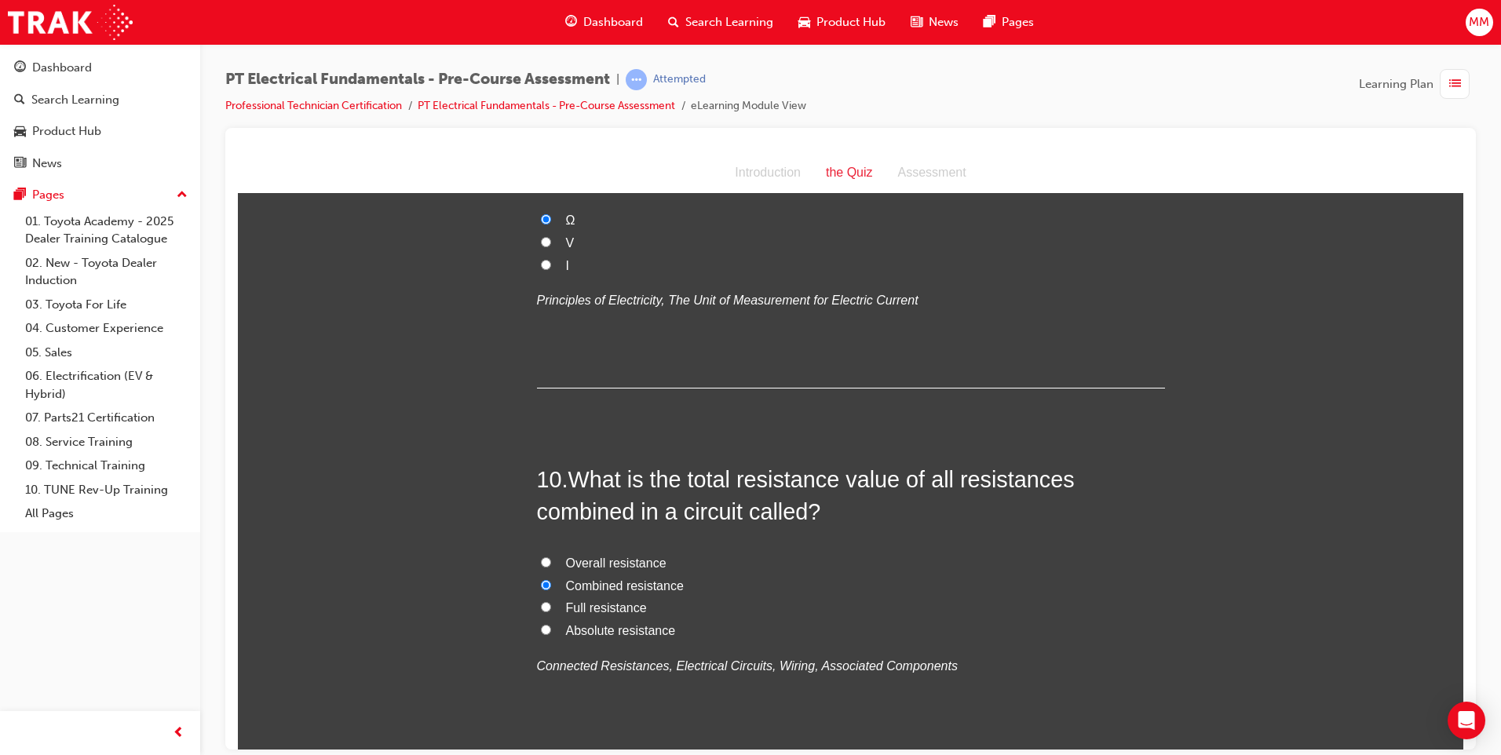
scroll to position [2825, 0]
click at [541, 565] on input "Overall resistance" at bounding box center [546, 560] width 10 height 10
radio input "true"
click at [541, 268] on input "I" at bounding box center [546, 262] width 10 height 10
radio input "true"
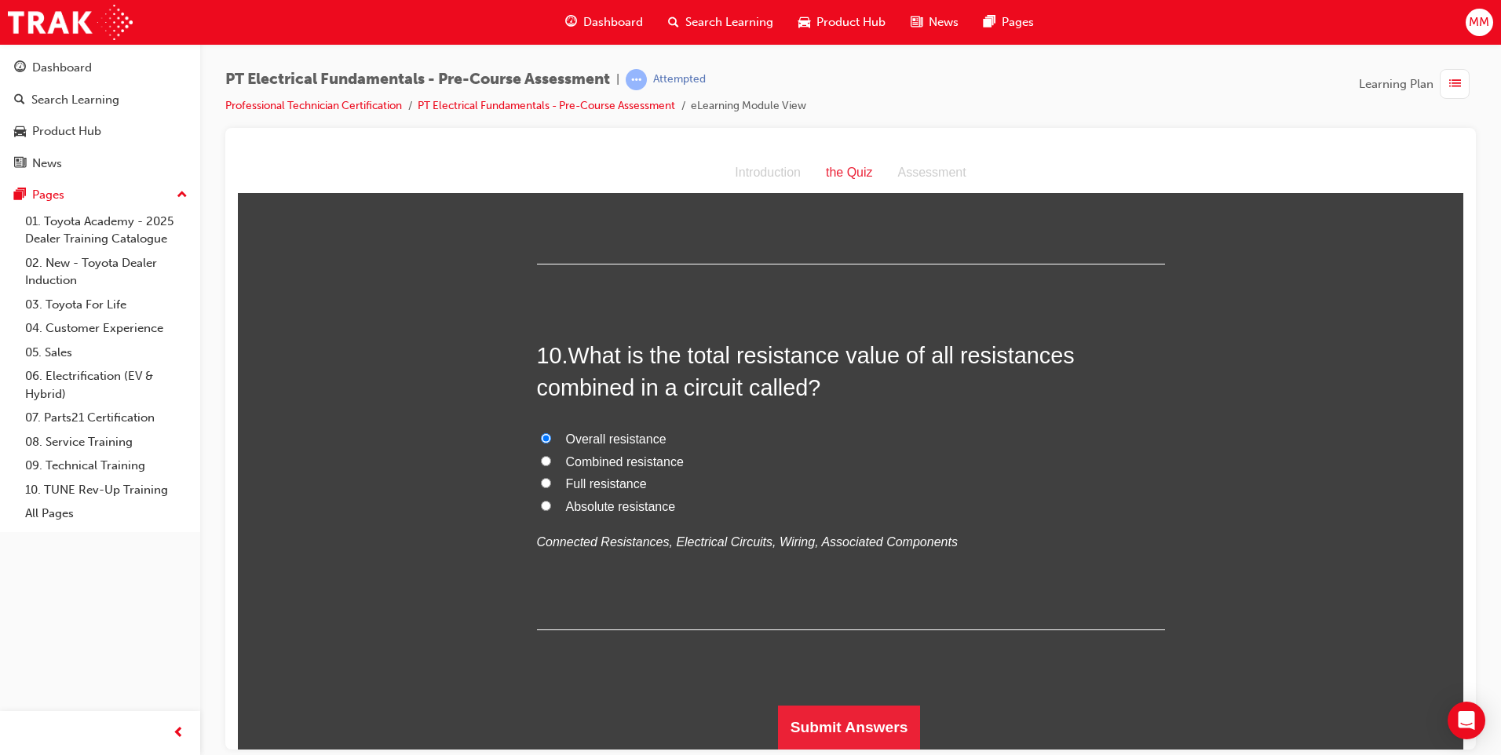
scroll to position [3096, 0]
click at [894, 728] on button "Submit Answers" at bounding box center [849, 727] width 143 height 44
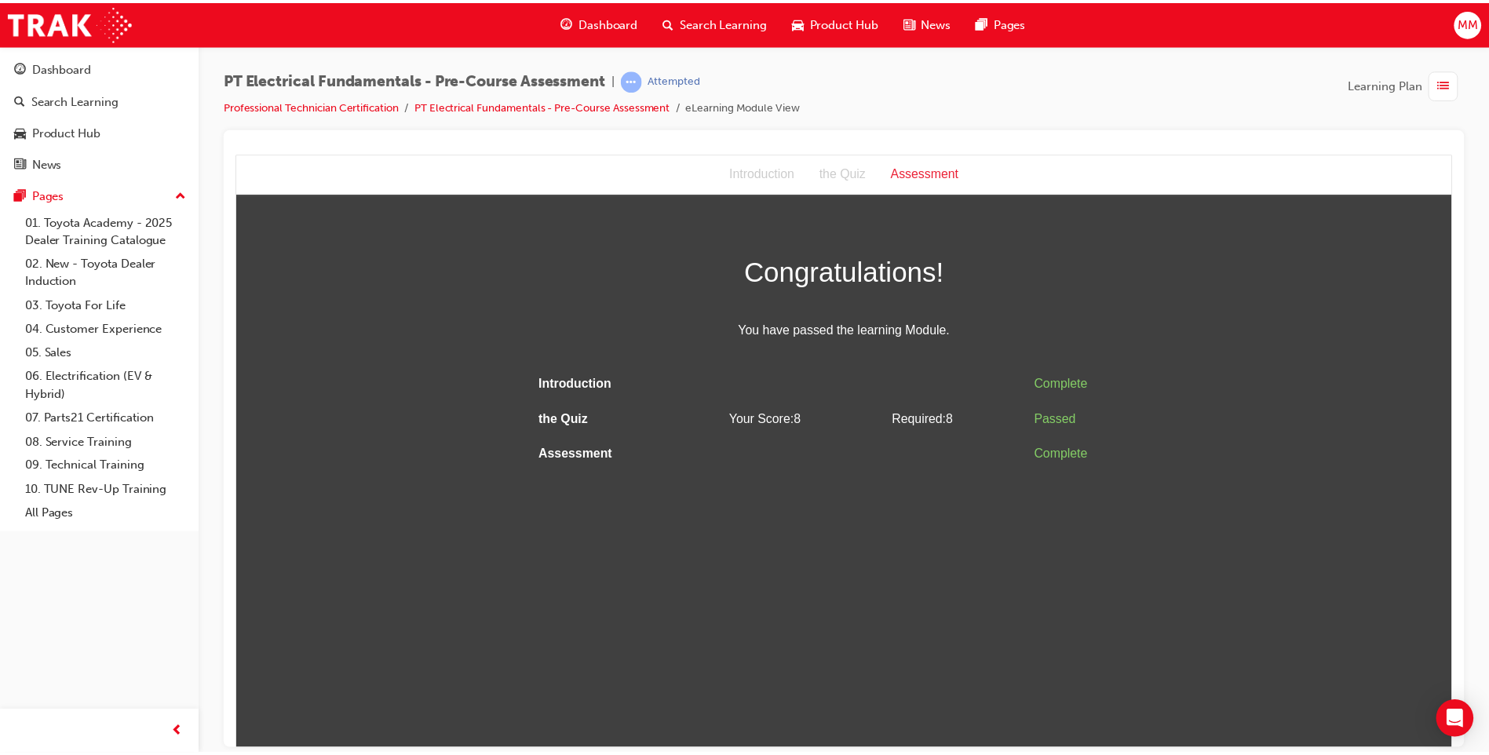
scroll to position [0, 0]
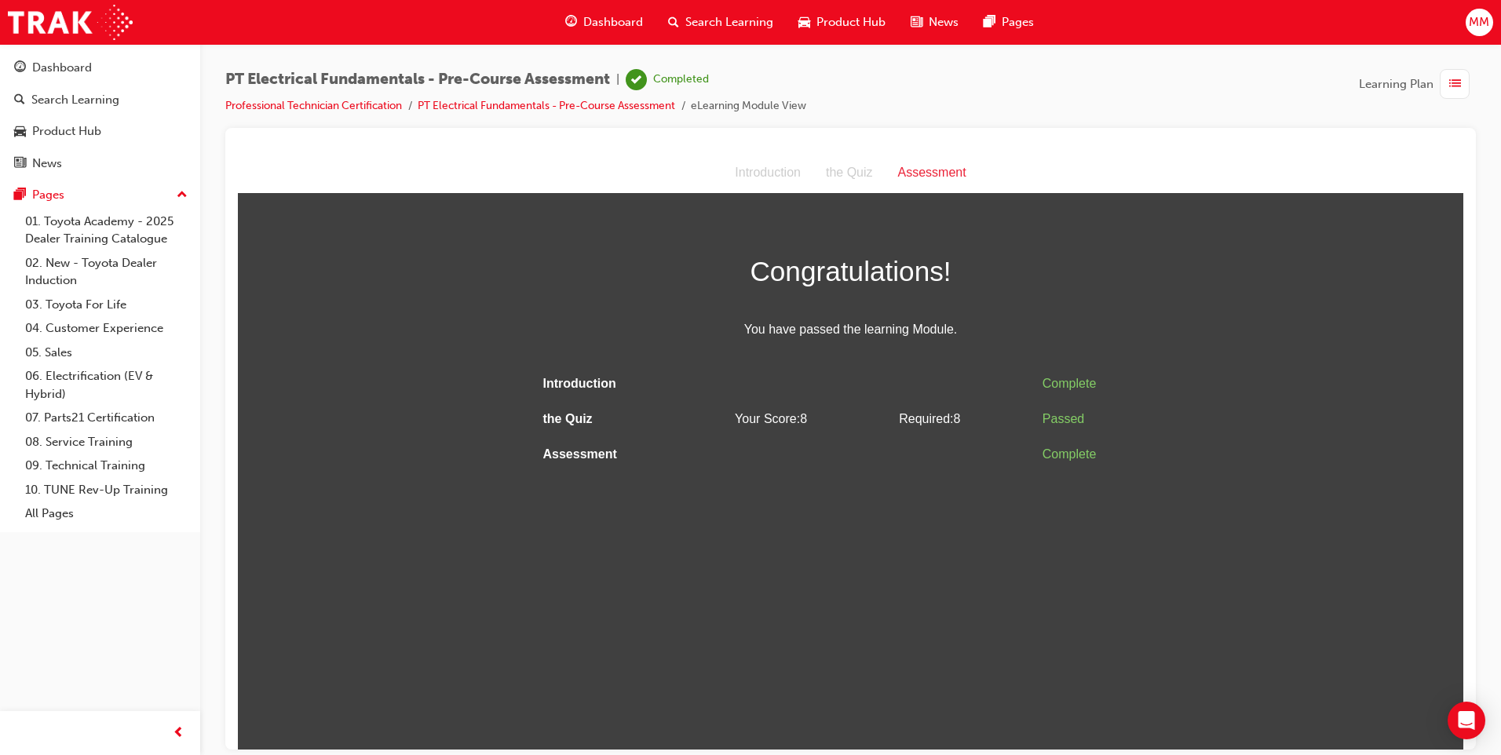
click at [1227, 188] on div "Introduction the Quiz Assessment" at bounding box center [850, 172] width 1225 height 41
click at [720, 13] on span "Search Learning" at bounding box center [729, 22] width 88 height 18
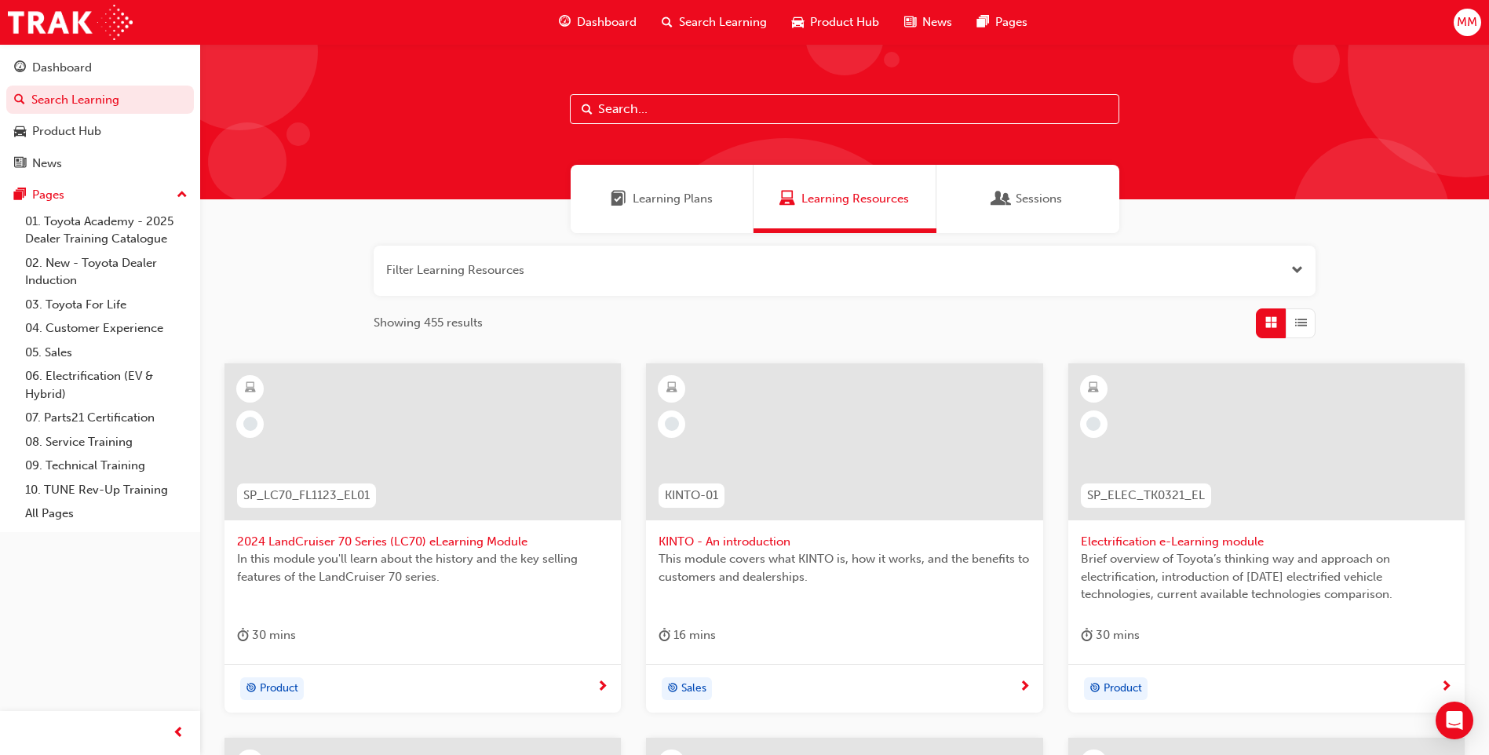
click at [727, 14] on span "Search Learning" at bounding box center [723, 22] width 88 height 18
click at [582, 3] on div "Dashboard Search Learning Product Hub News Pages" at bounding box center [793, 22] width 506 height 45
click at [595, 21] on span "Dashboard" at bounding box center [607, 22] width 60 height 18
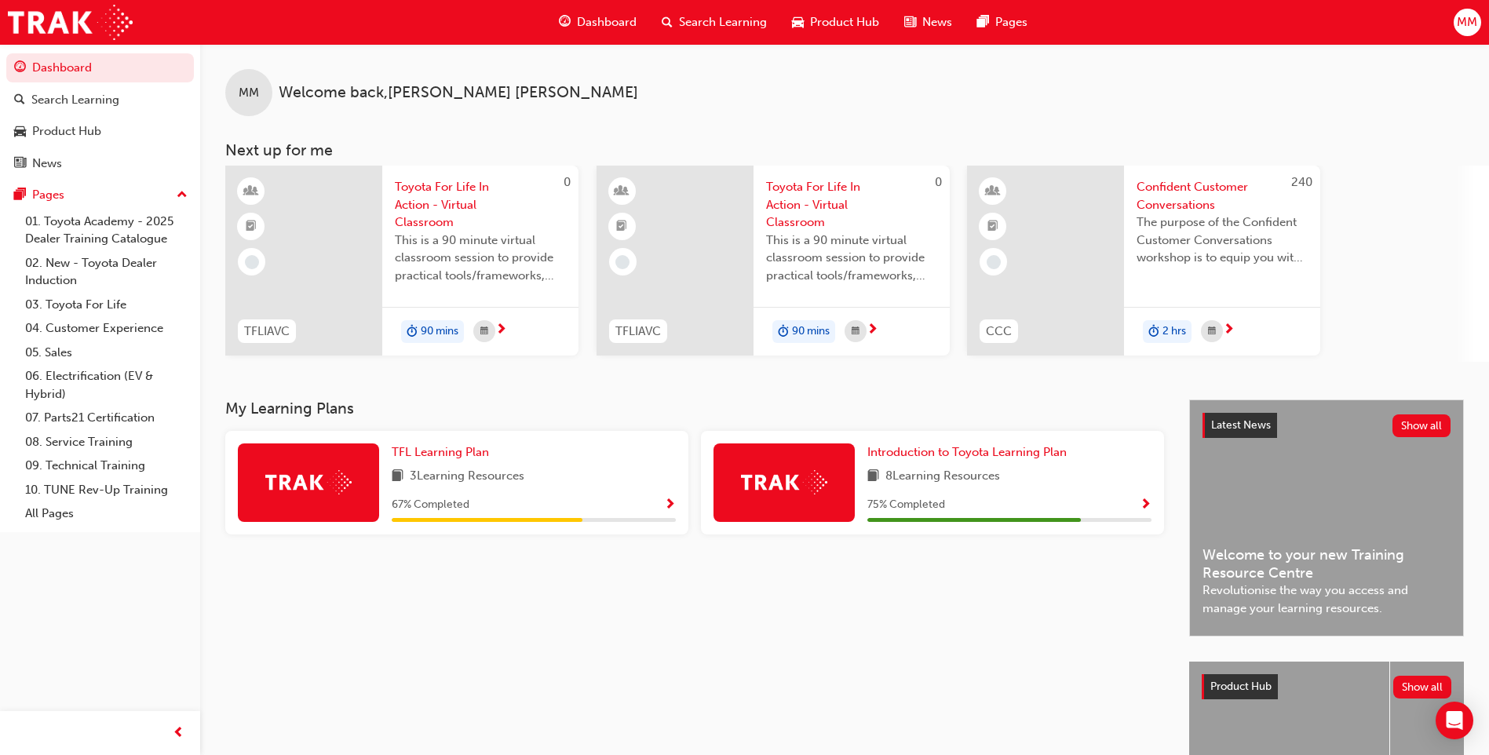
click at [740, 12] on div "Search Learning" at bounding box center [714, 22] width 130 height 32
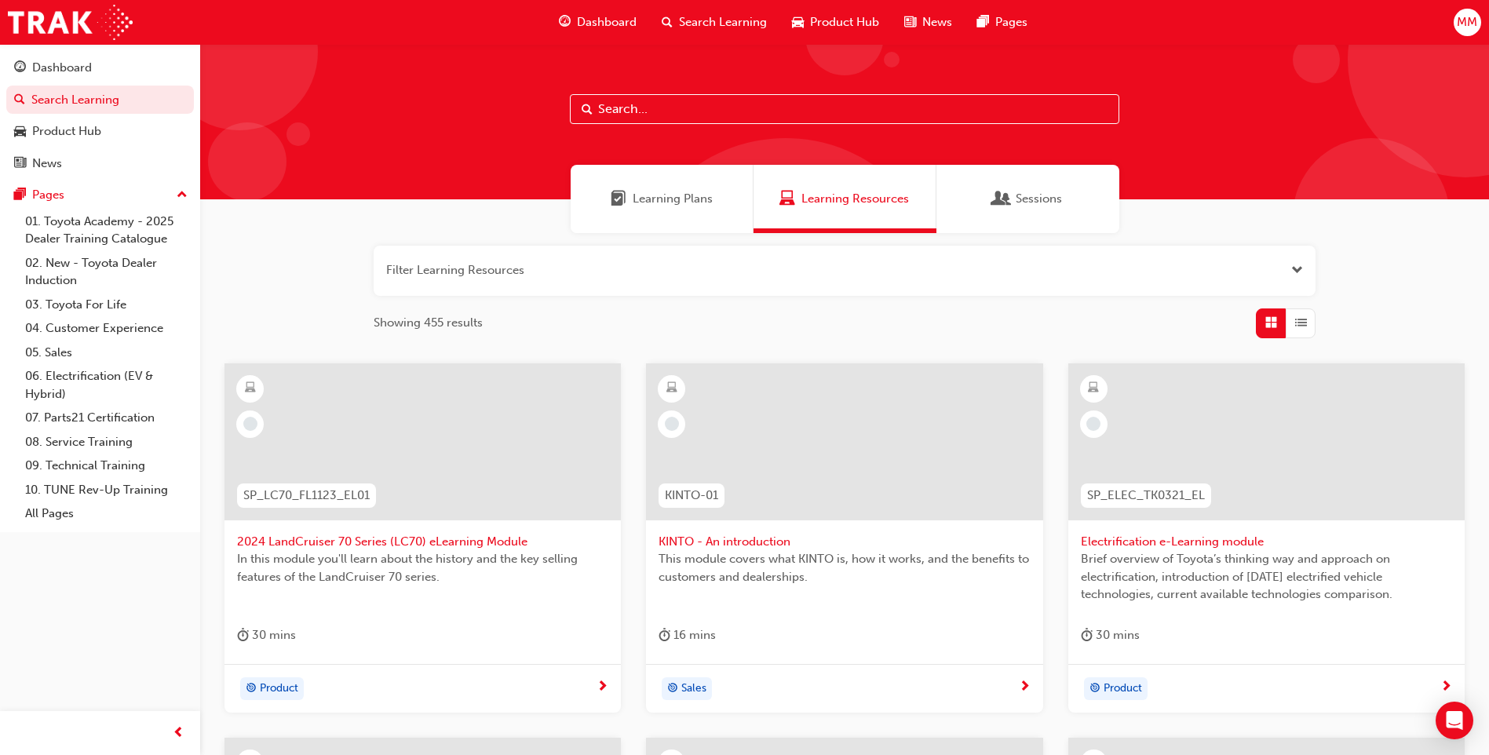
click at [656, 195] on span "Learning Plans" at bounding box center [673, 199] width 80 height 18
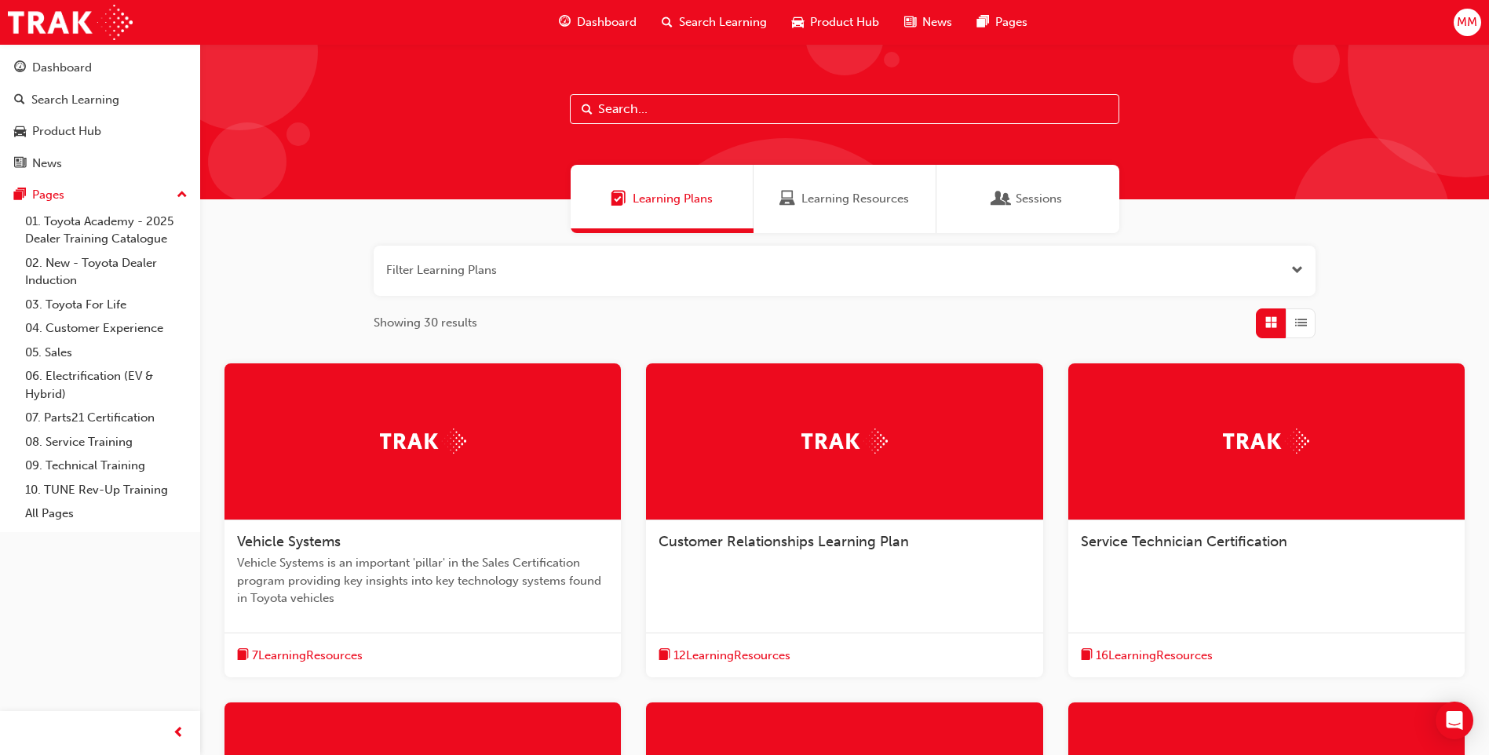
scroll to position [314, 0]
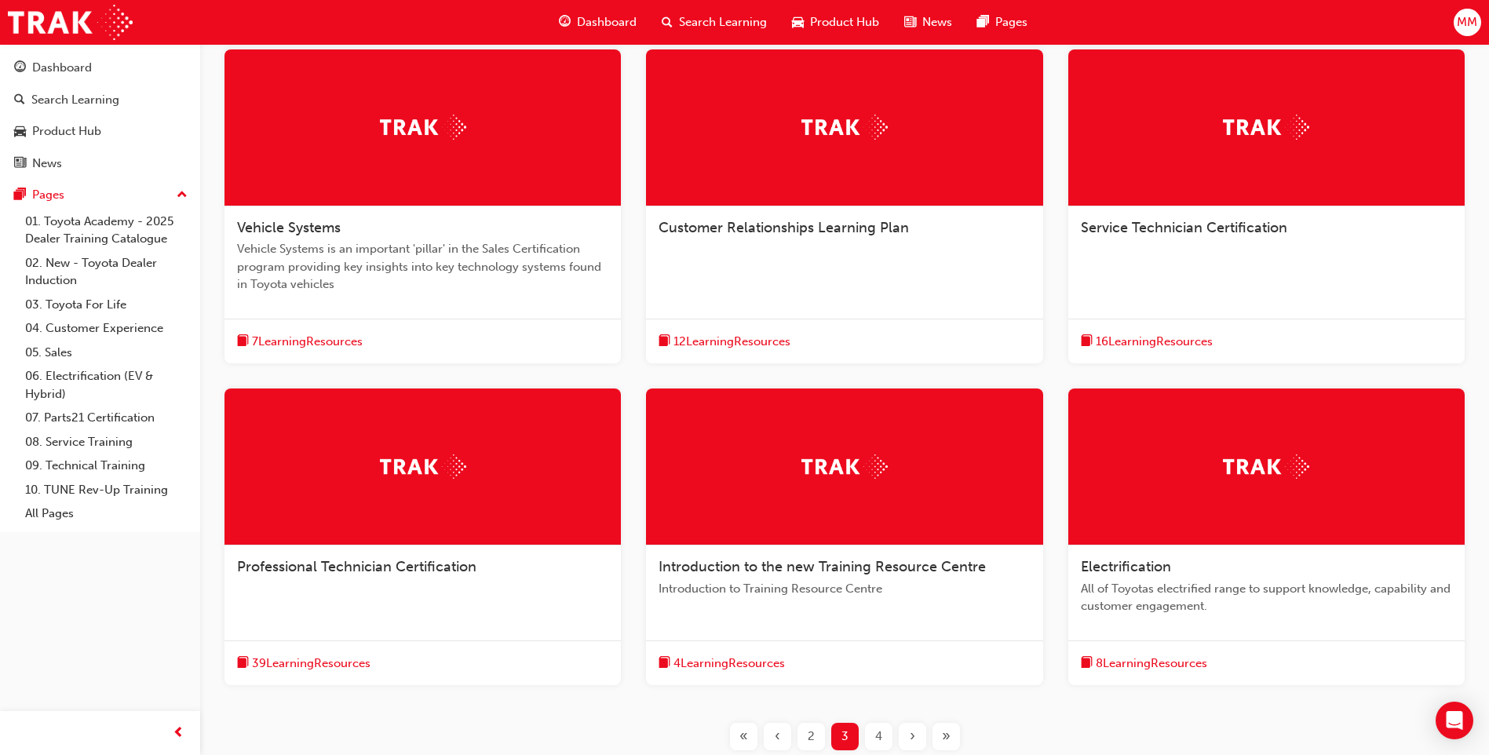
click at [396, 520] on div at bounding box center [422, 466] width 396 height 157
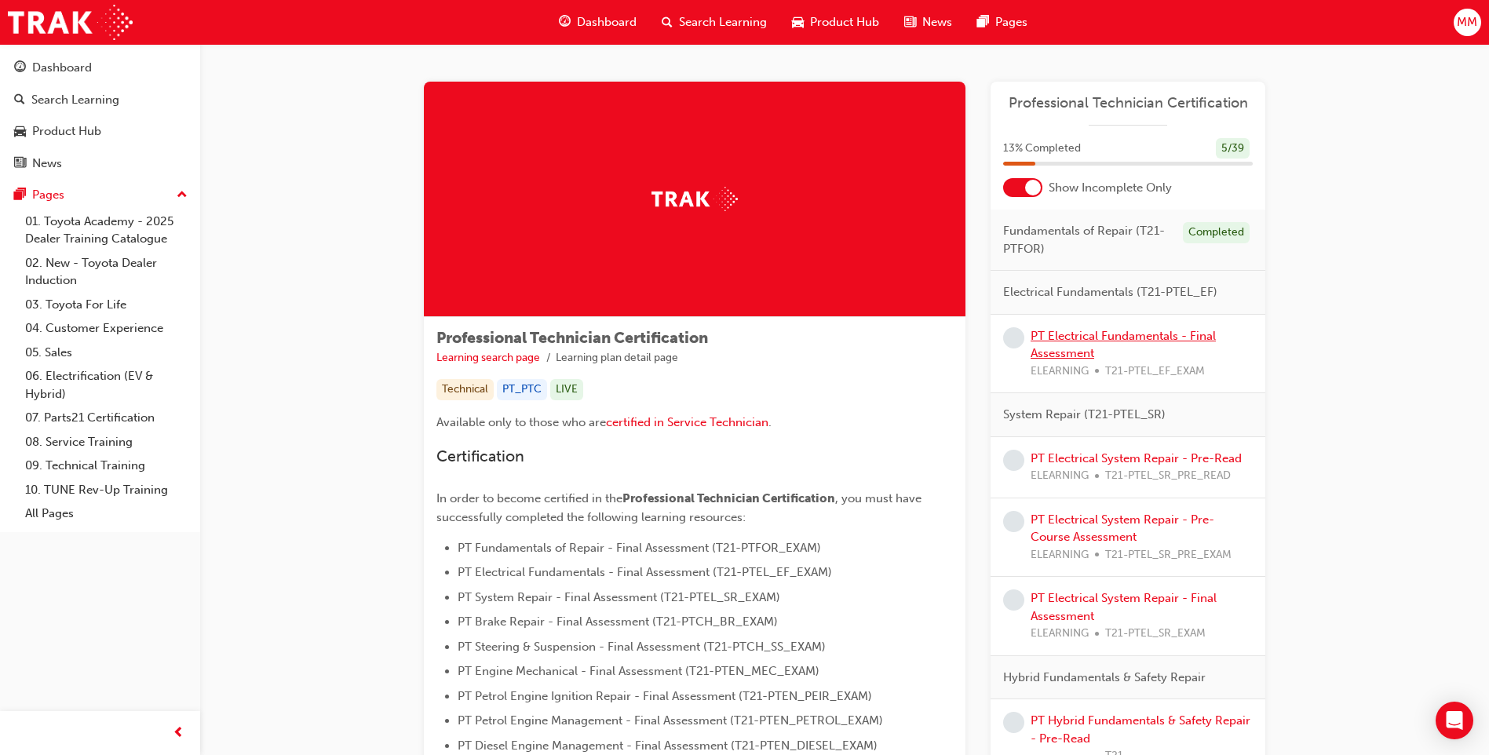
click at [1069, 333] on link "PT Electrical Fundamentals - Final Assessment" at bounding box center [1122, 345] width 185 height 32
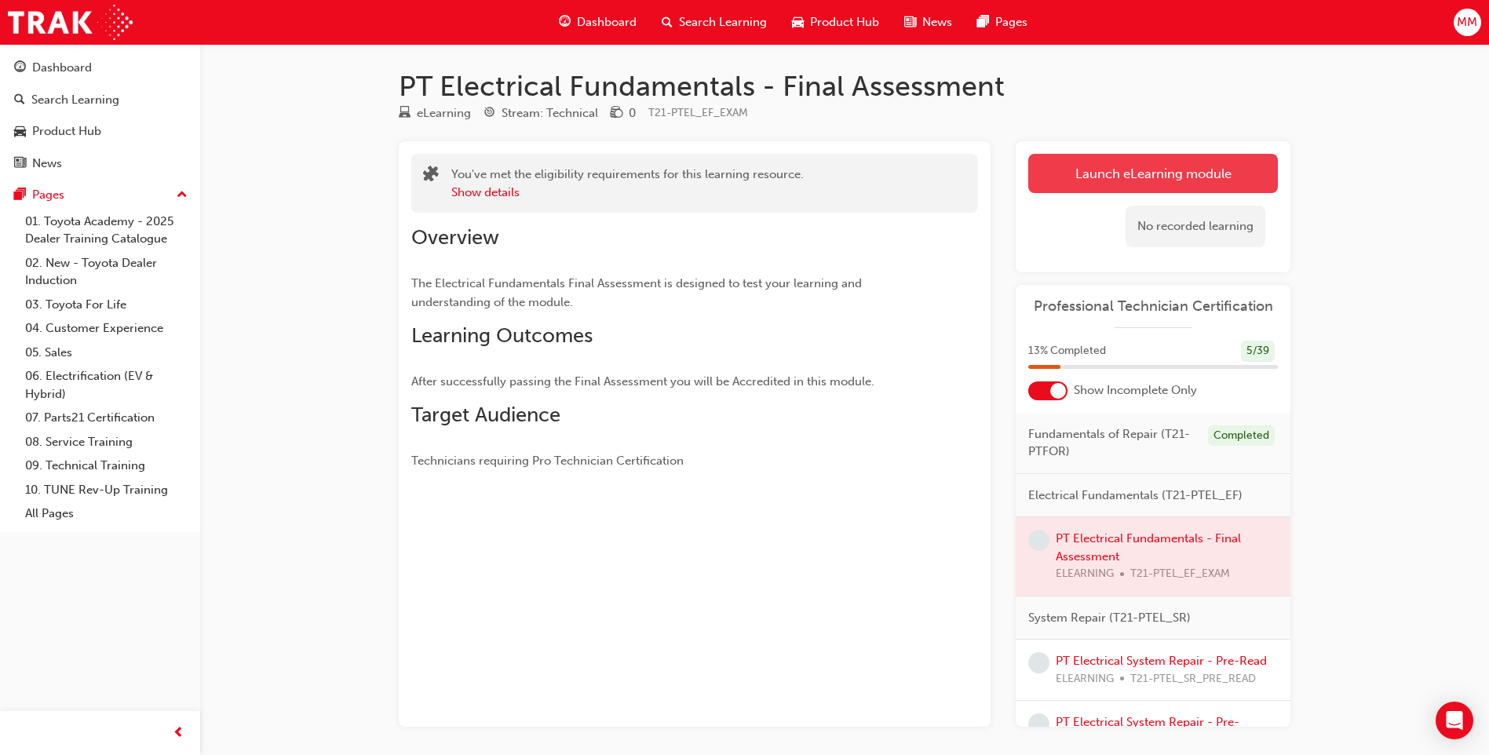
click at [1208, 173] on link "Launch eLearning module" at bounding box center [1153, 173] width 250 height 39
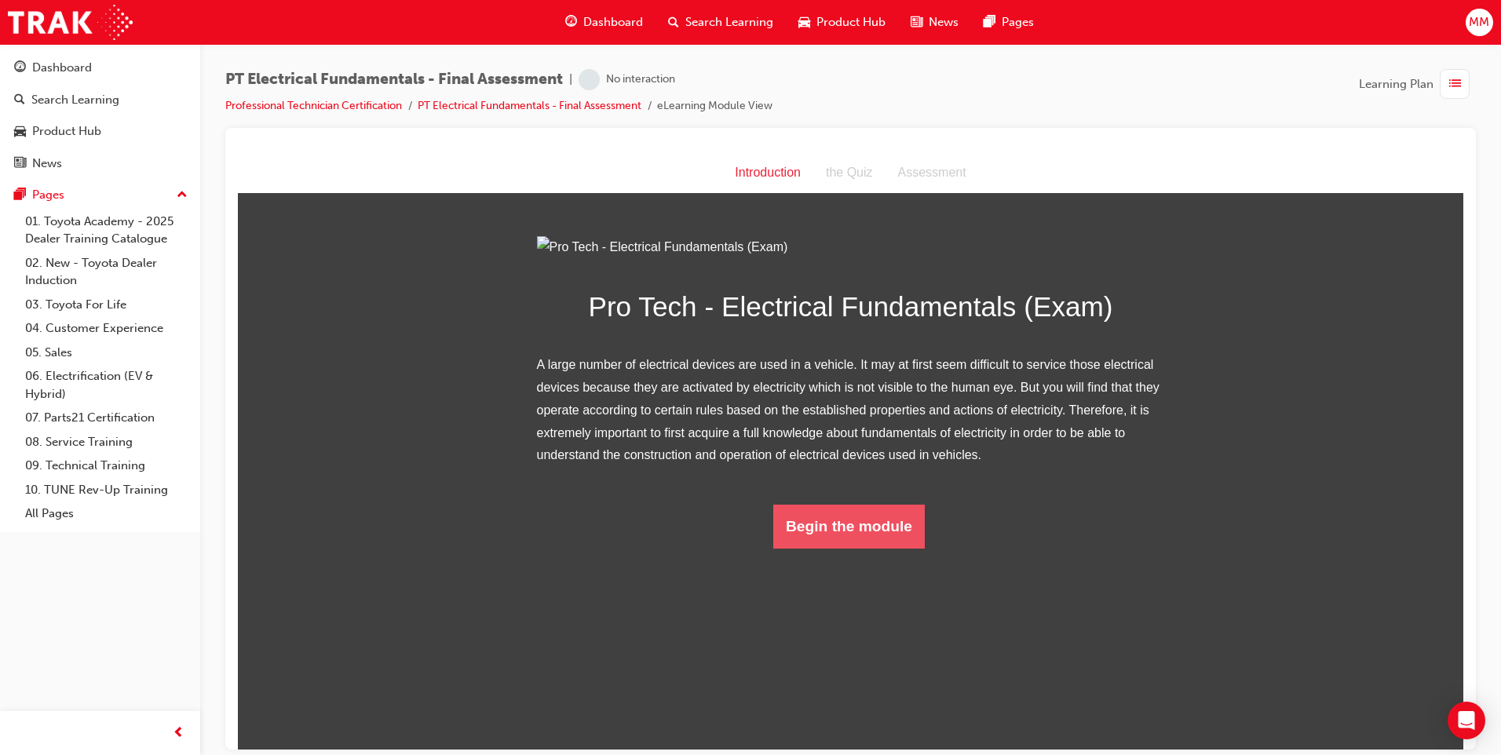
click at [850, 548] on button "Begin the module" at bounding box center [848, 526] width 151 height 44
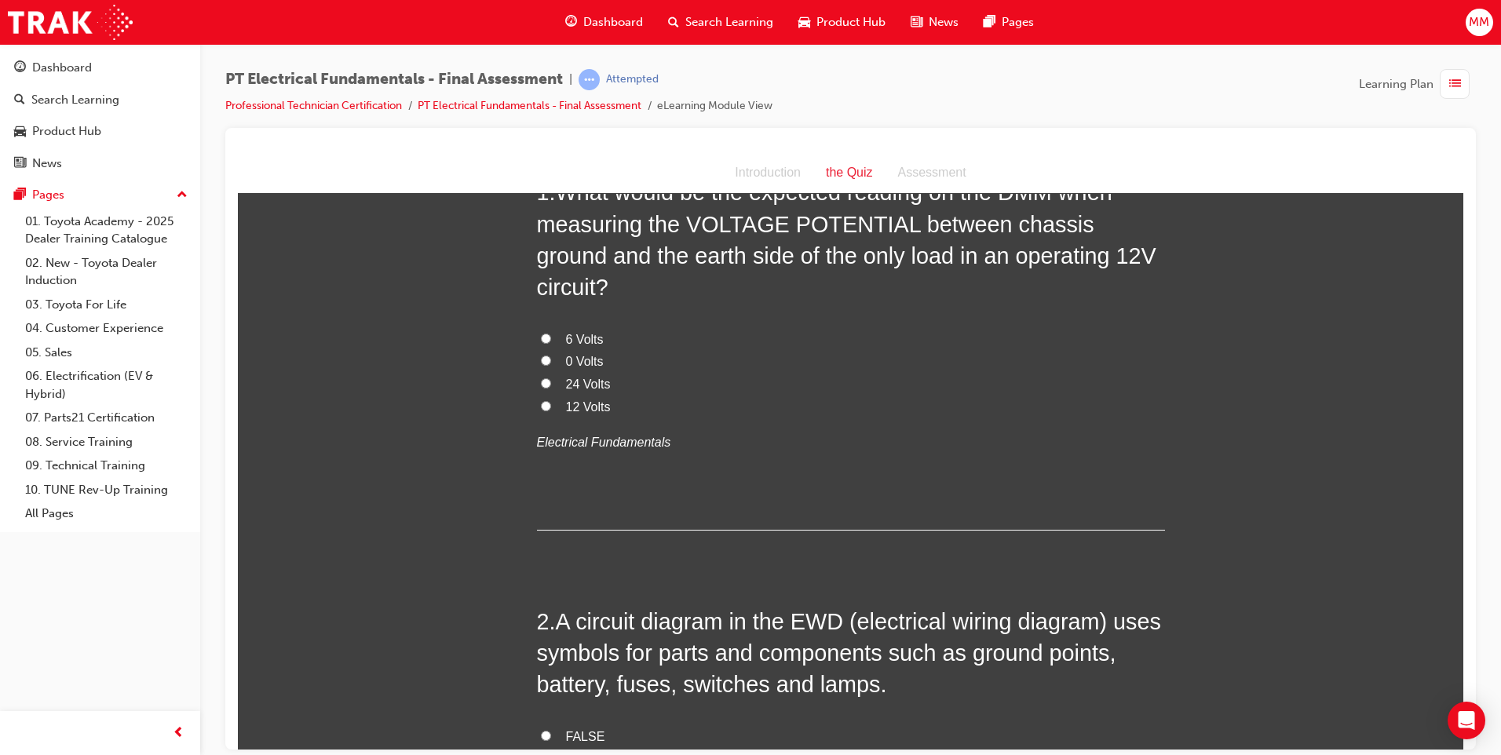
scroll to position [78, 0]
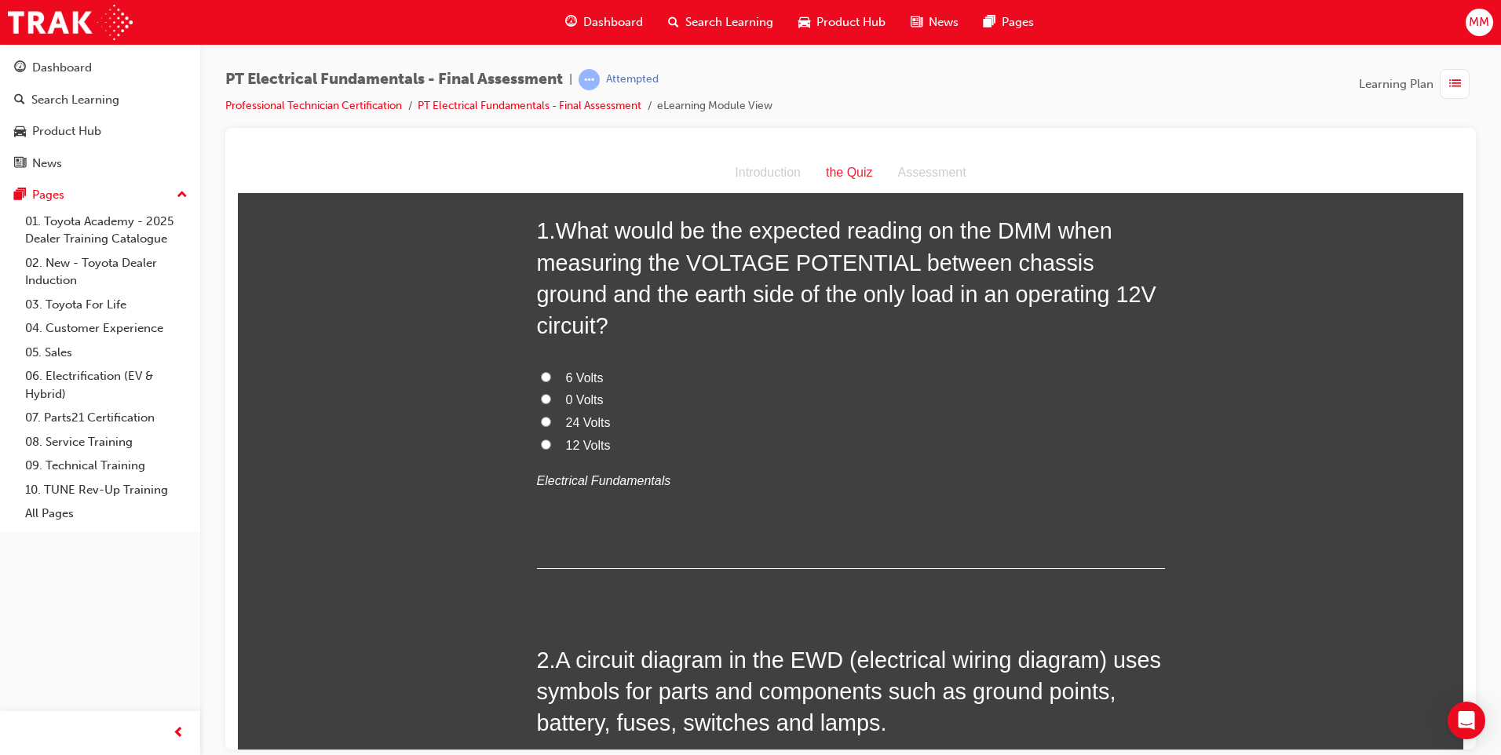
click at [541, 393] on input "0 Volts" at bounding box center [546, 398] width 10 height 10
radio input "true"
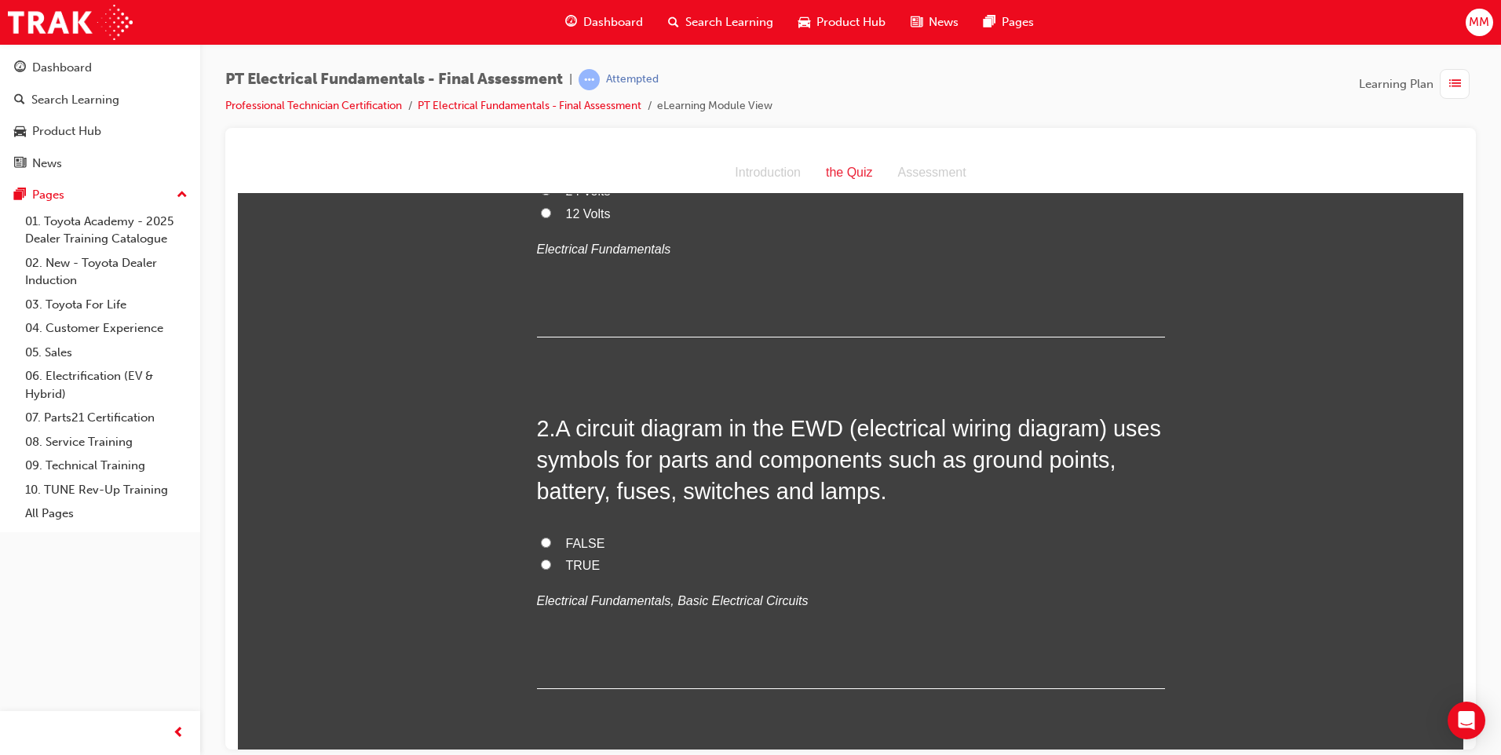
scroll to position [314, 0]
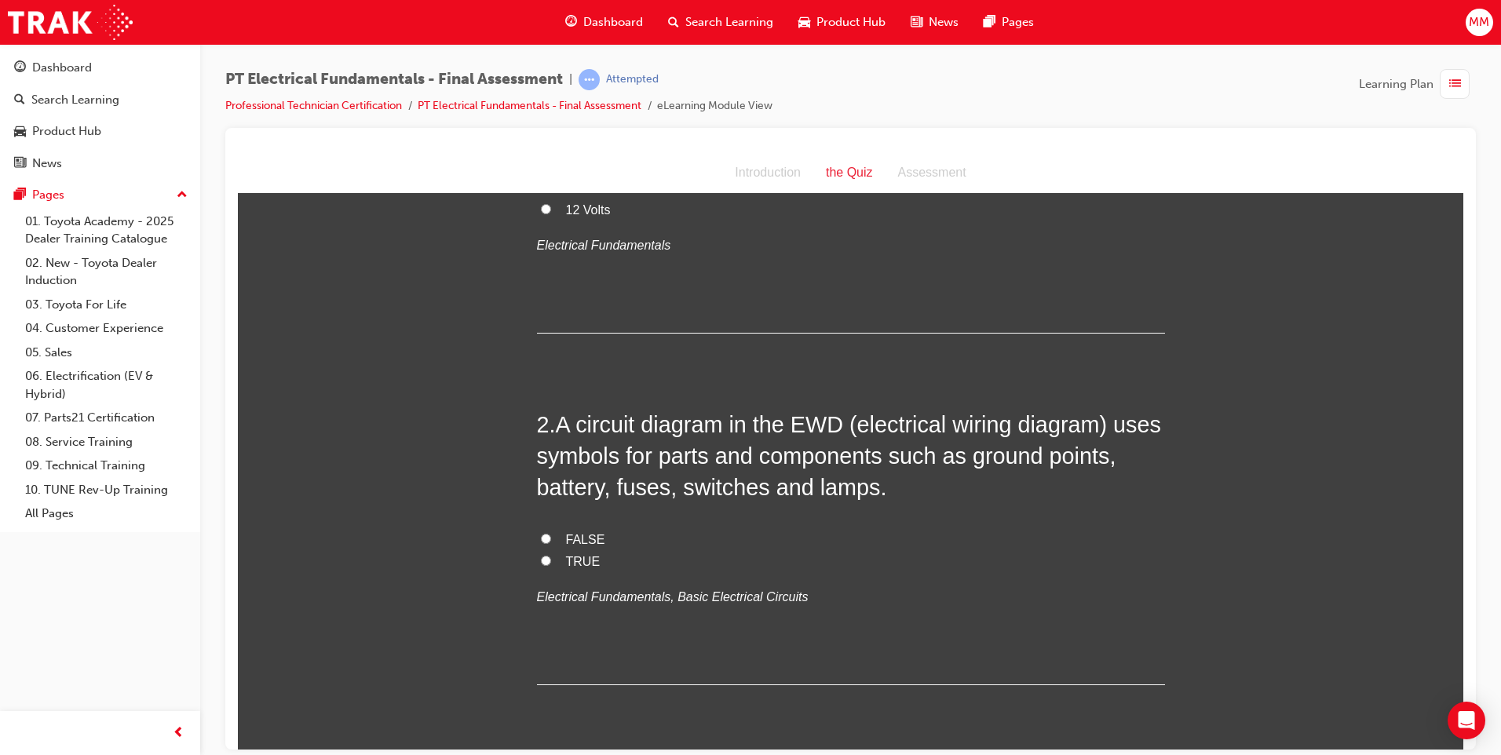
click at [541, 555] on input "TRUE" at bounding box center [546, 560] width 10 height 10
radio input "true"
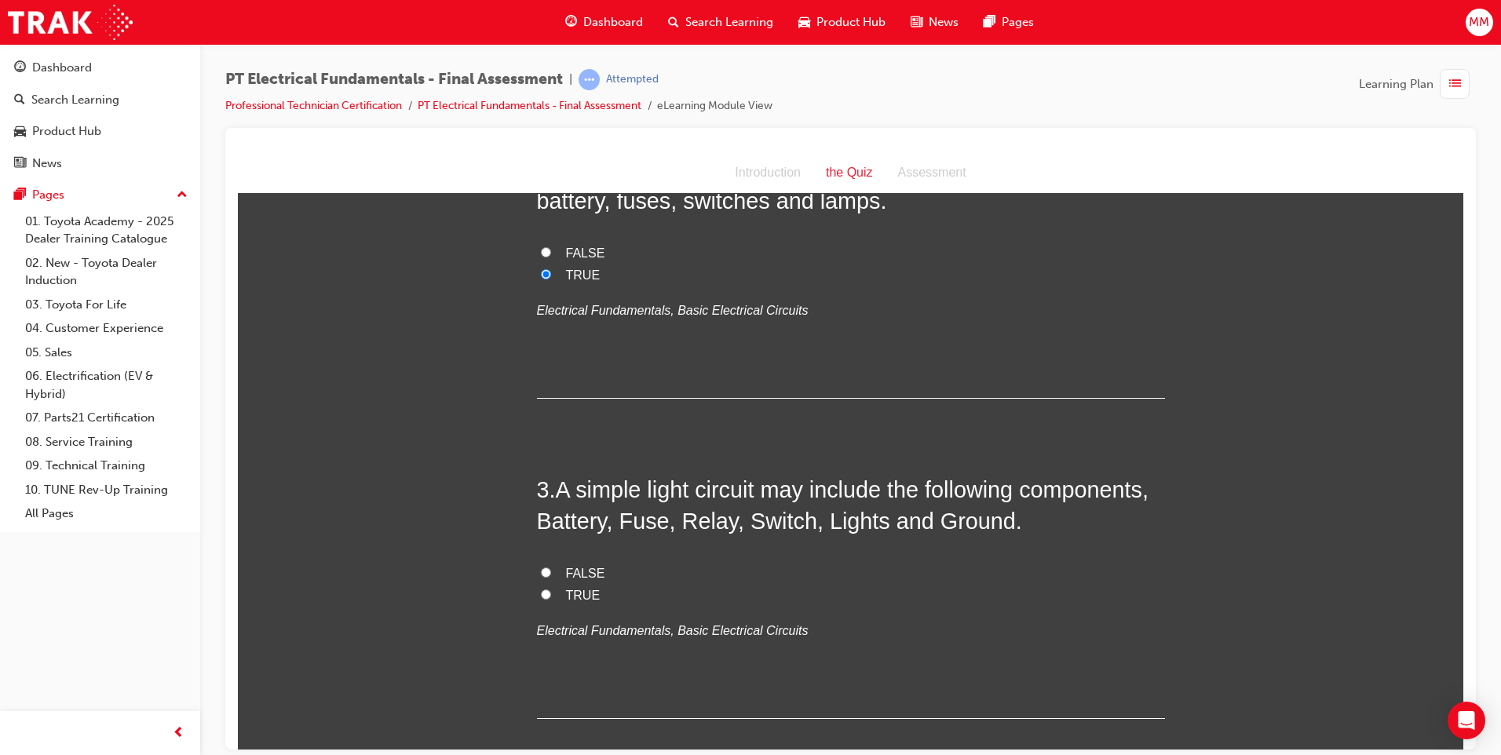
scroll to position [628, 0]
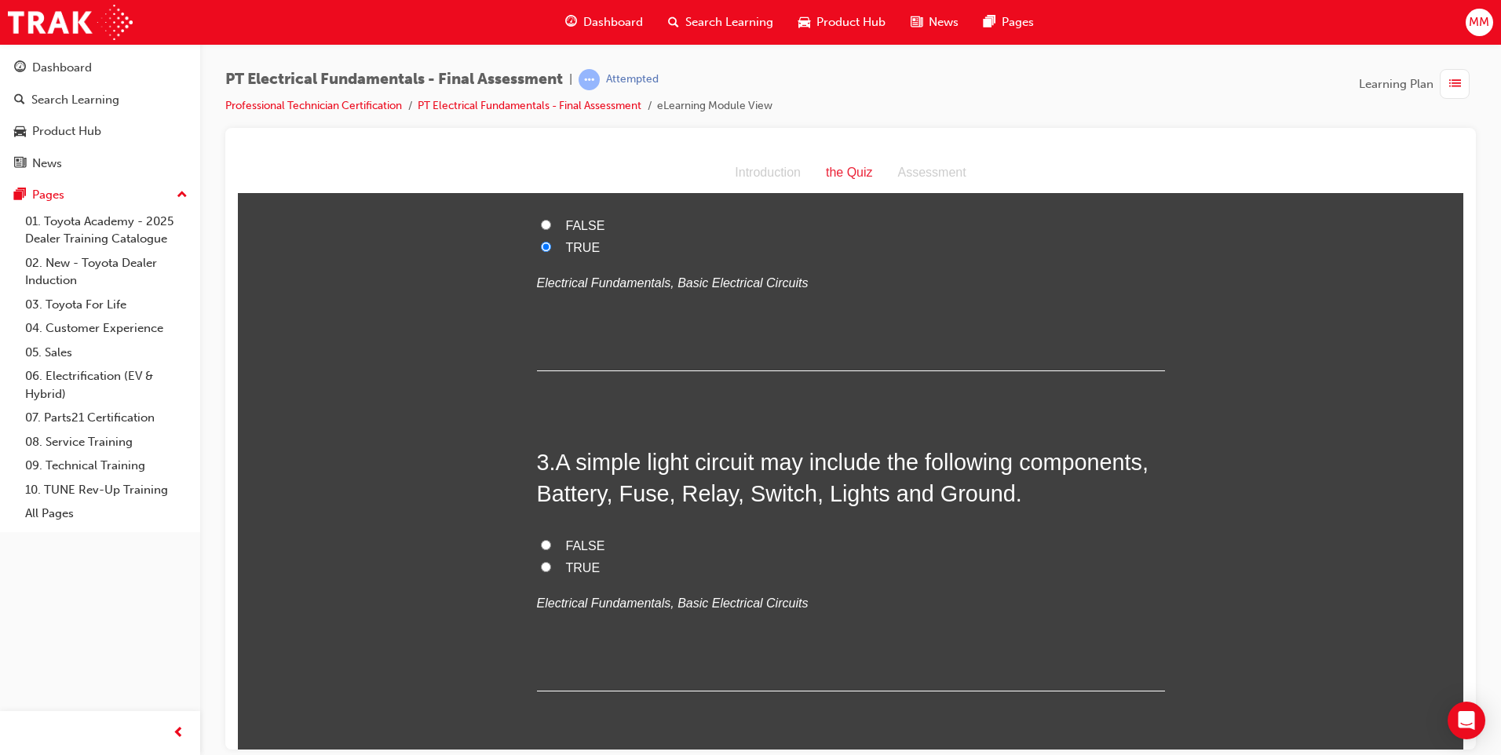
click at [537, 556] on label "TRUE" at bounding box center [851, 567] width 628 height 23
click at [541, 561] on input "TRUE" at bounding box center [546, 566] width 10 height 10
radio input "true"
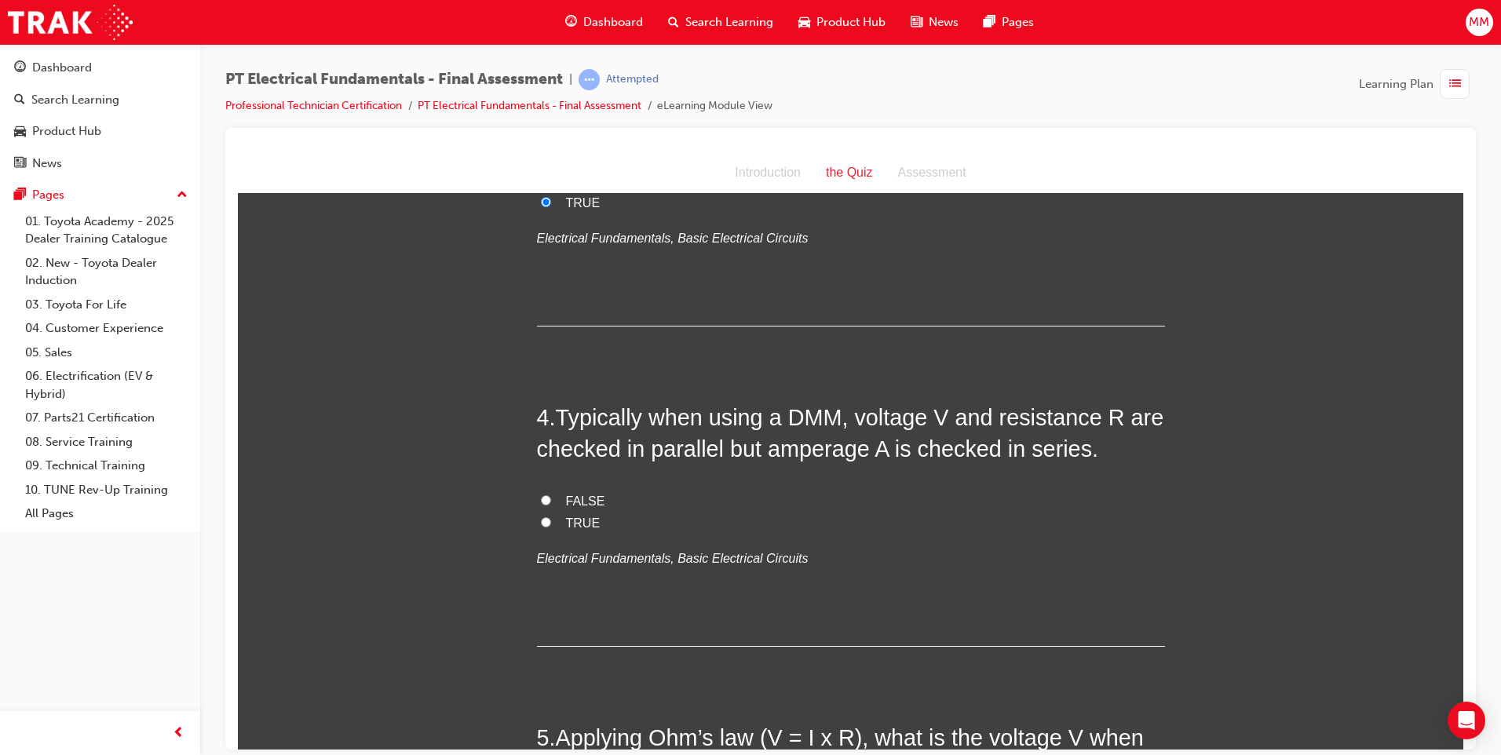
scroll to position [1020, 0]
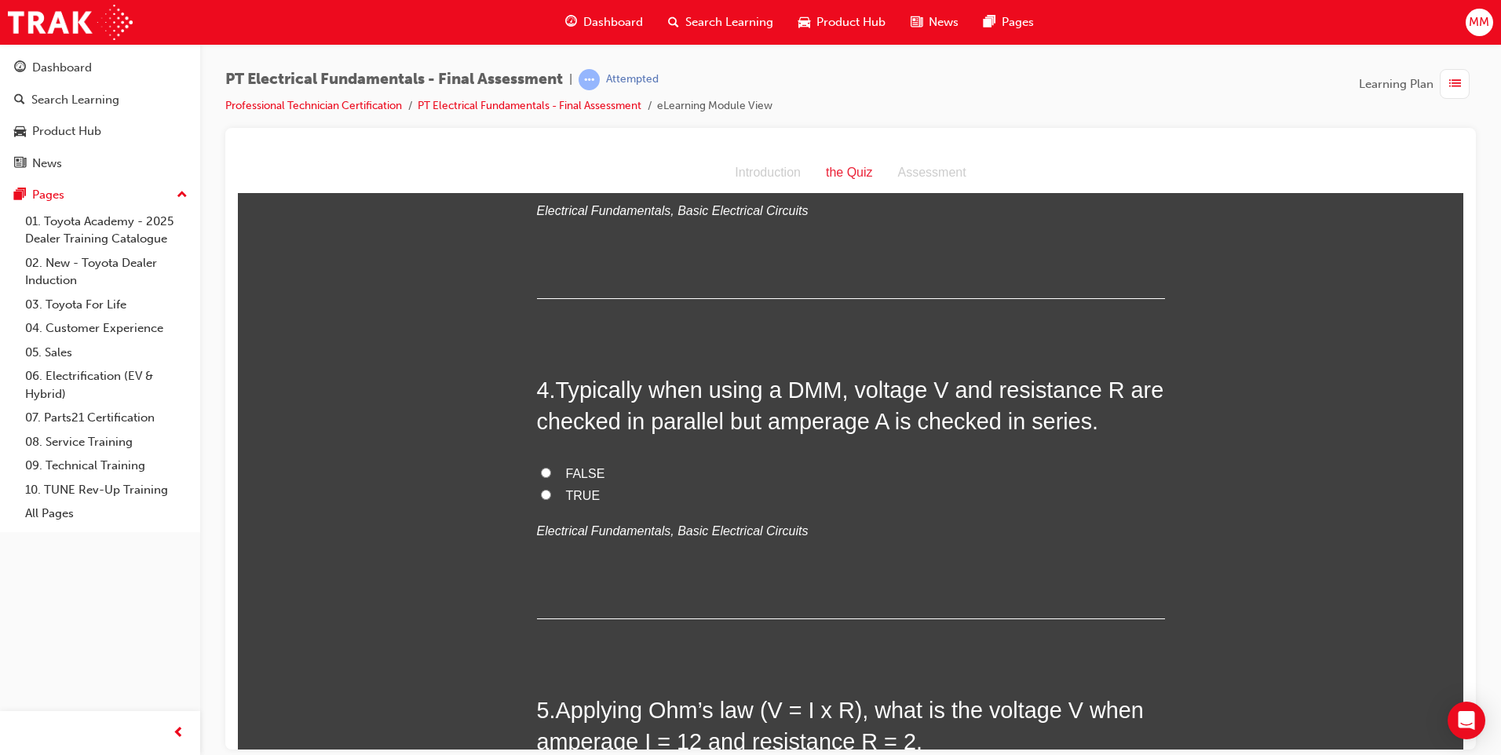
click at [541, 489] on input "TRUE" at bounding box center [546, 494] width 10 height 10
radio input "true"
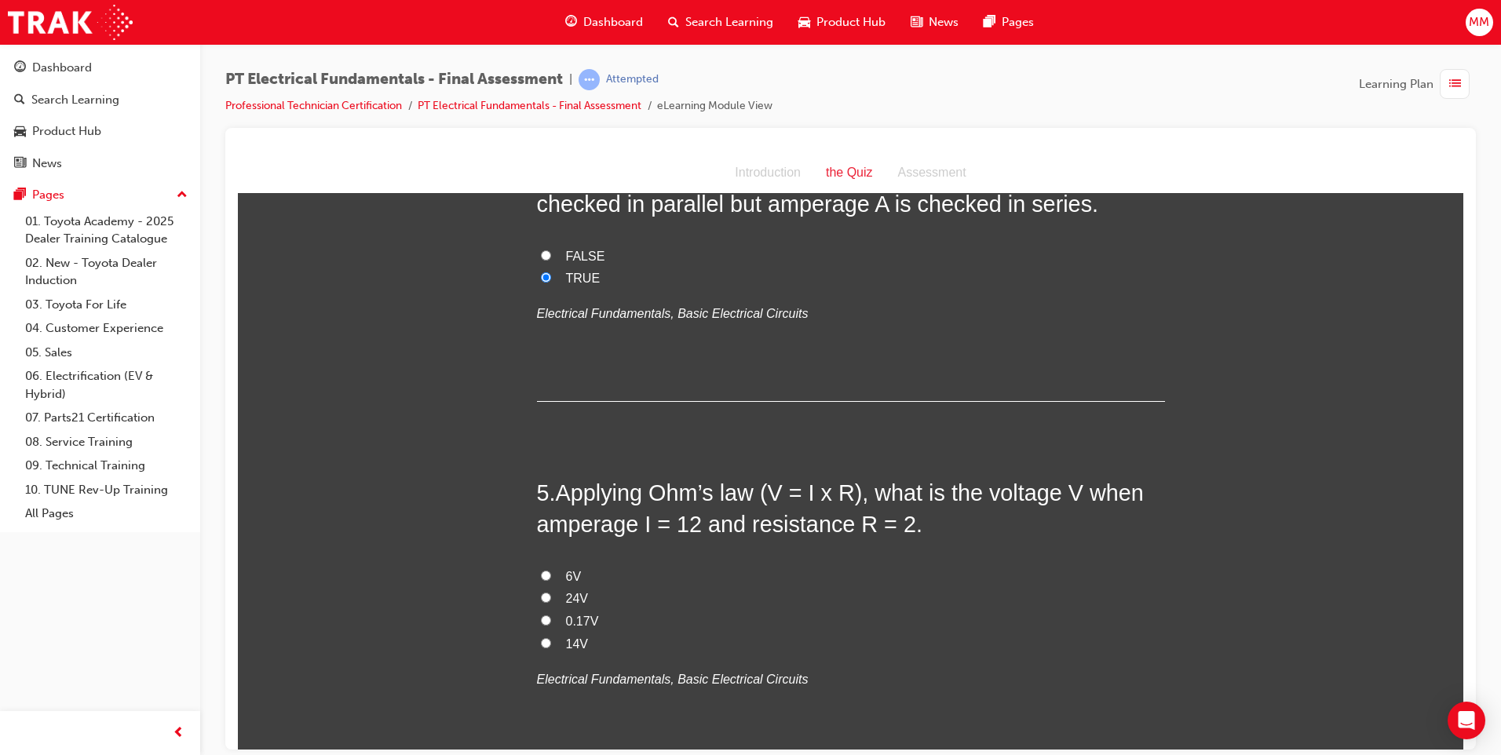
scroll to position [1256, 0]
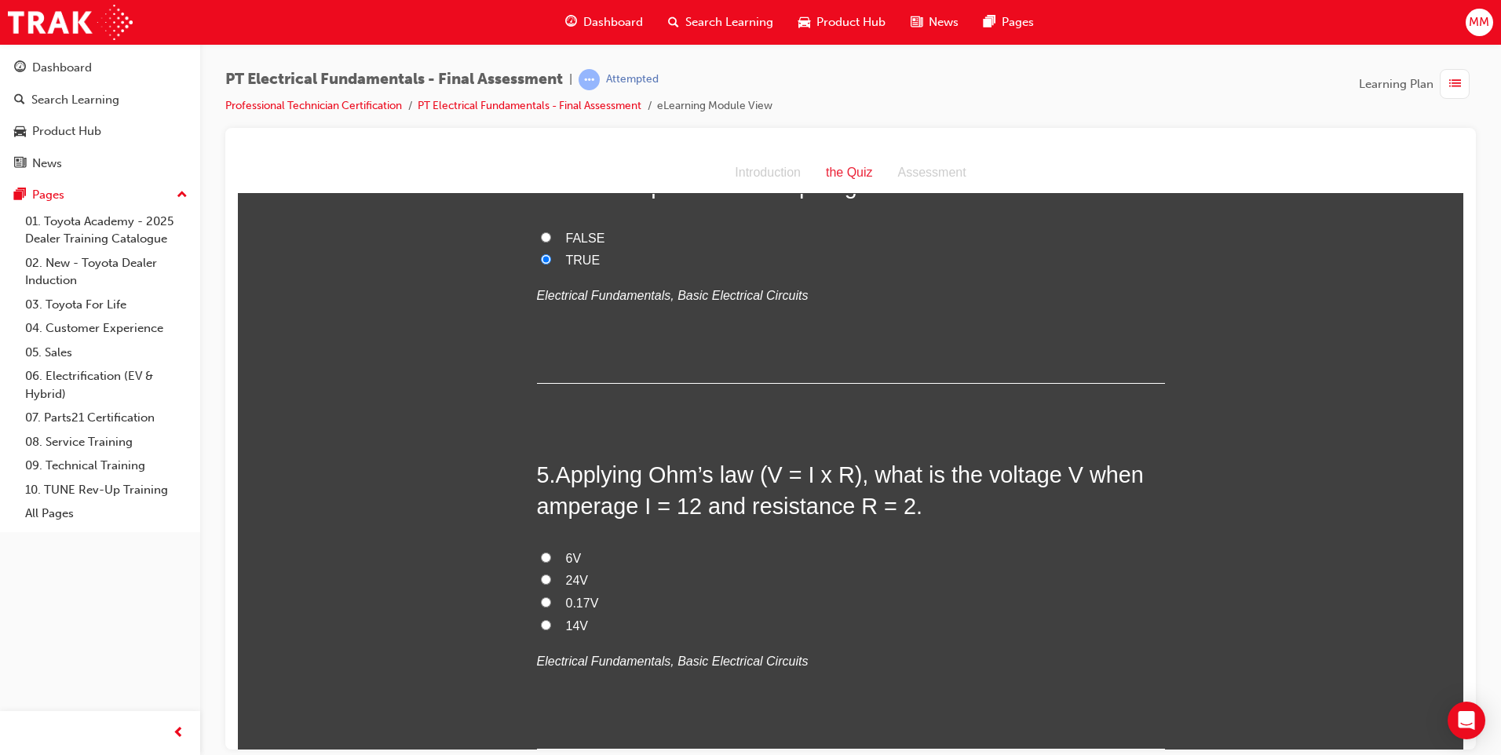
click at [541, 574] on input "24V" at bounding box center [546, 579] width 10 height 10
radio input "true"
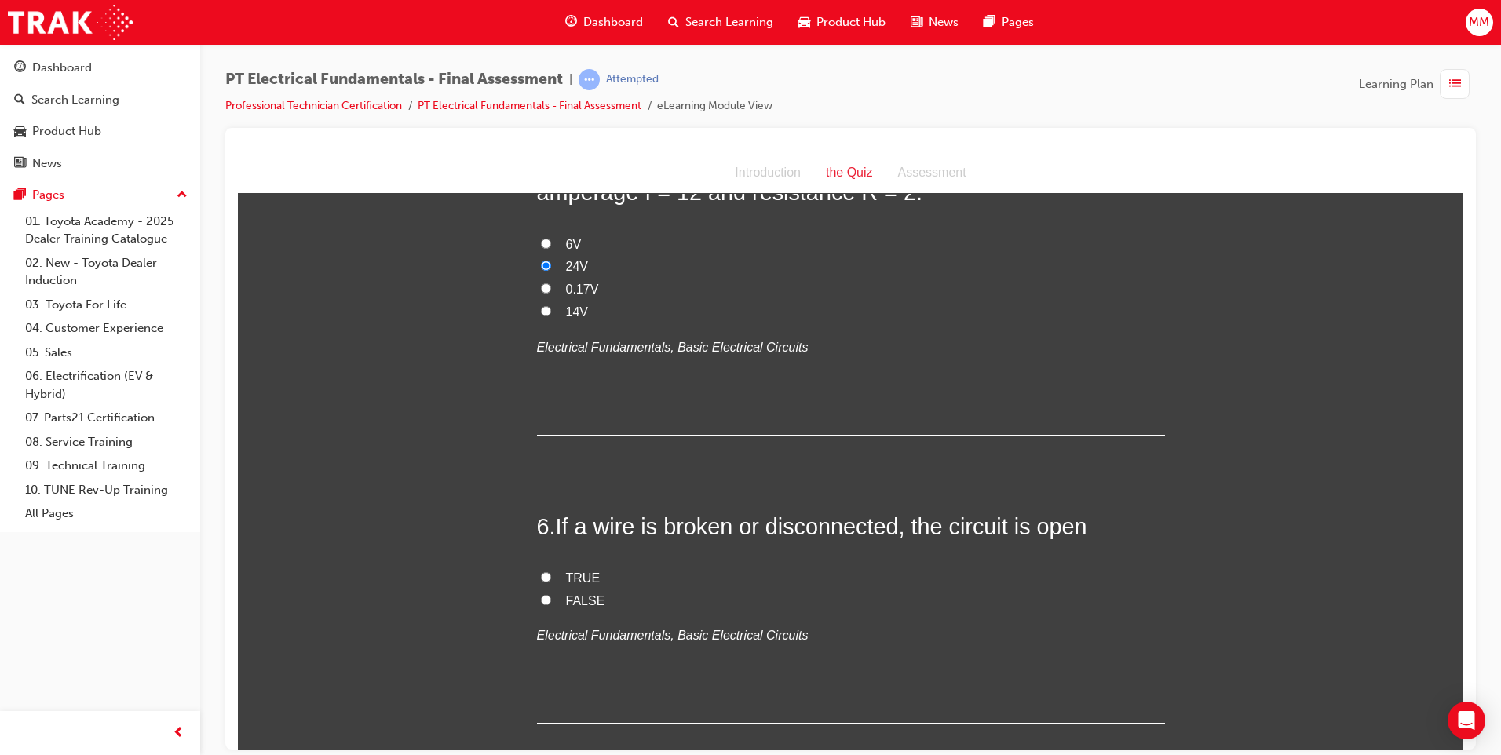
click at [542, 571] on input "TRUE" at bounding box center [546, 576] width 10 height 10
radio input "true"
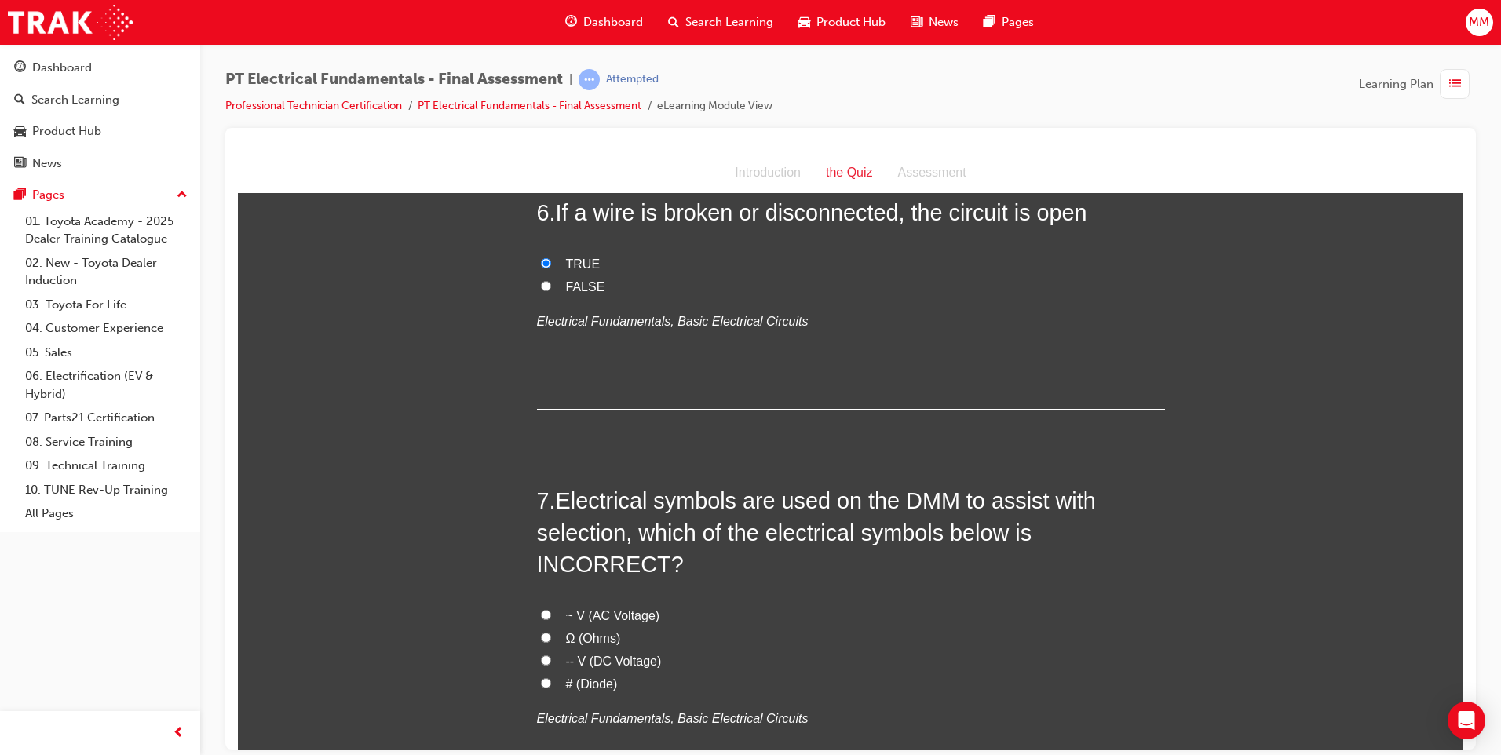
scroll to position [1962, 0]
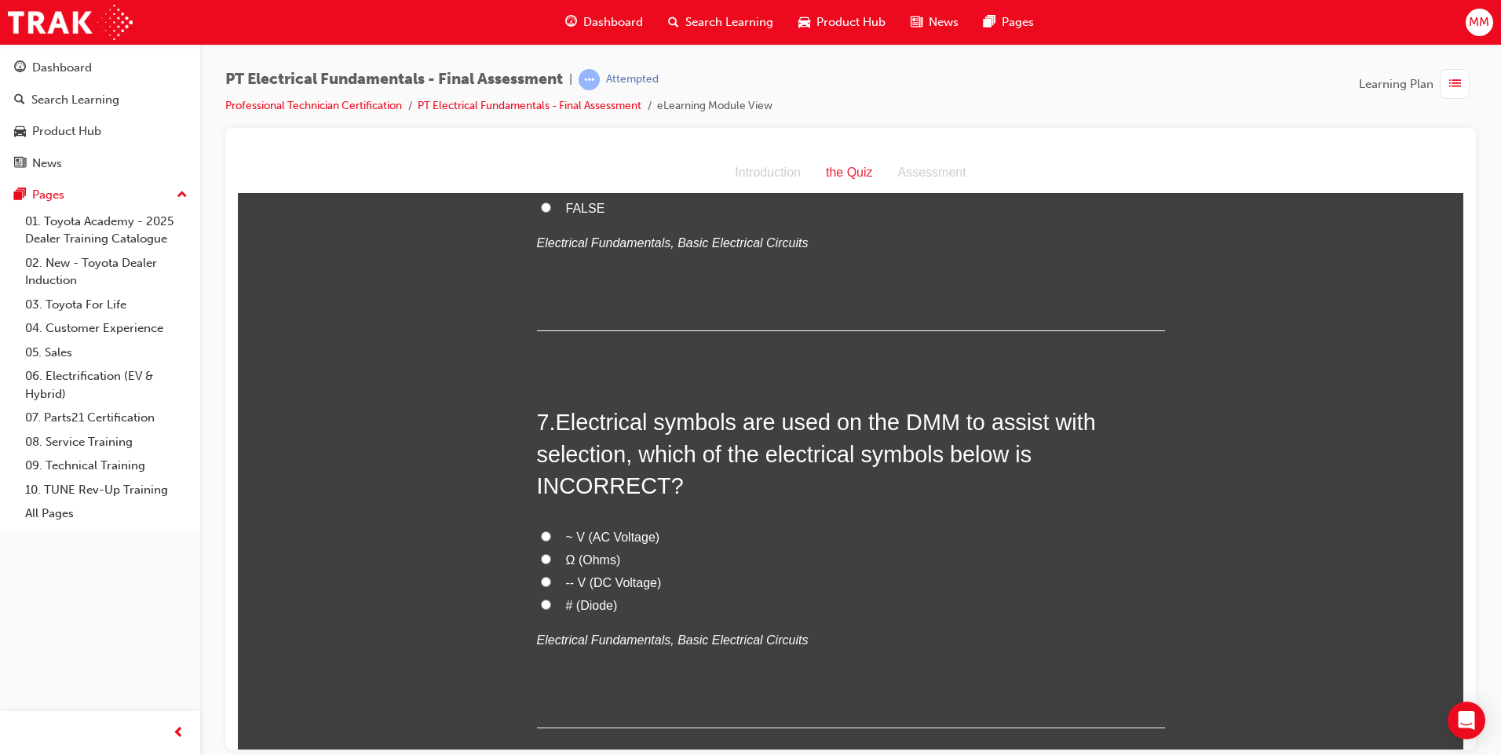
click at [541, 599] on input "# (Diode)" at bounding box center [546, 604] width 10 height 10
radio input "true"
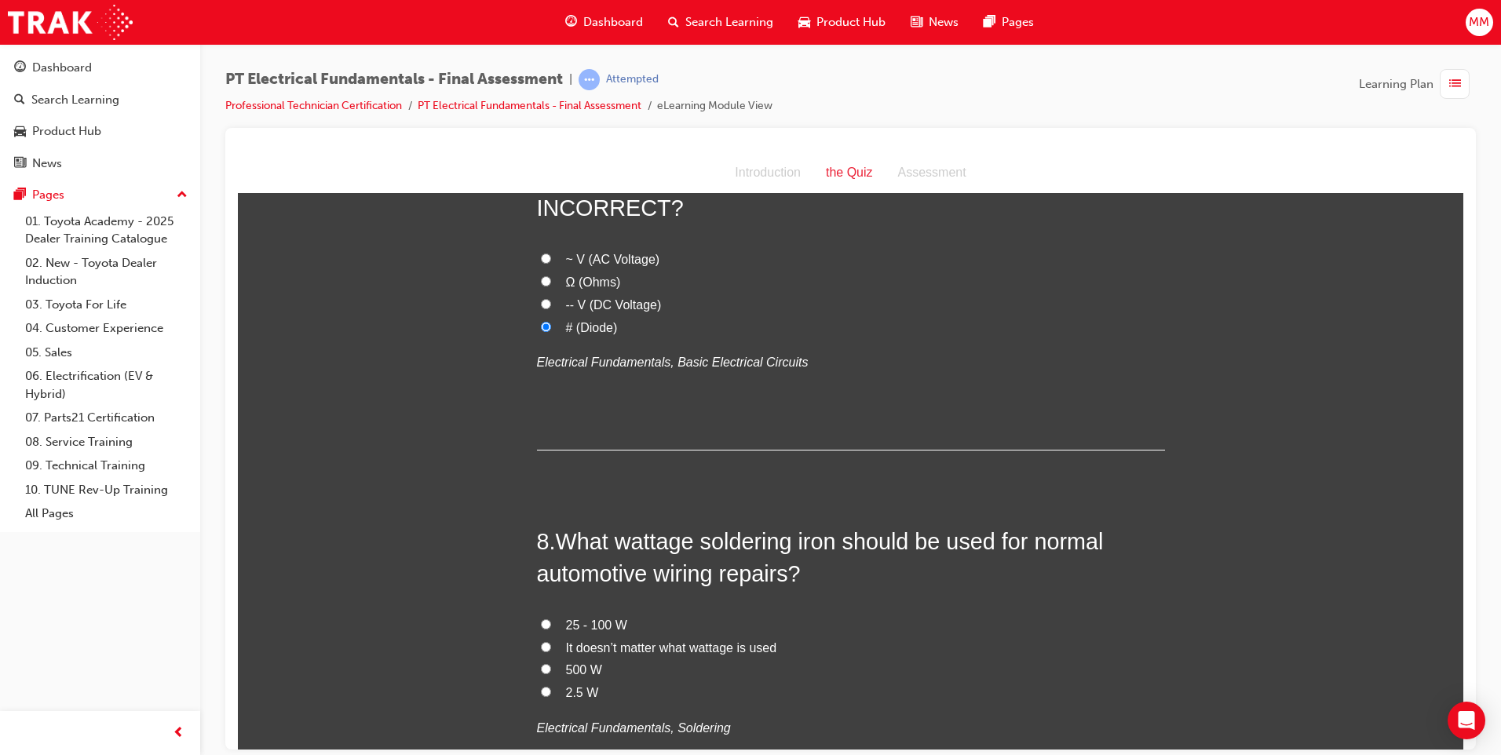
scroll to position [2276, 0]
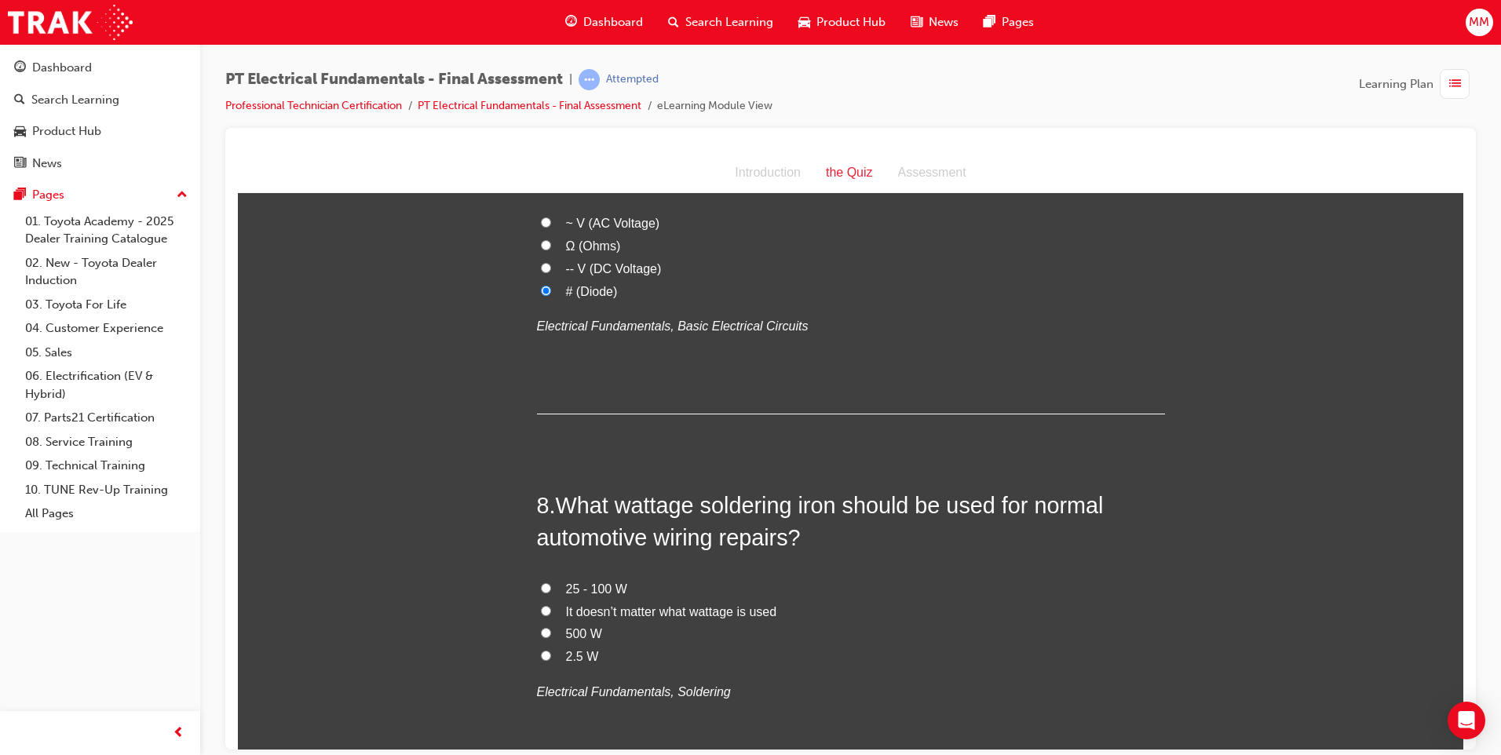
click at [541, 605] on input "It doesn’t matter what wattage is used" at bounding box center [546, 610] width 10 height 10
radio input "true"
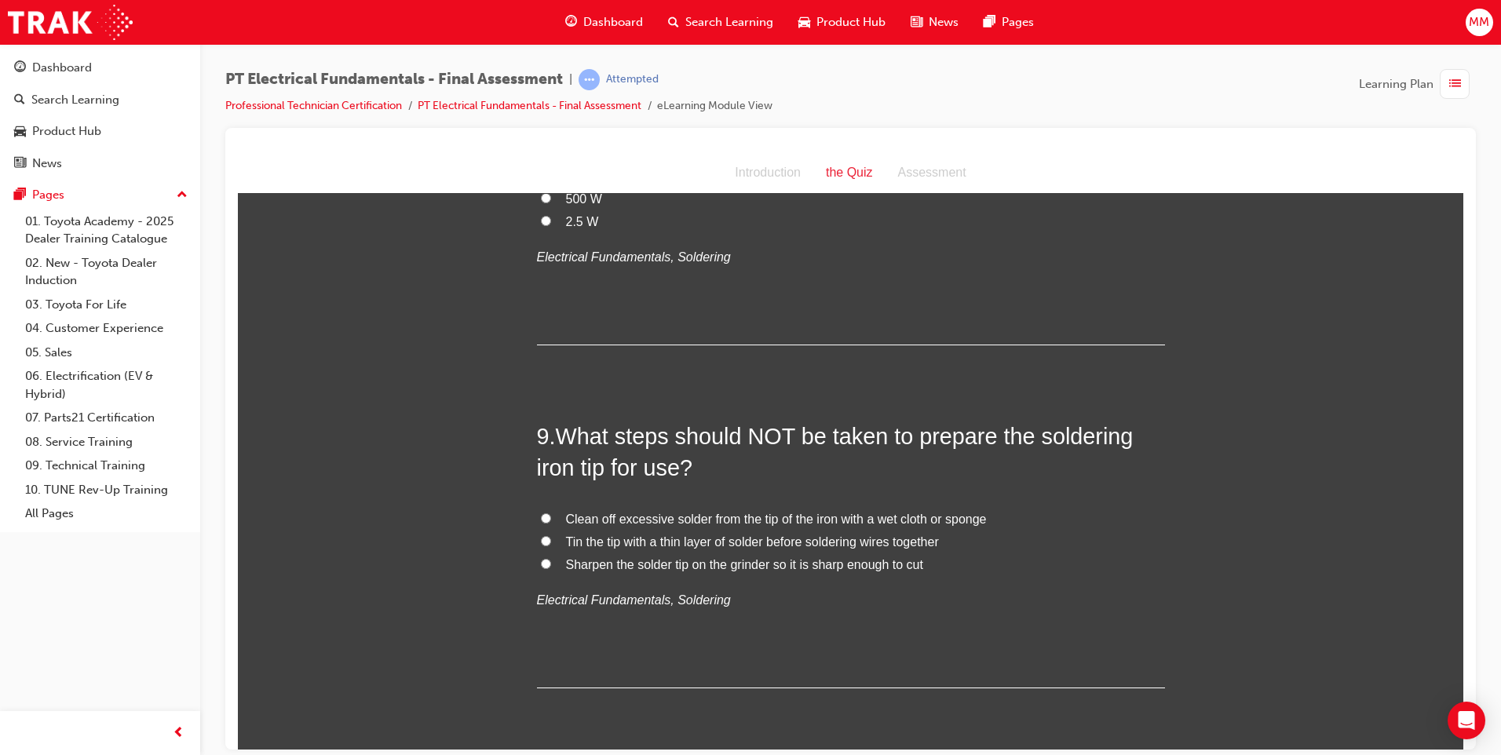
scroll to position [2747, 0]
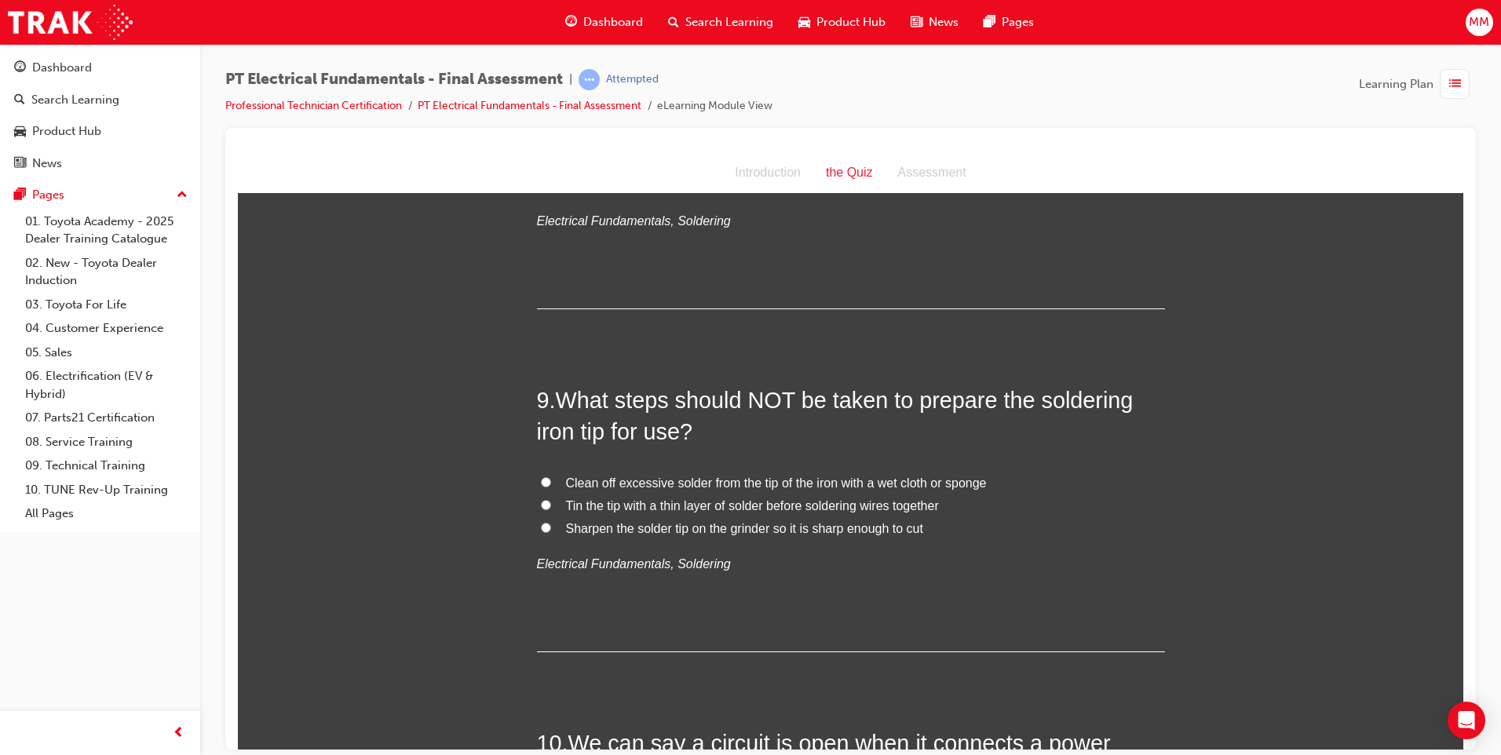
click at [541, 476] on input "Clean off excessive solder from the tip of the iron with a wet cloth or sponge" at bounding box center [546, 481] width 10 height 10
radio input "true"
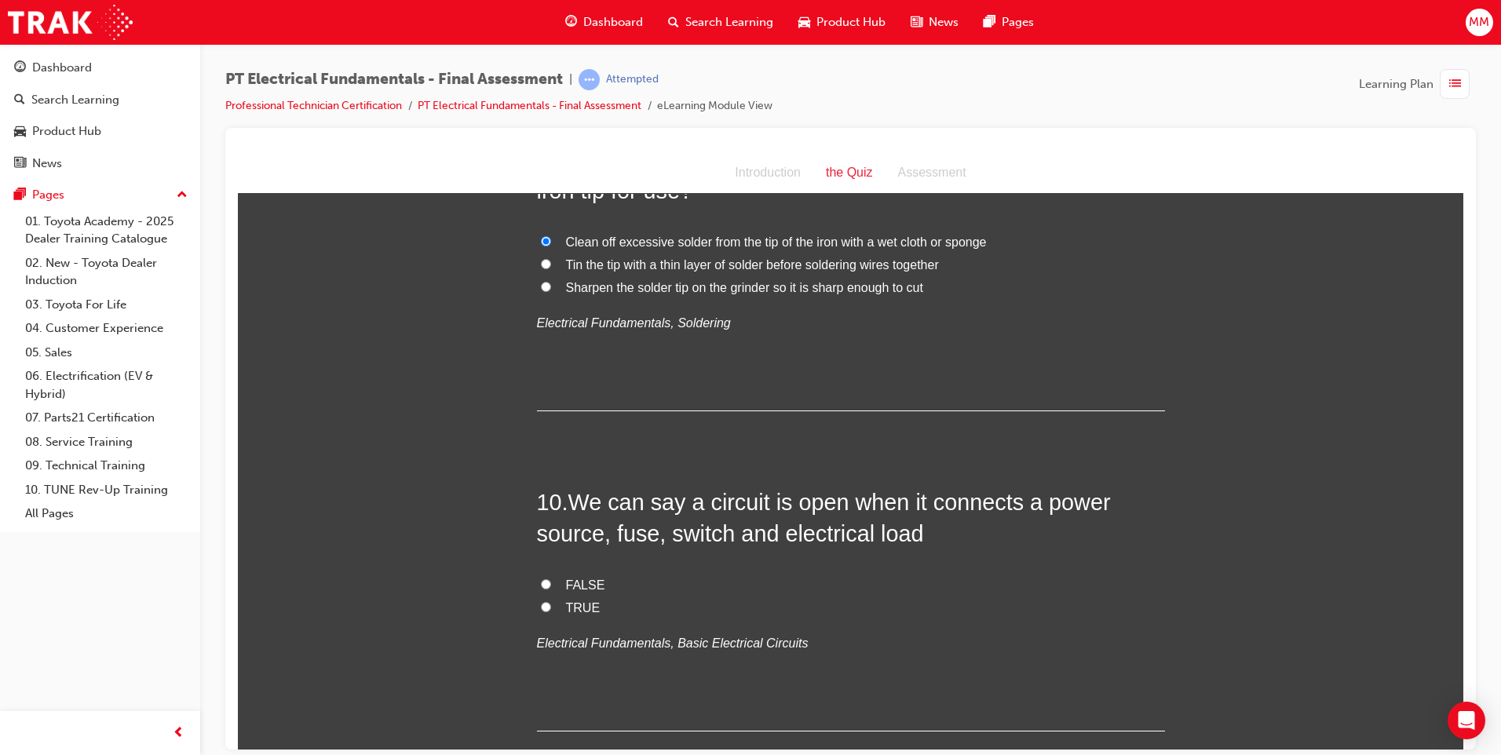
scroll to position [3061, 0]
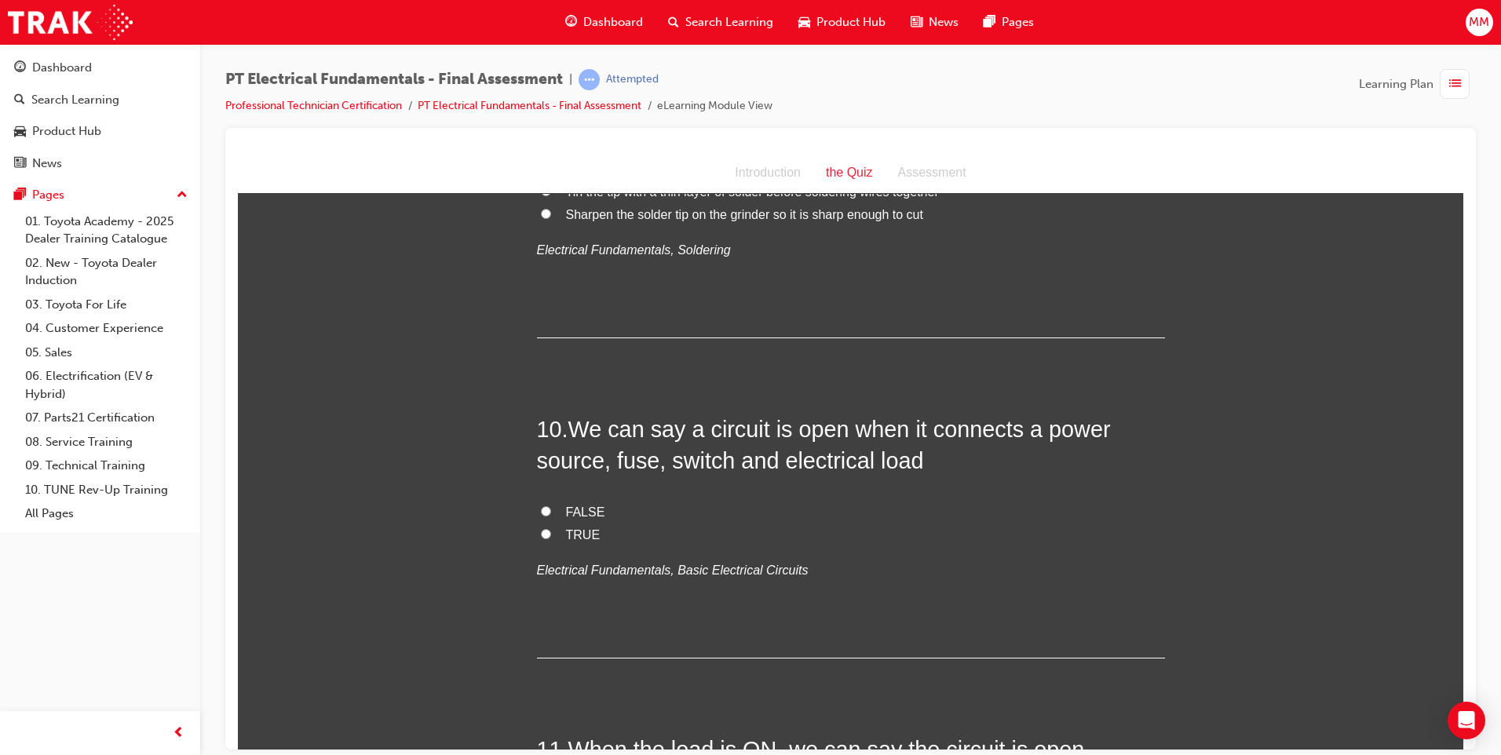
click at [541, 505] on input "FALSE" at bounding box center [546, 510] width 10 height 10
radio input "true"
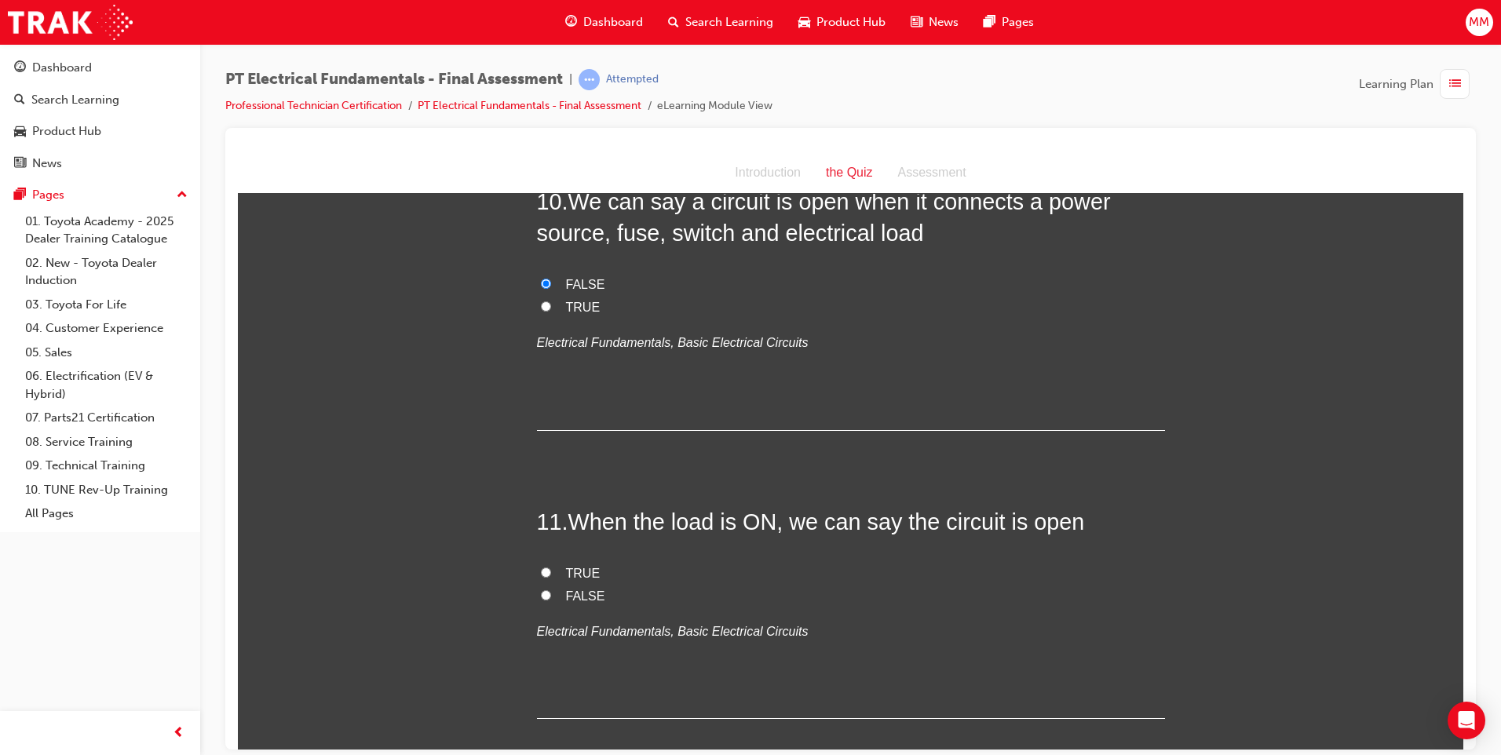
scroll to position [3296, 0]
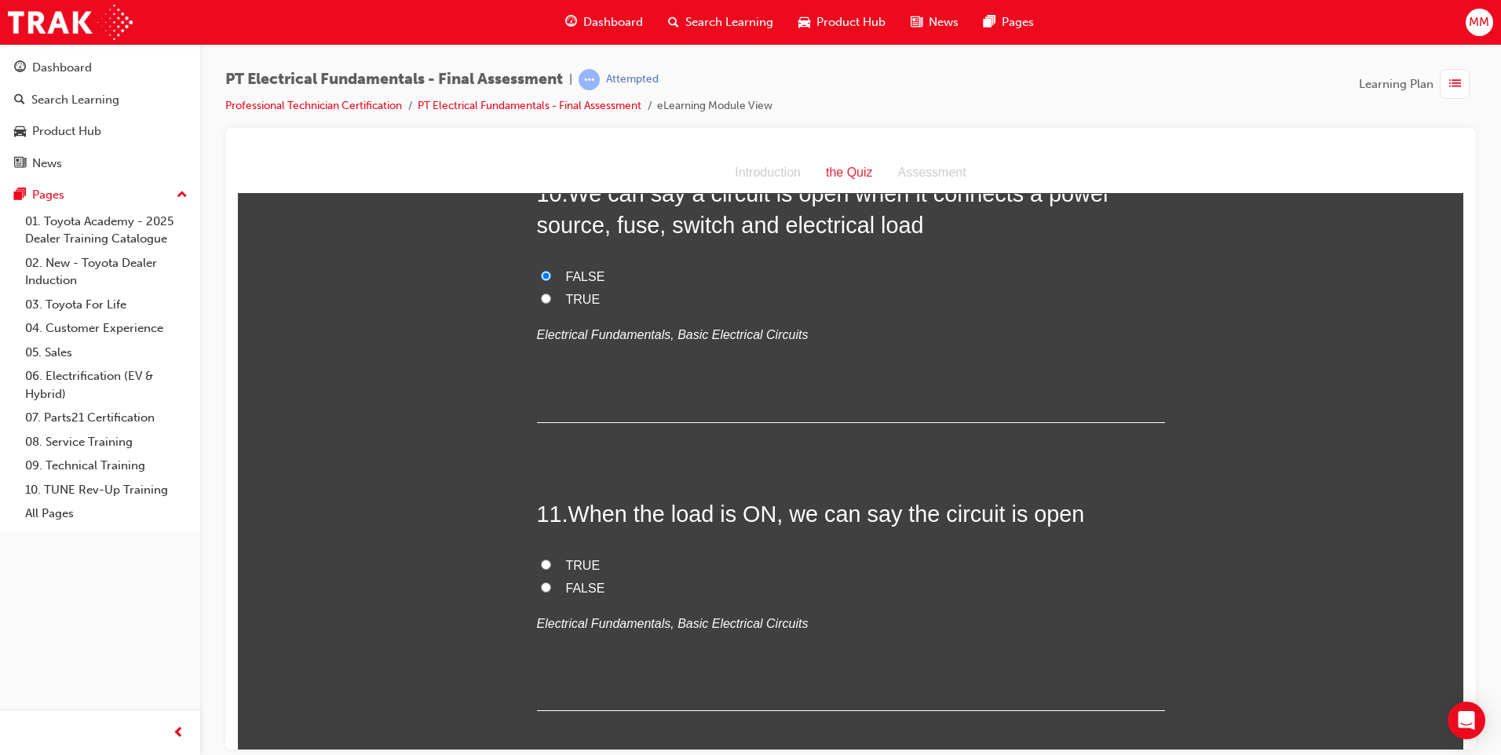
click at [537, 577] on label "FALSE" at bounding box center [851, 588] width 628 height 23
click at [541, 582] on input "FALSE" at bounding box center [546, 587] width 10 height 10
radio input "true"
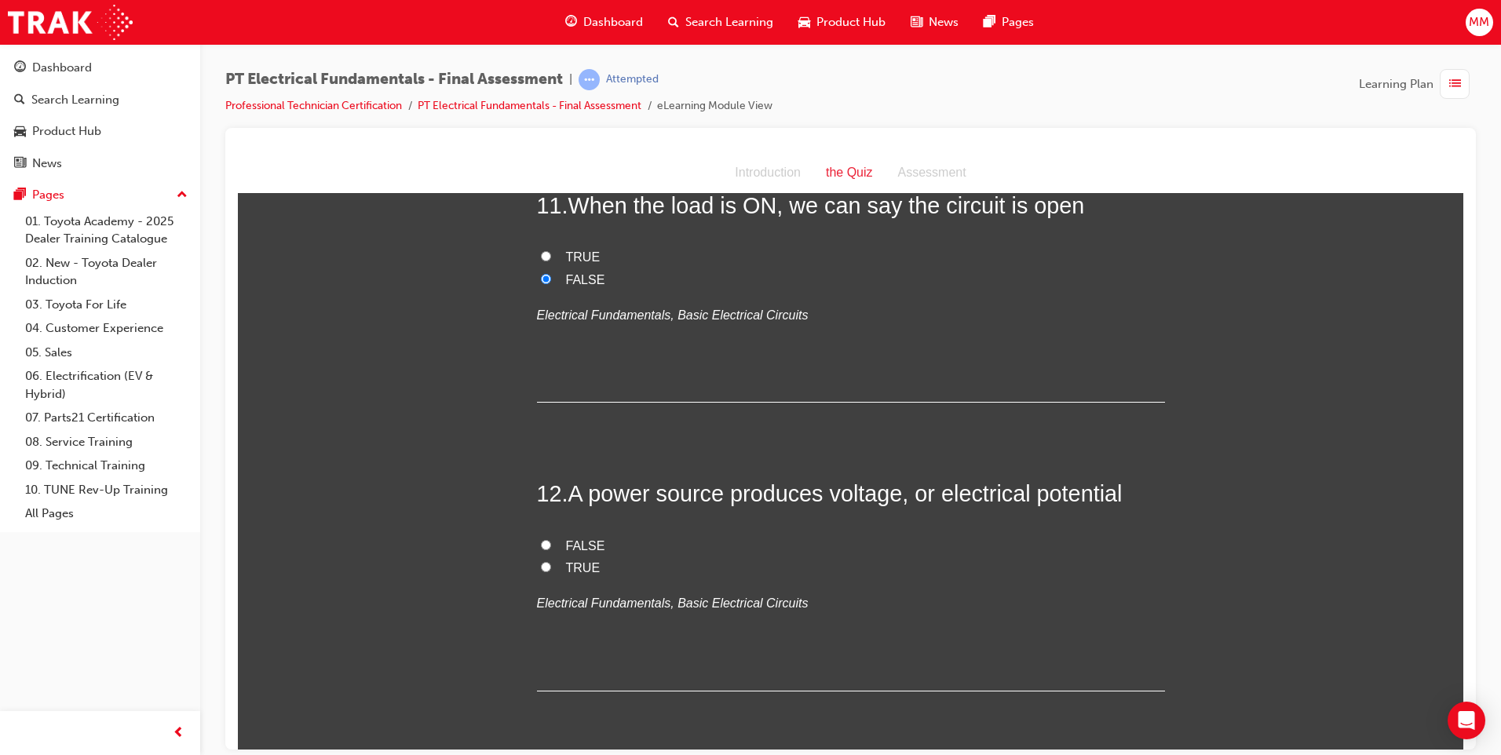
scroll to position [3610, 0]
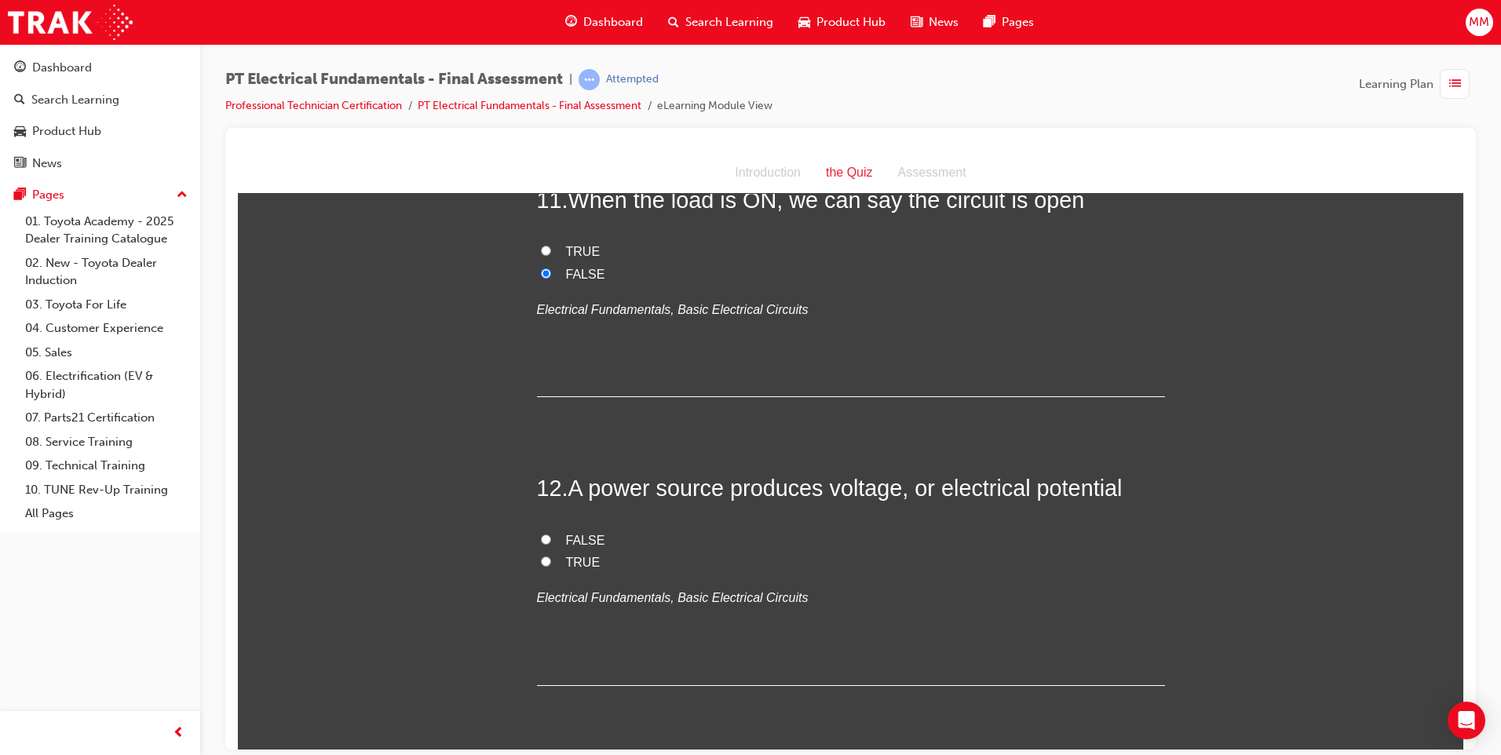
click at [541, 556] on input "TRUE" at bounding box center [546, 561] width 10 height 10
radio input "true"
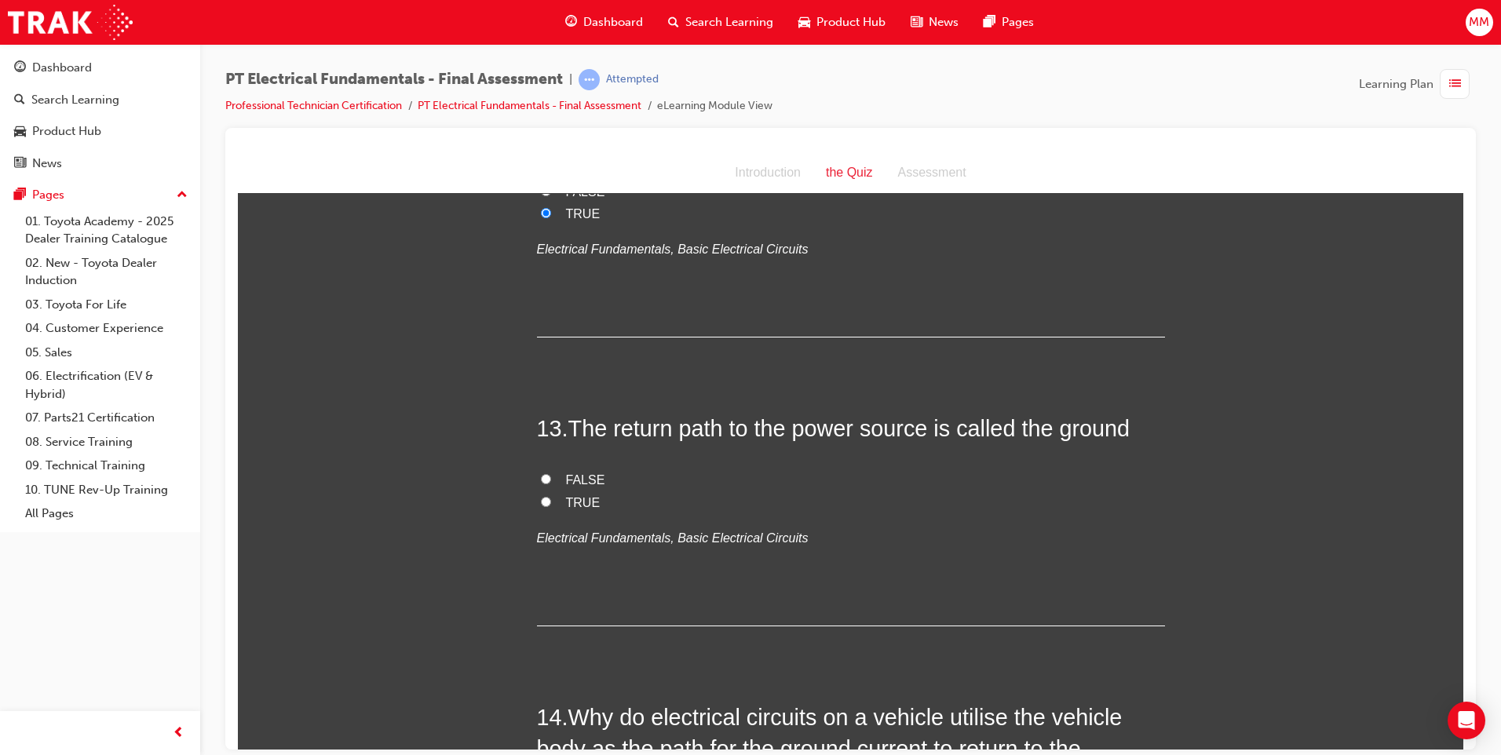
scroll to position [3924, 0]
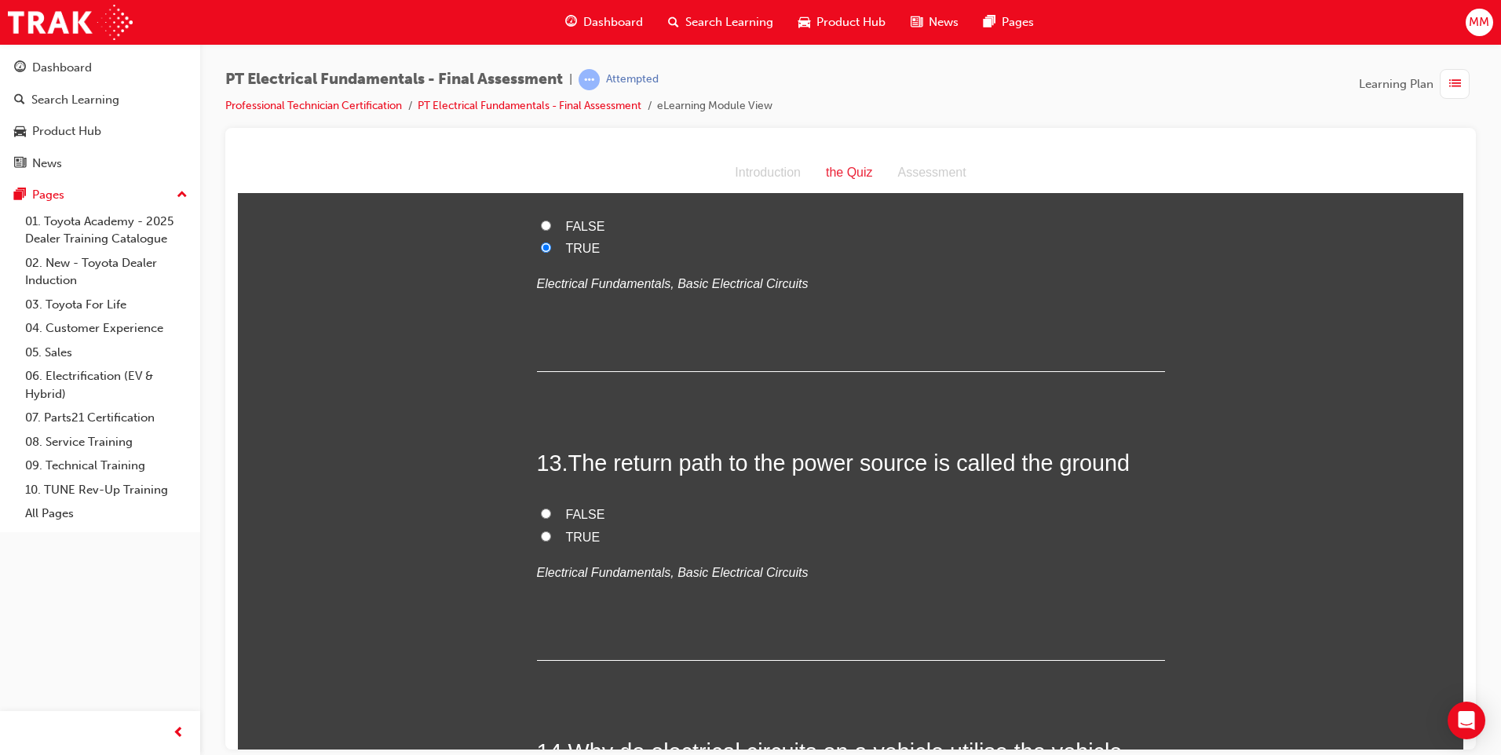
click at [541, 531] on input "TRUE" at bounding box center [546, 536] width 10 height 10
radio input "true"
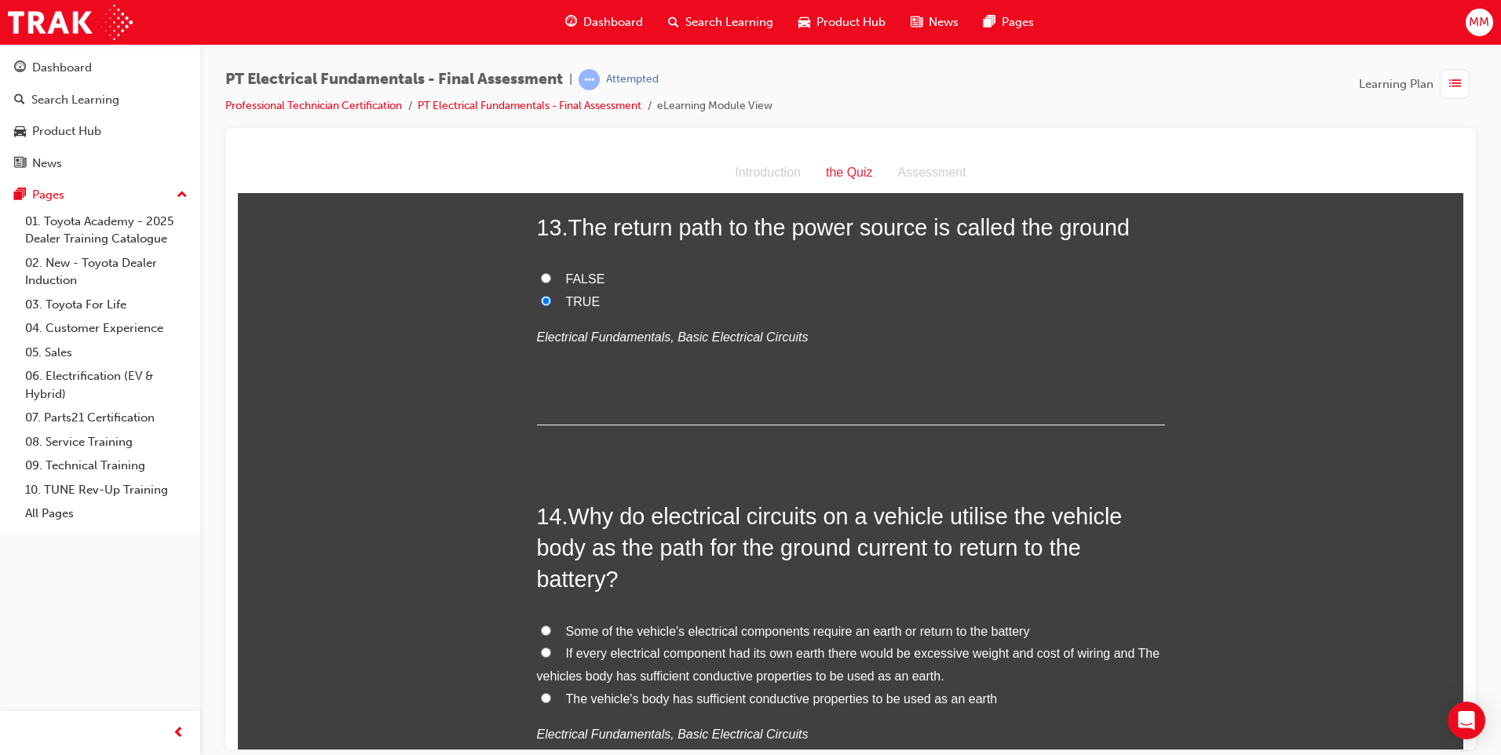
scroll to position [4238, 0]
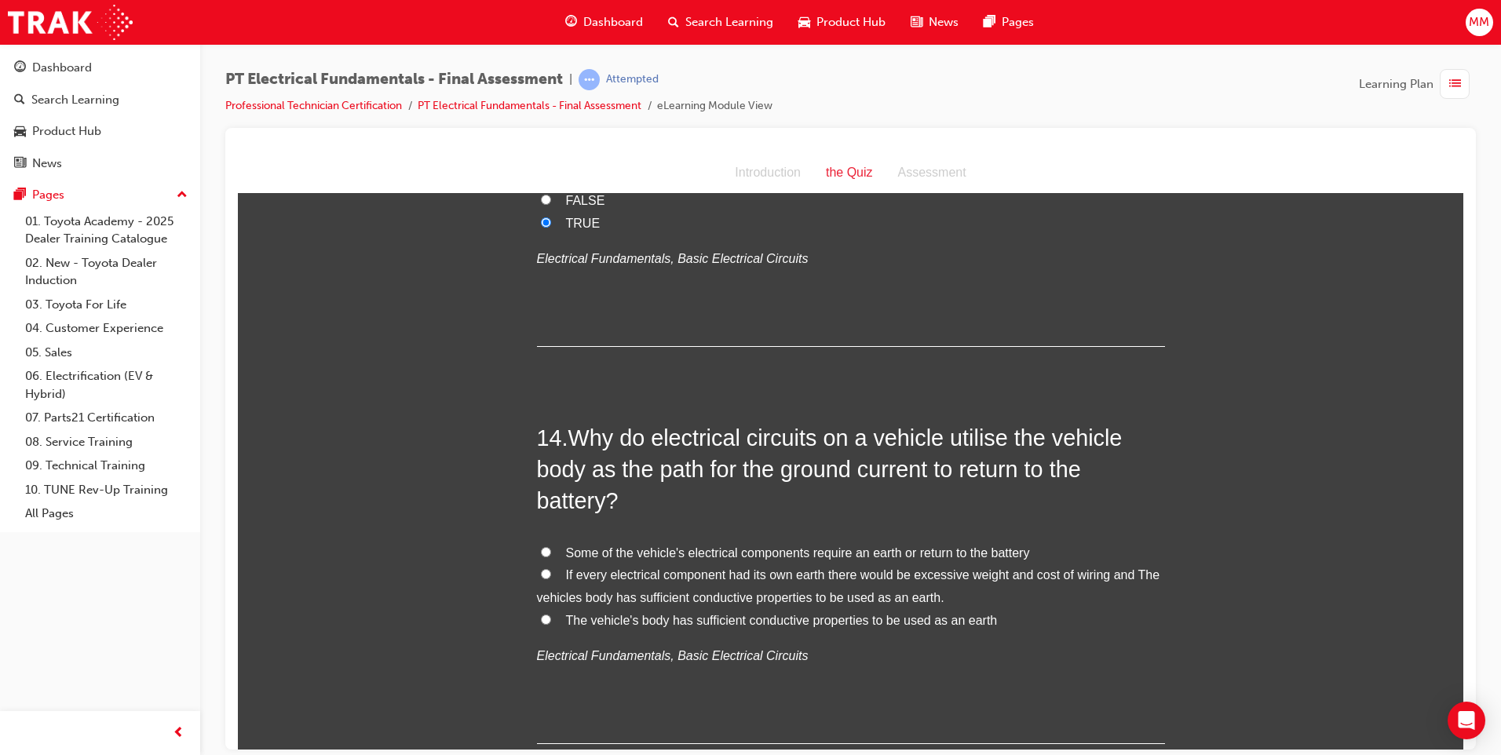
click at [541, 568] on input "If every electrical component had its own earth there would be excessive weight…" at bounding box center [546, 573] width 10 height 10
radio input "true"
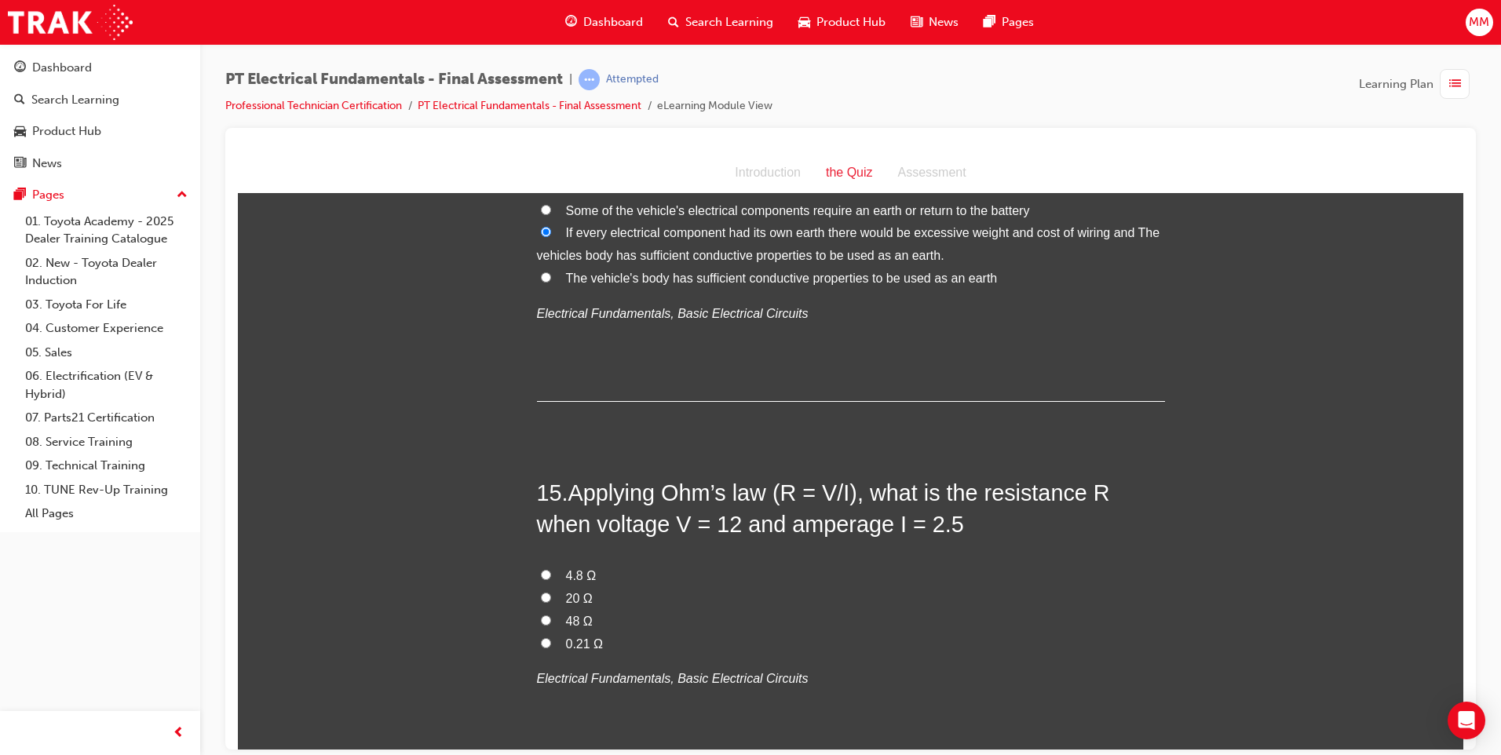
scroll to position [4630, 0]
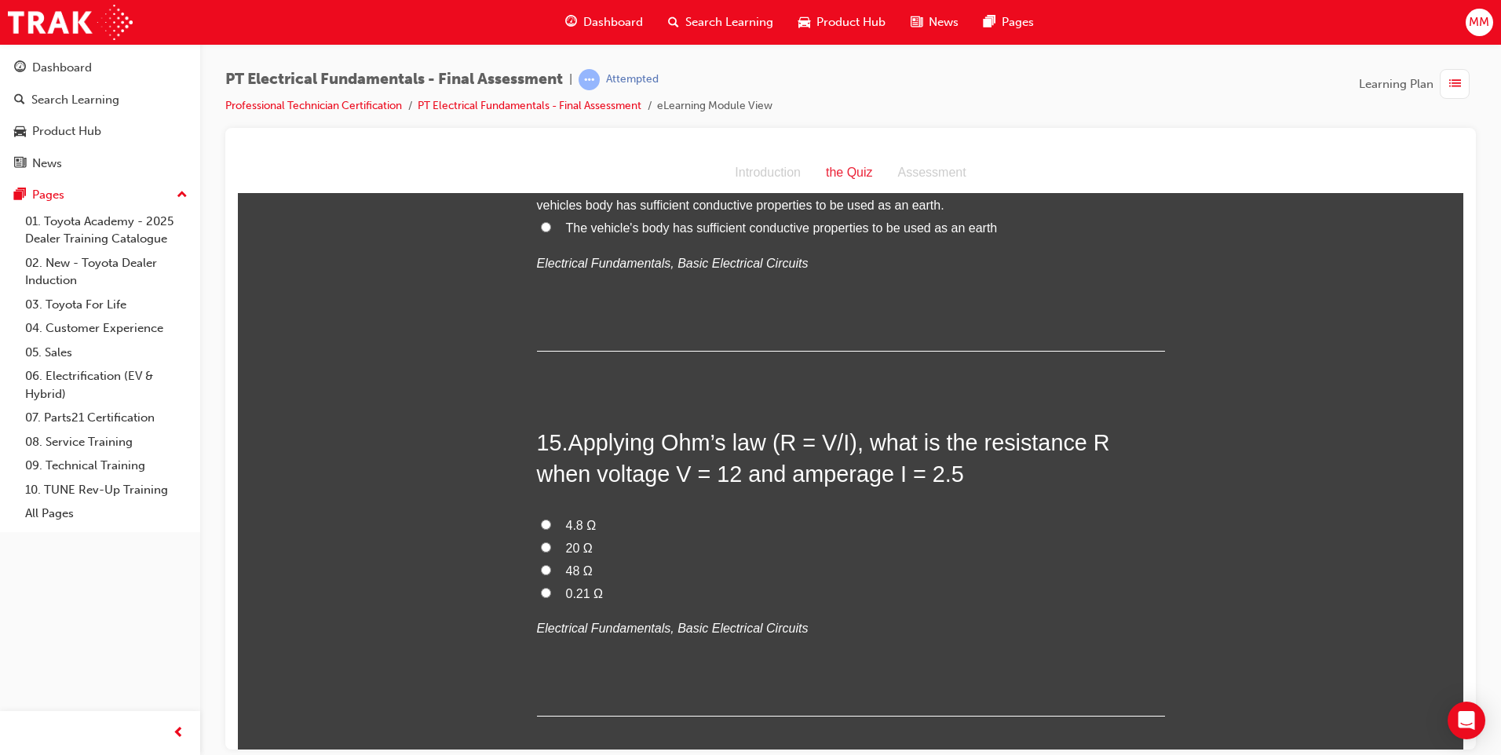
click at [544, 519] on input "4.8 Ω" at bounding box center [546, 524] width 10 height 10
radio input "true"
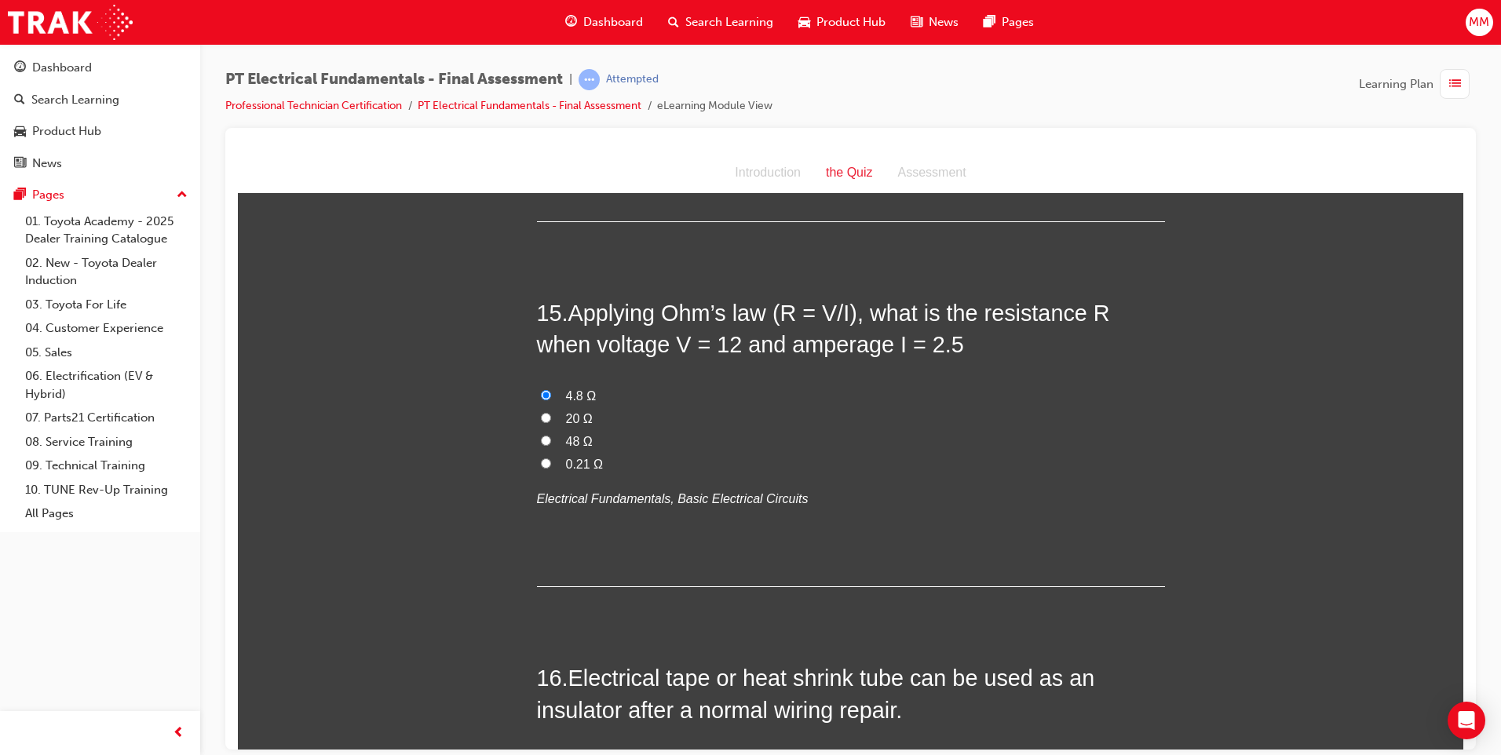
scroll to position [4944, 0]
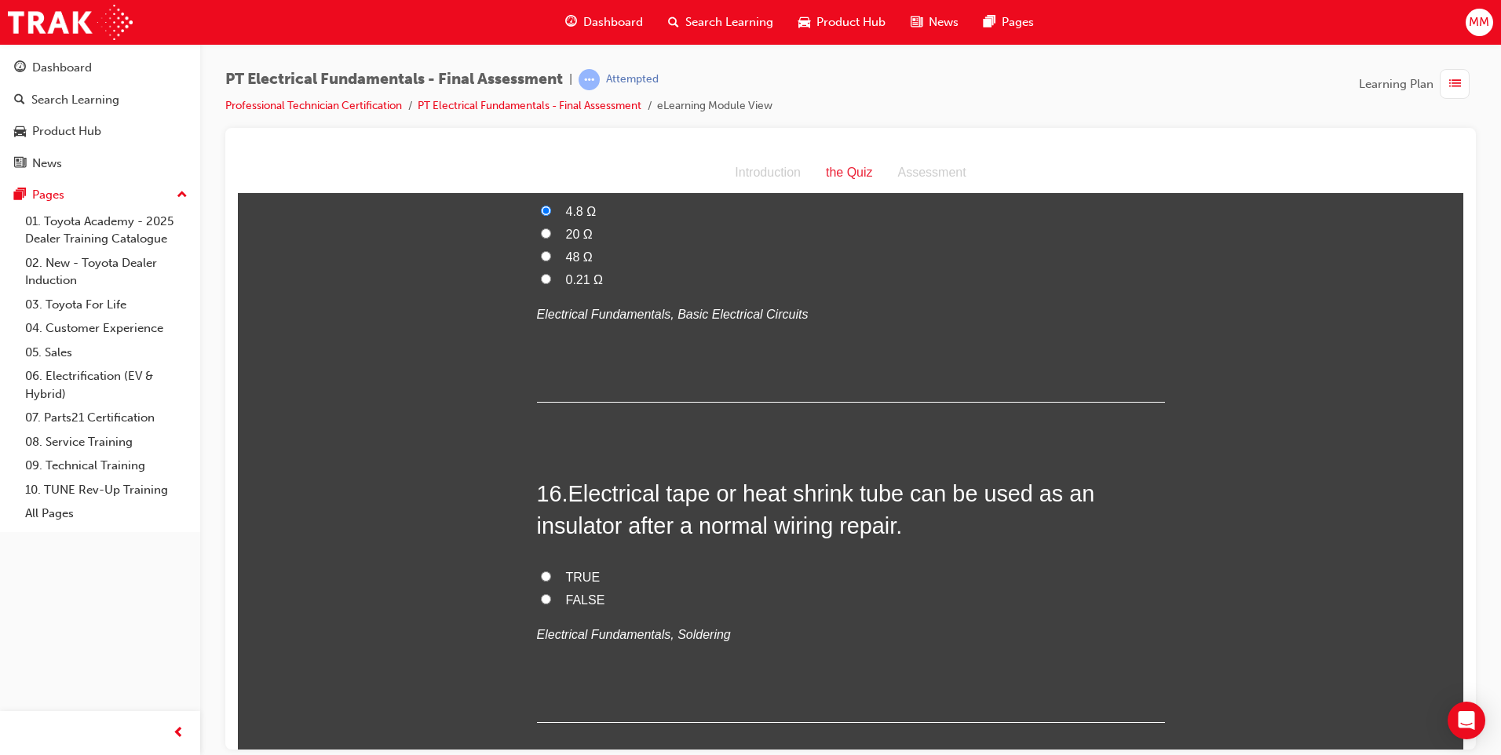
click at [541, 571] on input "TRUE" at bounding box center [546, 576] width 10 height 10
radio input "true"
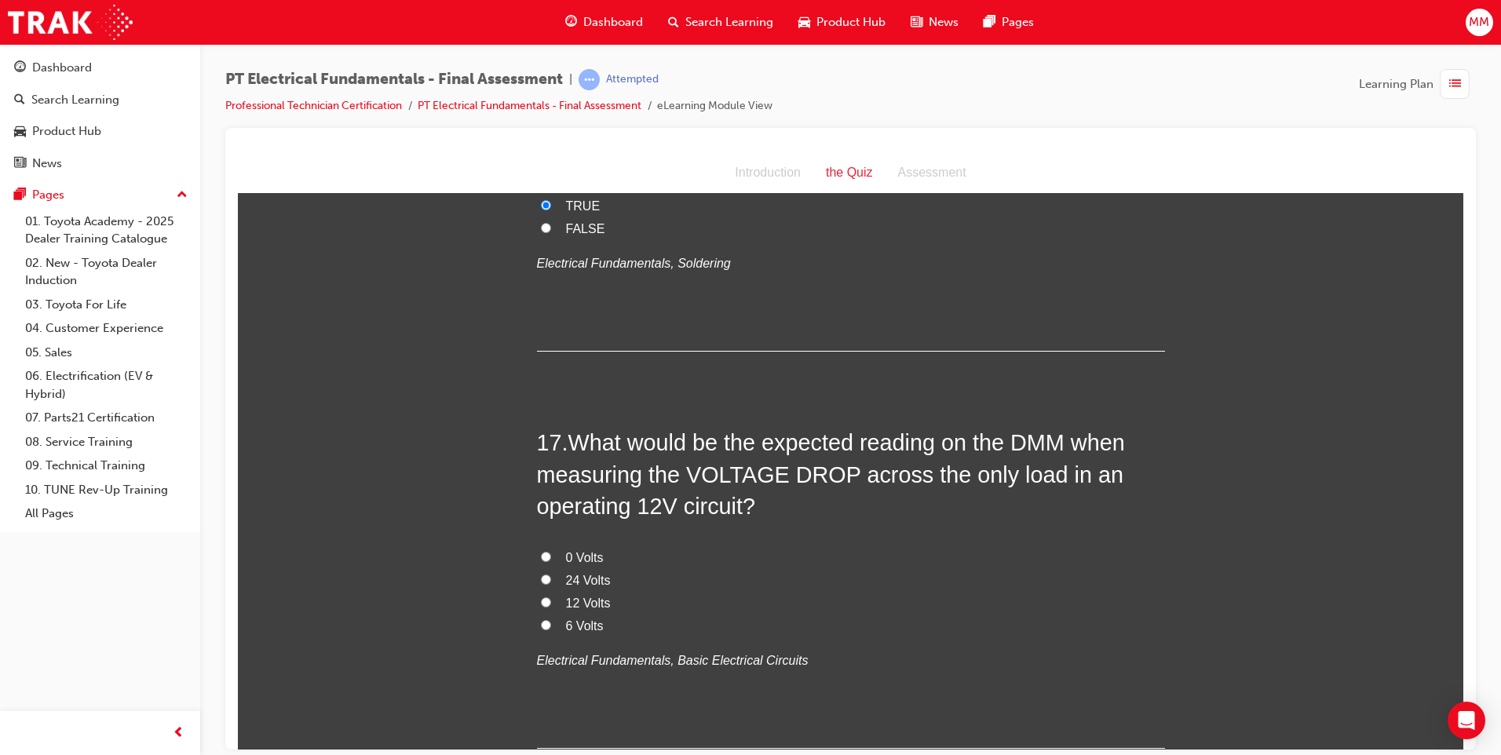
scroll to position [5337, 0]
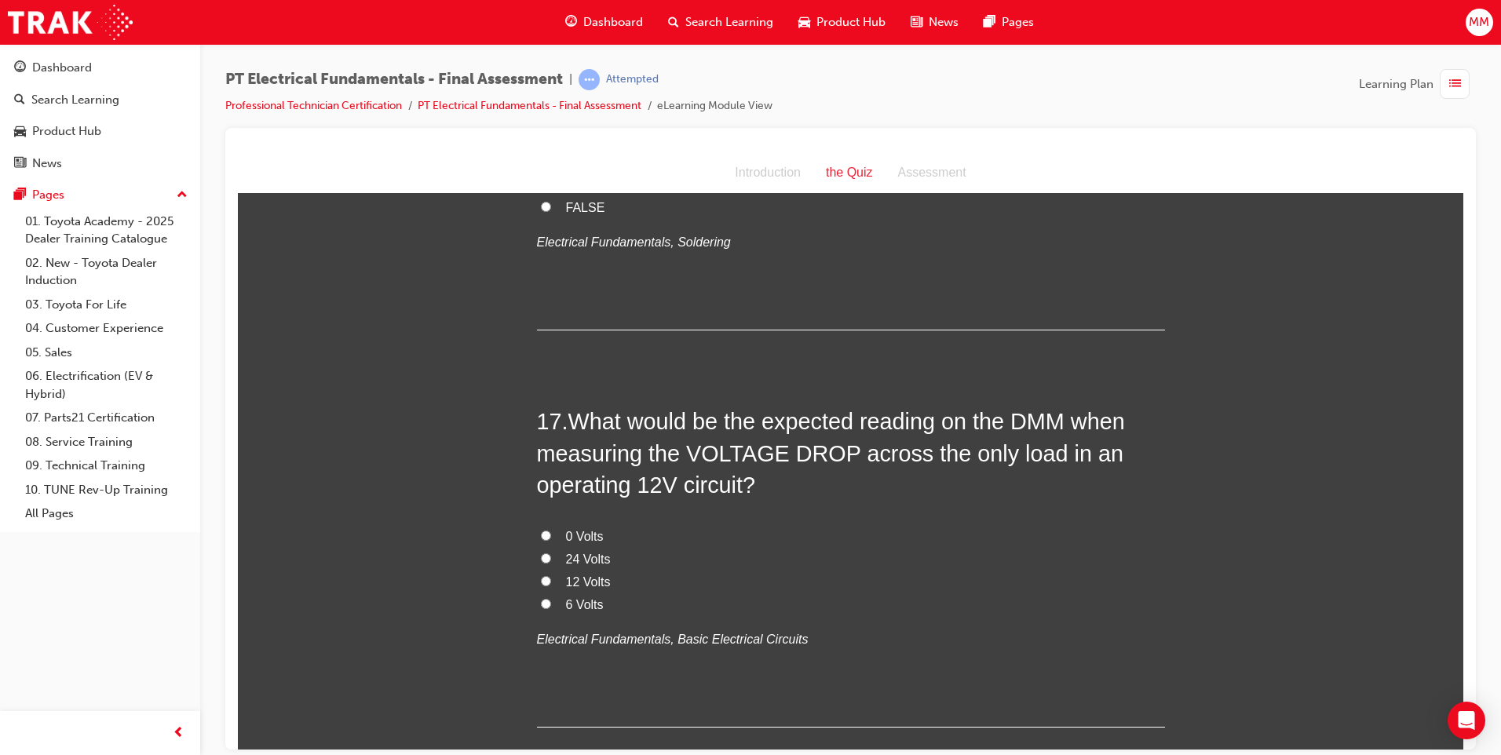
click at [541, 575] on input "12 Volts" at bounding box center [546, 580] width 10 height 10
radio input "true"
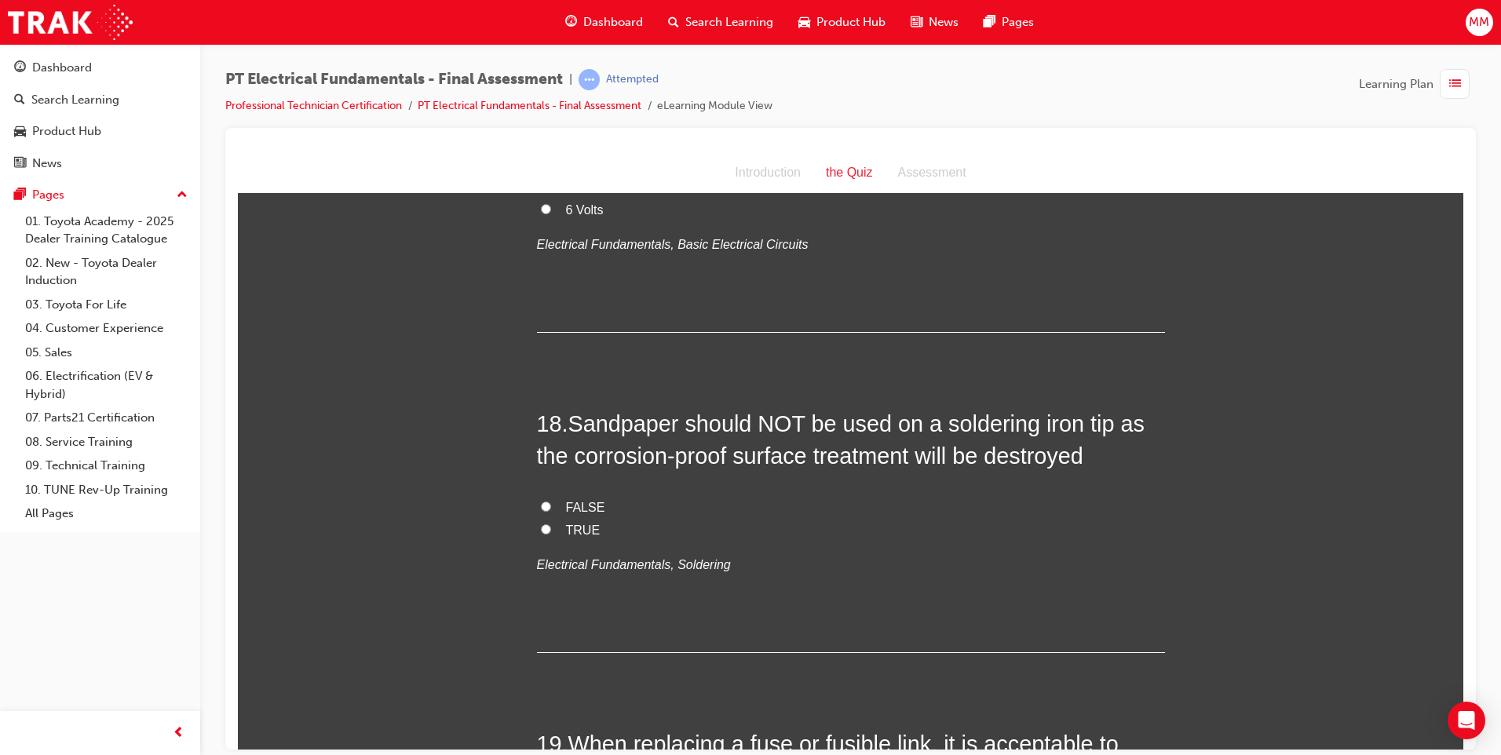
scroll to position [5729, 0]
click at [541, 526] on input "TRUE" at bounding box center [546, 531] width 10 height 10
radio input "true"
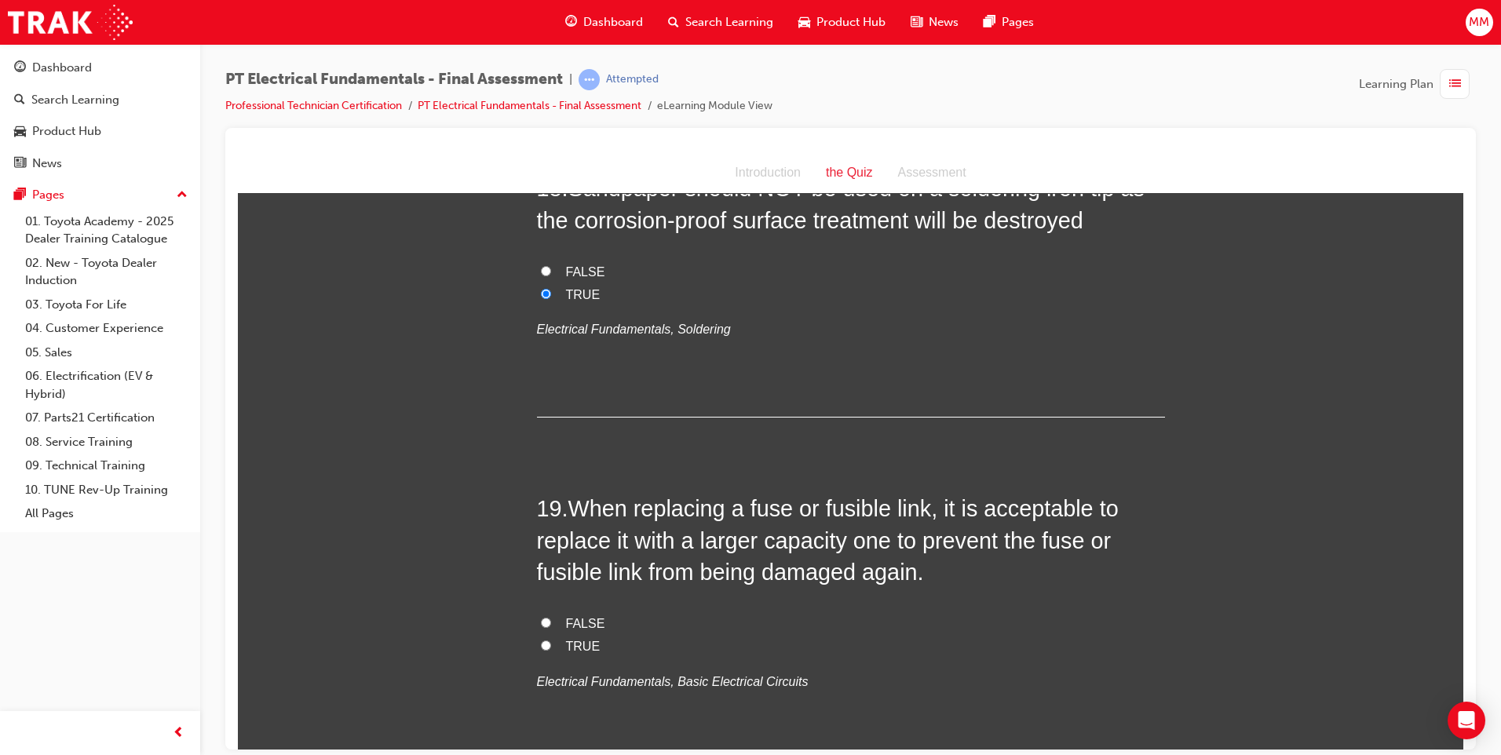
scroll to position [5965, 0]
click at [542, 619] on input "FALSE" at bounding box center [546, 624] width 10 height 10
radio input "true"
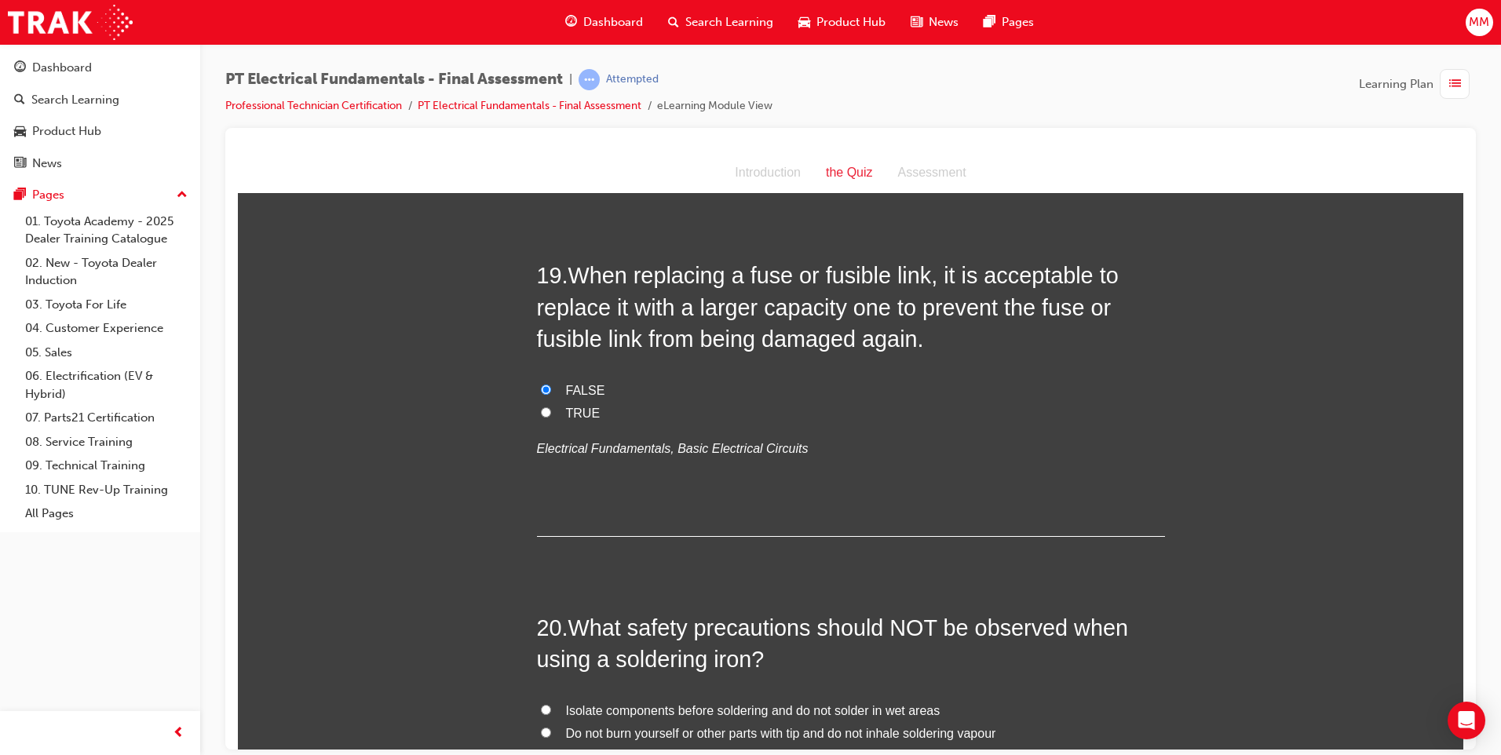
scroll to position [6357, 0]
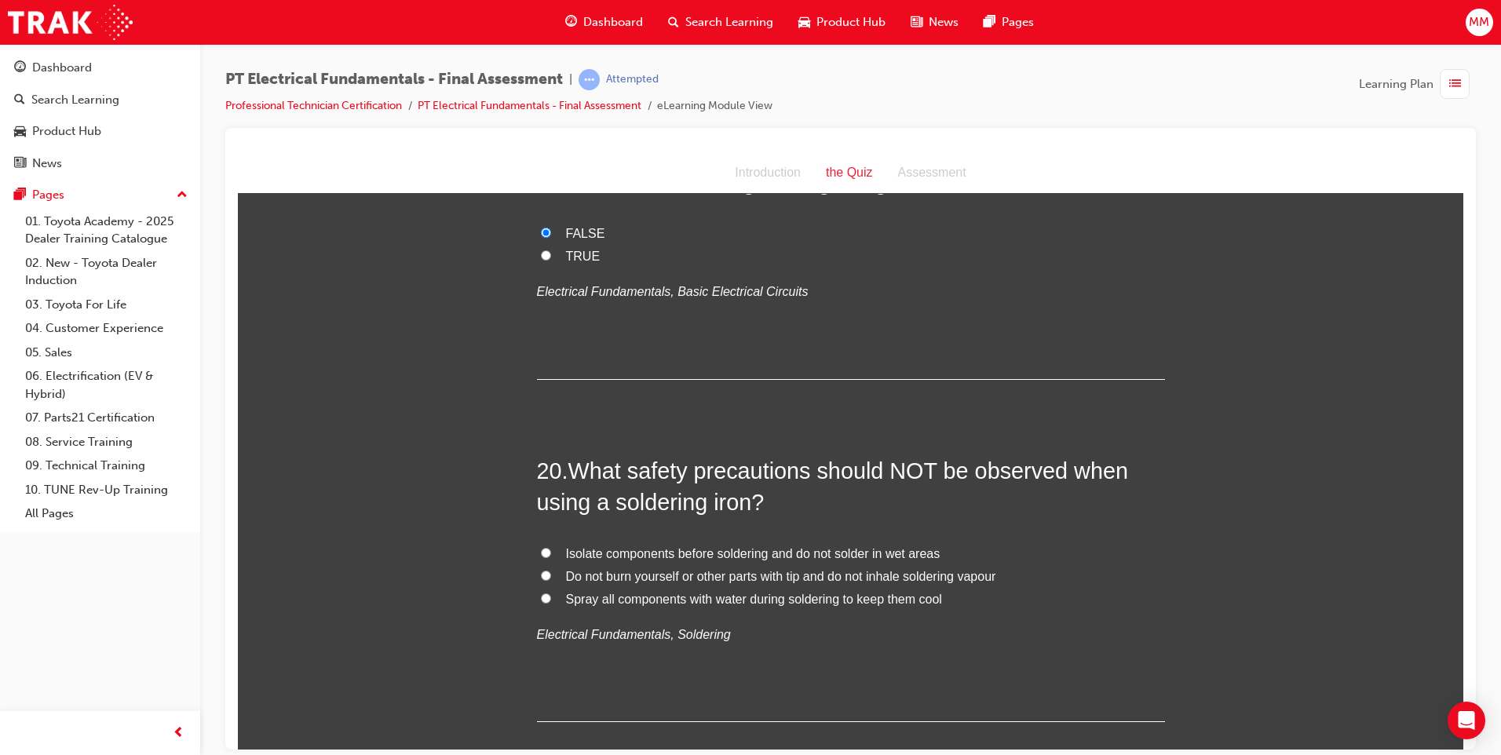
click at [541, 593] on input "Spray all components with water during soldering to keep them cool" at bounding box center [546, 598] width 10 height 10
radio input "true"
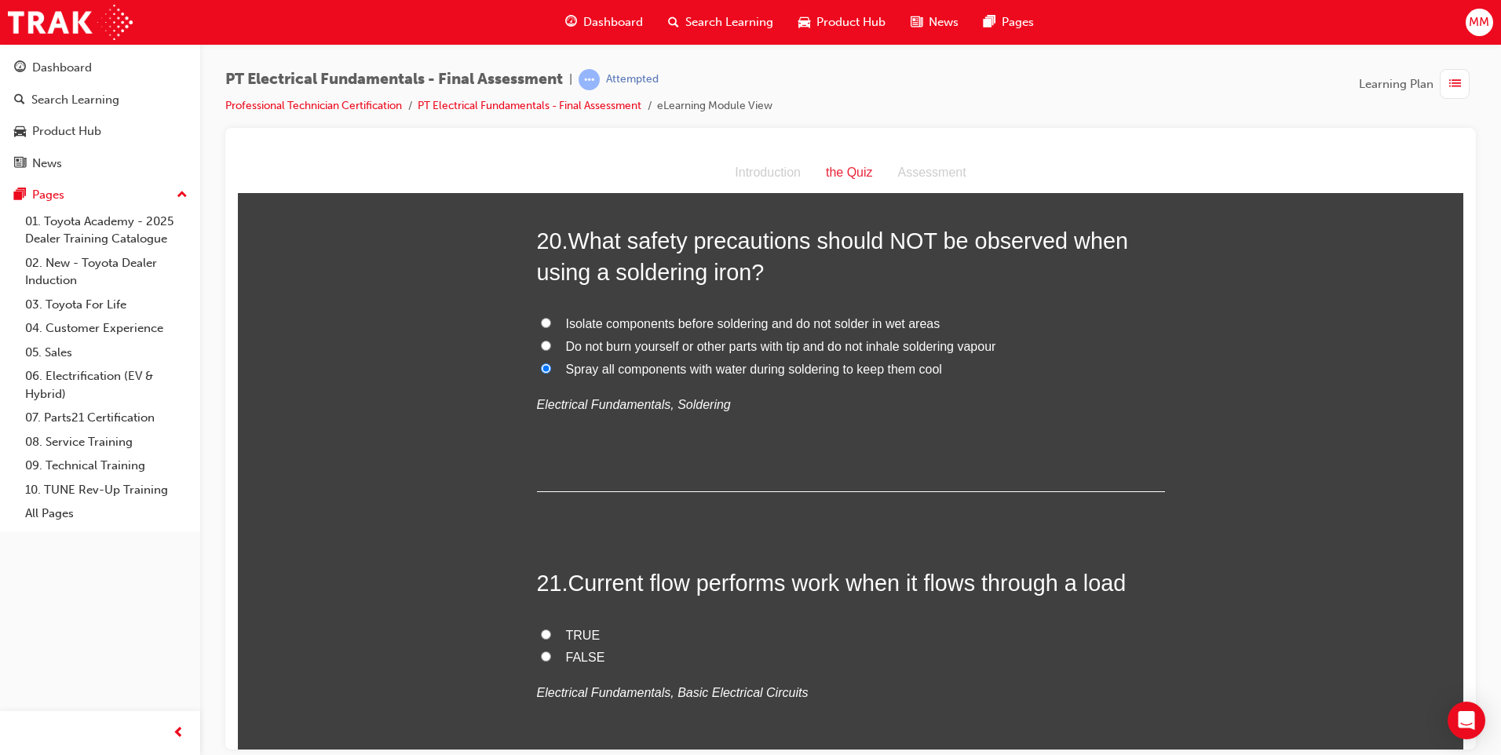
scroll to position [6592, 0]
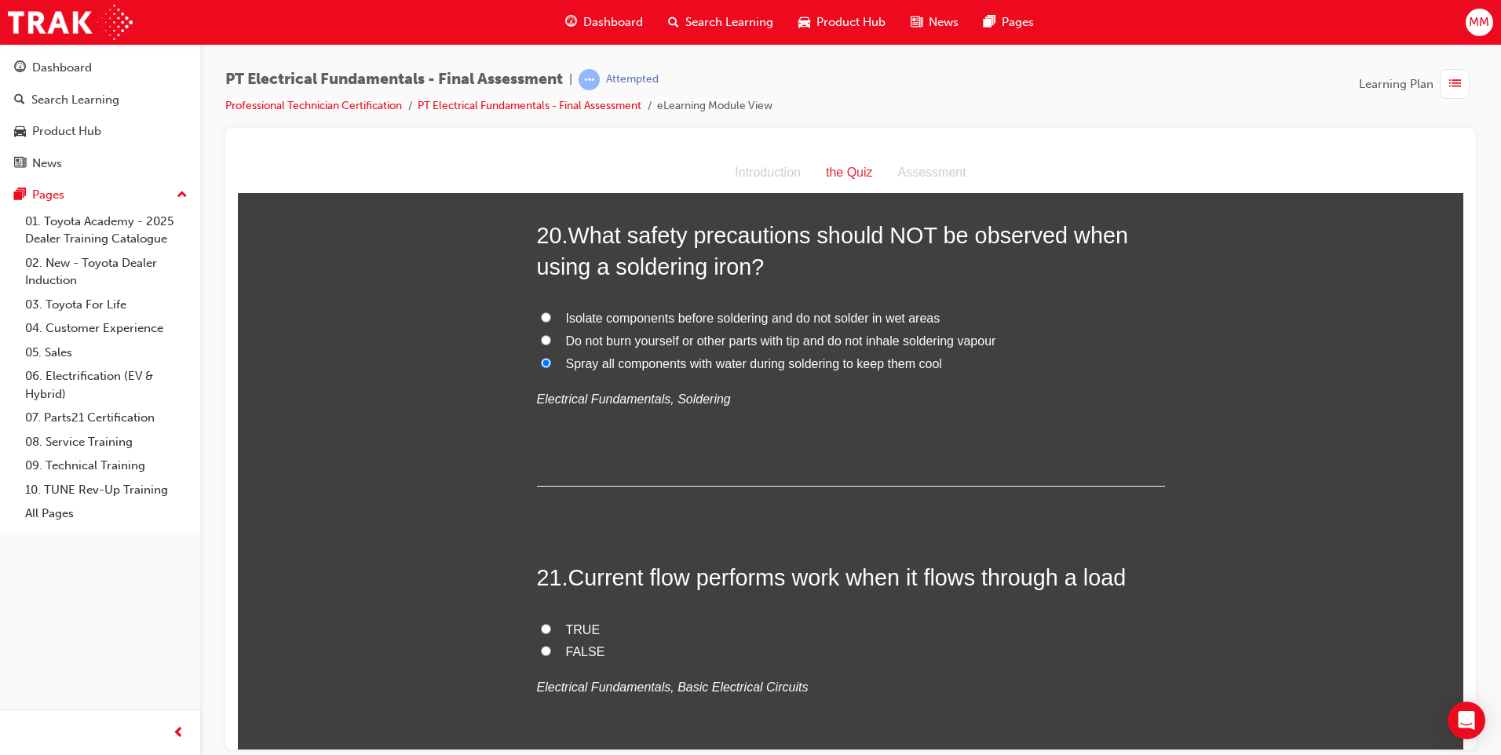
click at [541, 623] on input "TRUE" at bounding box center [546, 628] width 10 height 10
radio input "true"
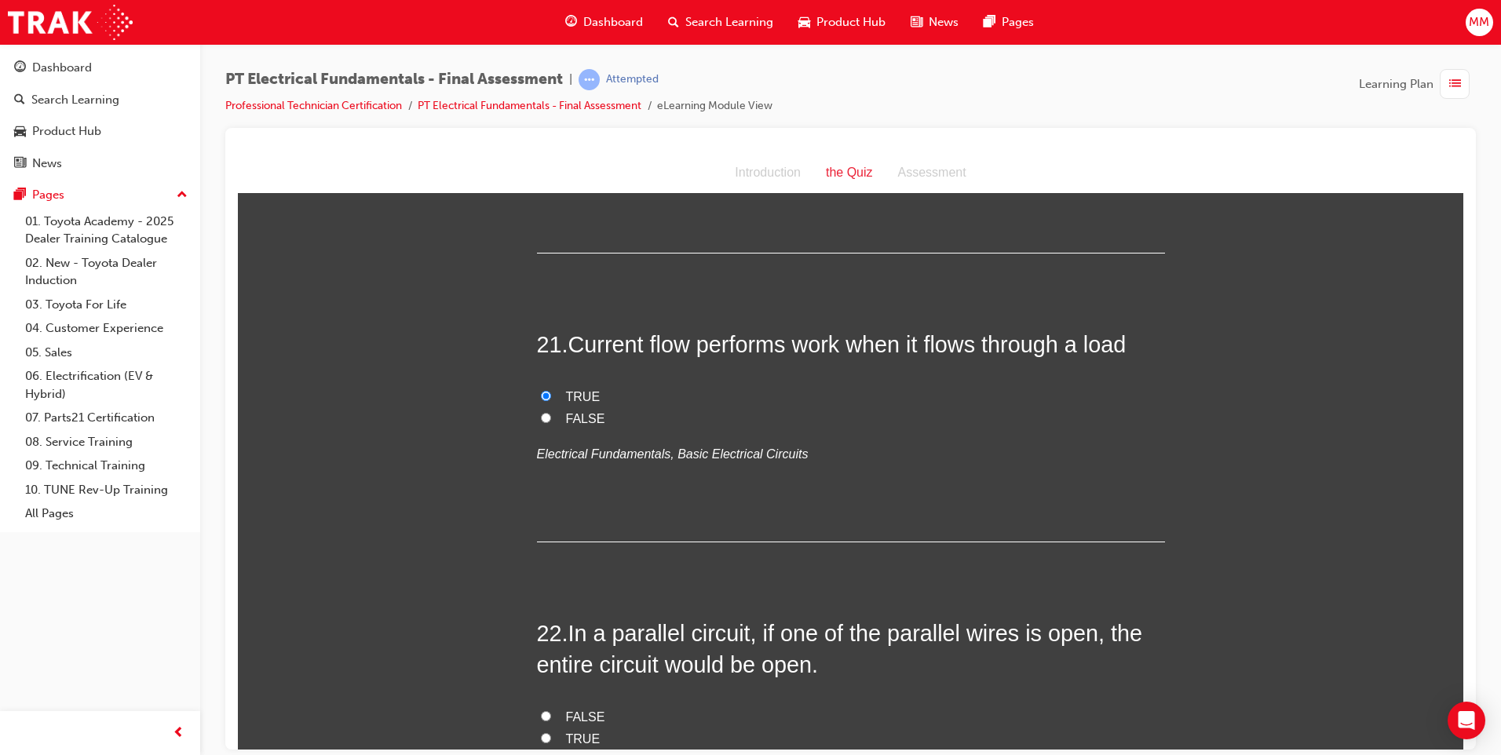
scroll to position [6906, 0]
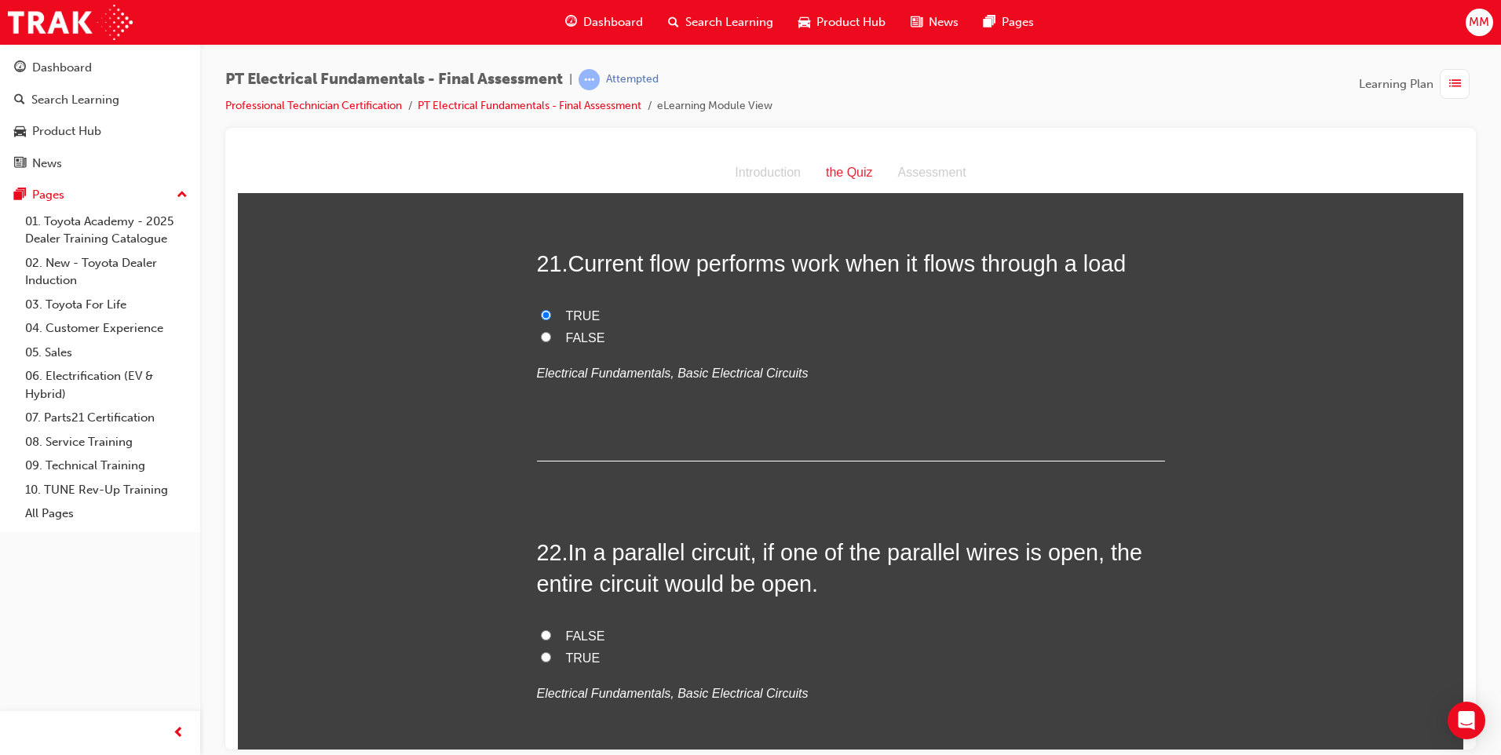
drag, startPoint x: 533, startPoint y: 591, endPoint x: 613, endPoint y: 614, distance: 83.2
click at [537, 647] on label "TRUE" at bounding box center [851, 658] width 628 height 23
click at [541, 651] on input "TRUE" at bounding box center [546, 656] width 10 height 10
radio input "true"
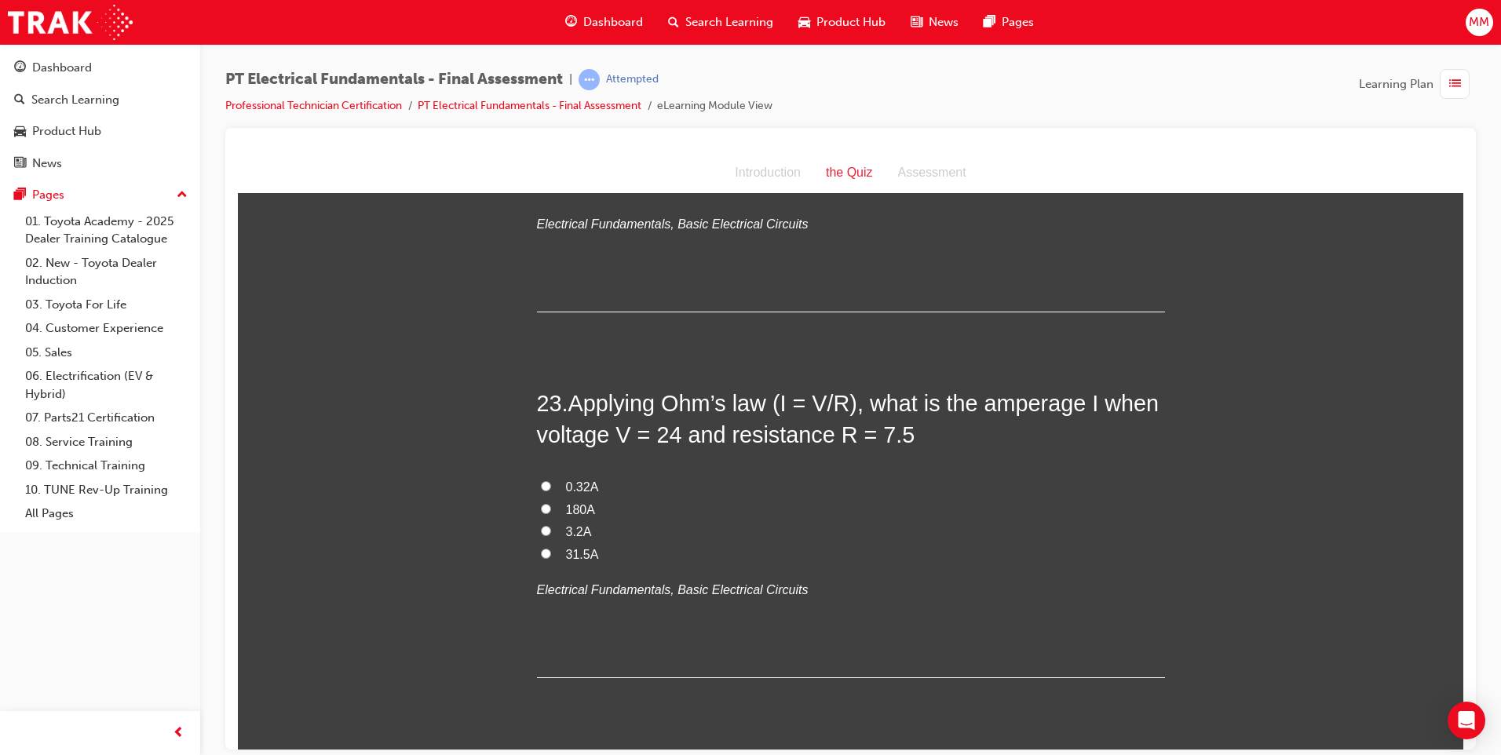
scroll to position [7377, 0]
drag, startPoint x: 535, startPoint y: 461, endPoint x: 669, endPoint y: 528, distance: 149.2
click at [550, 519] on label "3.2A" at bounding box center [851, 530] width 628 height 23
click at [550, 523] on input "3.2A" at bounding box center [546, 528] width 10 height 10
radio input "true"
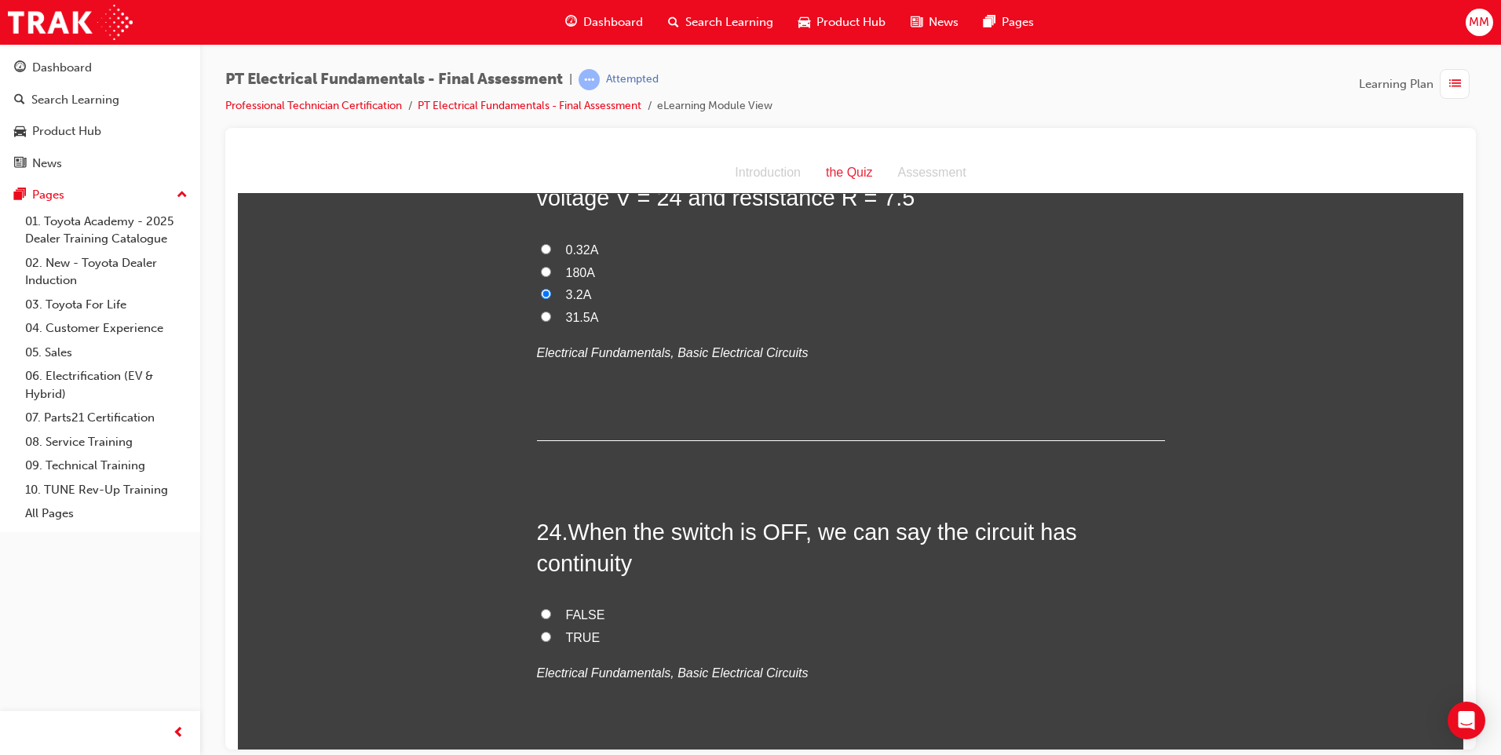
scroll to position [7679, 0]
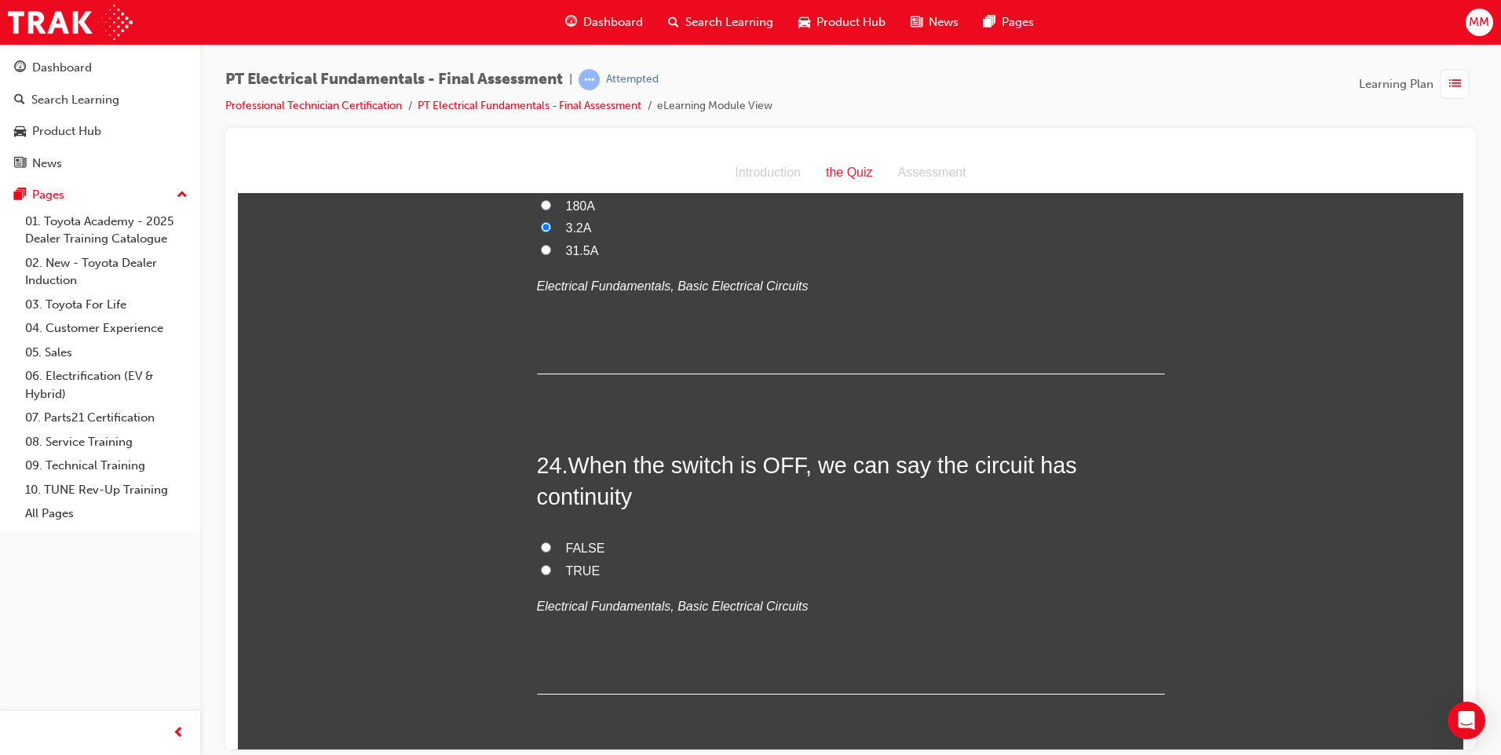
click at [541, 542] on input "FALSE" at bounding box center [546, 547] width 10 height 10
radio input "true"
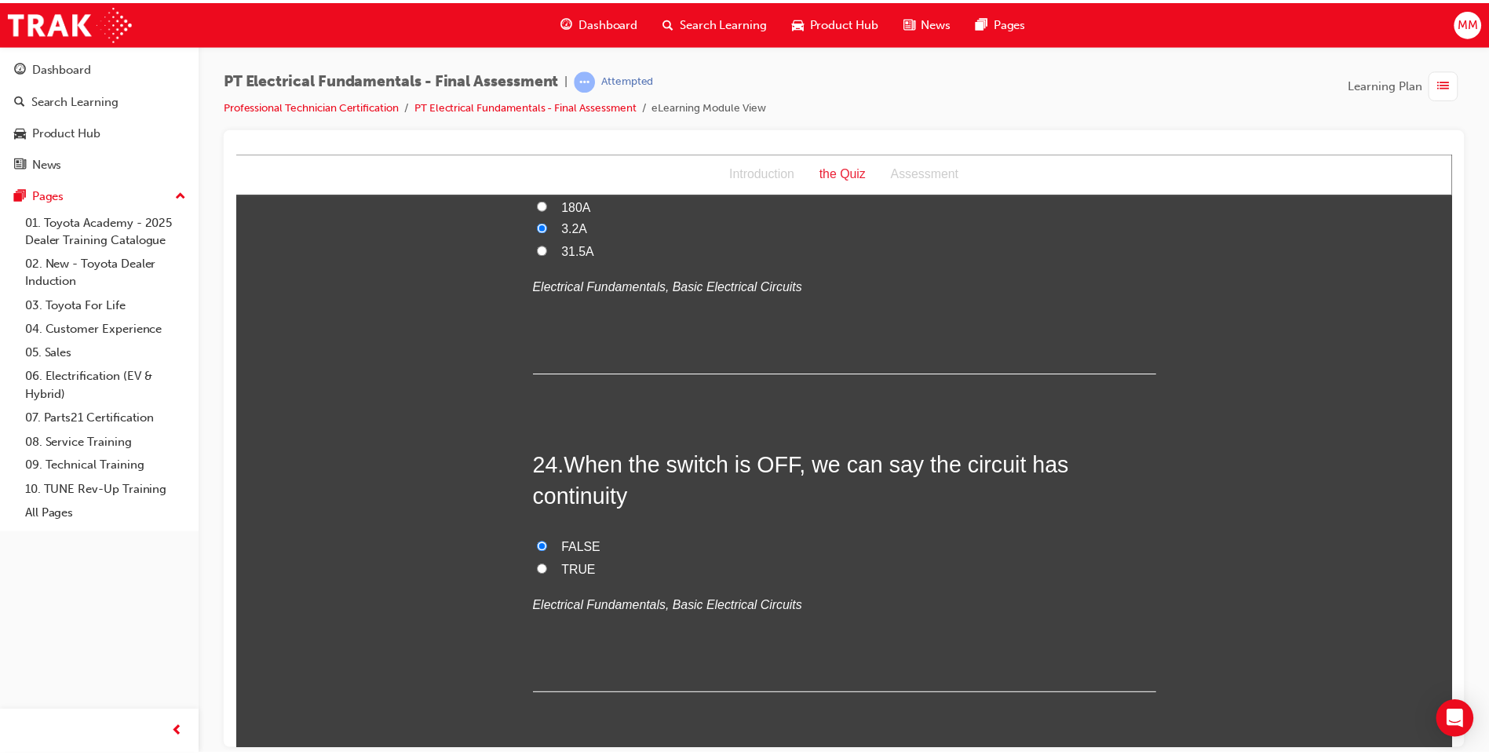
scroll to position [0, 0]
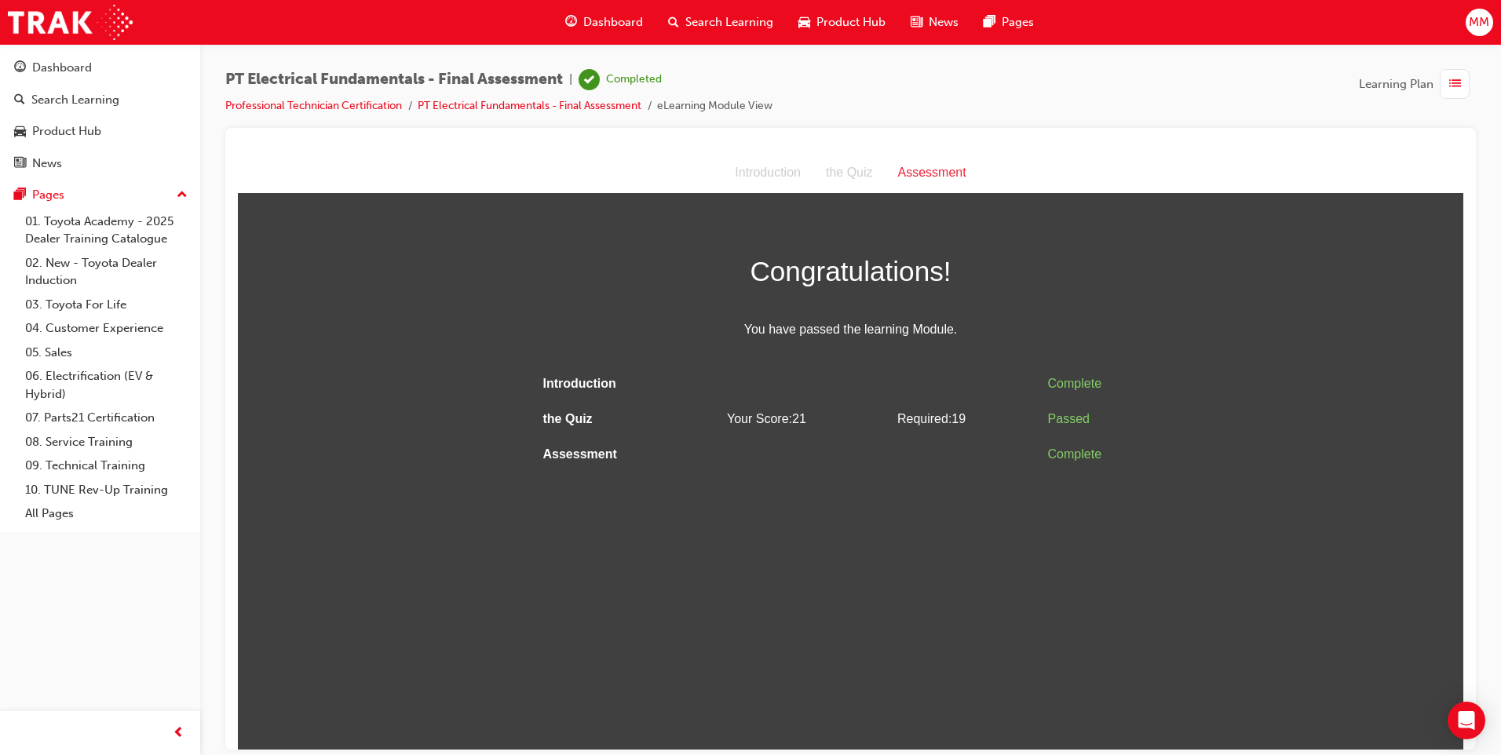
click at [1200, 155] on div "Introduction the Quiz Assessment" at bounding box center [850, 172] width 1225 height 41
click at [735, 17] on span "Search Learning" at bounding box center [729, 22] width 88 height 18
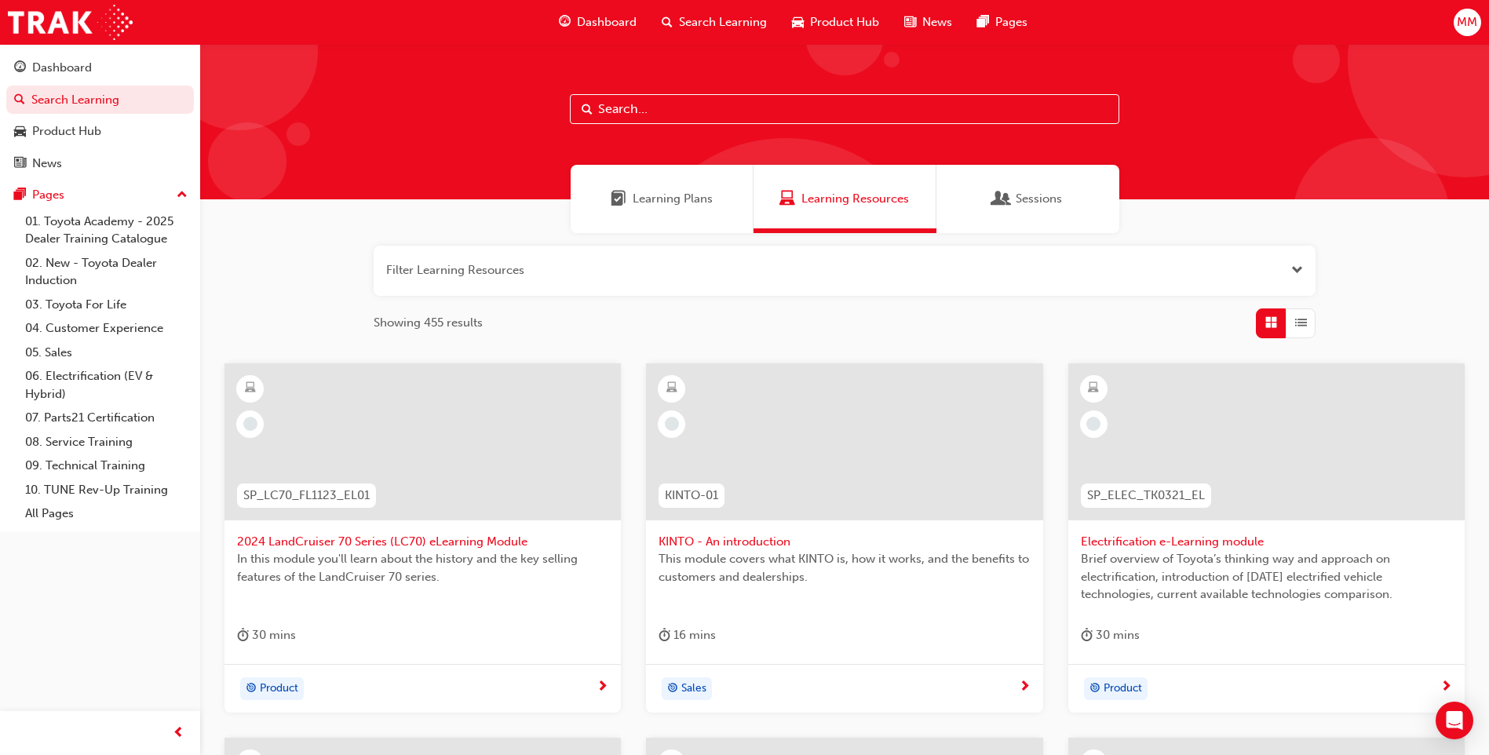
click at [677, 187] on div "Learning Plans" at bounding box center [662, 199] width 183 height 68
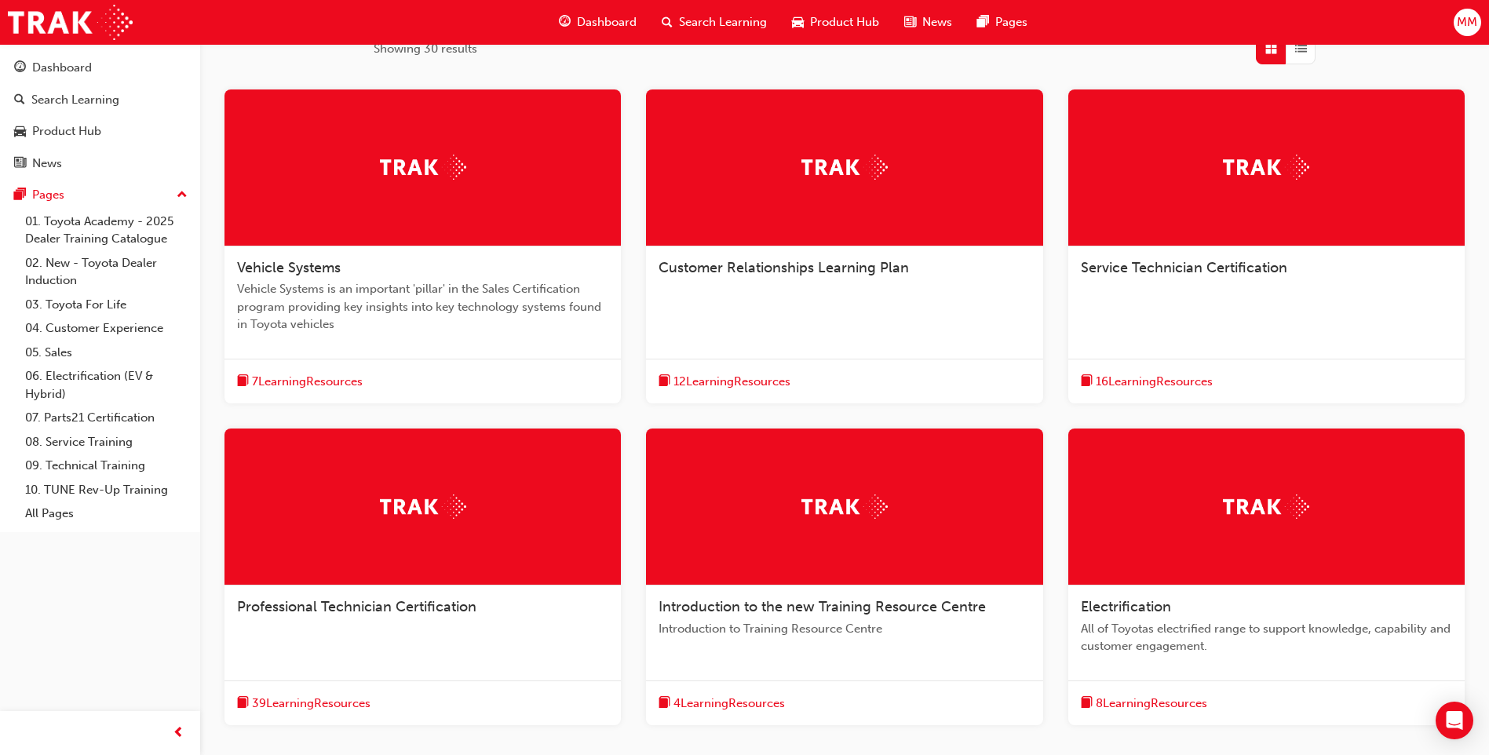
scroll to position [314, 0]
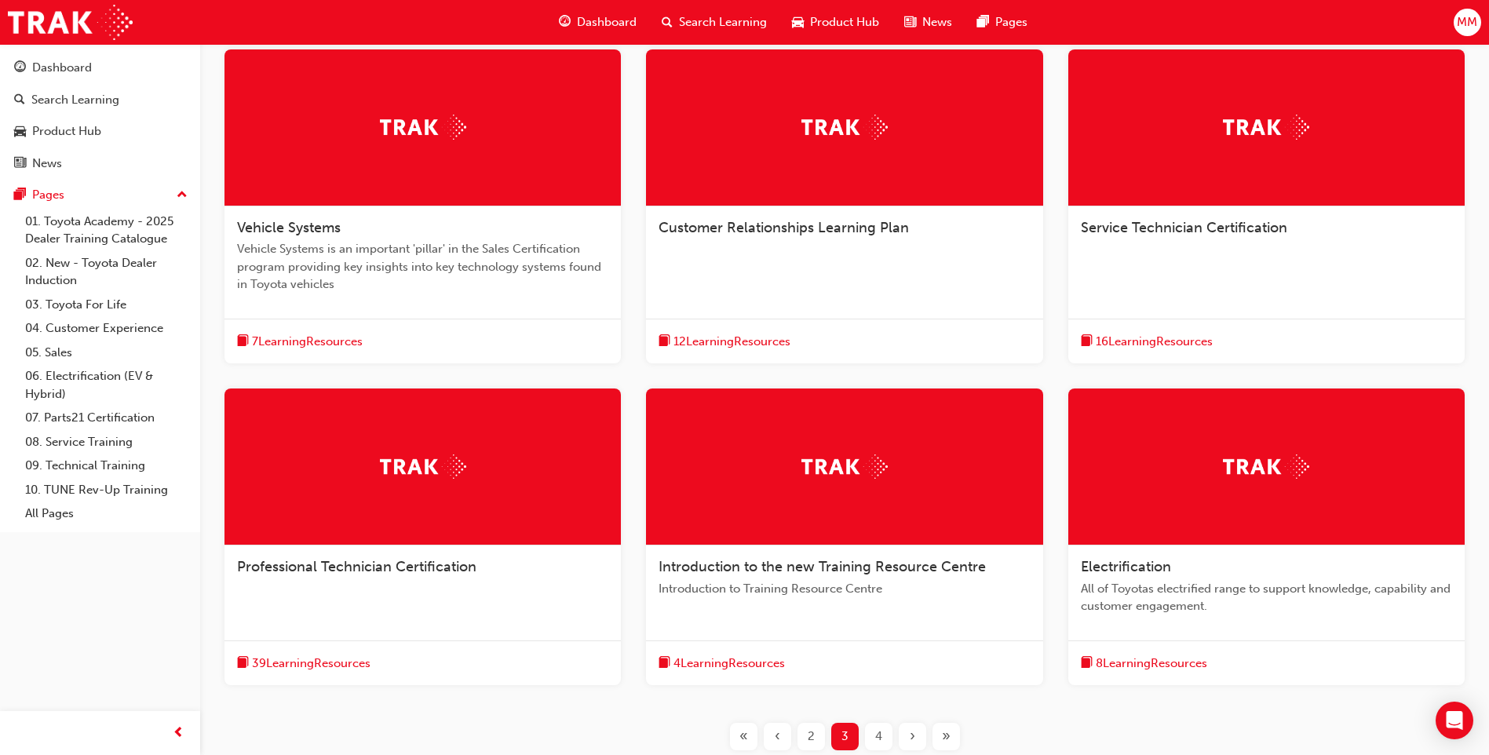
click at [454, 516] on div at bounding box center [422, 466] width 396 height 157
